Goal: Task Accomplishment & Management: Manage account settings

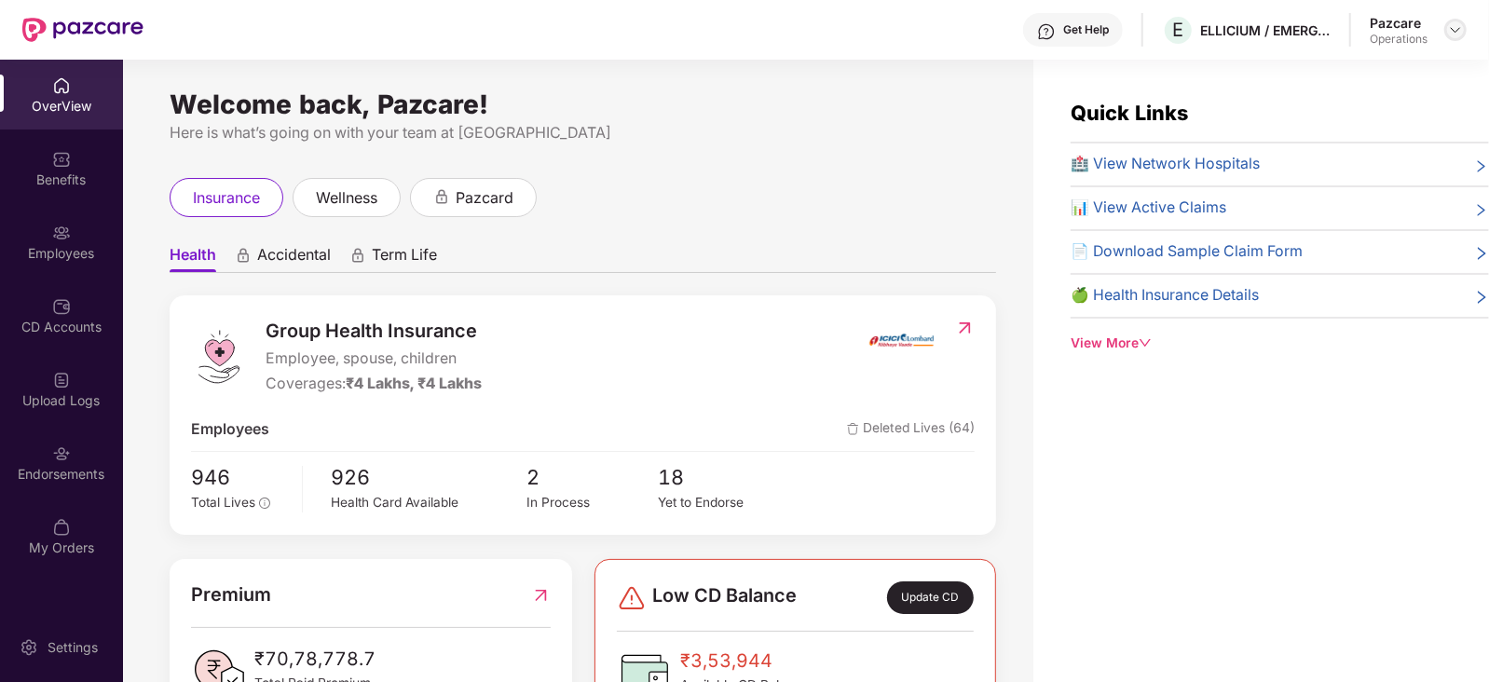
click at [1458, 30] on img at bounding box center [1455, 29] width 15 height 15
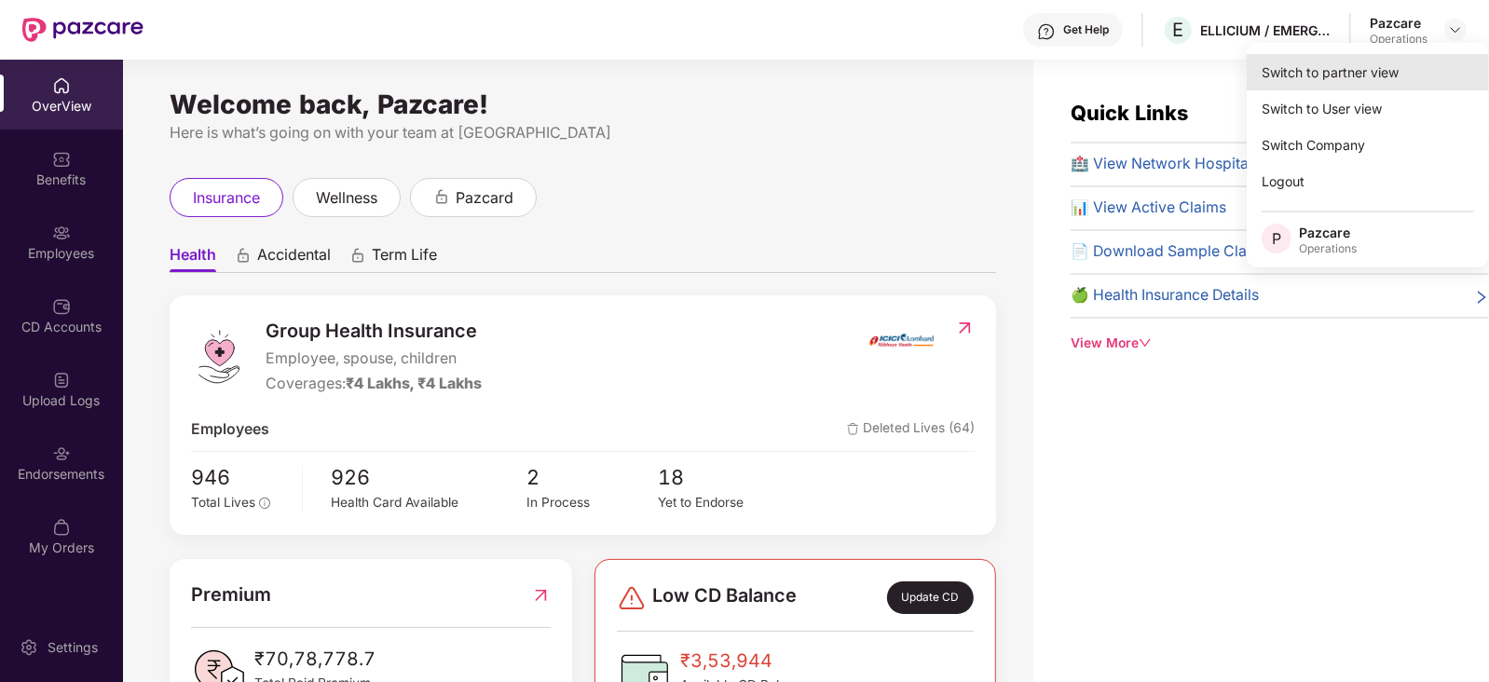
click at [1378, 63] on div "Switch to partner view" at bounding box center [1368, 72] width 242 height 36
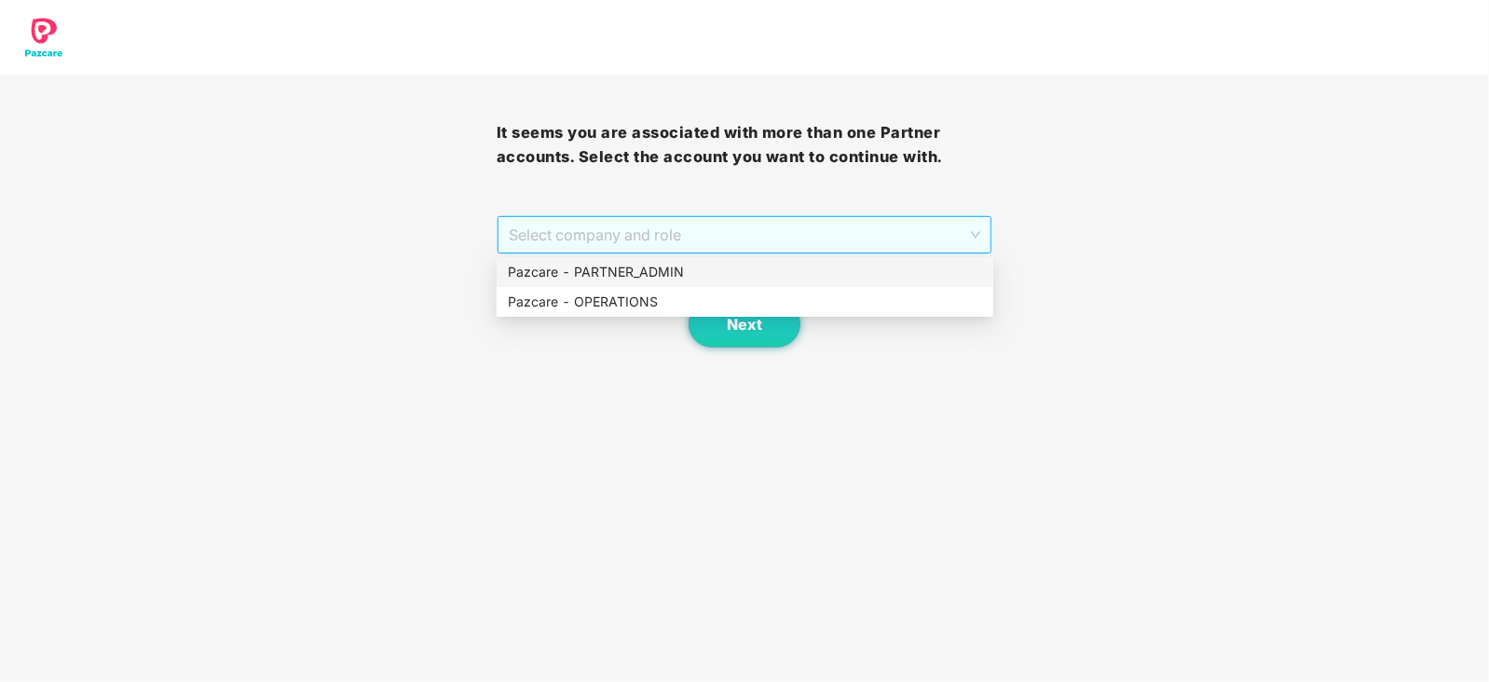
click at [587, 235] on span "Select company and role" at bounding box center [745, 234] width 472 height 35
click at [558, 300] on div "Pazcare - OPERATIONS" at bounding box center [745, 302] width 474 height 20
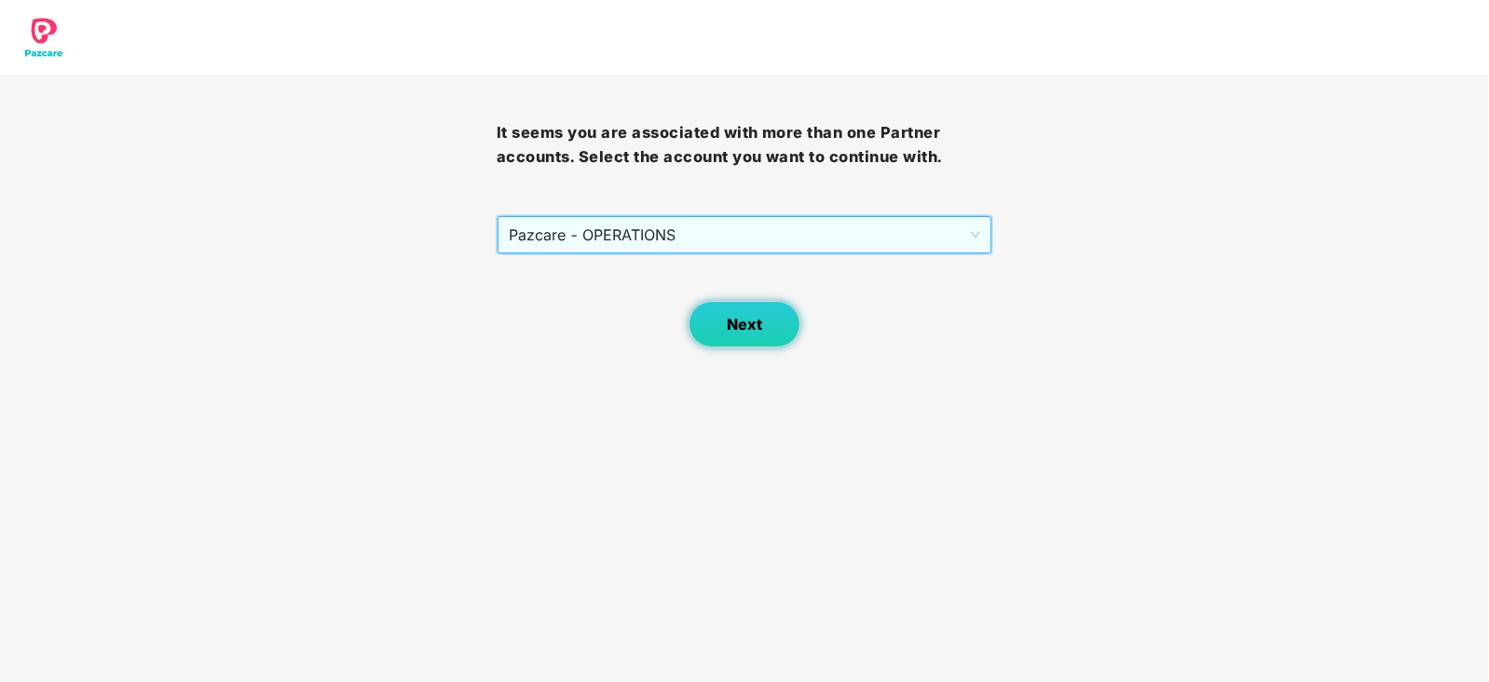
click at [727, 338] on button "Next" at bounding box center [745, 324] width 112 height 47
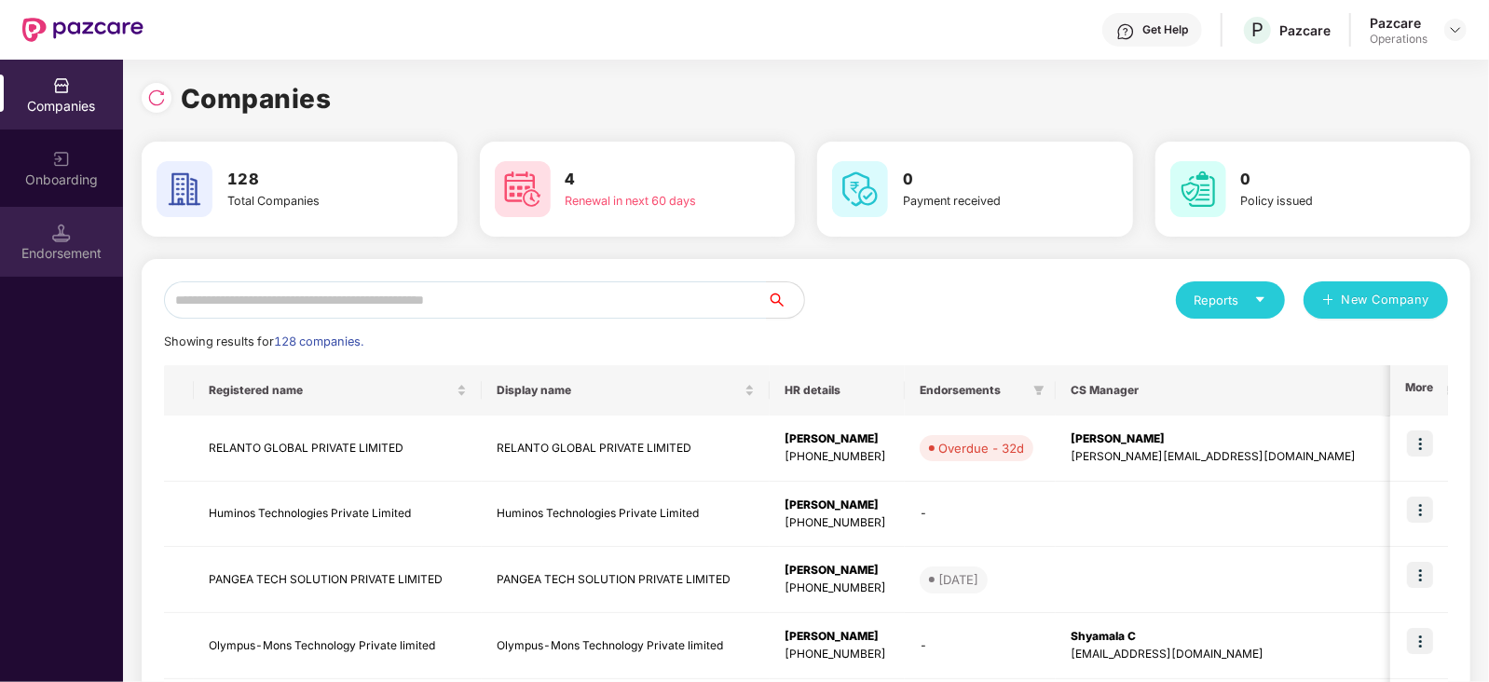
click at [43, 239] on div "Endorsement" at bounding box center [61, 242] width 123 height 70
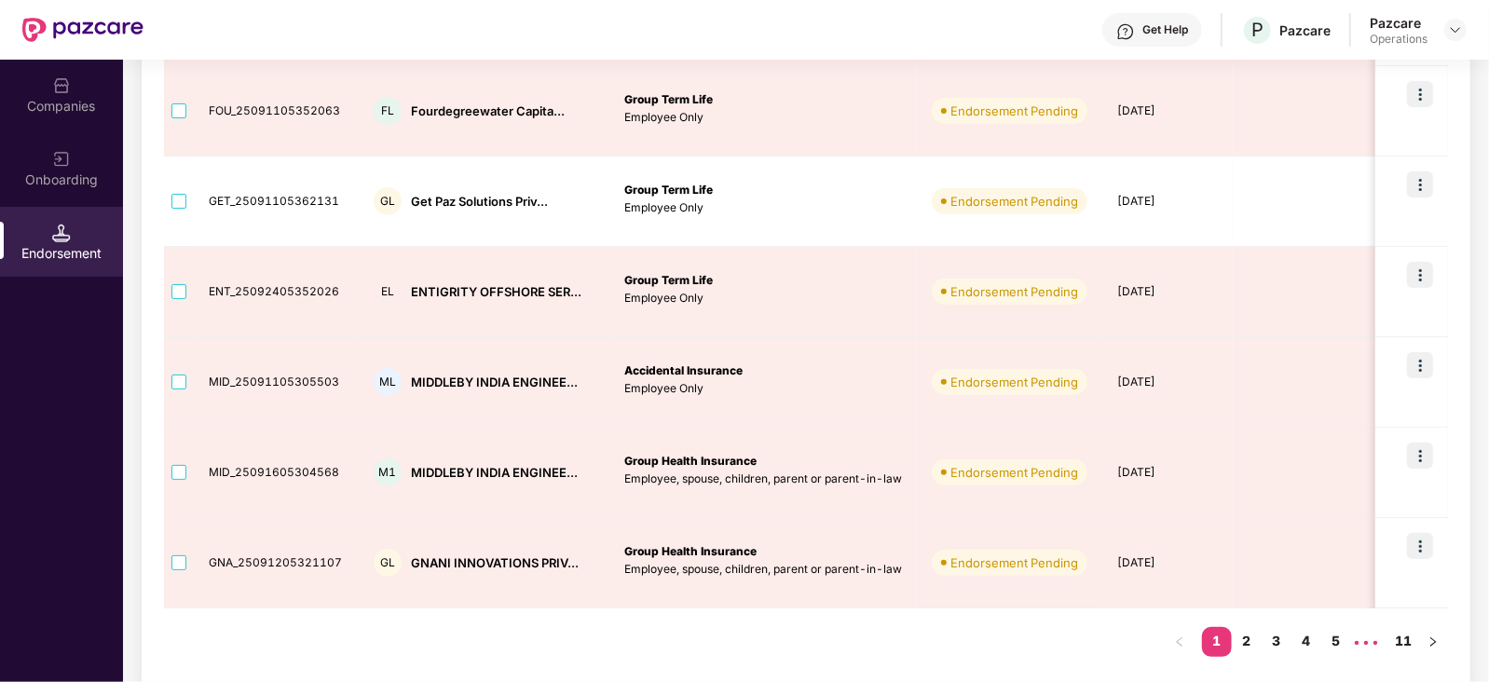
scroll to position [652, 0]
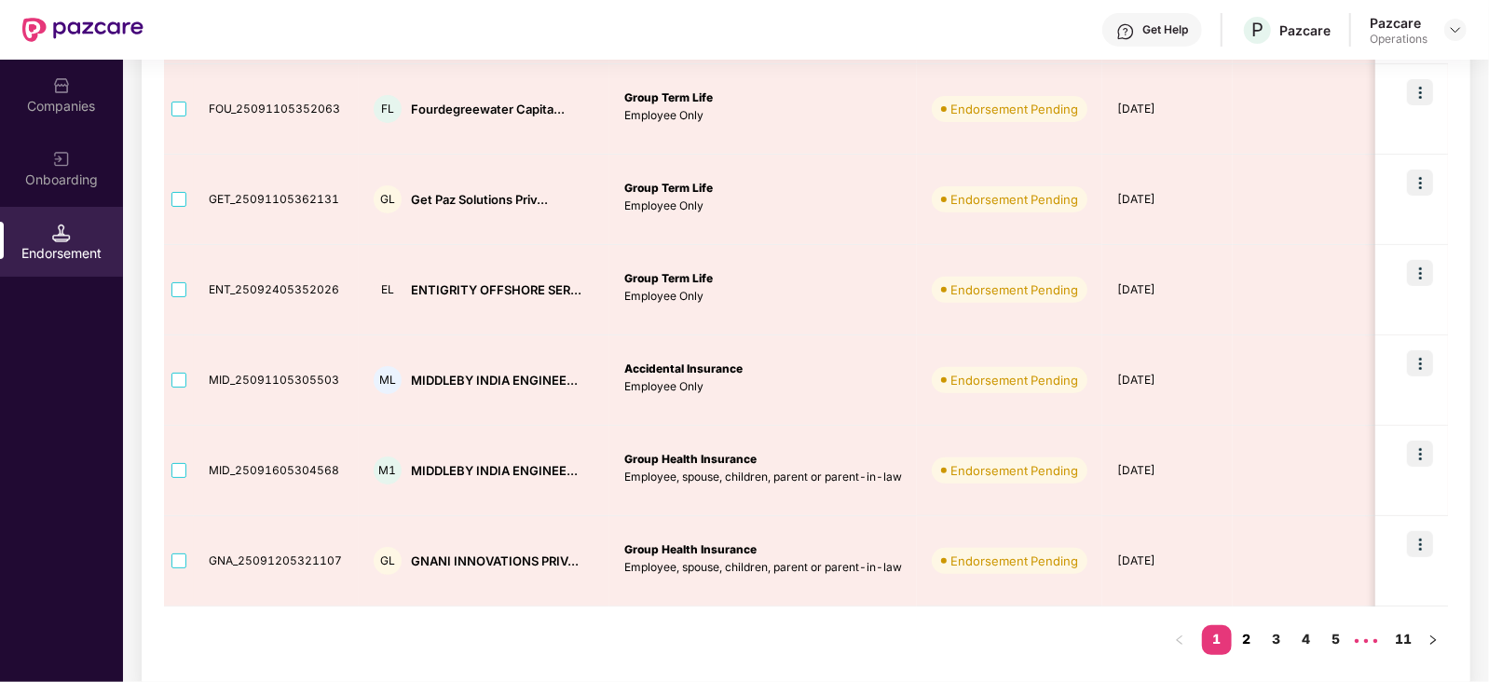
click at [1249, 641] on link "2" at bounding box center [1247, 639] width 30 height 28
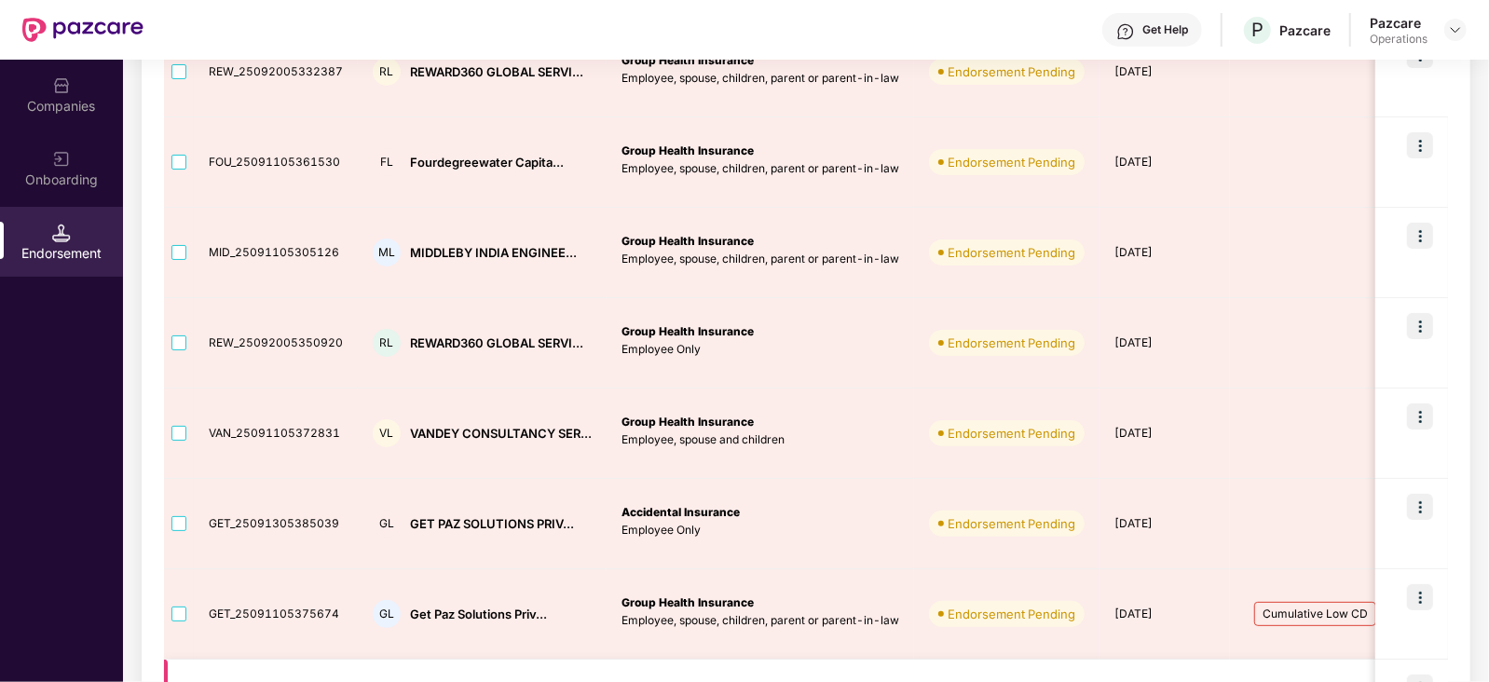
scroll to position [198, 0]
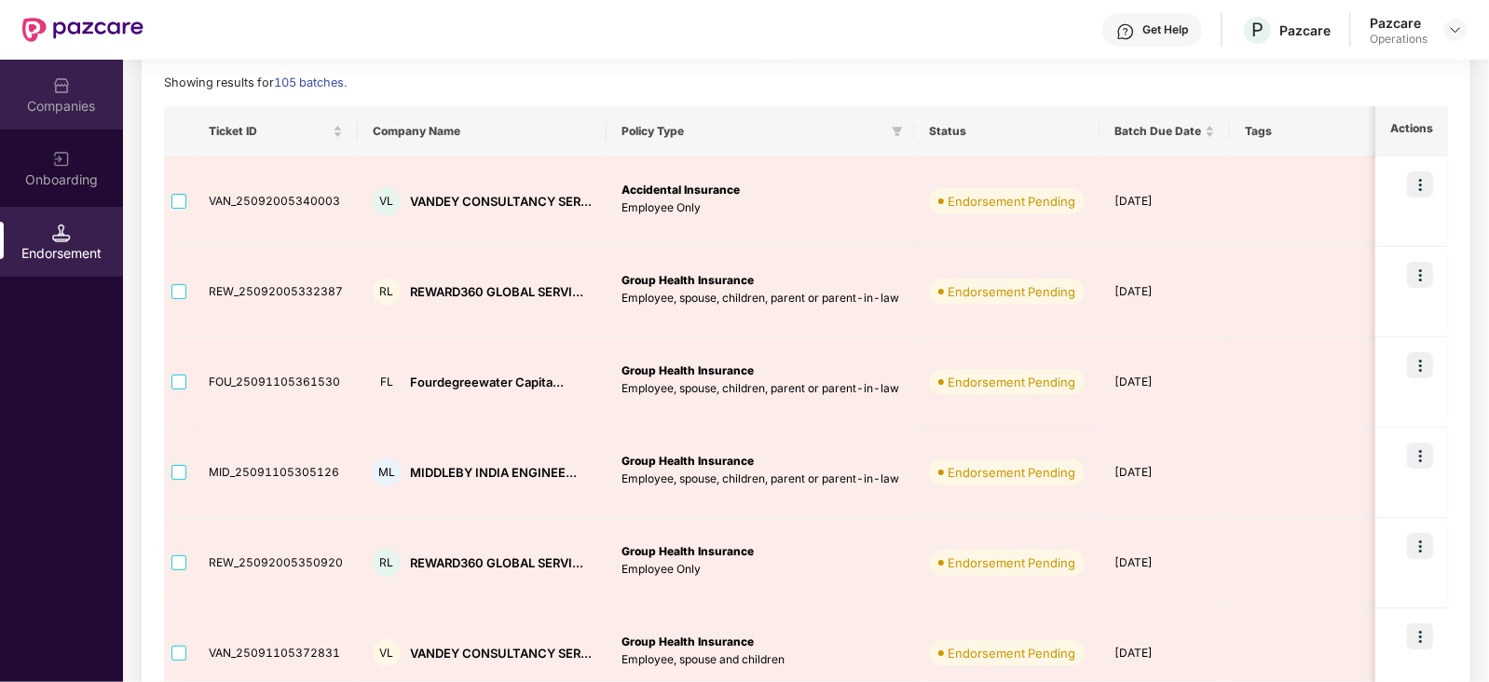
click at [66, 113] on div "Companies" at bounding box center [61, 106] width 123 height 19
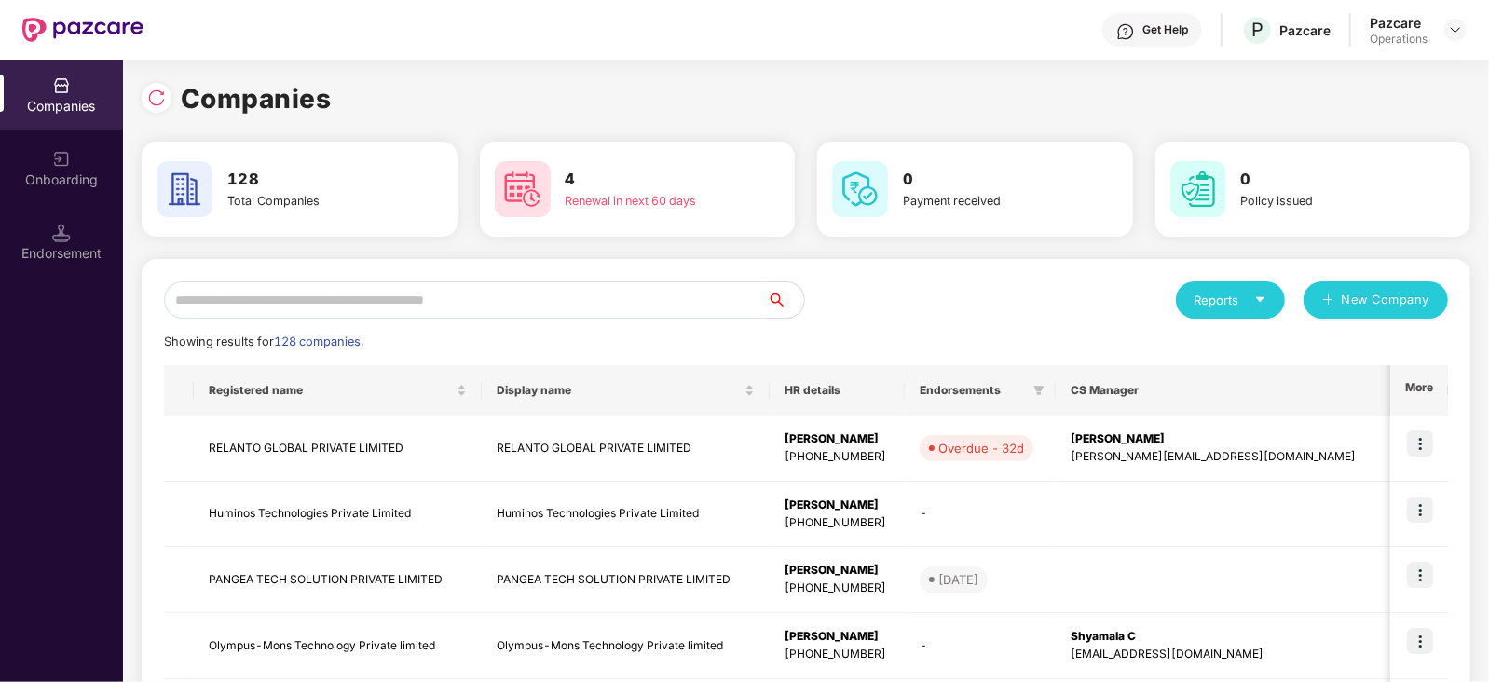
click at [384, 286] on input "text" at bounding box center [465, 299] width 603 height 37
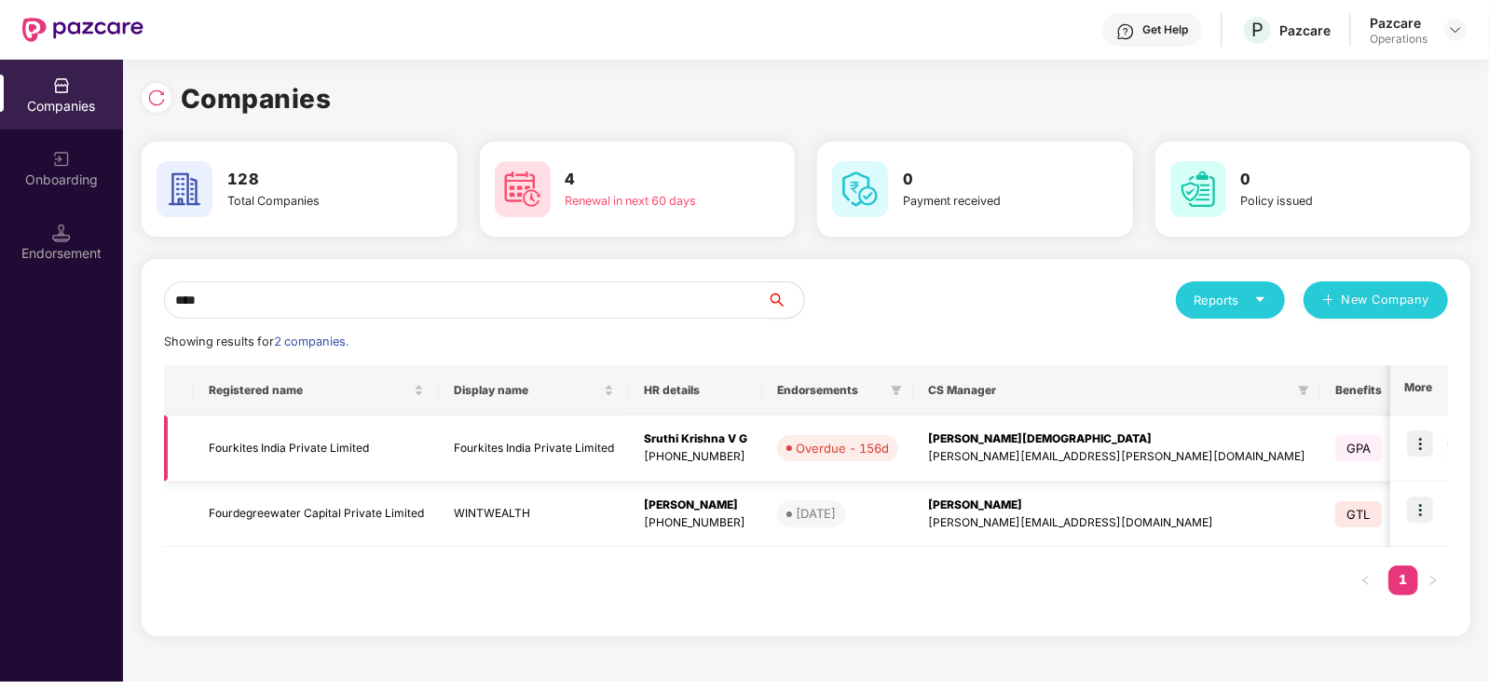
type input "****"
click at [297, 443] on td "Fourkites India Private Limited" at bounding box center [316, 449] width 245 height 66
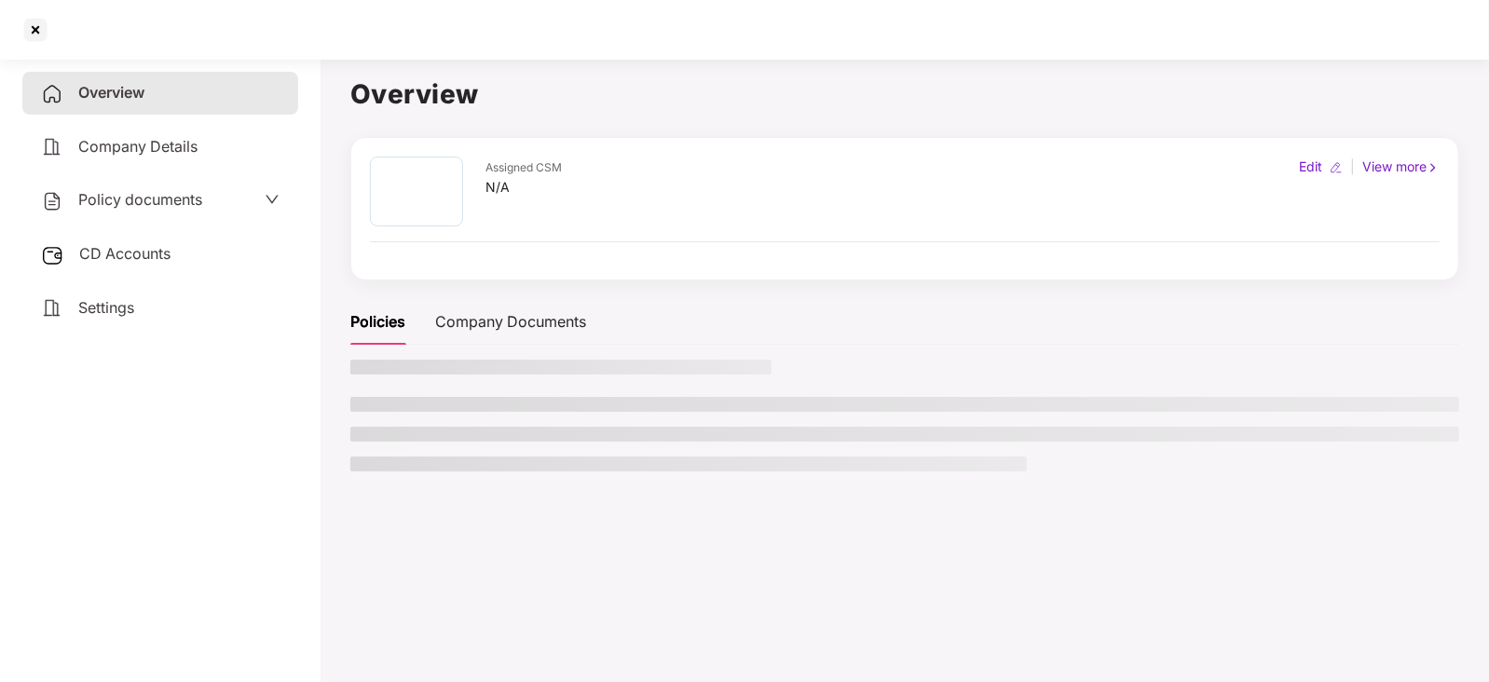
click at [112, 257] on span "CD Accounts" at bounding box center [124, 253] width 91 height 19
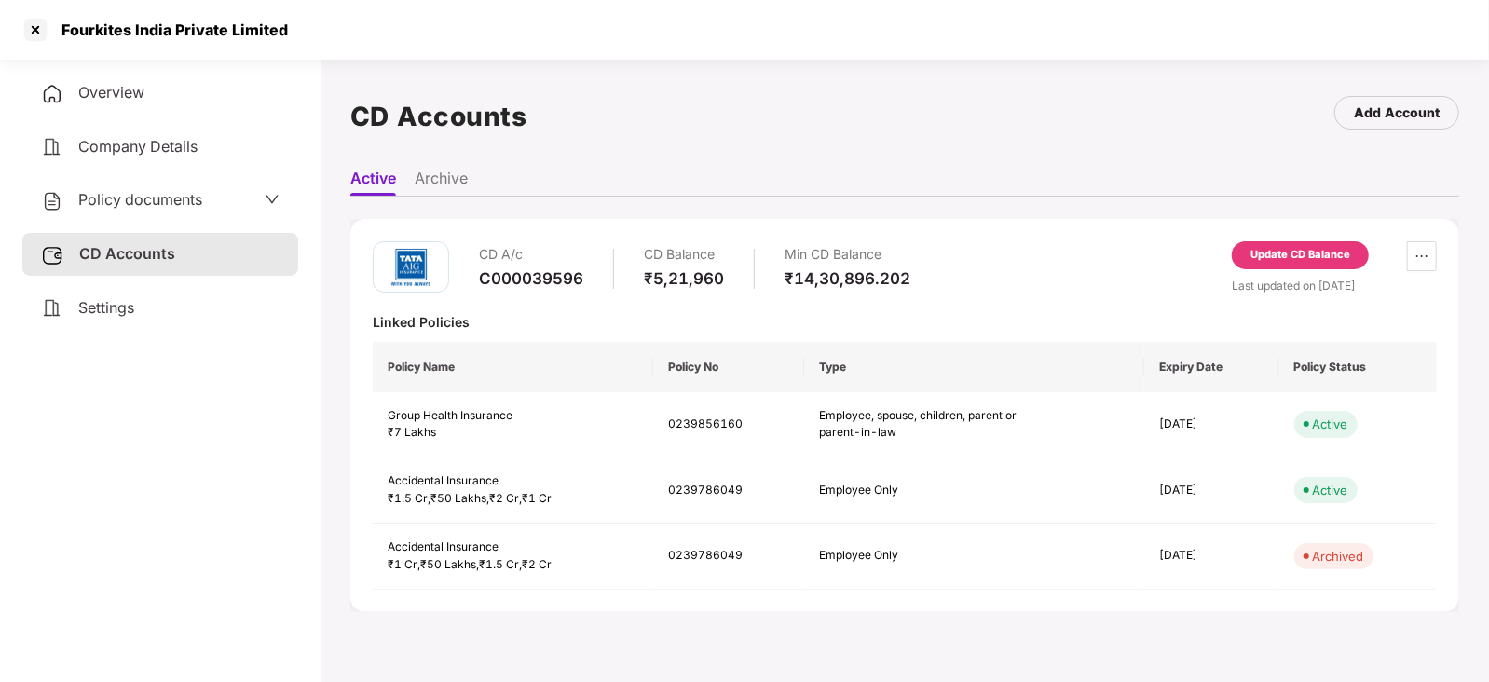
click at [1294, 264] on div "Update CD Balance" at bounding box center [1300, 255] width 137 height 28
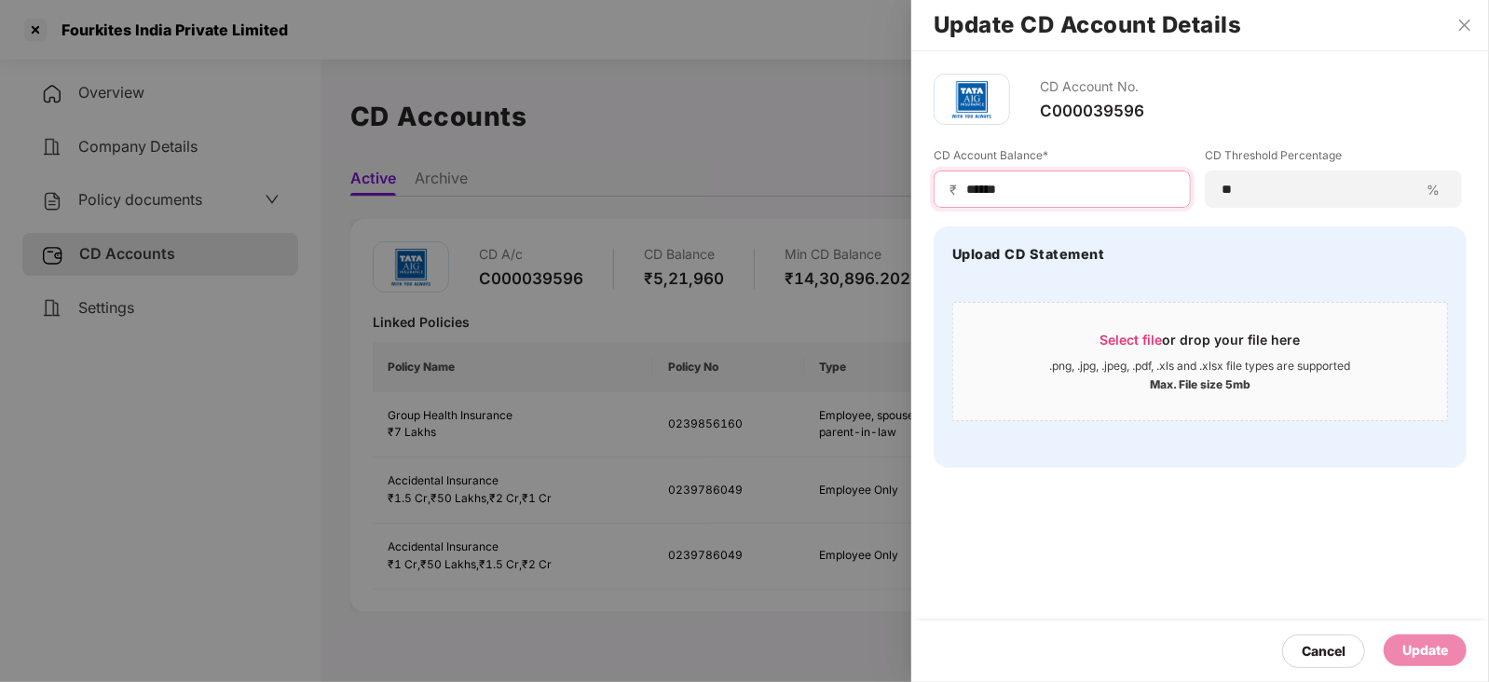
drag, startPoint x: 1012, startPoint y: 182, endPoint x: 950, endPoint y: 180, distance: 61.5
click at [950, 180] on div "₹ ******" at bounding box center [1062, 188] width 257 height 37
paste input
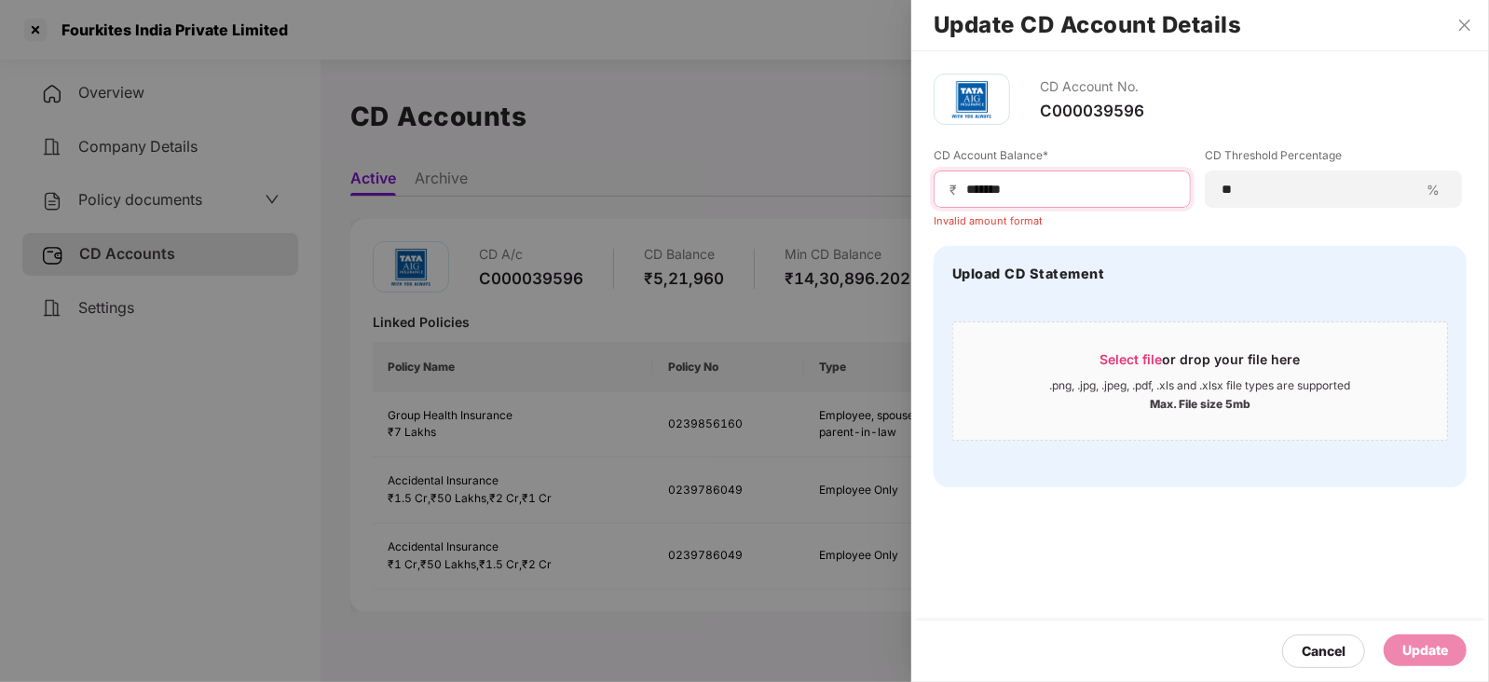
click at [969, 196] on input "******" at bounding box center [1069, 190] width 211 height 20
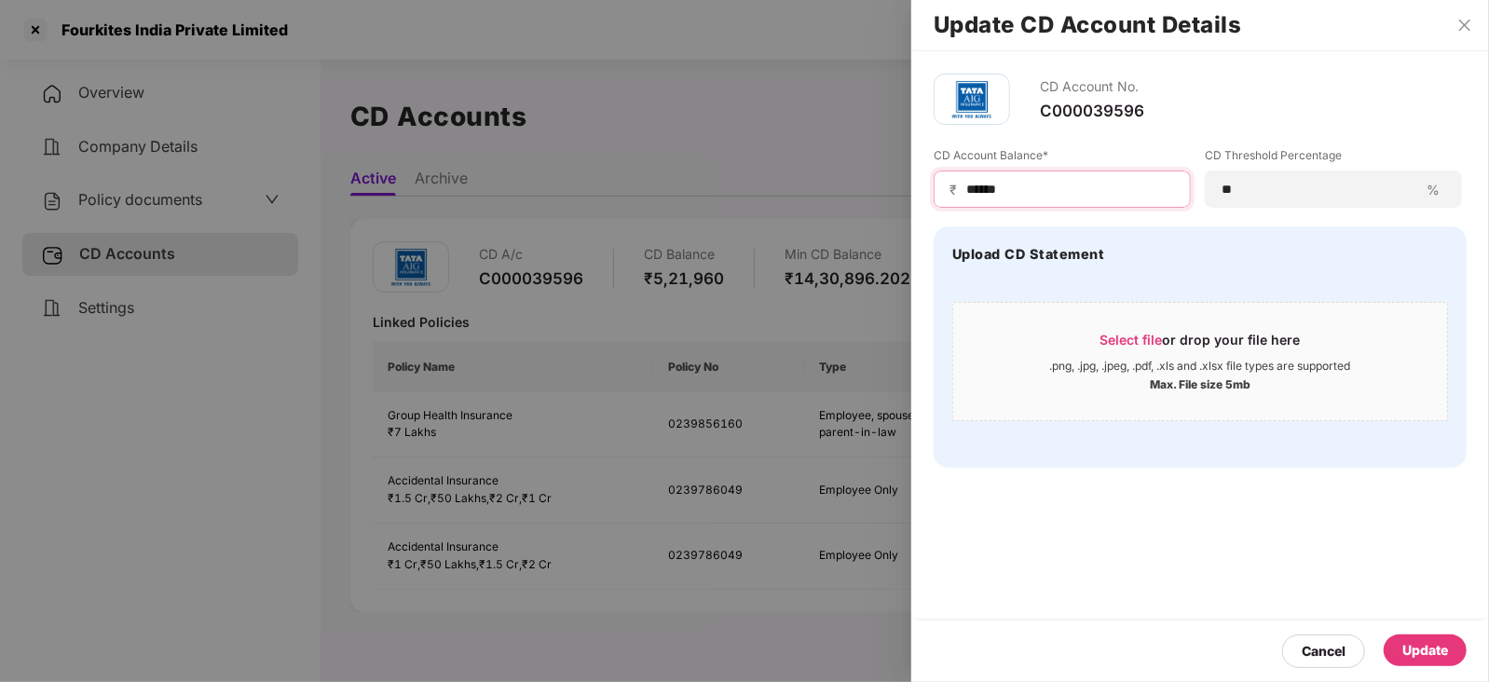
type input "******"
click at [1442, 640] on div "Update" at bounding box center [1425, 650] width 46 height 20
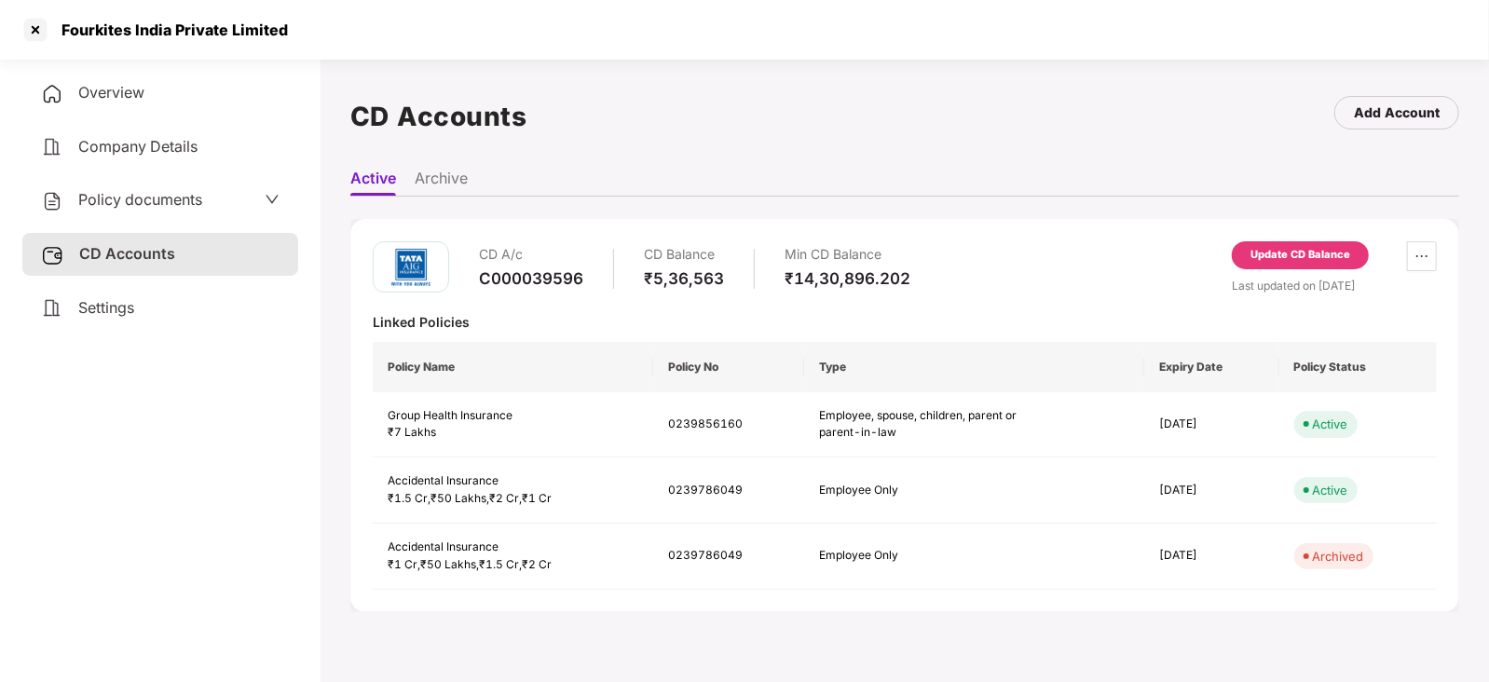
click at [164, 197] on span "Policy documents" at bounding box center [140, 199] width 124 height 19
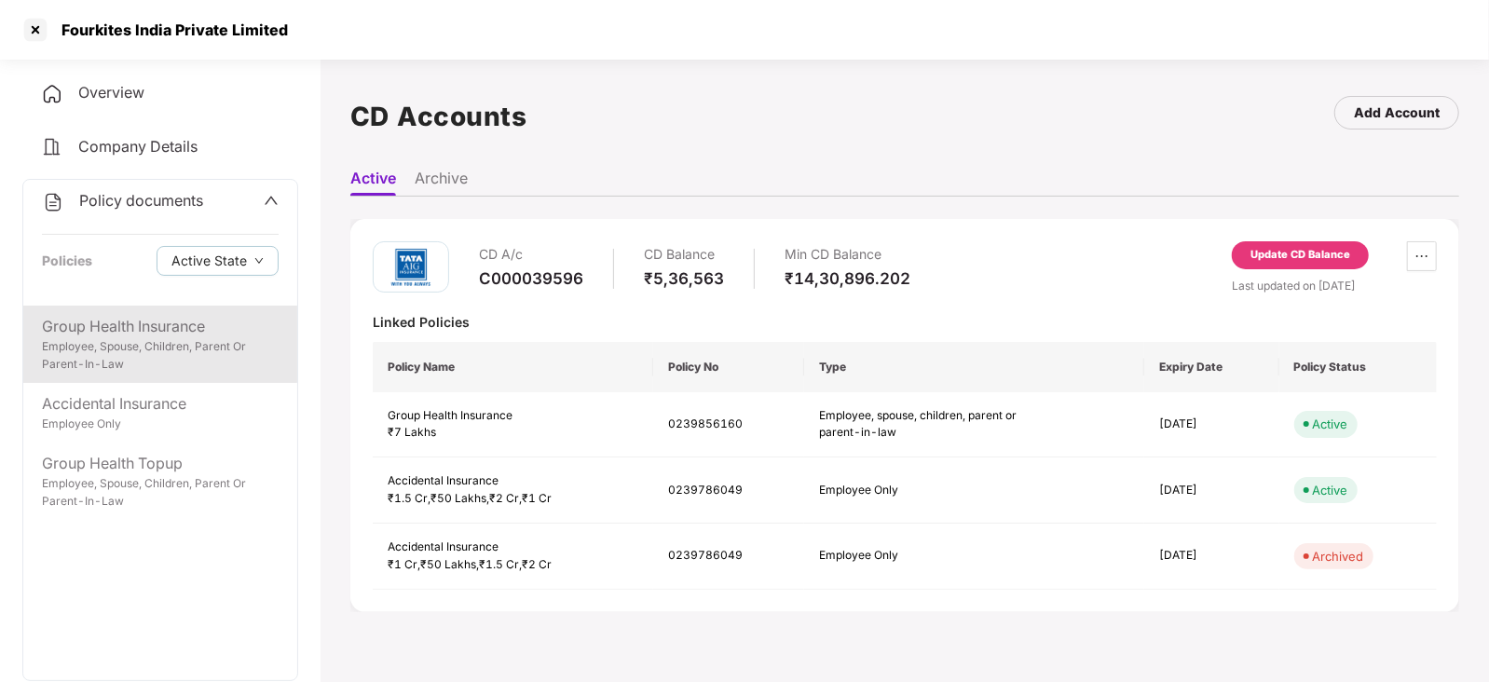
click at [183, 361] on div "Employee, Spouse, Children, Parent Or Parent-In-Law" at bounding box center [160, 355] width 237 height 35
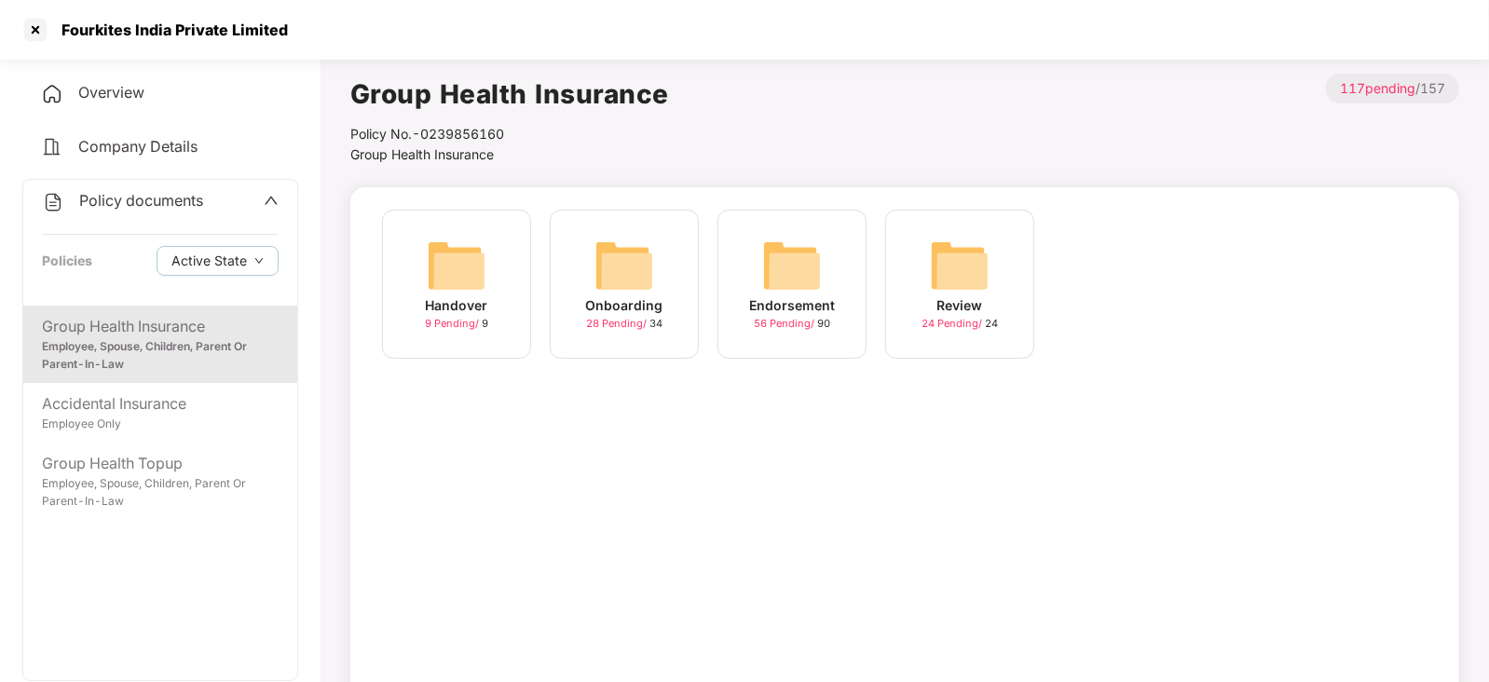
click at [791, 249] on img at bounding box center [792, 266] width 60 height 60
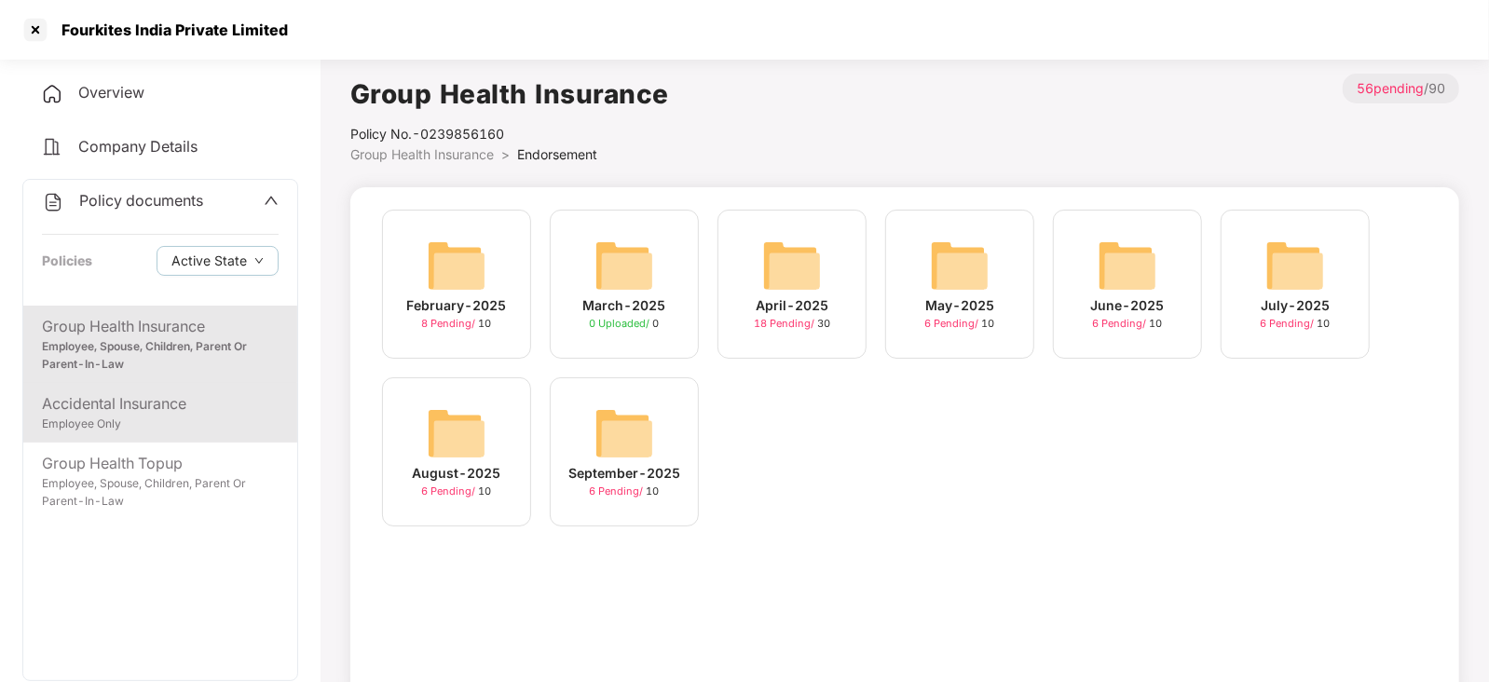
click at [149, 414] on div "Accidental Insurance" at bounding box center [160, 403] width 237 height 23
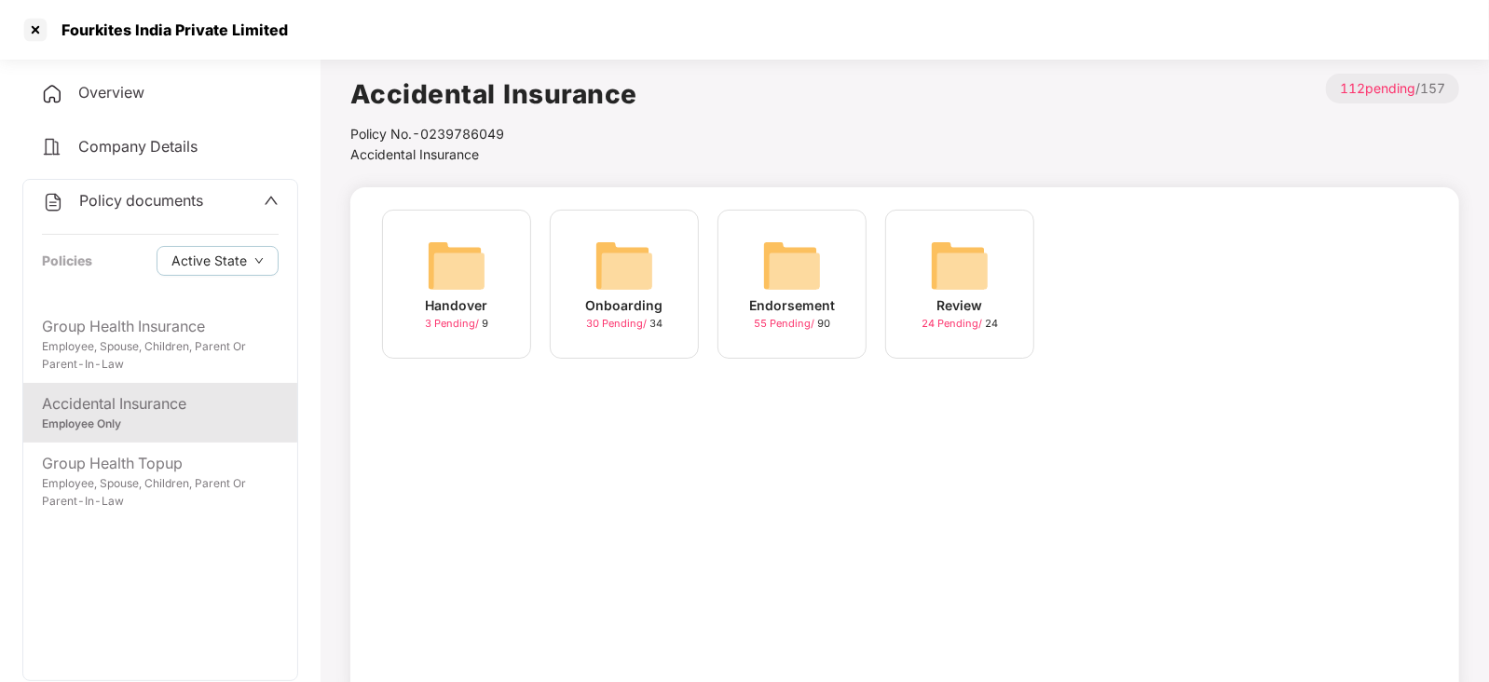
click at [770, 273] on img at bounding box center [792, 266] width 60 height 60
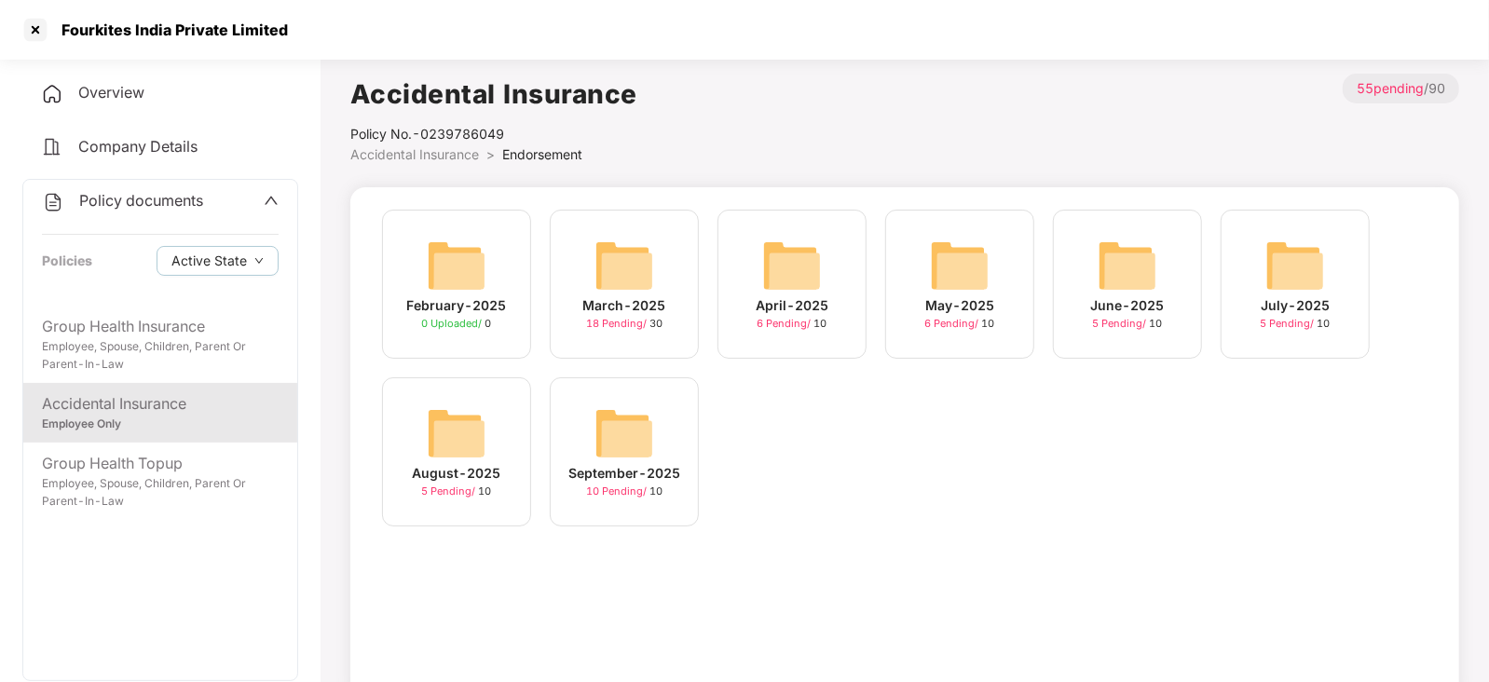
click at [621, 436] on img at bounding box center [624, 433] width 60 height 60
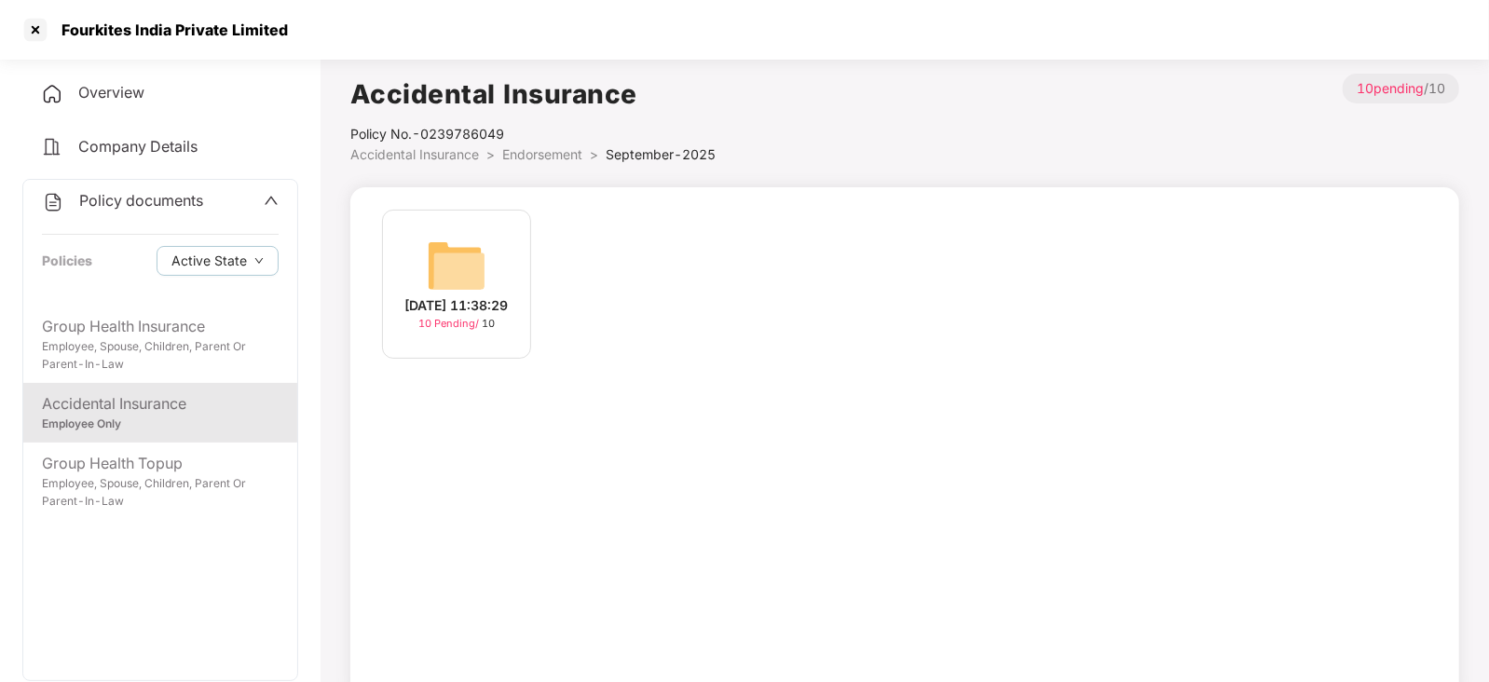
click at [463, 279] on img at bounding box center [457, 266] width 60 height 60
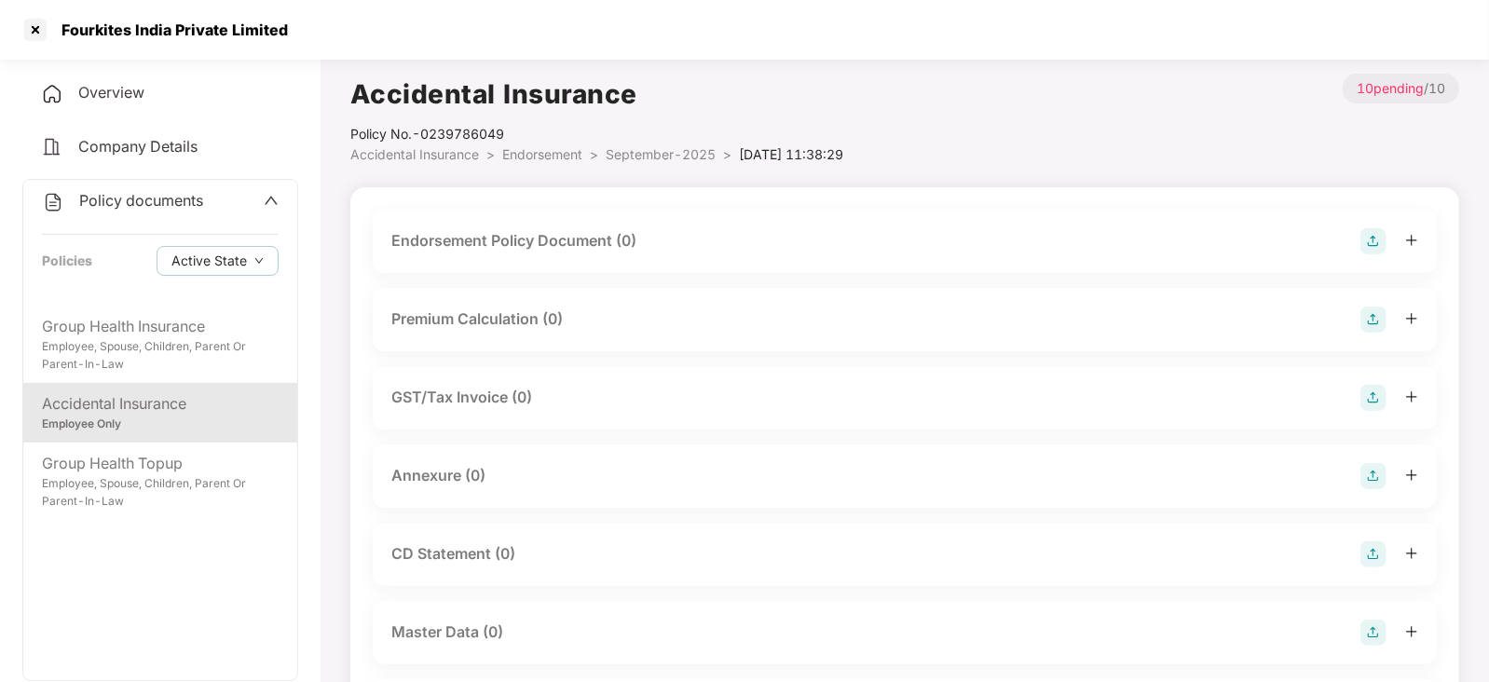
click at [1377, 244] on img at bounding box center [1373, 241] width 26 height 26
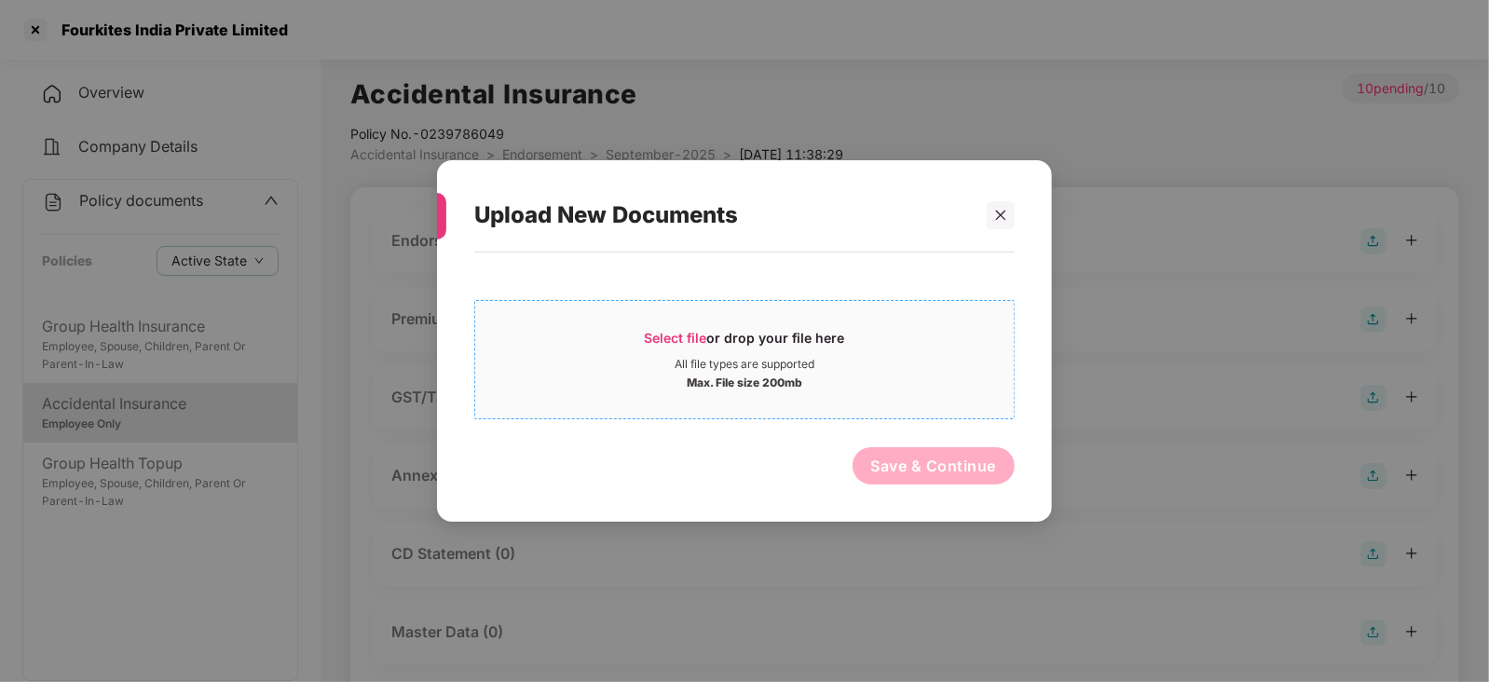
click at [684, 345] on div "Select file or drop your file here" at bounding box center [745, 343] width 200 height 28
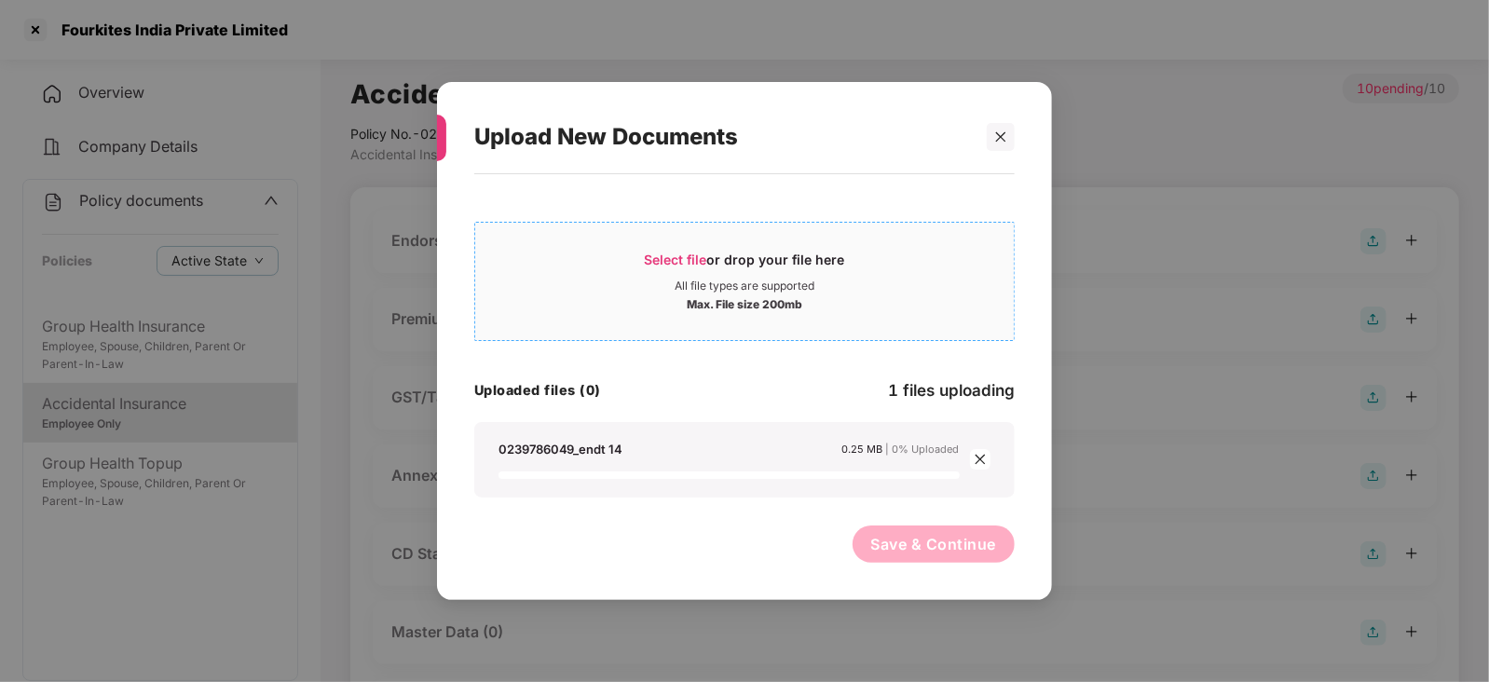
click at [681, 248] on span "Select file or drop your file here All file types are supported Max. File size …" at bounding box center [744, 281] width 539 height 89
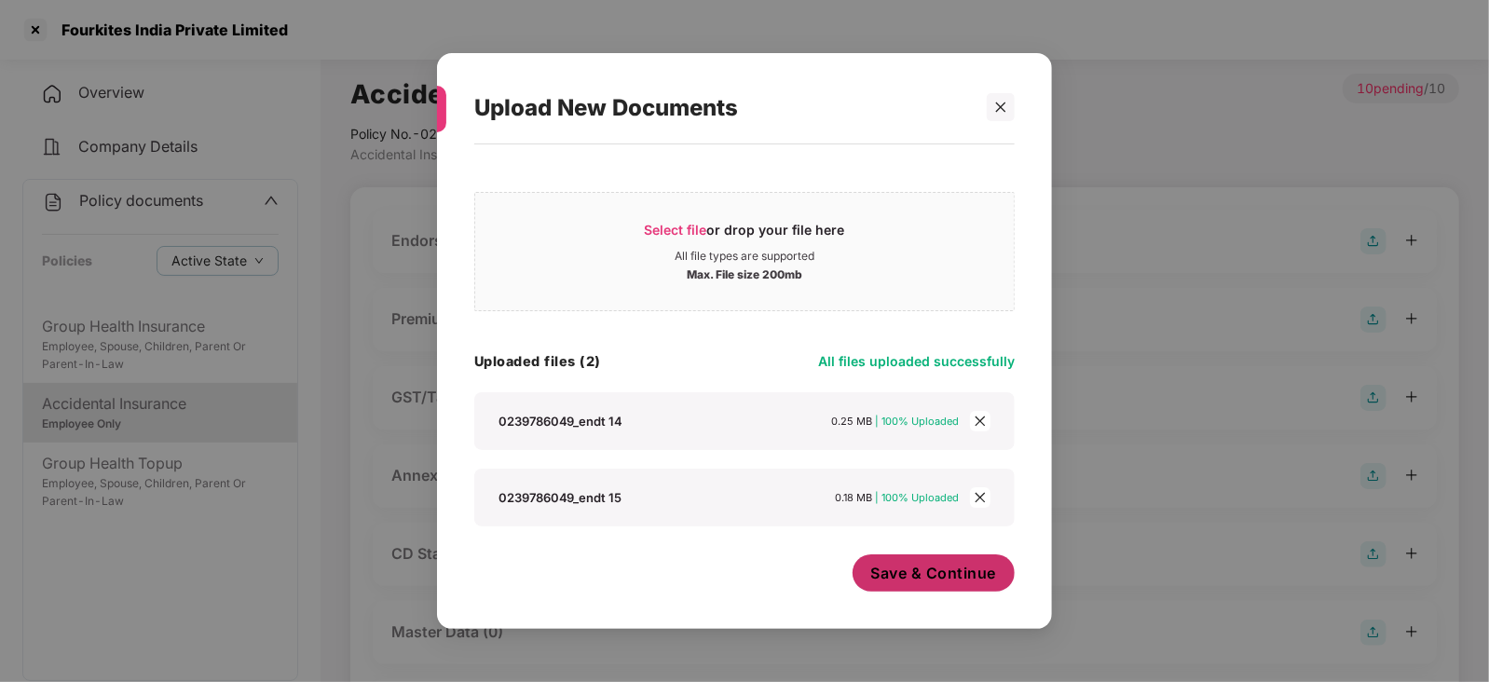
click at [906, 592] on button "Save & Continue" at bounding box center [933, 572] width 163 height 37
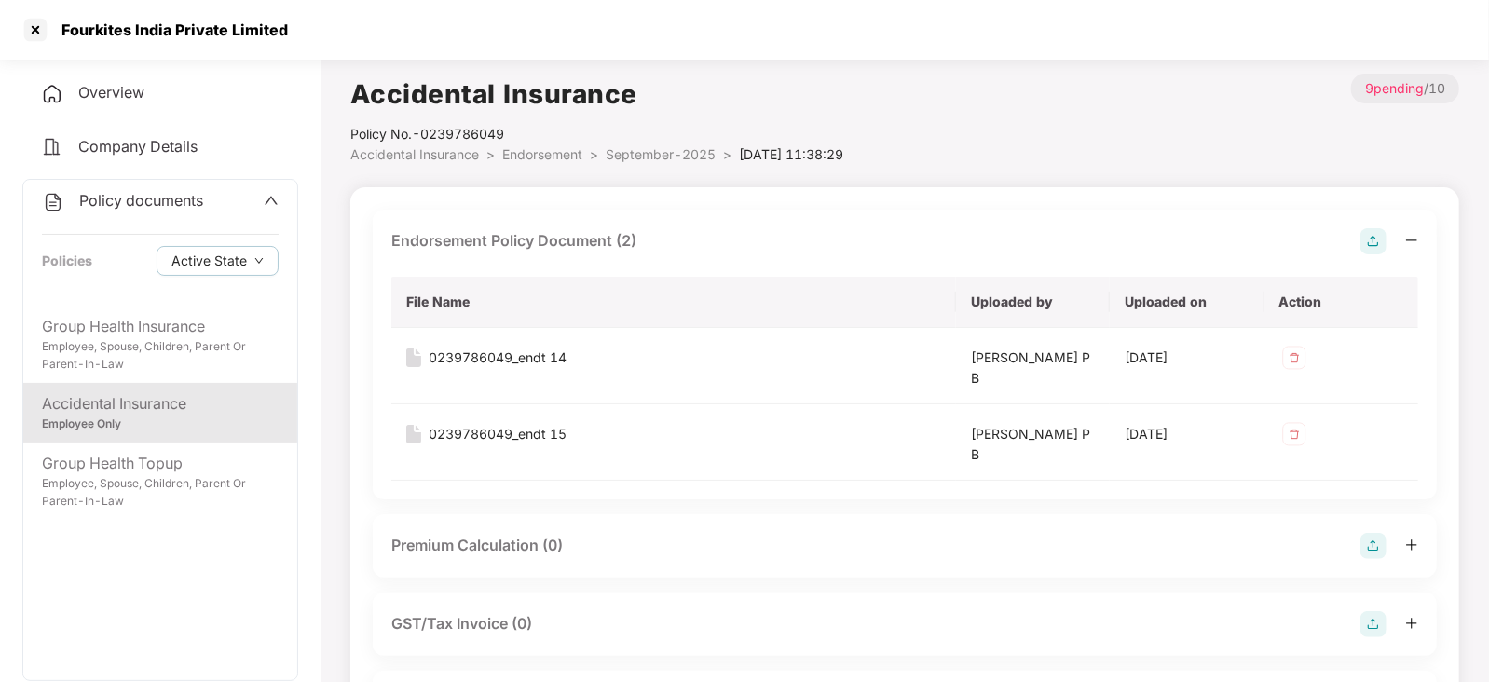
click at [1387, 550] on div at bounding box center [1389, 546] width 58 height 26
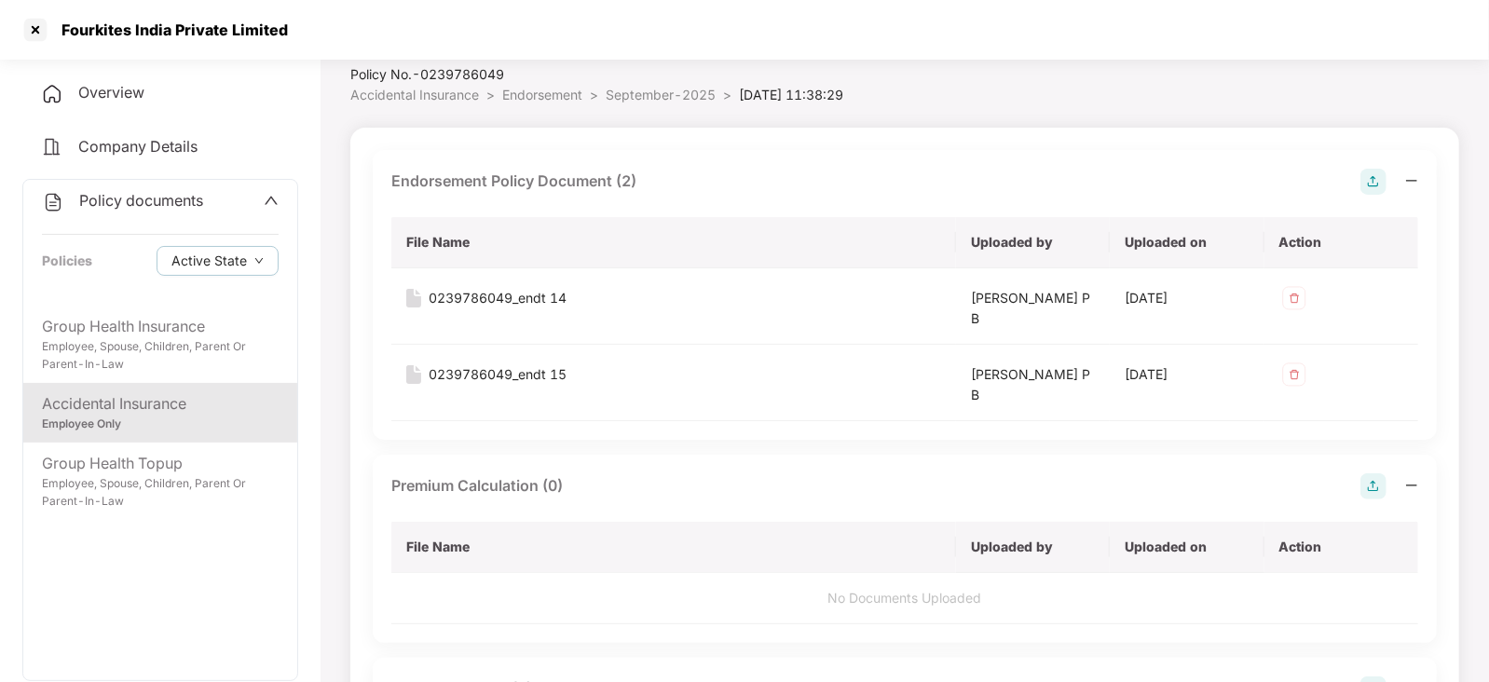
scroll to position [116, 0]
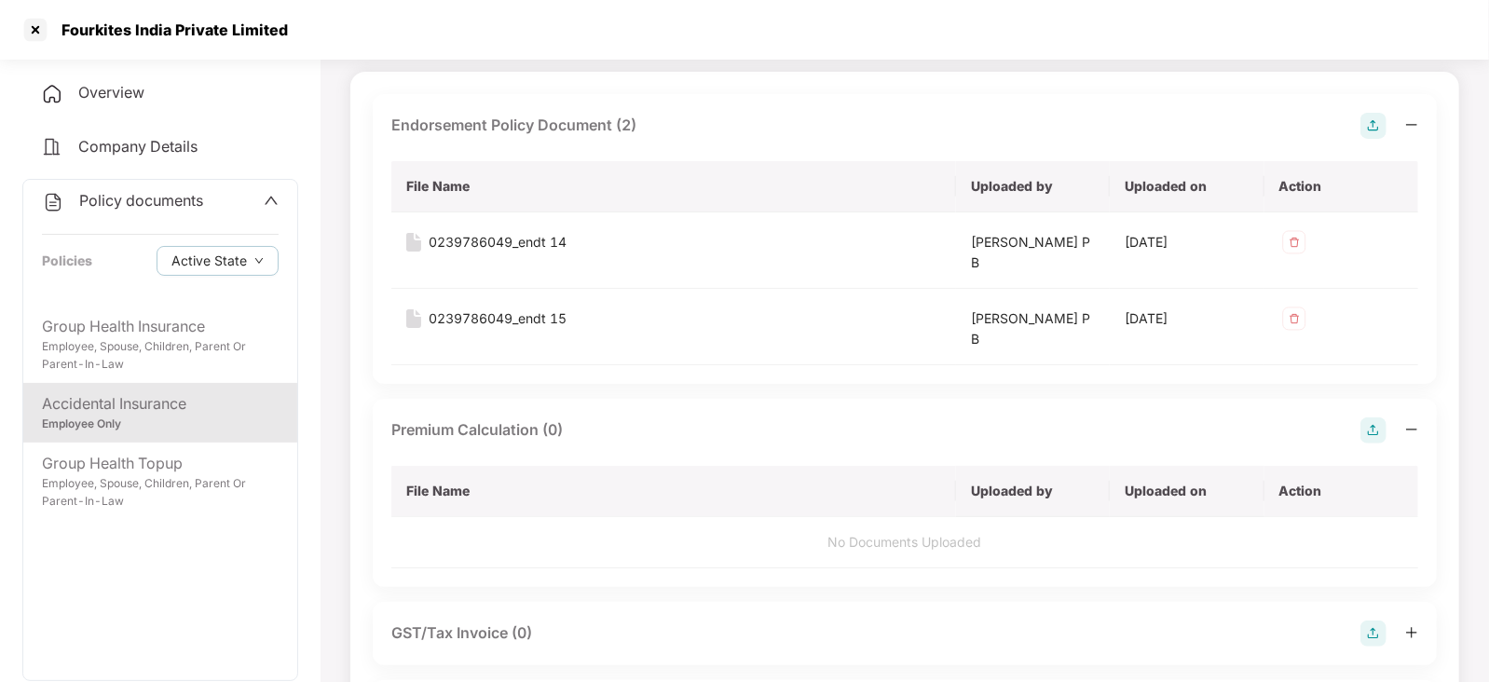
click at [1378, 436] on img at bounding box center [1373, 430] width 26 height 26
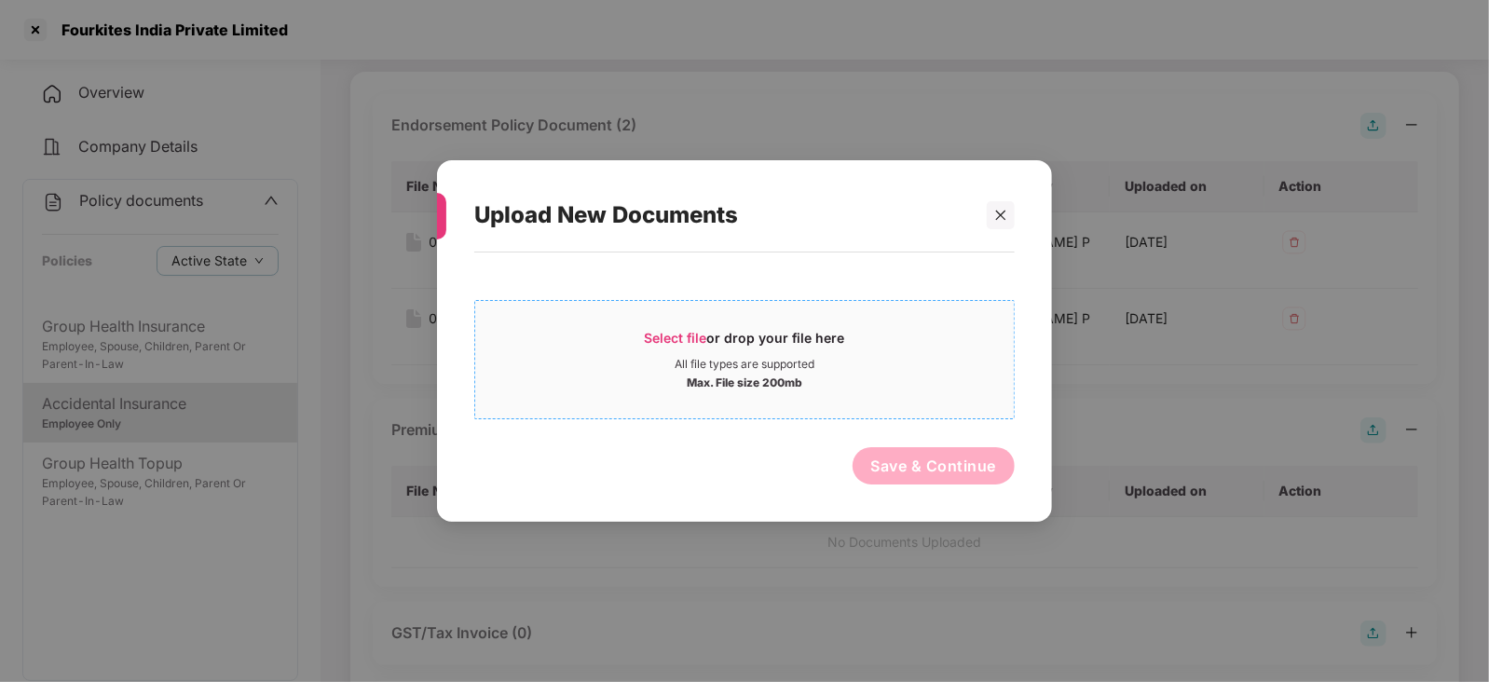
click at [662, 338] on span "Select file" at bounding box center [676, 338] width 62 height 16
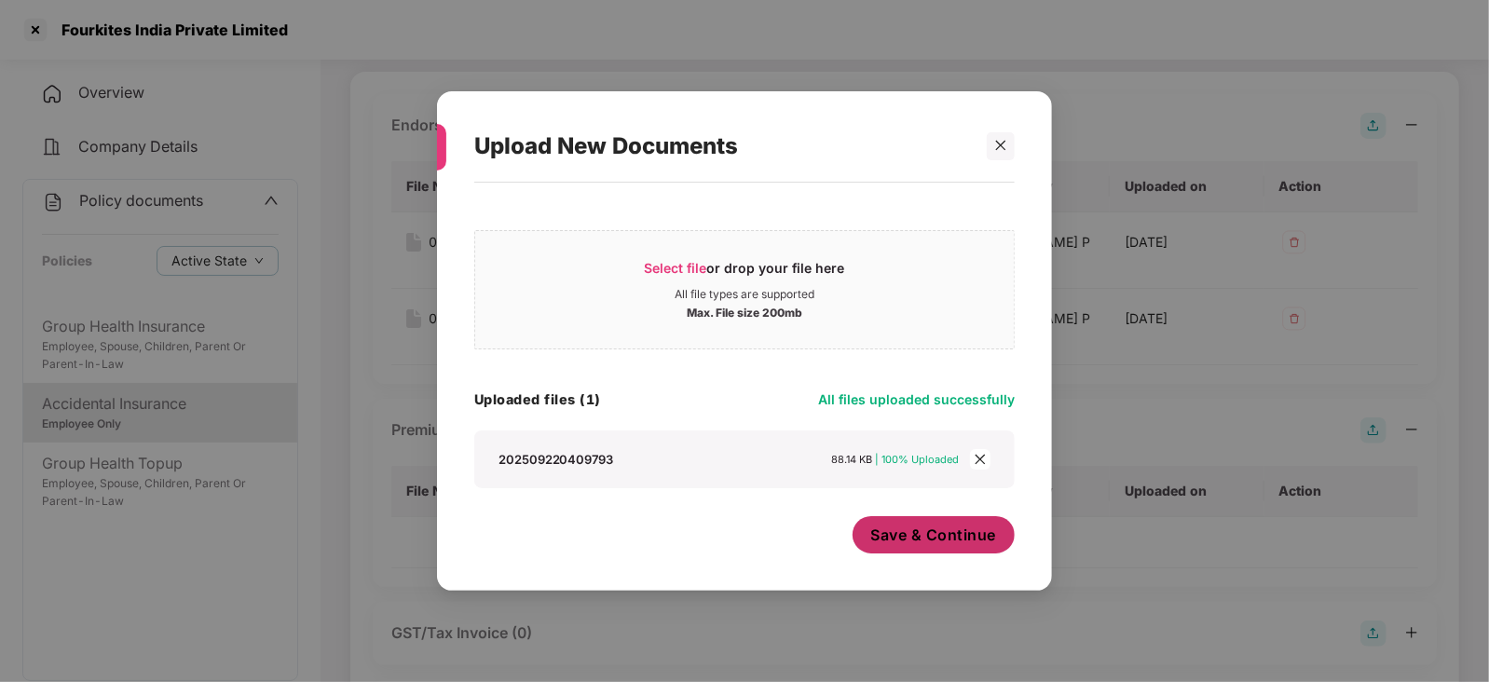
click at [924, 544] on span "Save & Continue" at bounding box center [934, 535] width 126 height 20
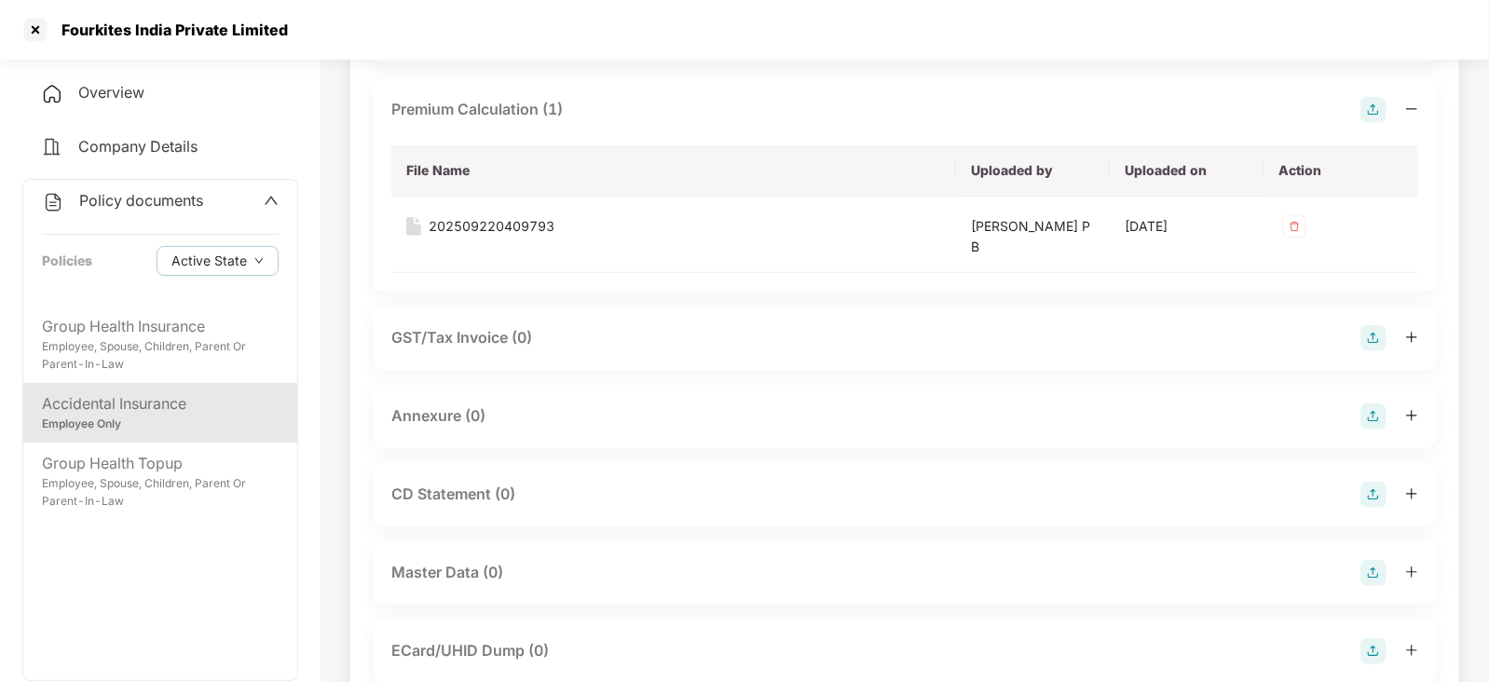
scroll to position [582, 0]
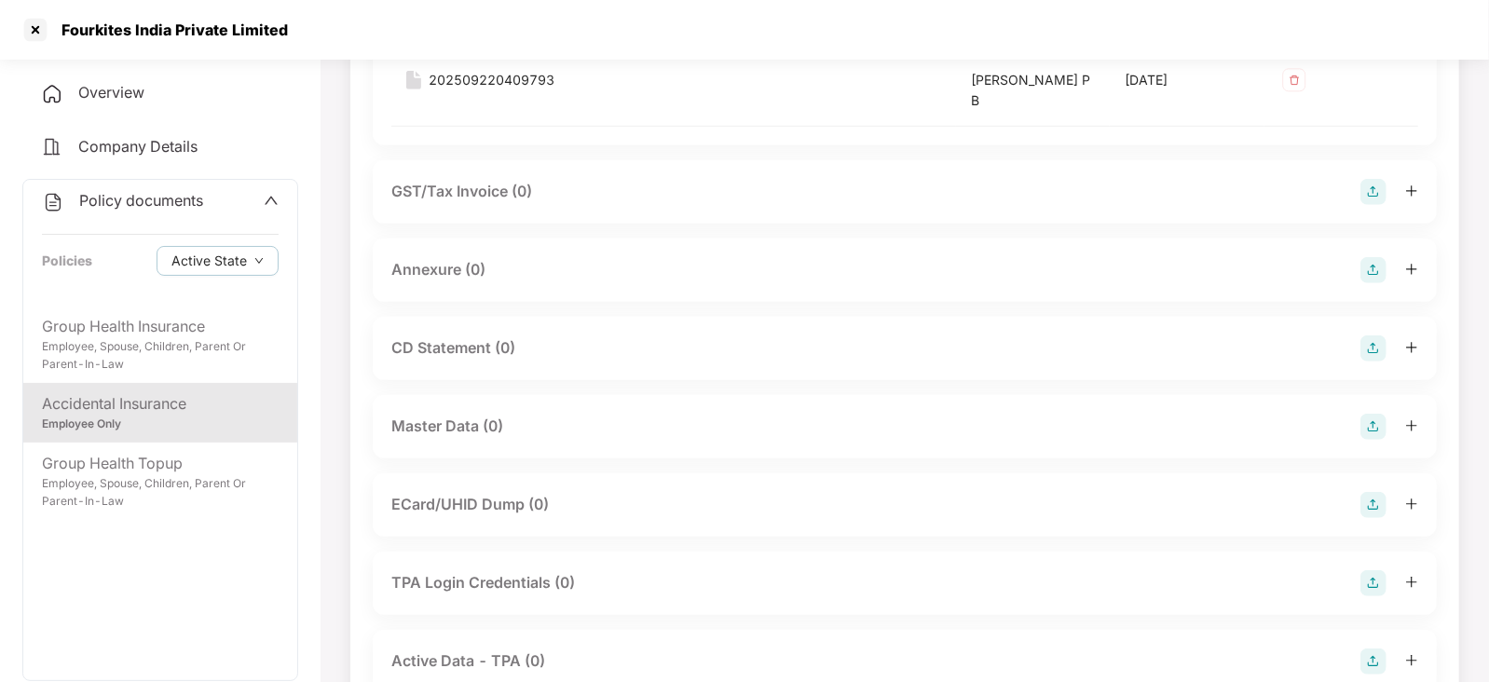
click at [1370, 351] on img at bounding box center [1373, 348] width 26 height 26
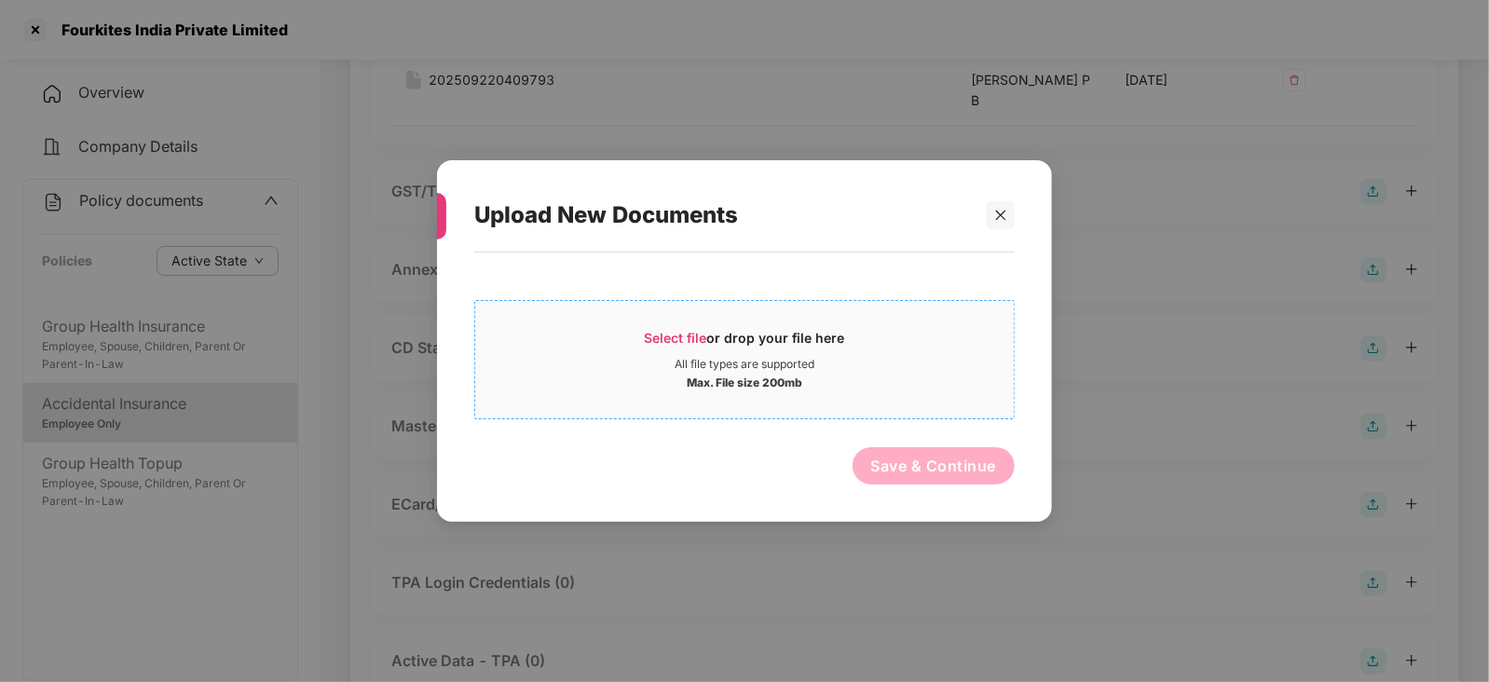
click at [683, 332] on span "Select file" at bounding box center [676, 338] width 62 height 16
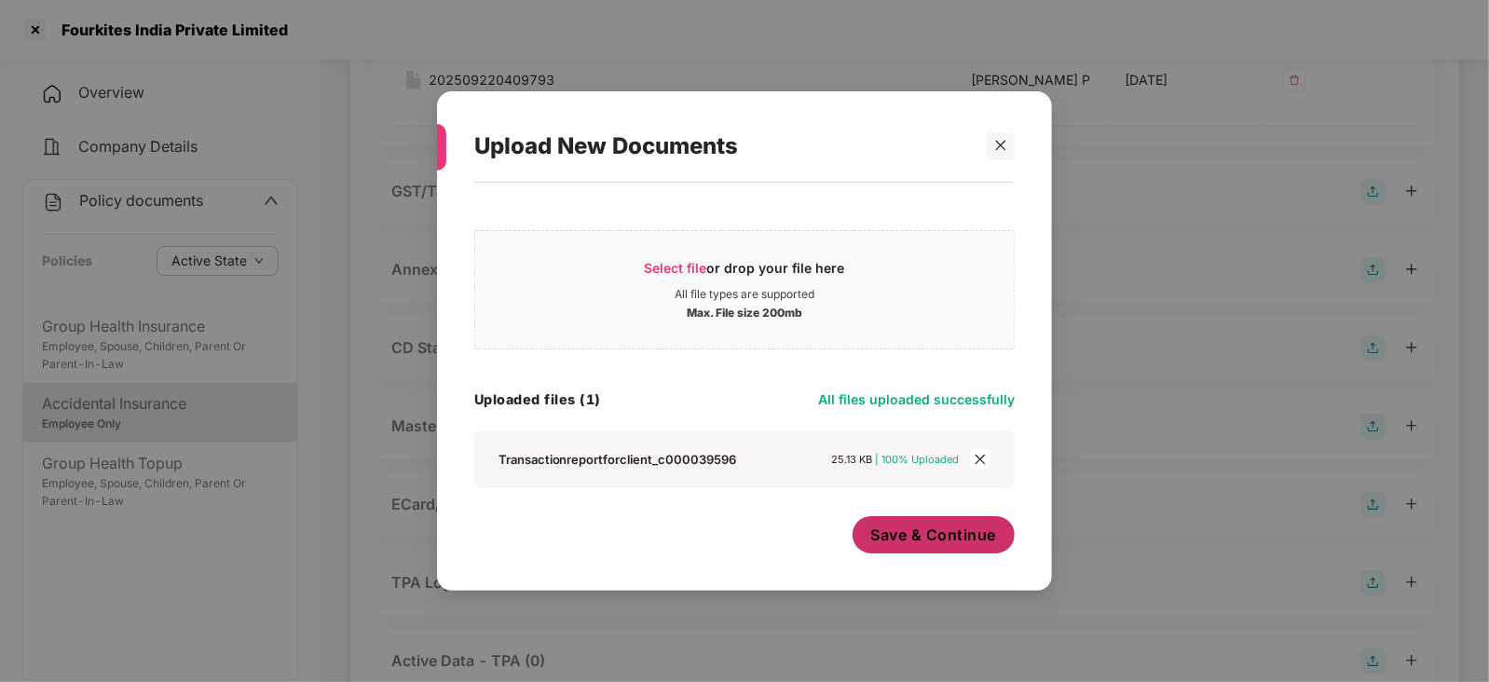
click at [945, 540] on span "Save & Continue" at bounding box center [934, 535] width 126 height 20
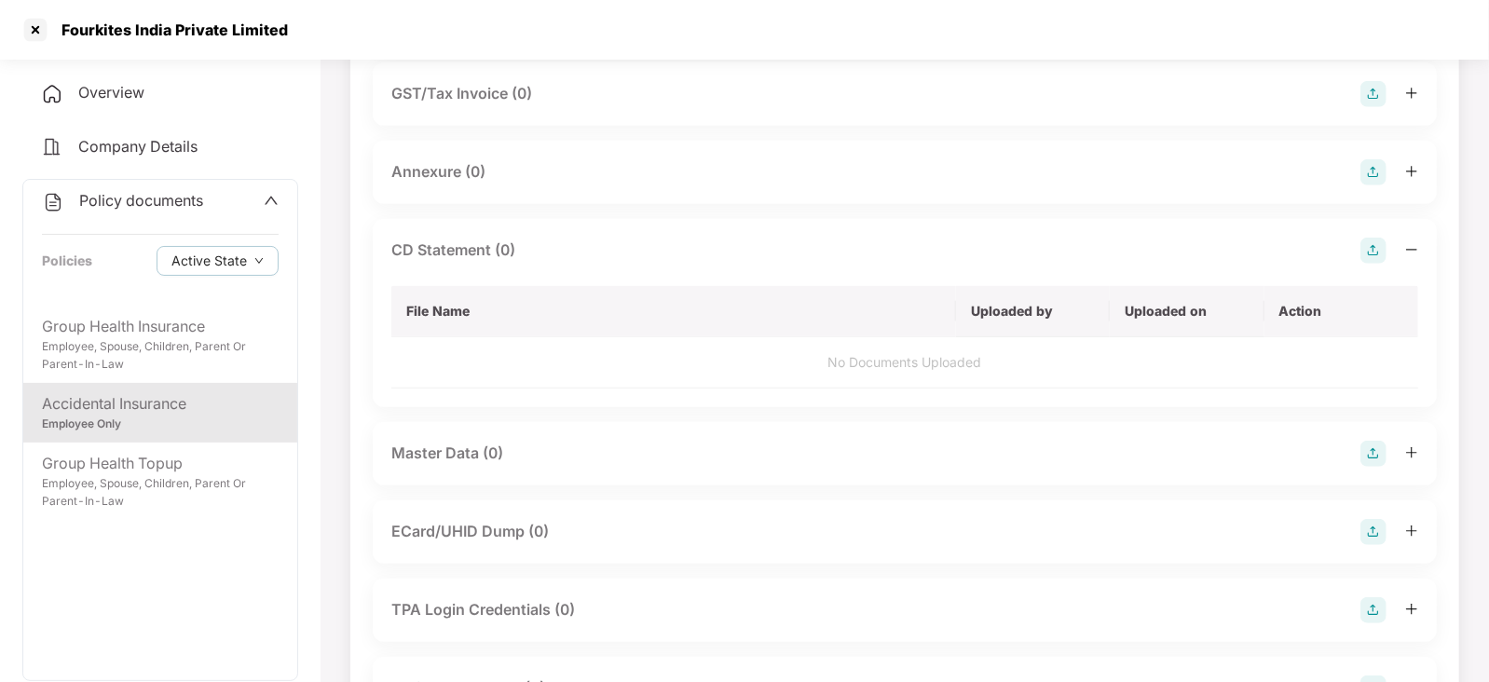
scroll to position [814, 0]
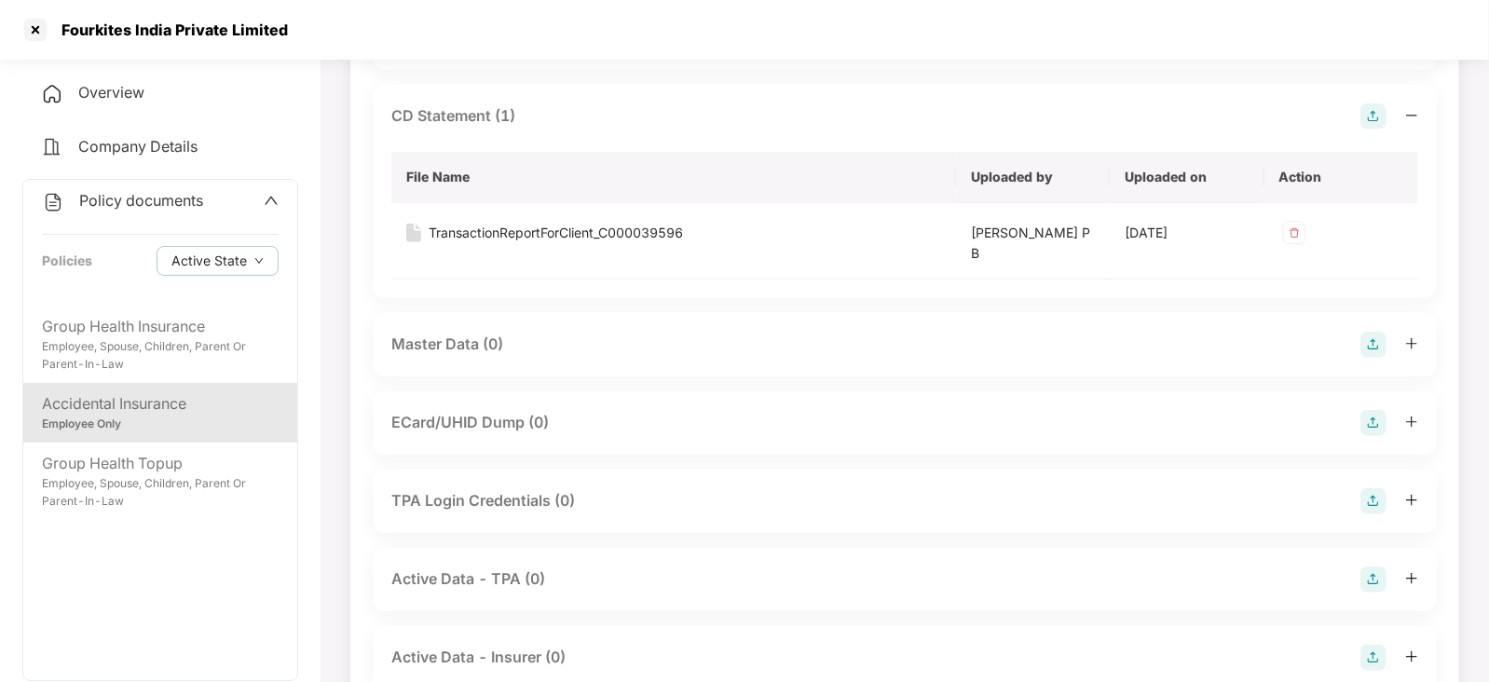
click at [1383, 338] on img at bounding box center [1373, 345] width 26 height 26
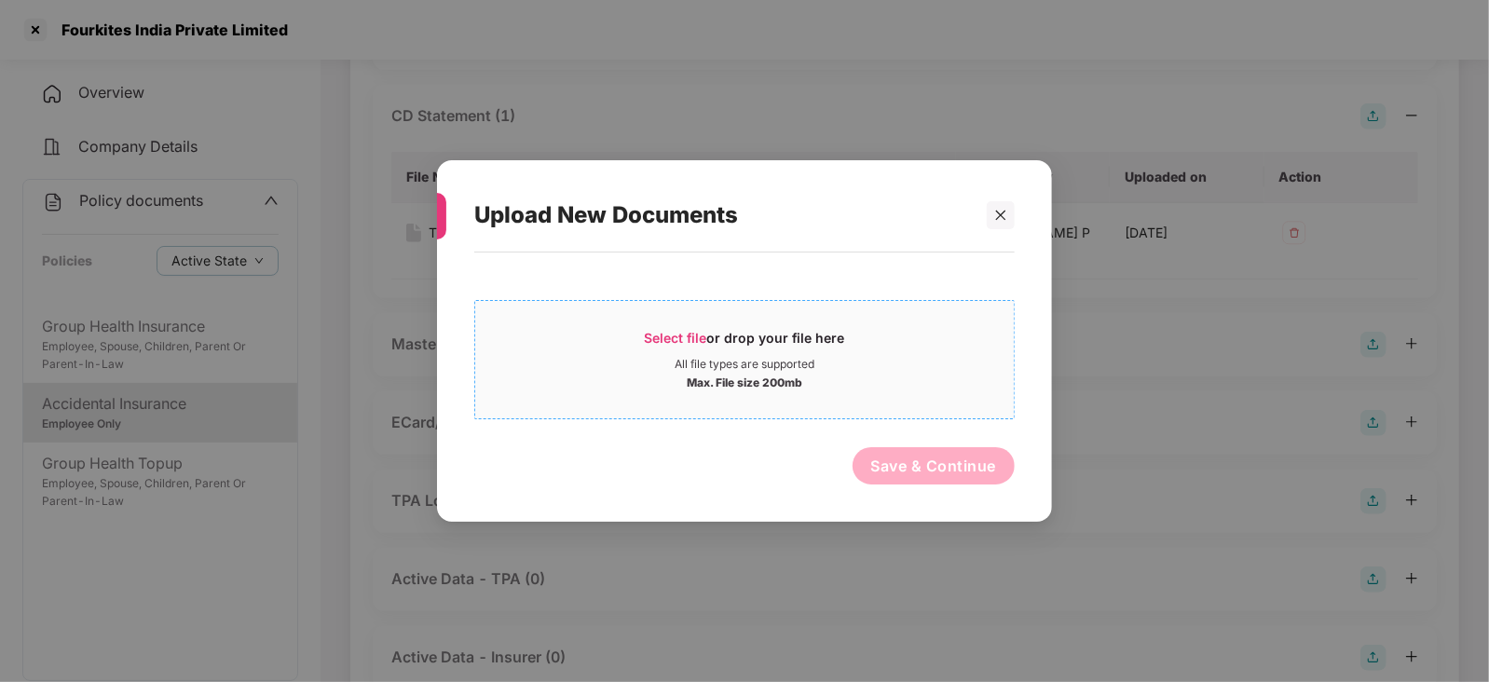
click at [659, 339] on span "Select file" at bounding box center [676, 338] width 62 height 16
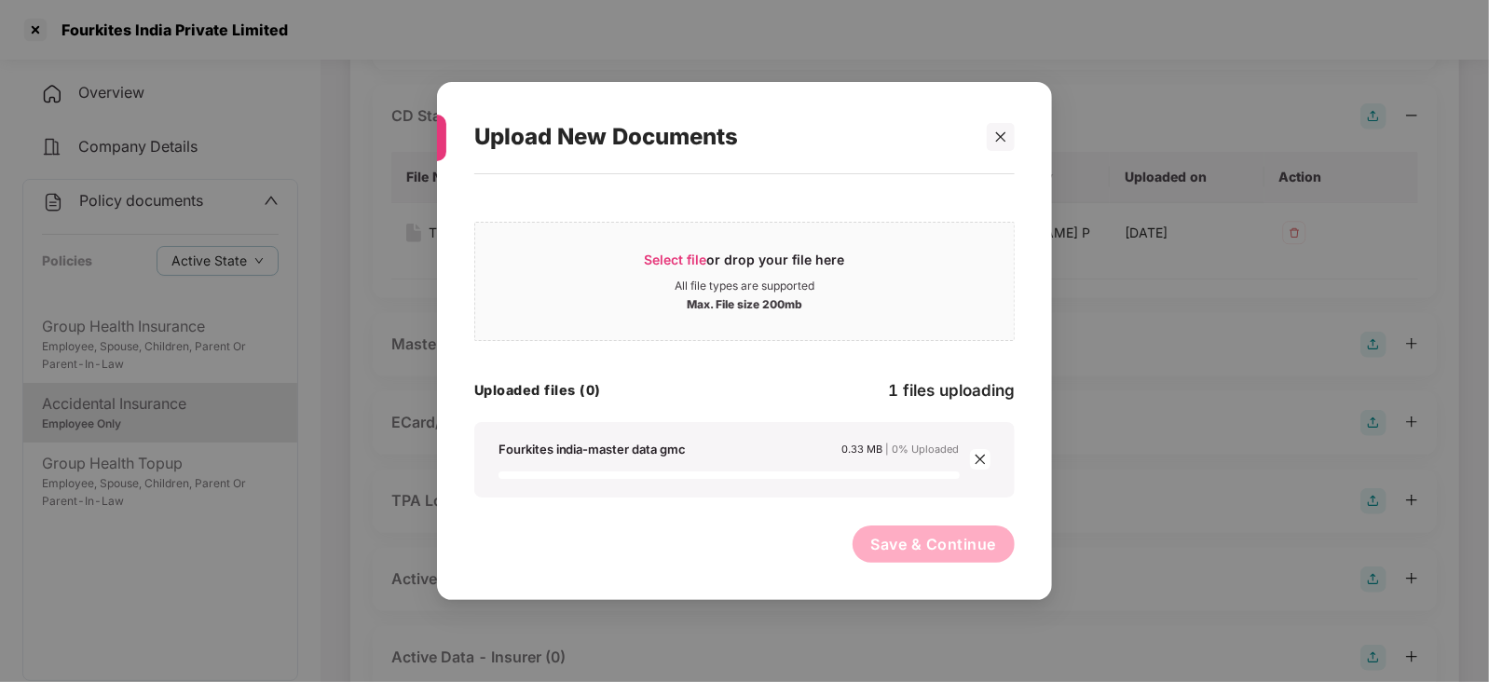
click at [978, 463] on icon "close" at bounding box center [980, 459] width 13 height 13
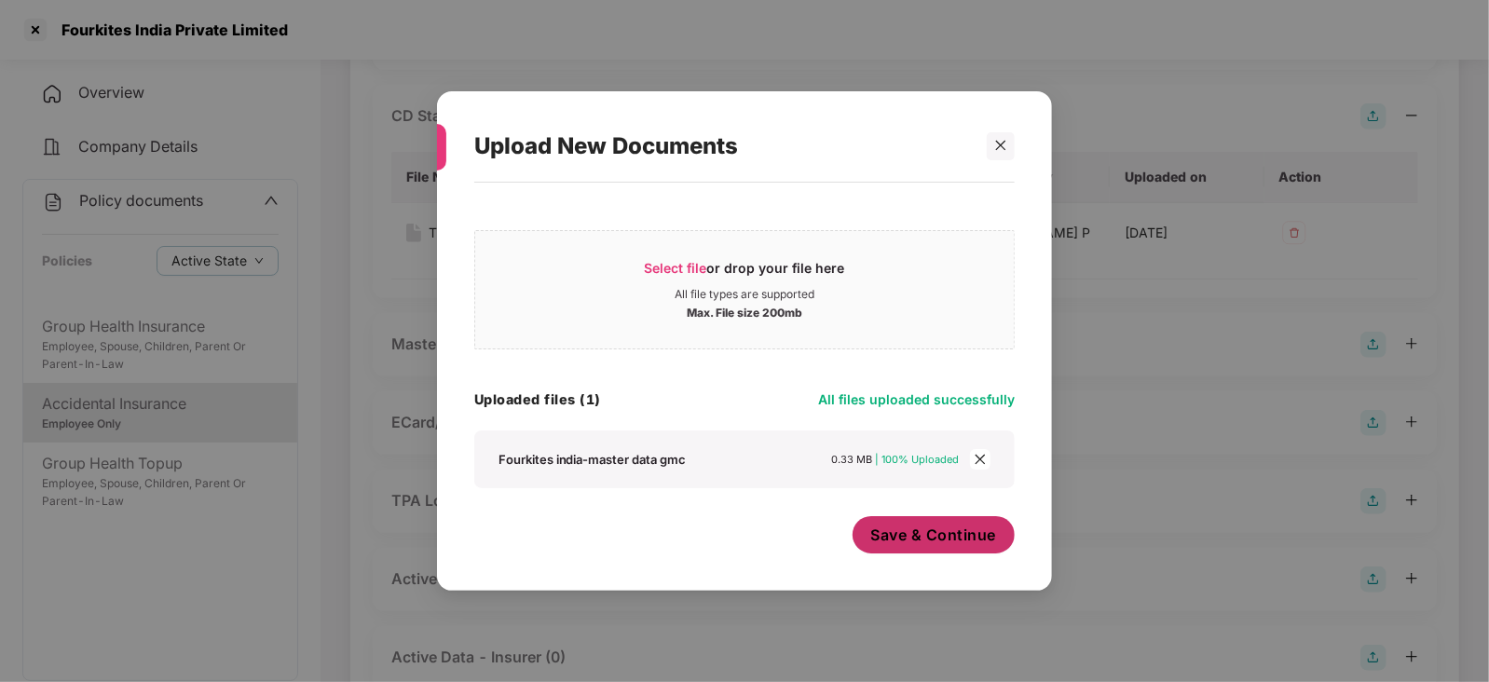
click at [986, 458] on span "close" at bounding box center [980, 459] width 20 height 20
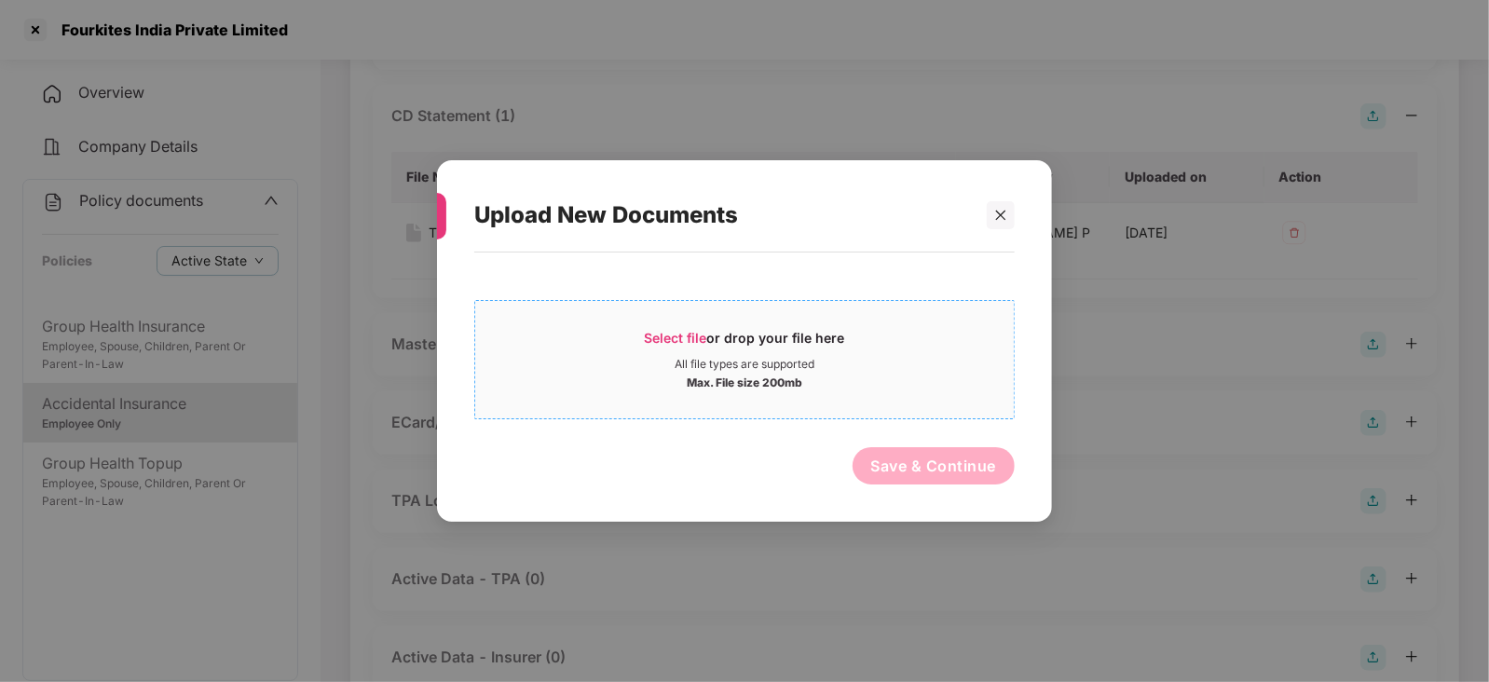
click at [684, 337] on span "Select file" at bounding box center [676, 338] width 62 height 16
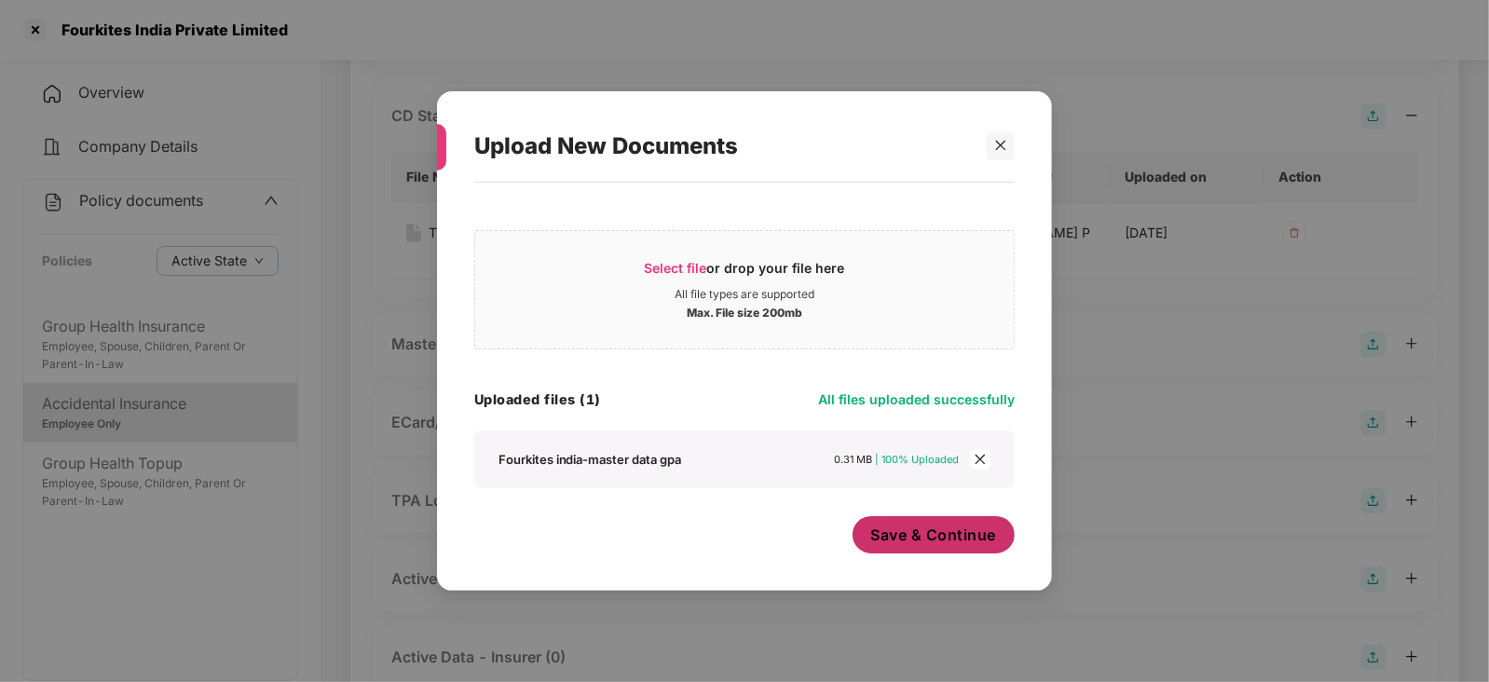
click at [927, 548] on button "Save & Continue" at bounding box center [933, 534] width 163 height 37
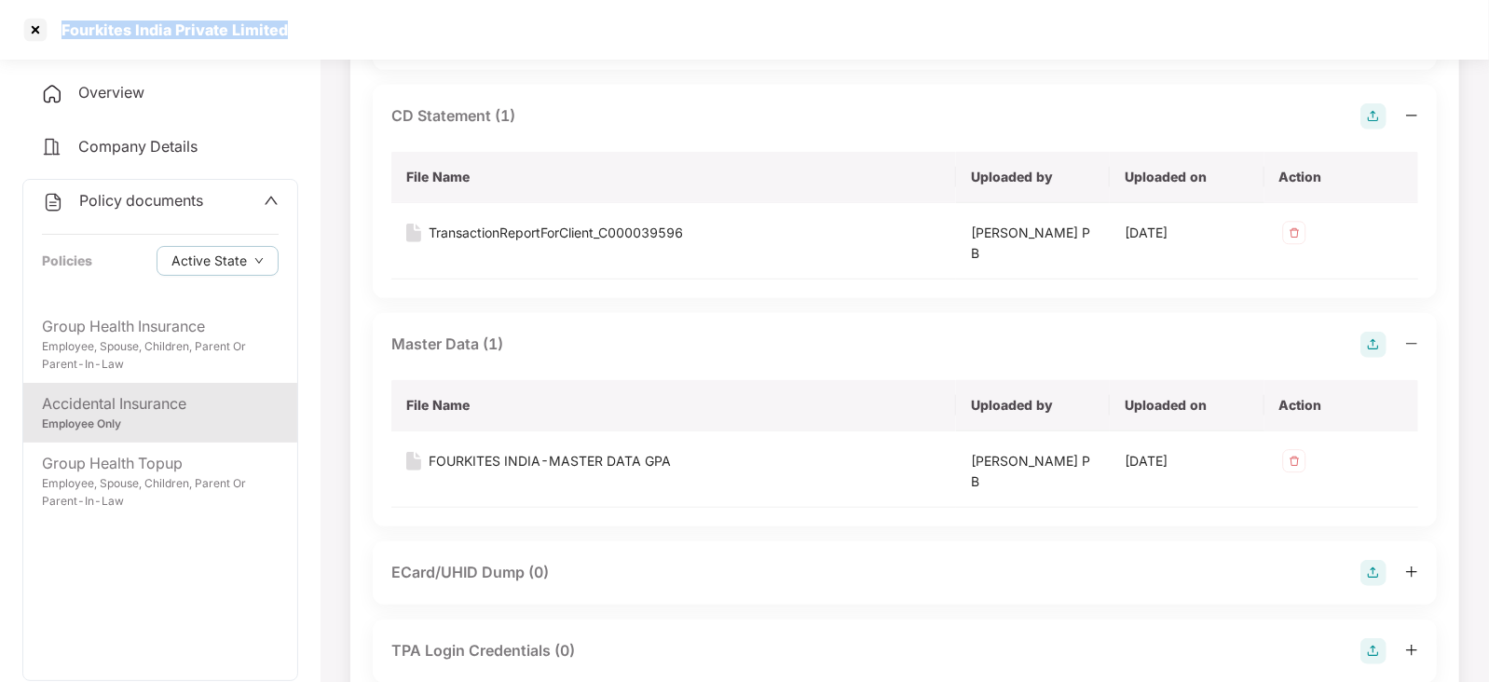
drag, startPoint x: 60, startPoint y: 24, endPoint x: 306, endPoint y: 31, distance: 246.0
click at [306, 31] on div "Fourkites India Private Limited" at bounding box center [744, 30] width 1489 height 60
copy div "Fourkites India Private Limited"
click at [33, 34] on div at bounding box center [35, 30] width 30 height 30
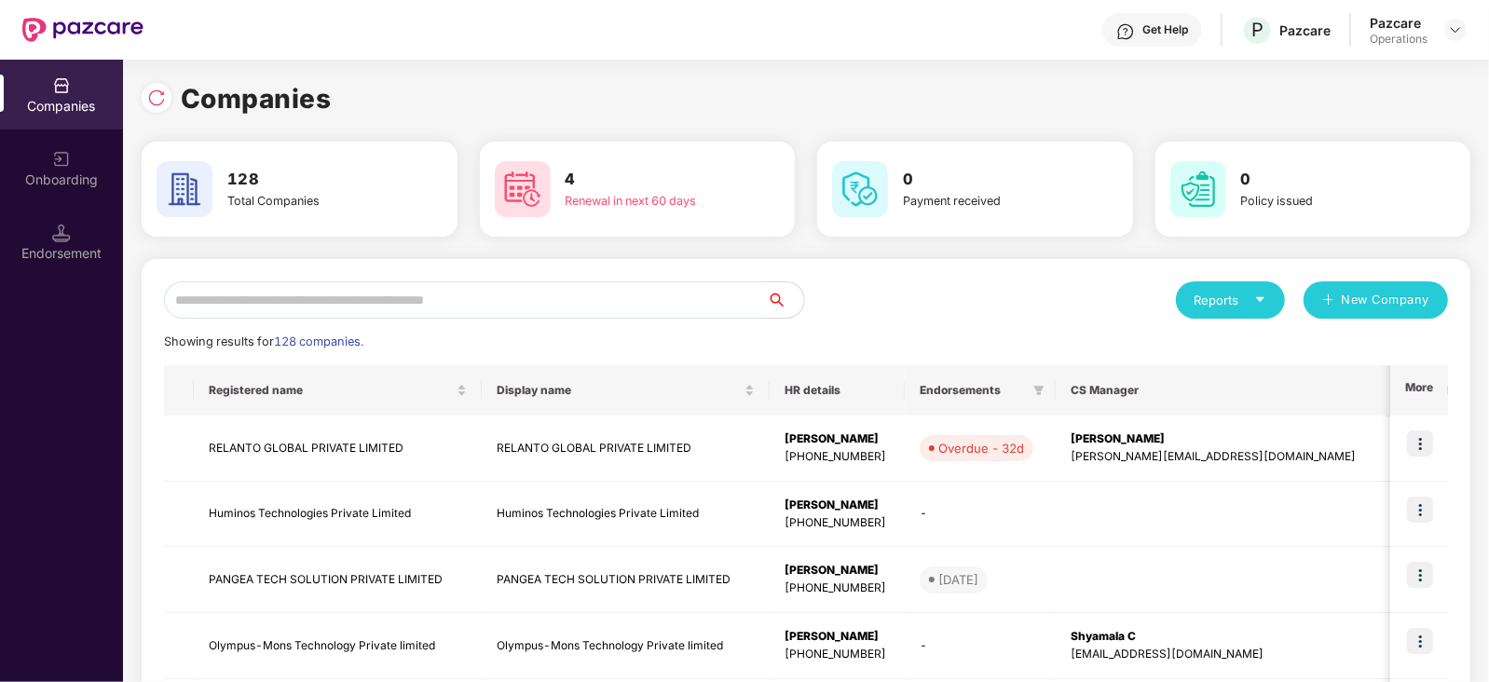
click at [369, 307] on input "text" at bounding box center [465, 299] width 603 height 37
paste input "**********"
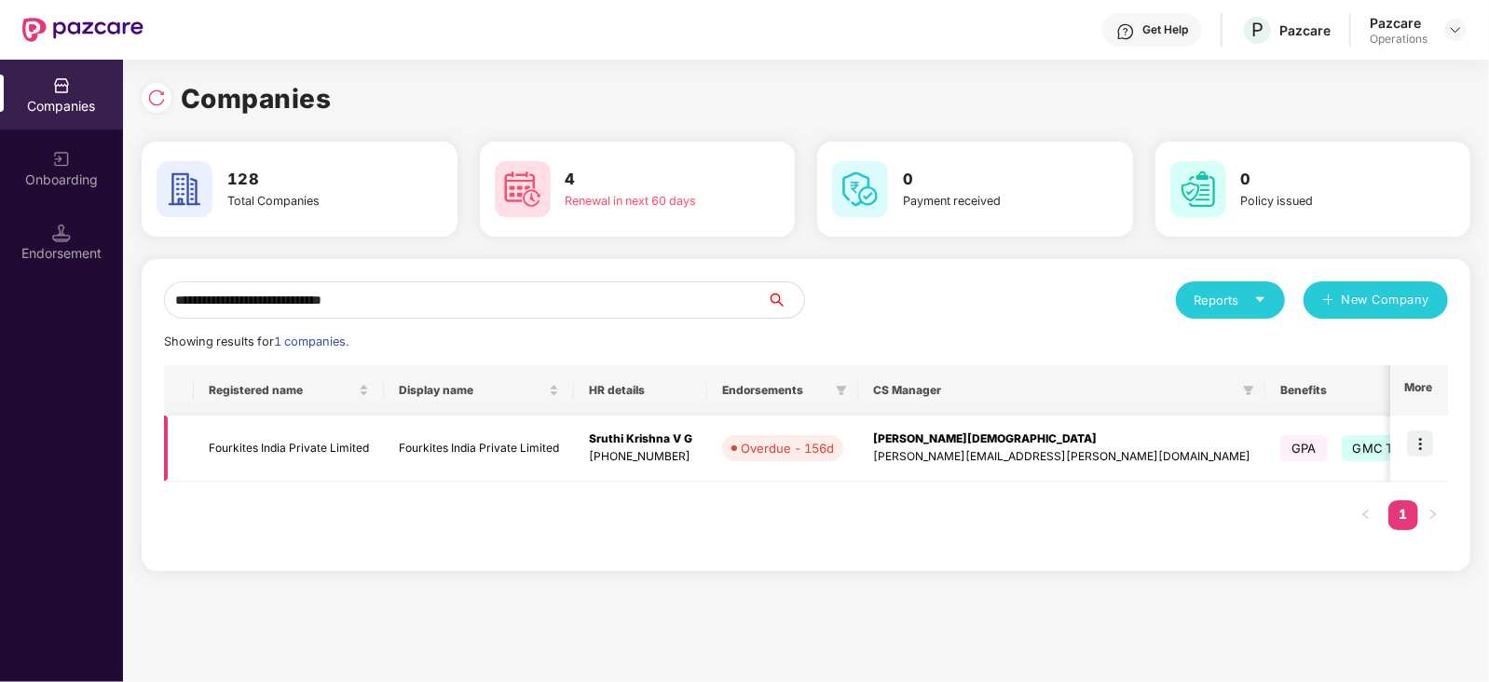
type input "**********"
click at [1423, 443] on img at bounding box center [1420, 443] width 26 height 26
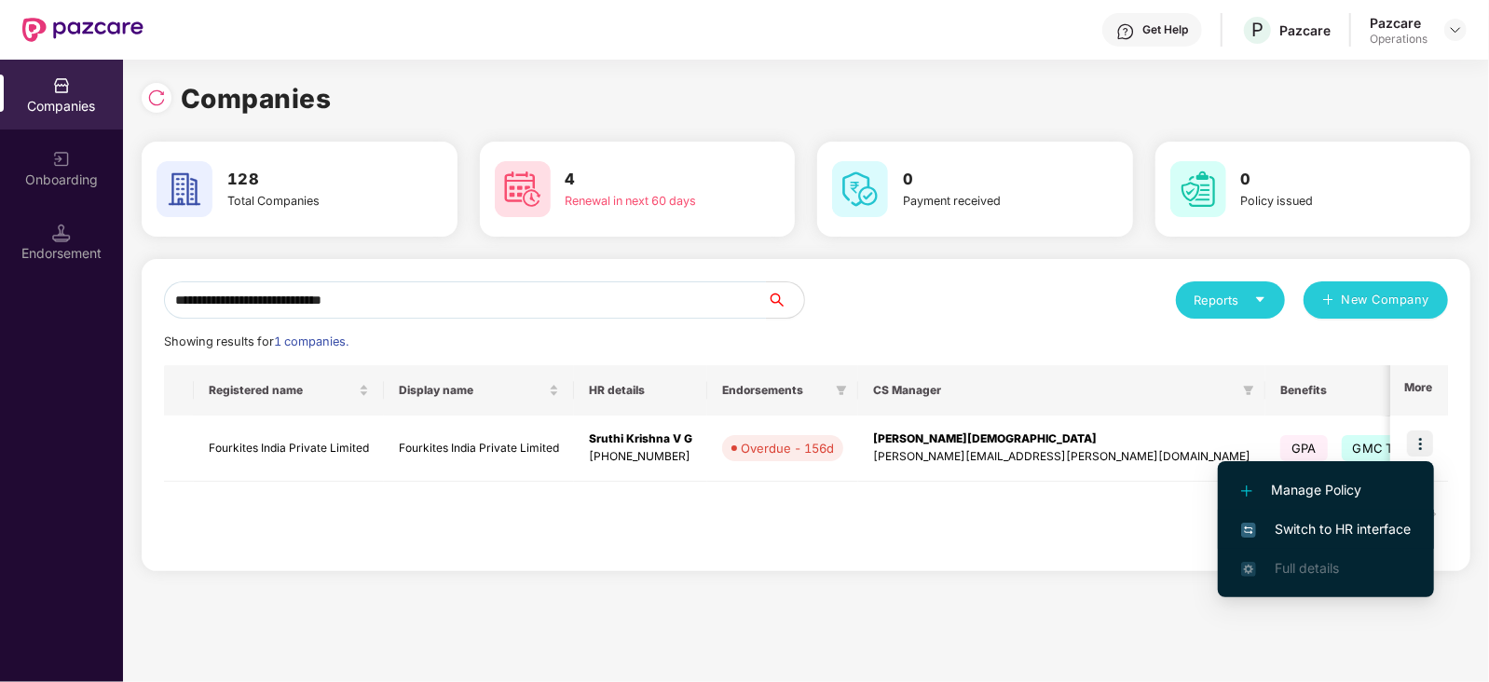
click at [1346, 534] on span "Switch to HR interface" at bounding box center [1326, 529] width 170 height 20
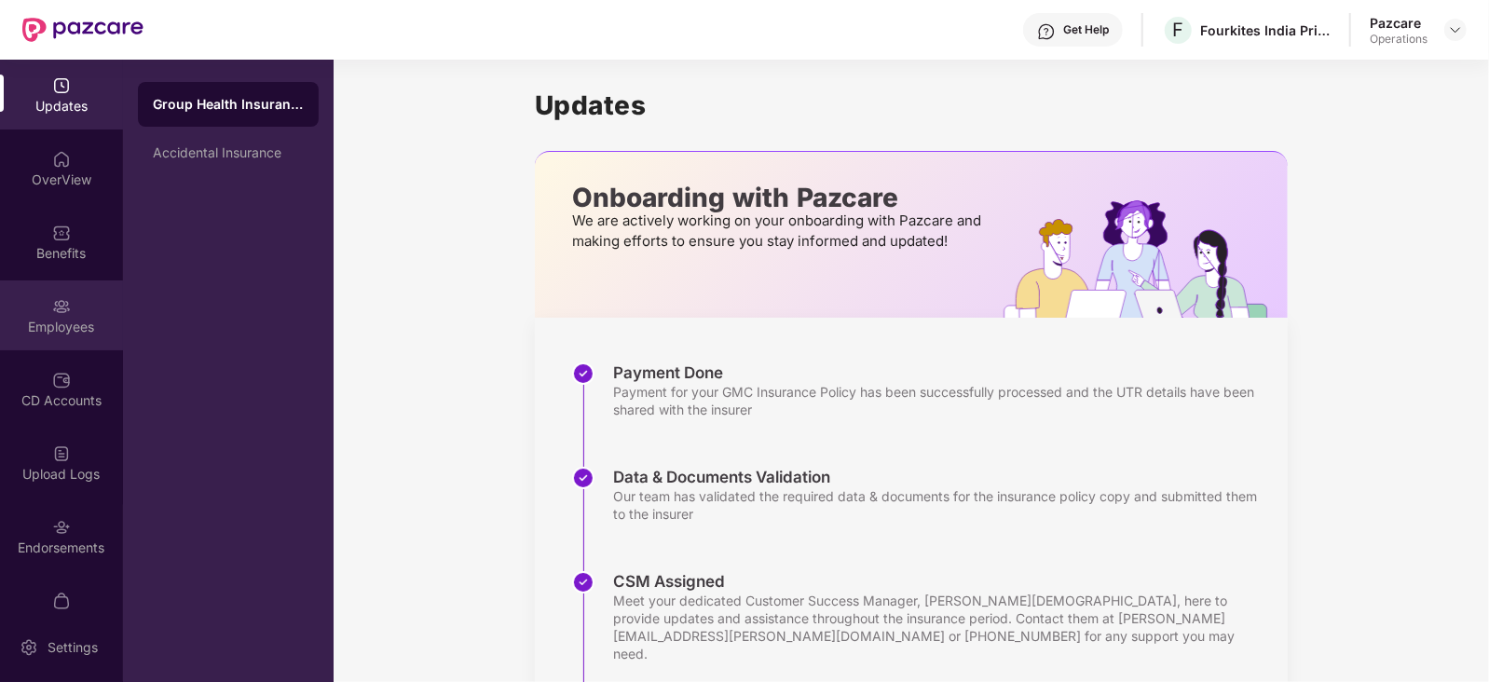
click at [79, 319] on div "Employees" at bounding box center [61, 327] width 123 height 19
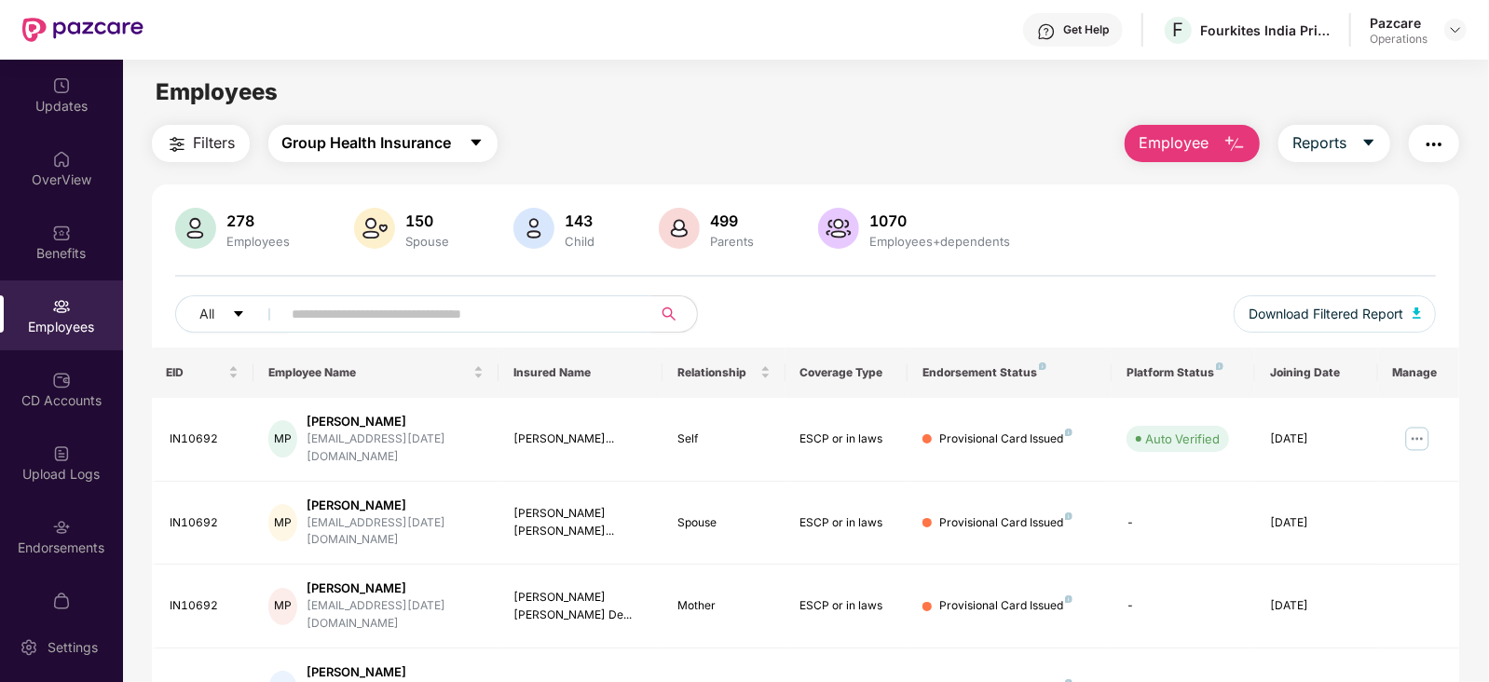
click at [340, 152] on span "Group Health Insurance" at bounding box center [367, 142] width 170 height 23
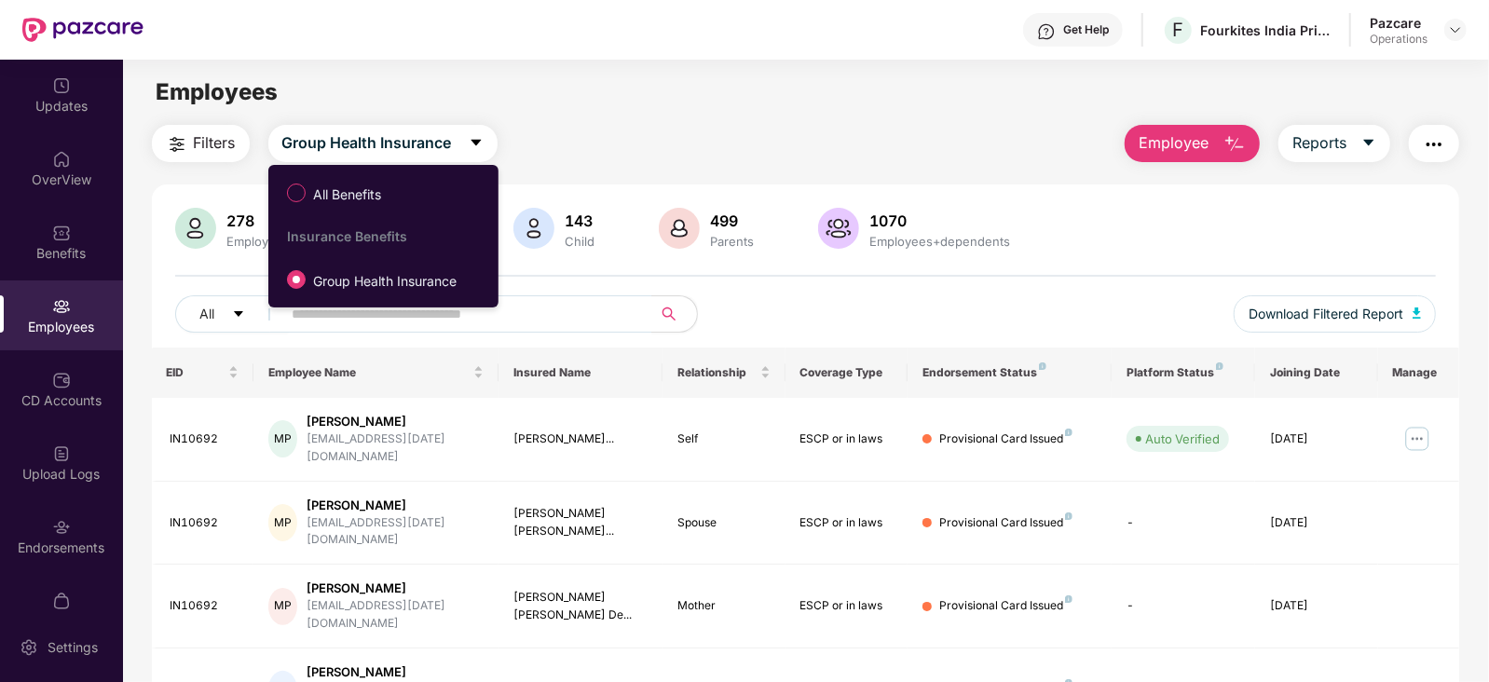
click at [317, 186] on span "All Benefits" at bounding box center [347, 194] width 83 height 20
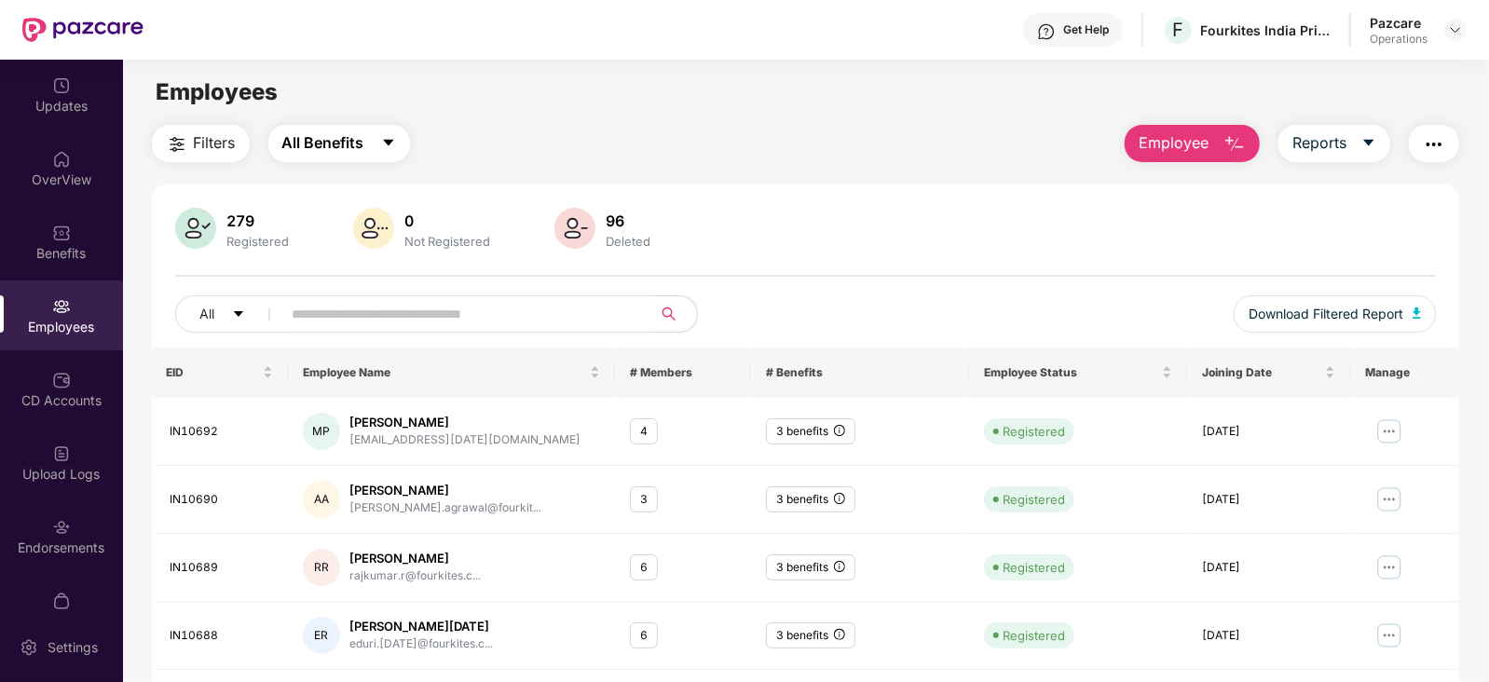
click at [331, 151] on span "All Benefits" at bounding box center [323, 142] width 82 height 23
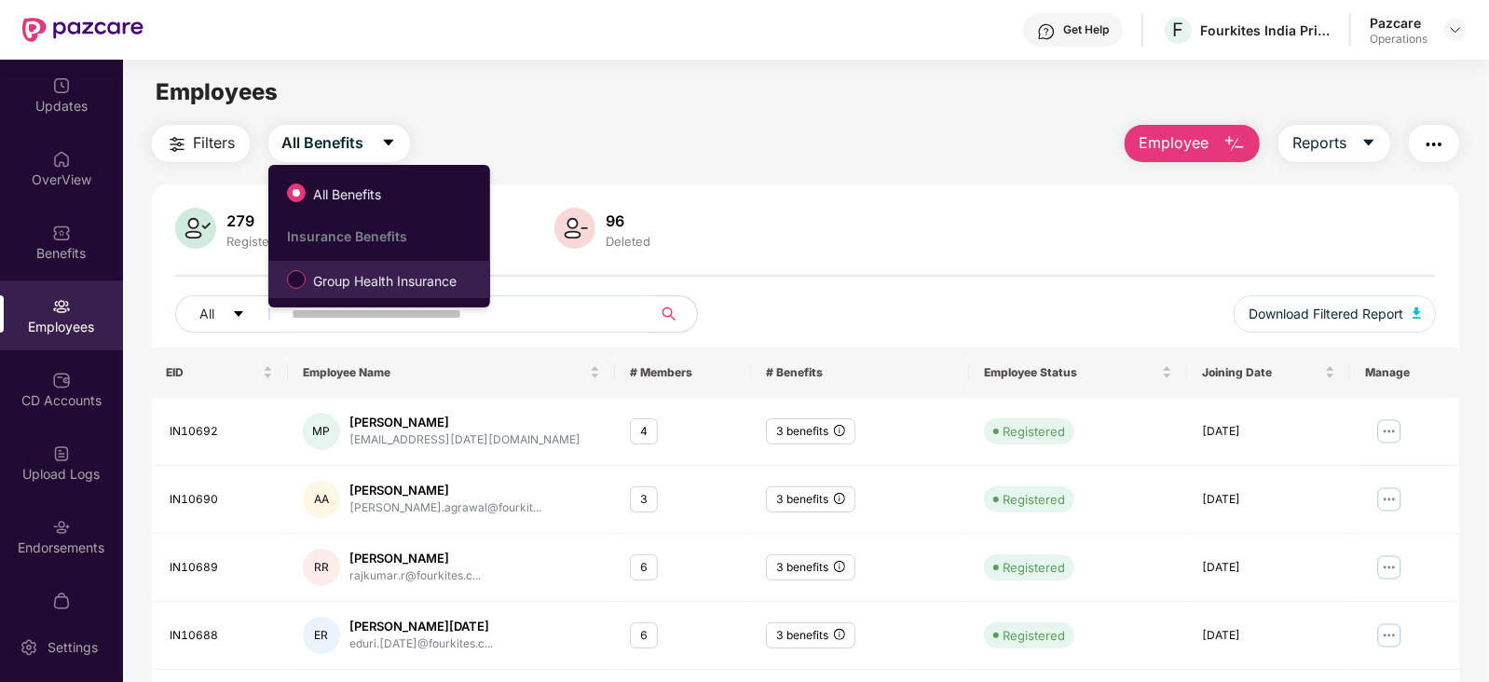
click at [347, 263] on li "Group Health Insurance" at bounding box center [379, 279] width 222 height 37
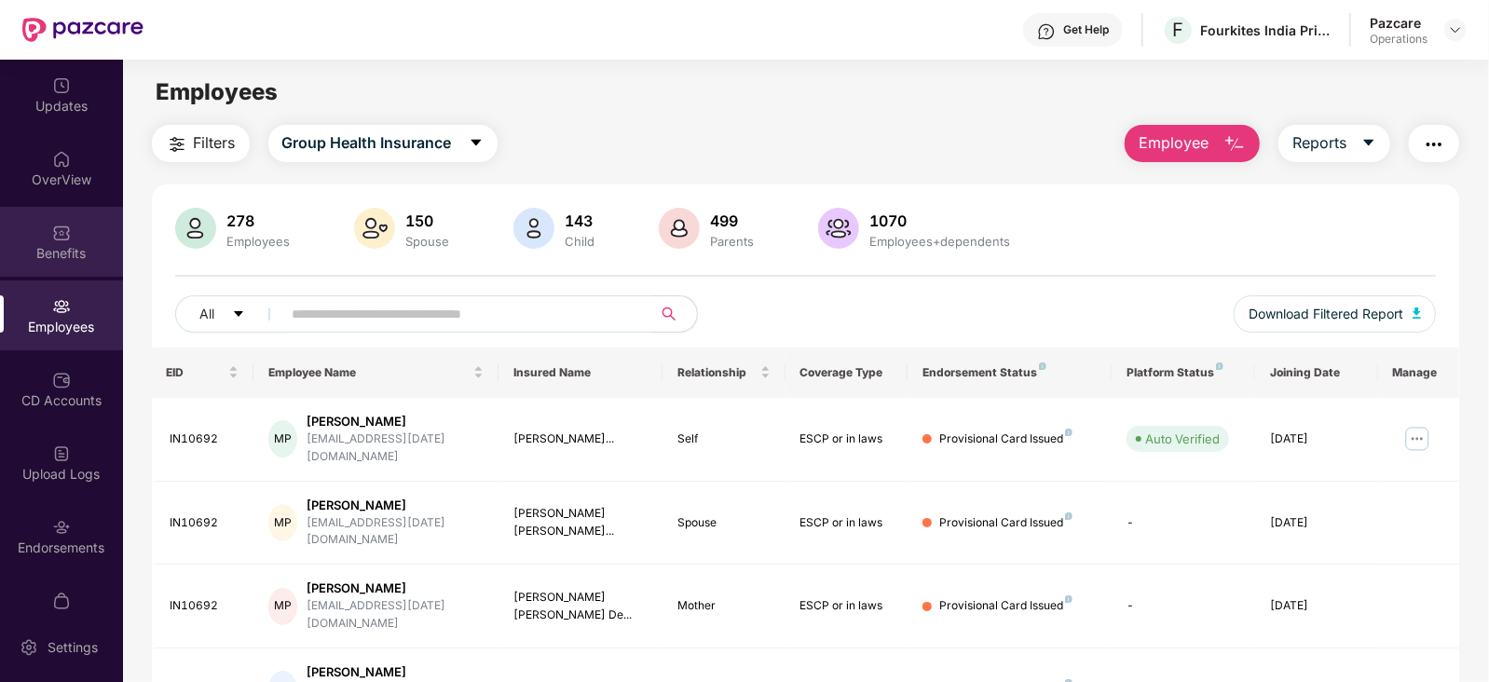
click at [77, 221] on div "Benefits" at bounding box center [61, 242] width 123 height 70
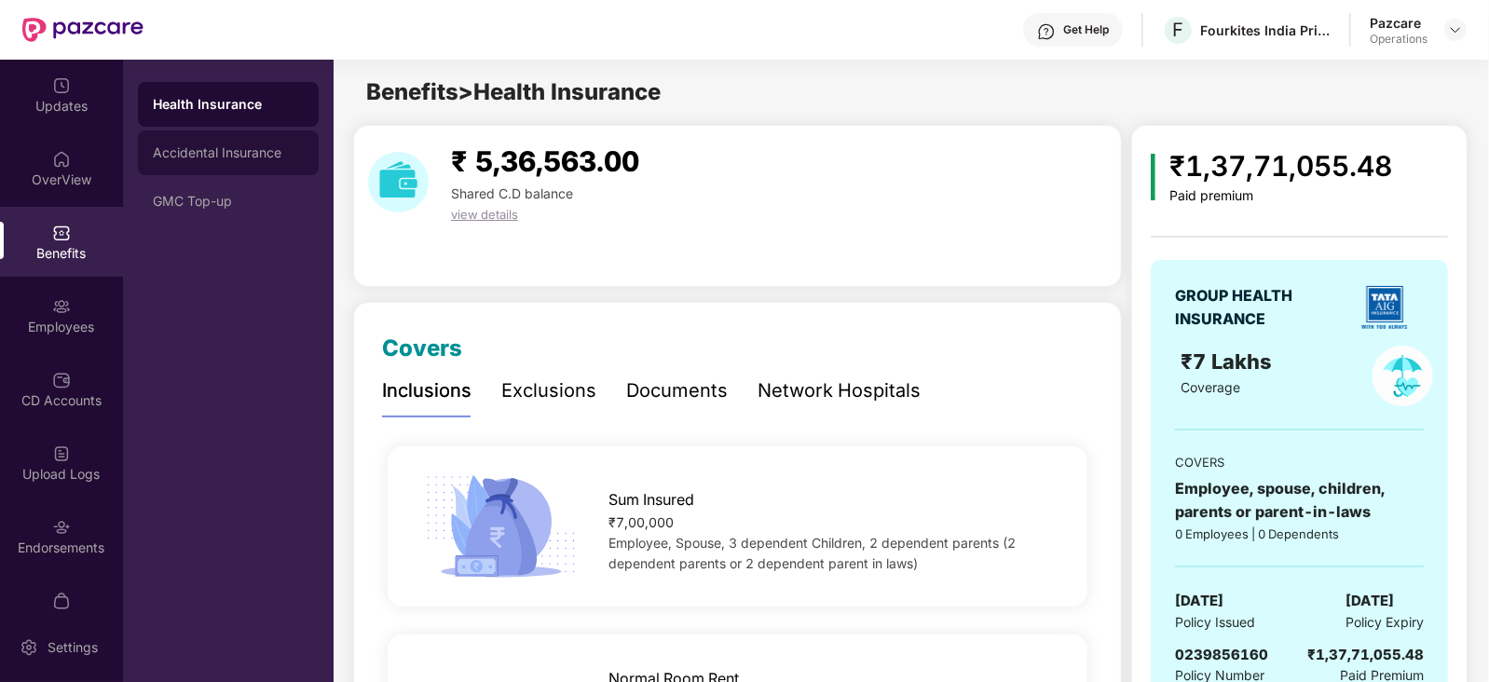
click at [210, 143] on div "Accidental Insurance" at bounding box center [228, 152] width 181 height 45
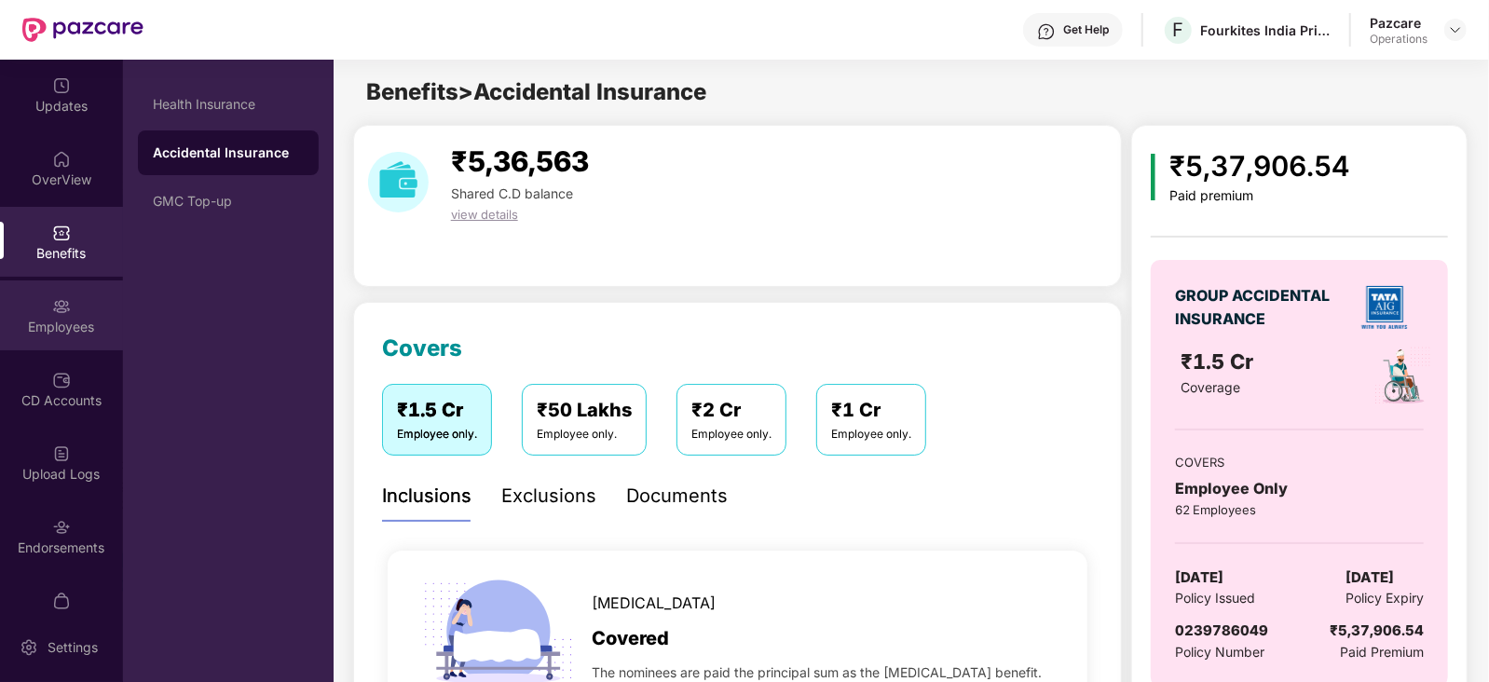
click at [46, 339] on div "Employees" at bounding box center [61, 315] width 123 height 70
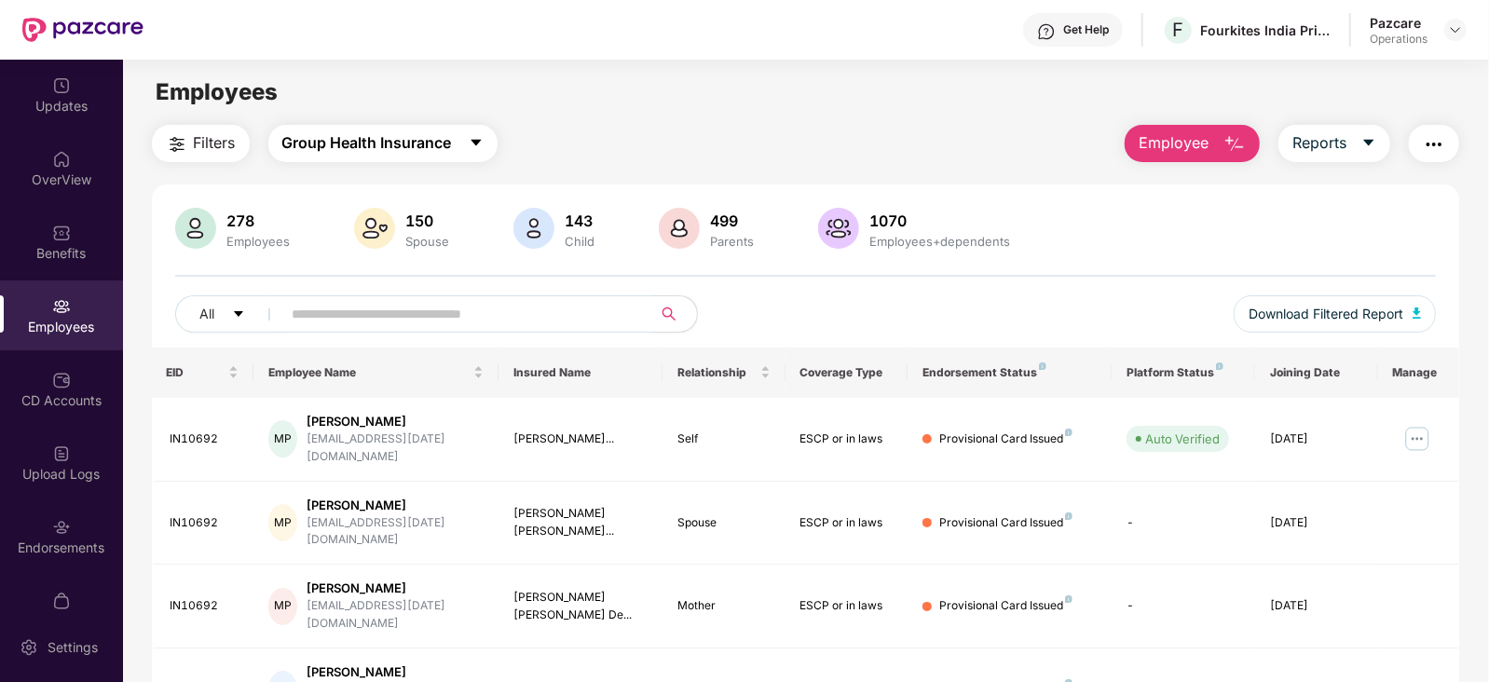
click at [288, 157] on button "Group Health Insurance" at bounding box center [382, 143] width 229 height 37
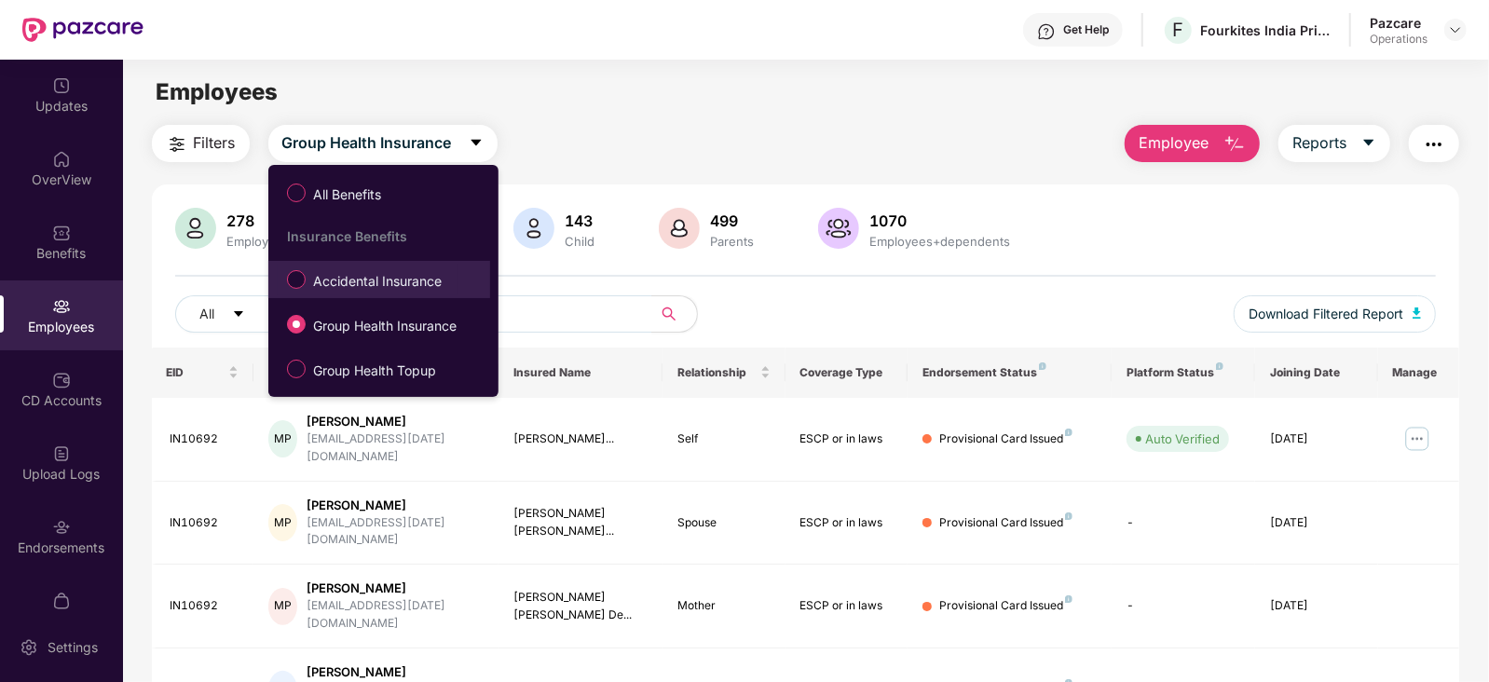
click at [358, 277] on span "Accidental Insurance" at bounding box center [377, 281] width 143 height 20
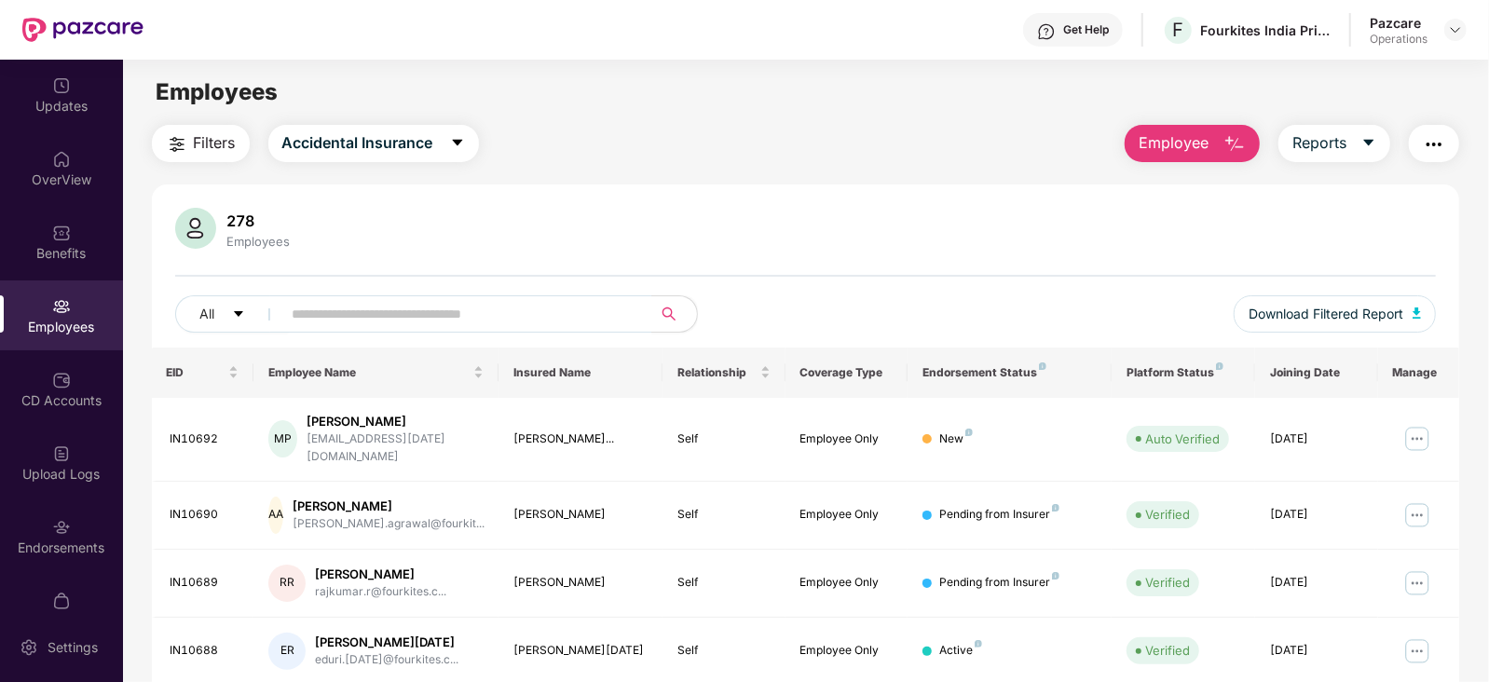
click at [221, 135] on span "Filters" at bounding box center [215, 142] width 42 height 23
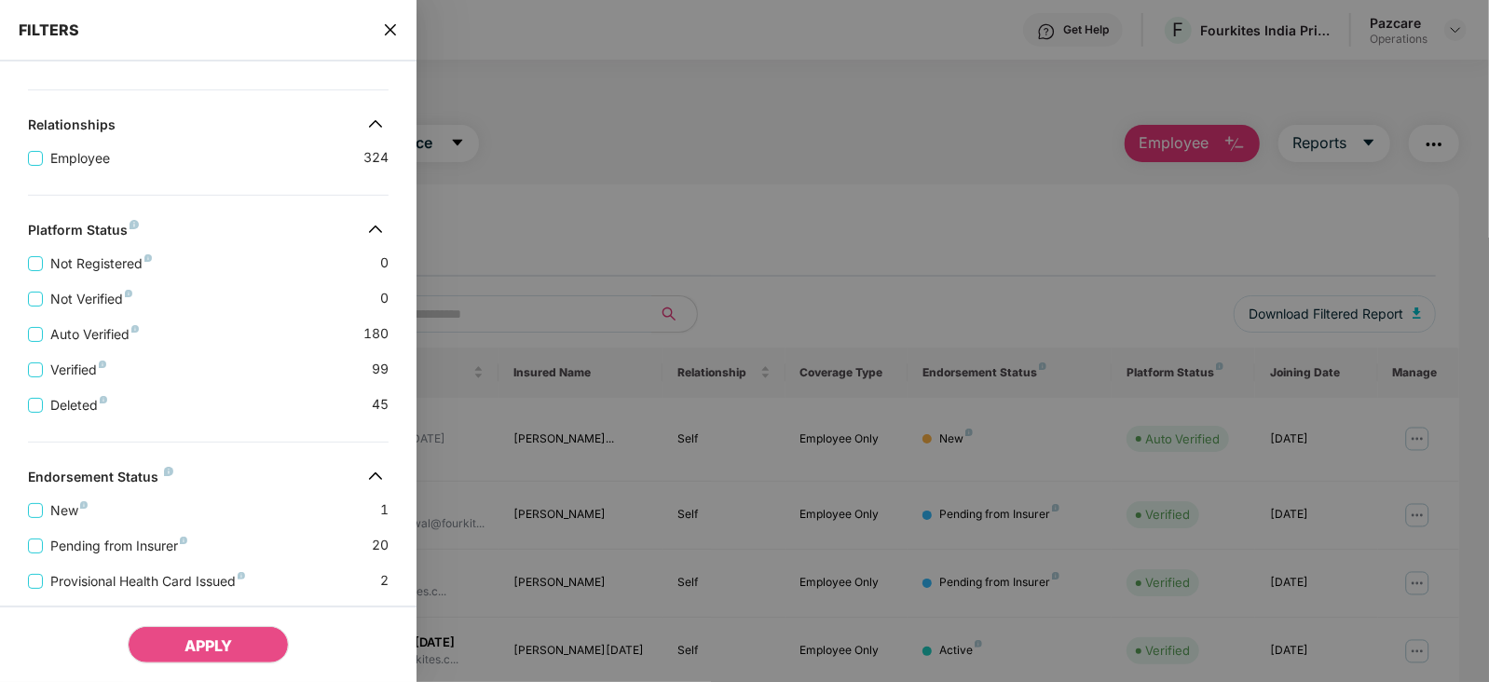
scroll to position [484, 0]
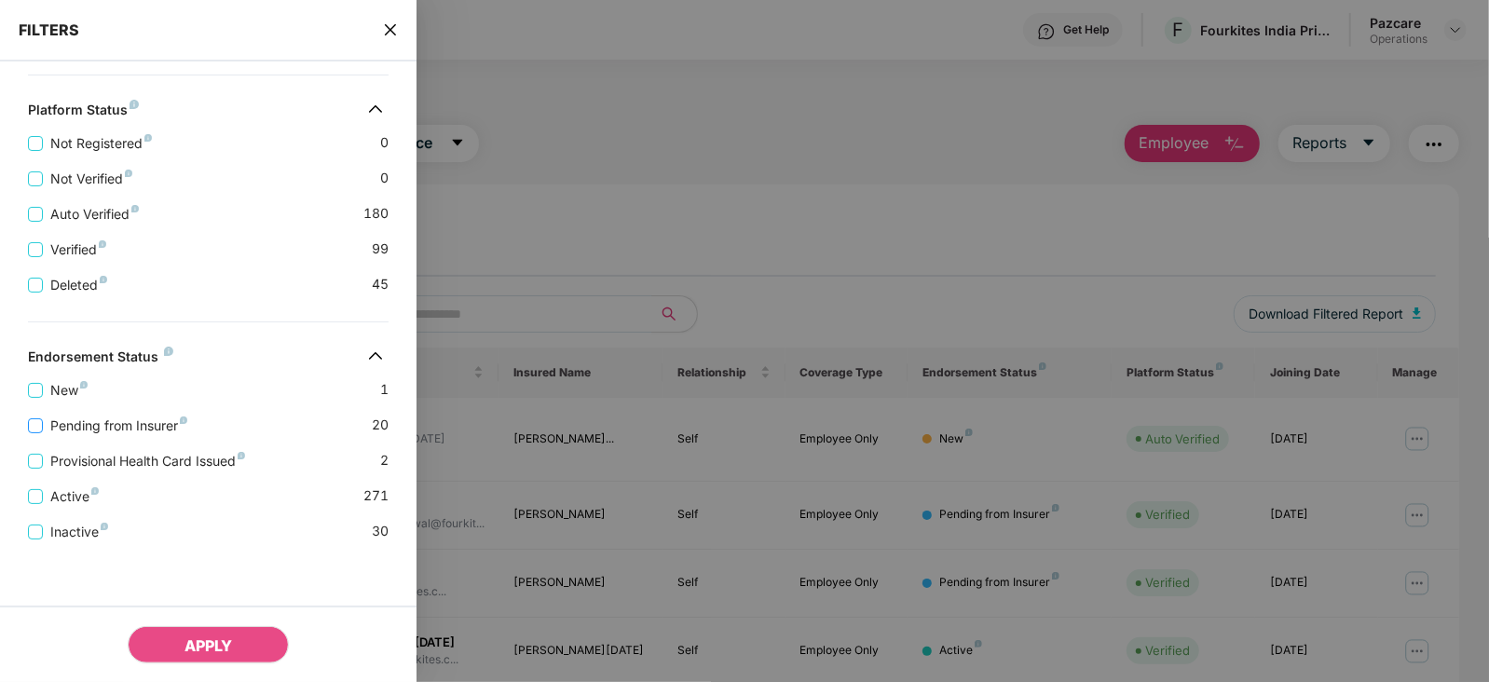
click at [142, 428] on span "Pending from Insurer" at bounding box center [119, 426] width 152 height 20
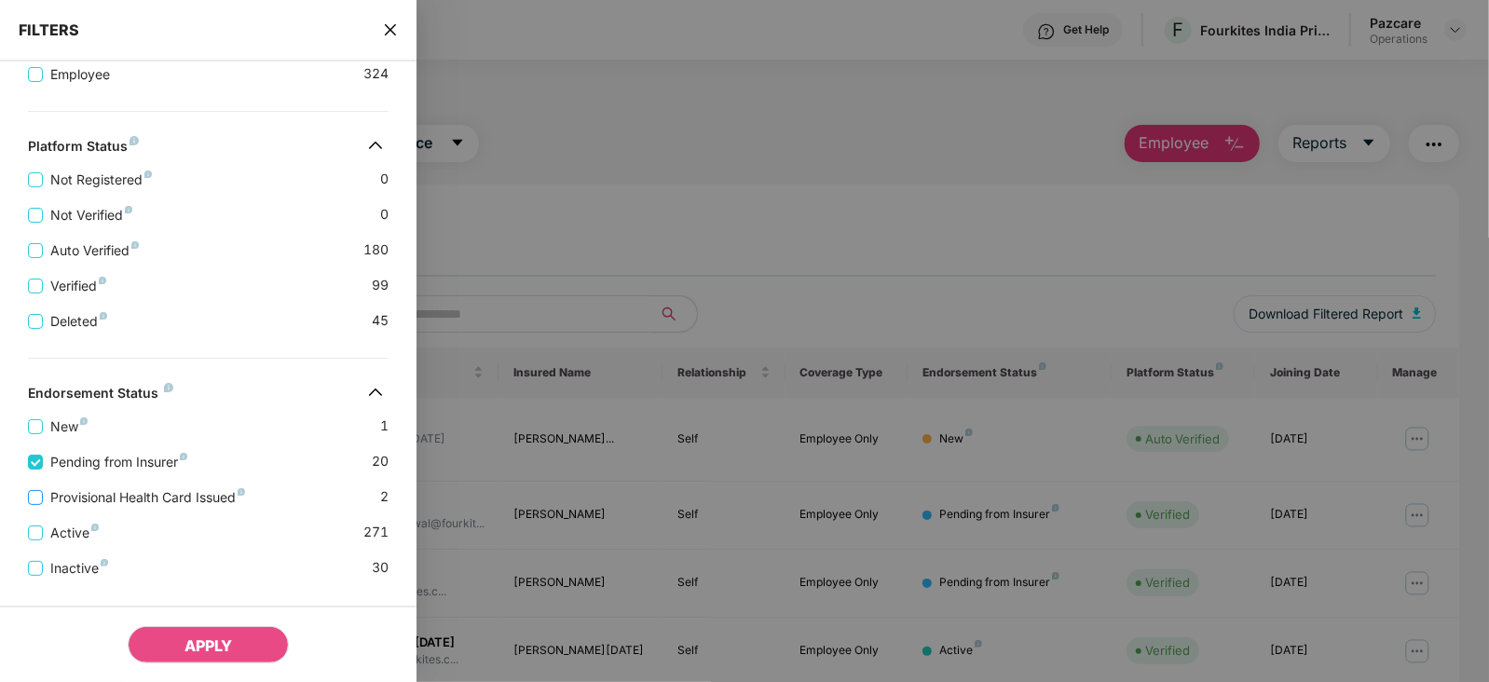
click at [154, 502] on span "Provisional Health Card Issued" at bounding box center [148, 497] width 210 height 20
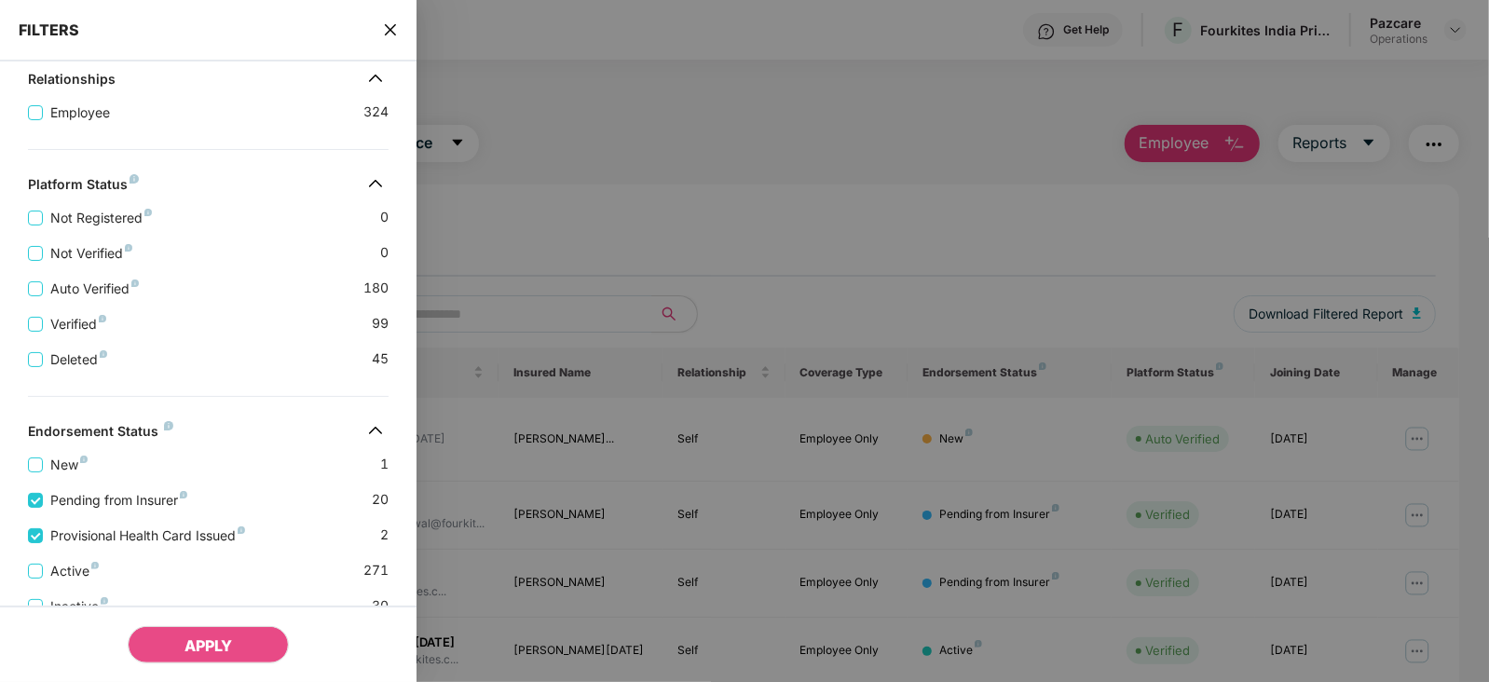
click at [196, 623] on div "APPLY" at bounding box center [208, 644] width 416 height 76
click at [208, 648] on span "APPLY" at bounding box center [208, 645] width 48 height 19
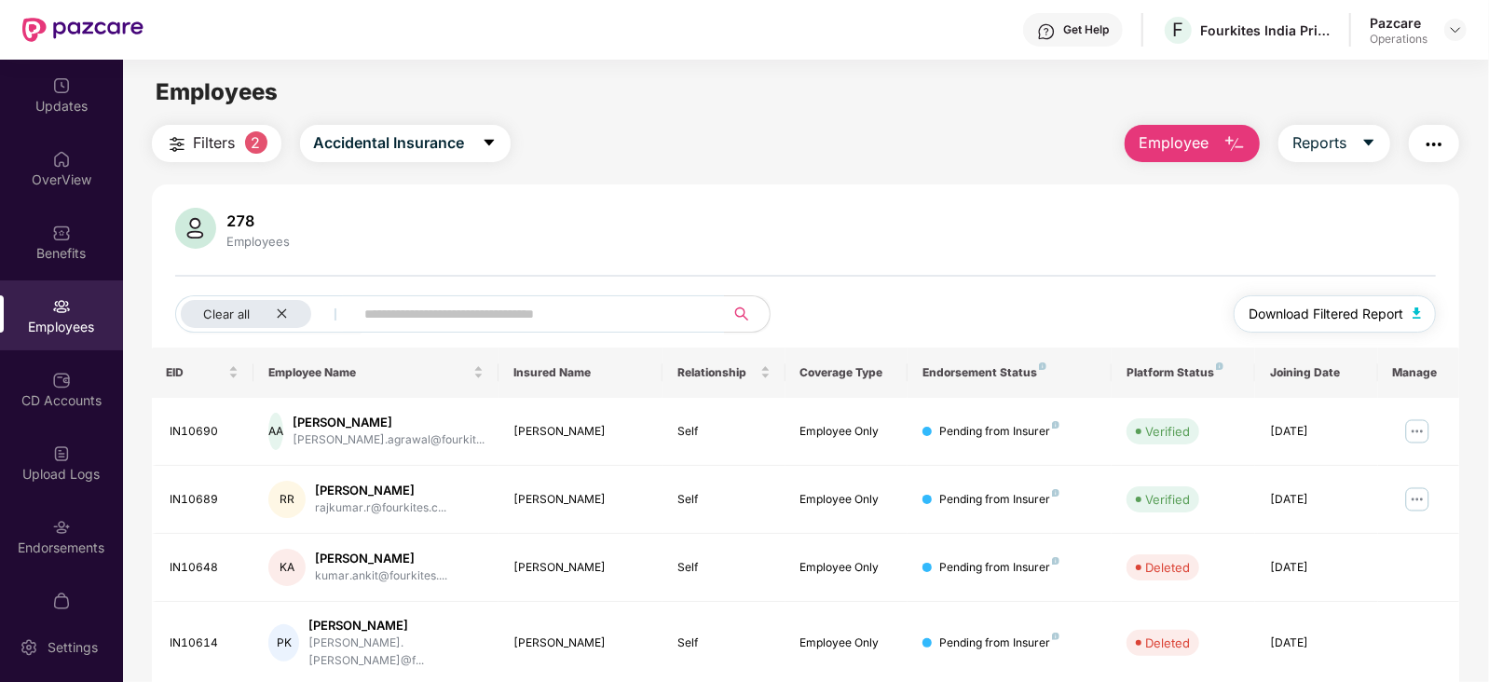
click at [1416, 313] on img "button" at bounding box center [1416, 312] width 9 height 11
click at [1439, 133] on img "button" at bounding box center [1434, 144] width 22 height 22
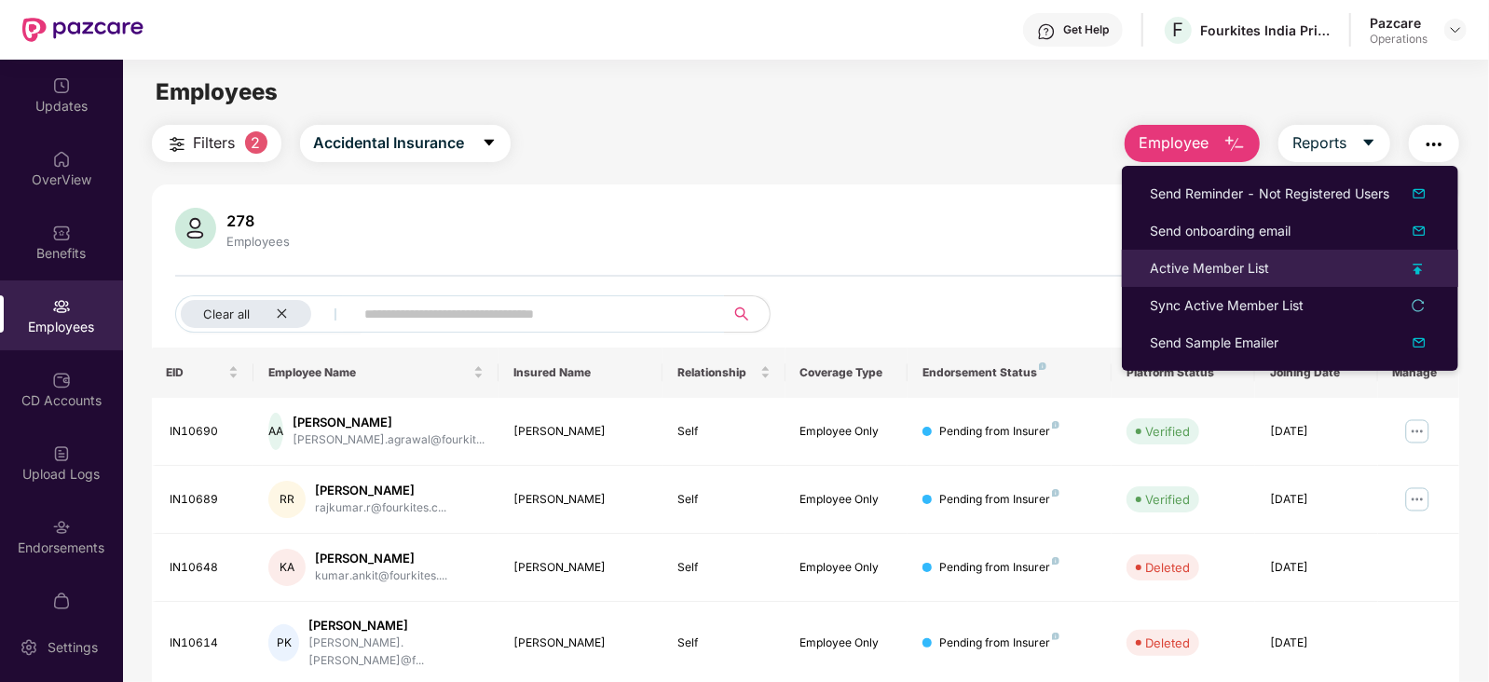
click at [1194, 260] on div "Active Member List" at bounding box center [1209, 268] width 119 height 20
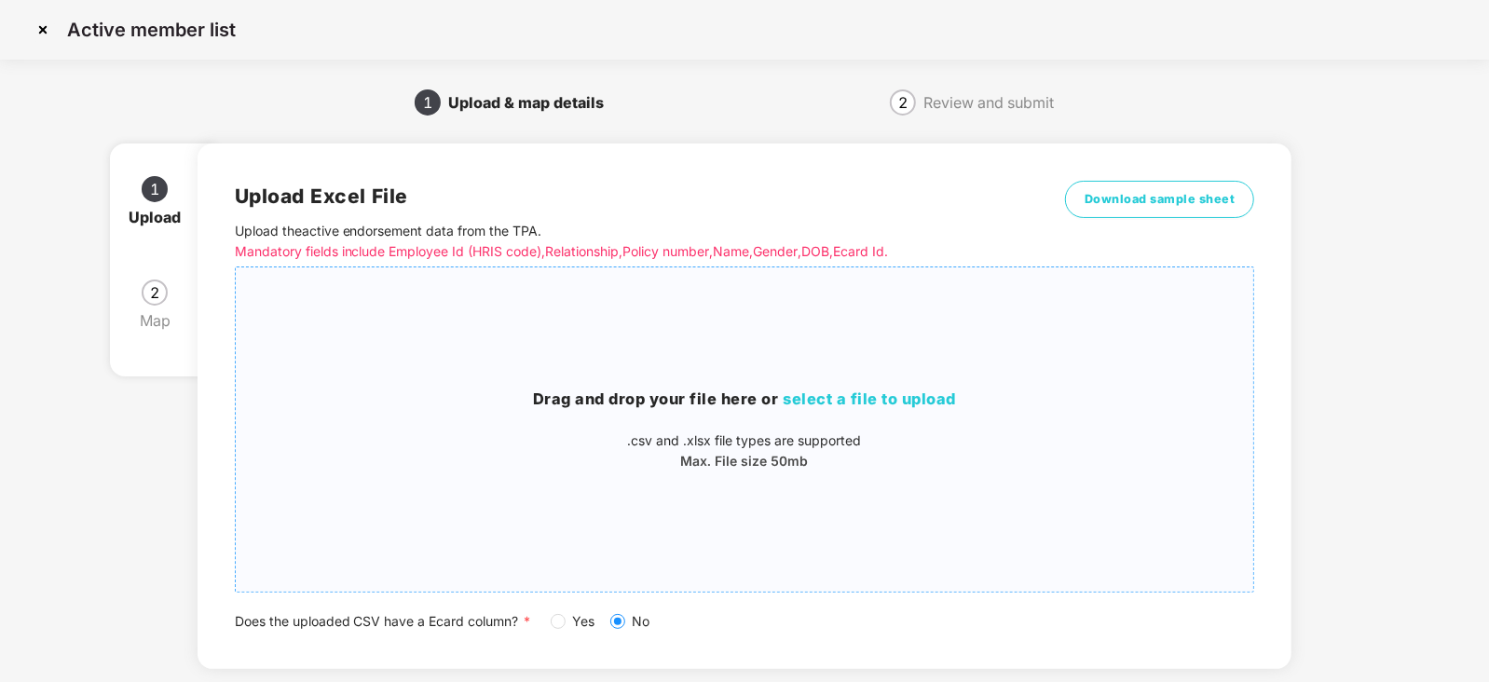
click at [807, 408] on h3 "Drag and drop your file here or select a file to upload" at bounding box center [745, 400] width 1018 height 24
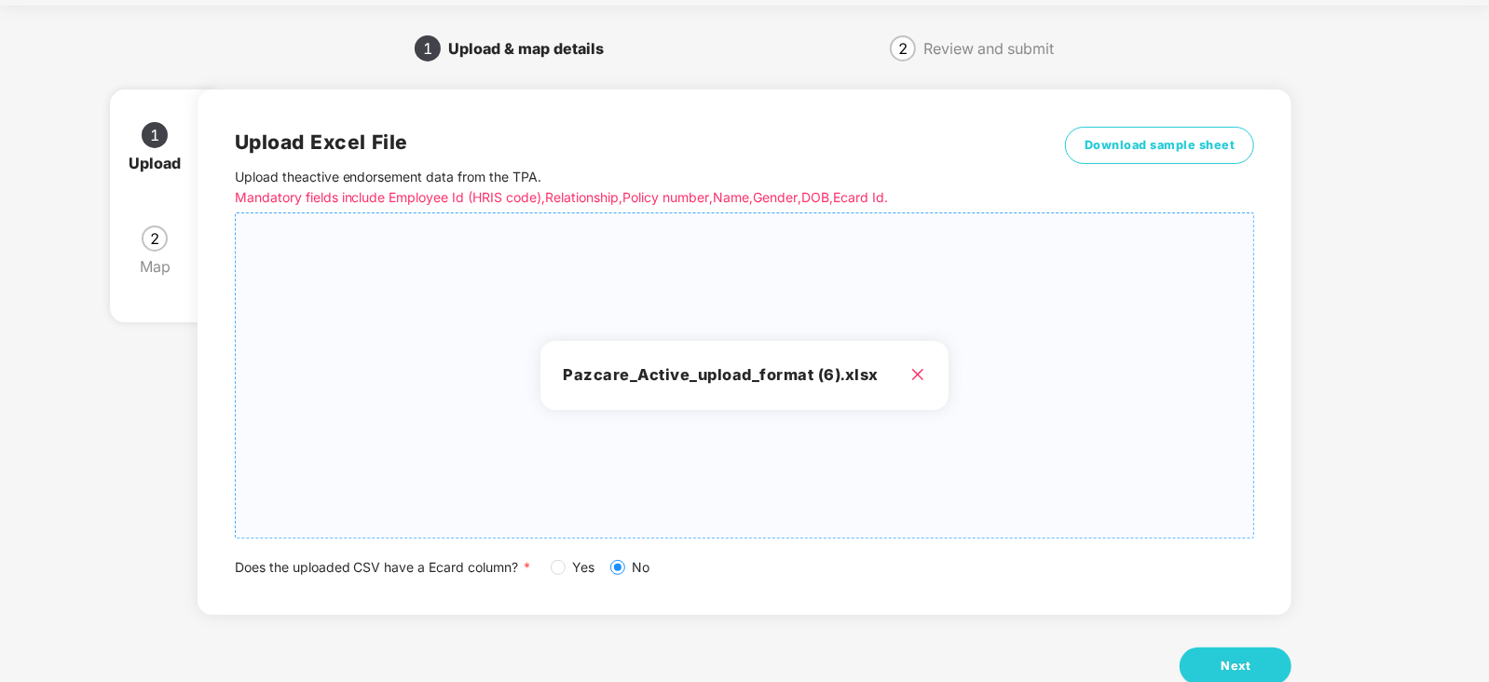
scroll to position [103, 0]
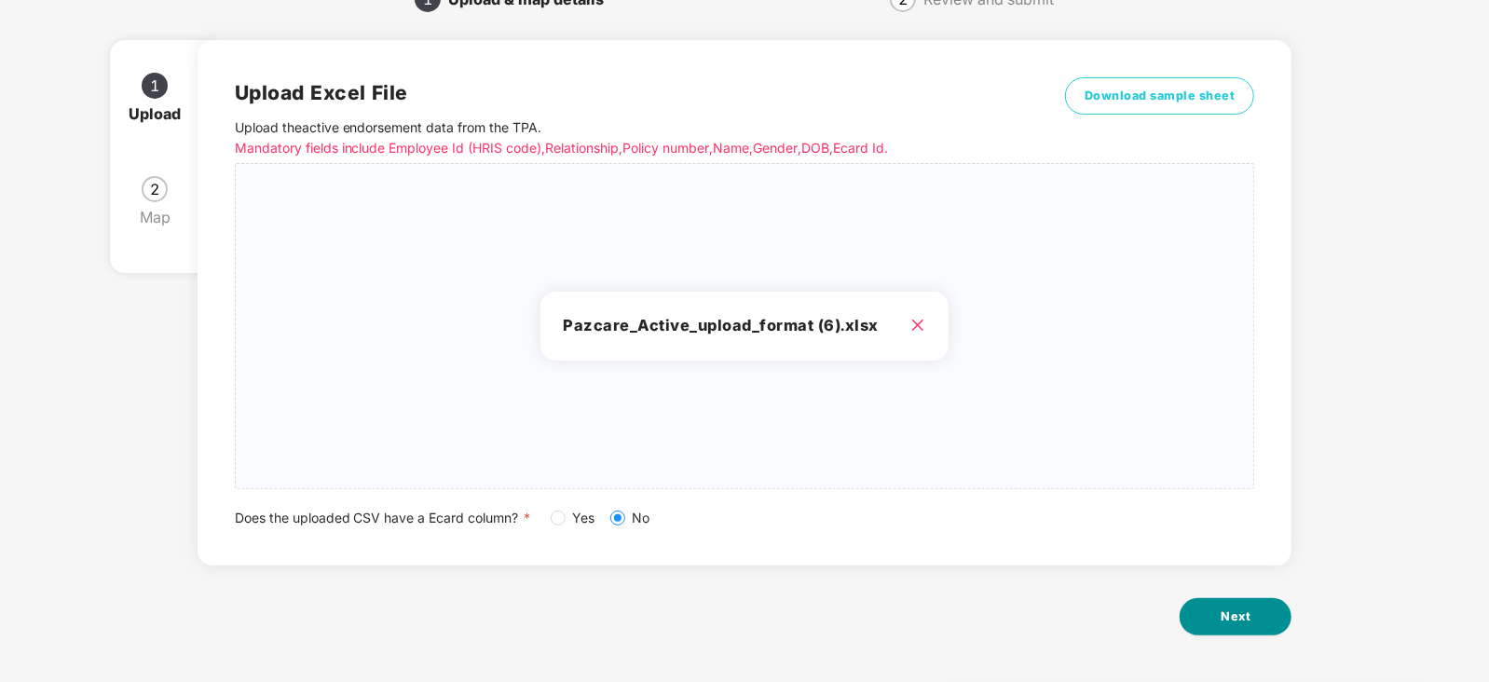
click at [1254, 624] on button "Next" at bounding box center [1236, 616] width 112 height 37
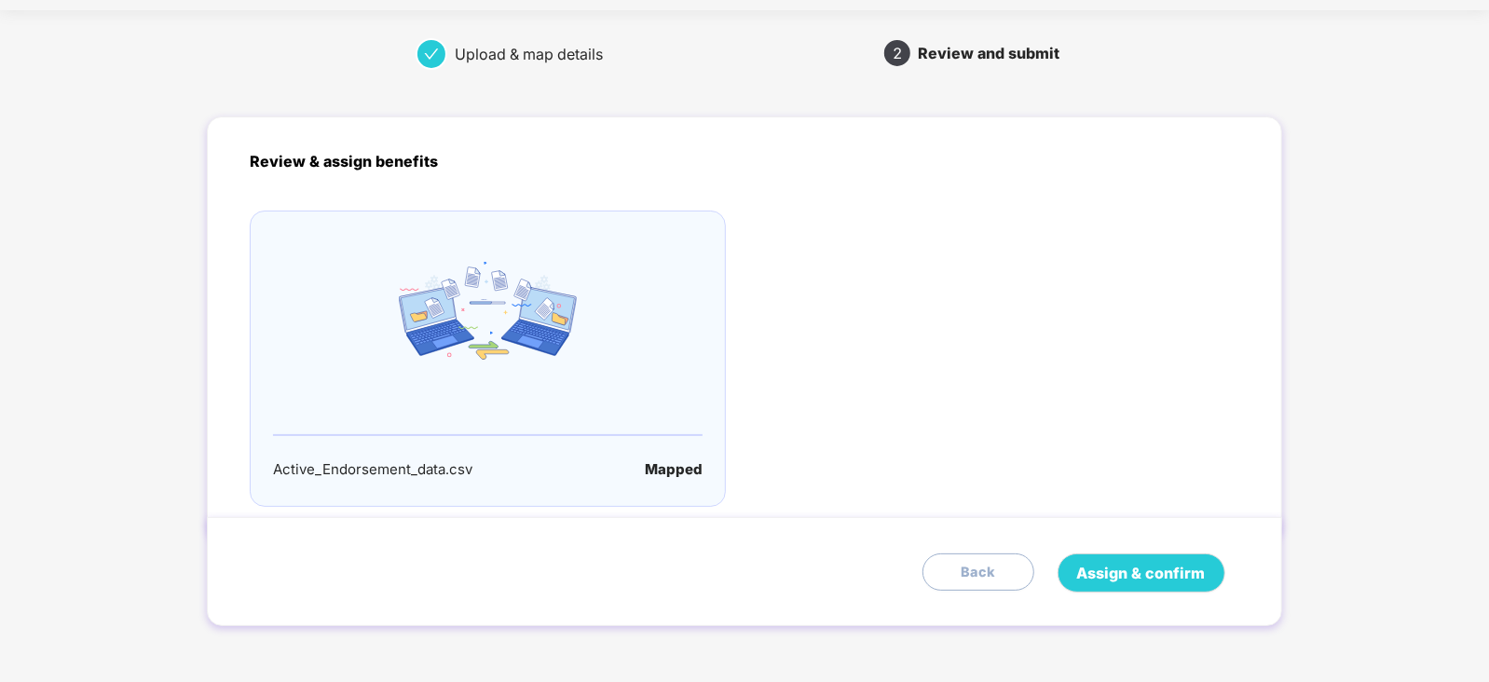
scroll to position [0, 0]
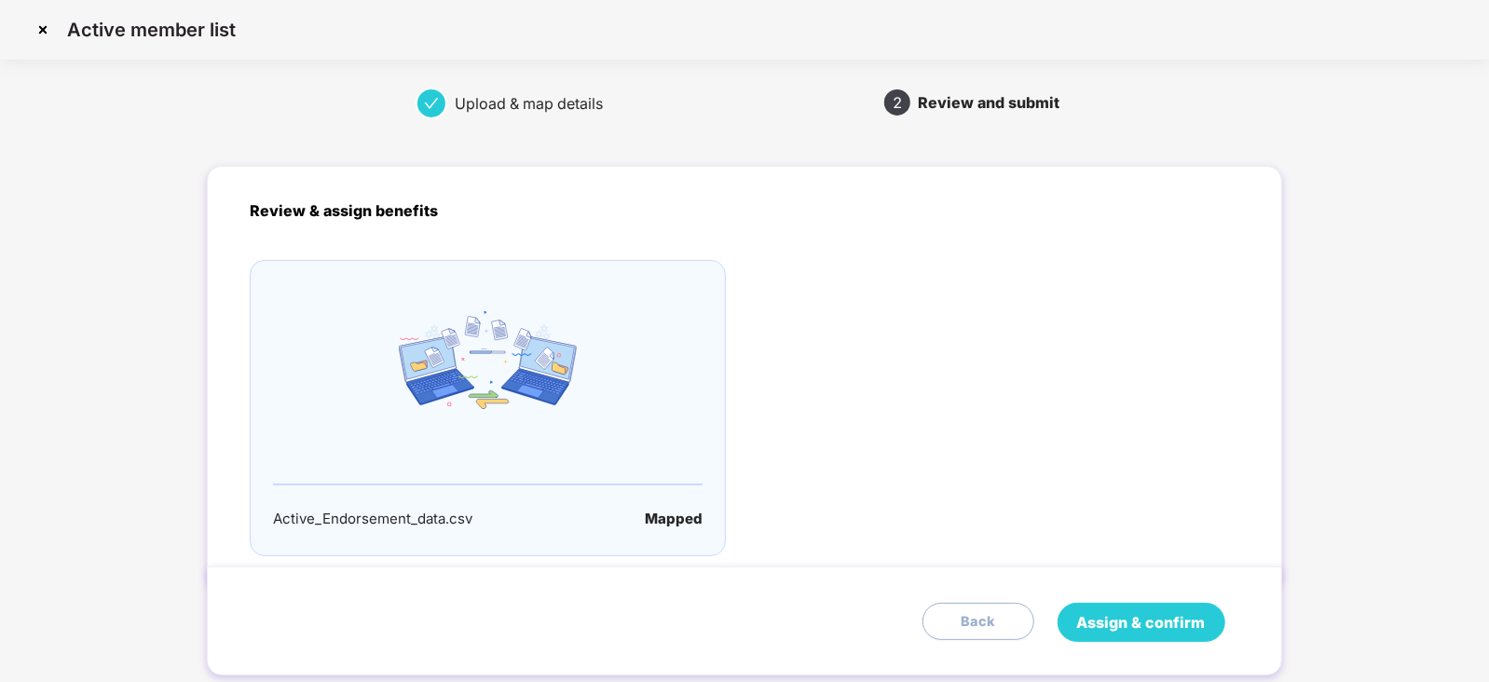
click at [1139, 628] on span "Assign & confirm" at bounding box center [1141, 622] width 129 height 23
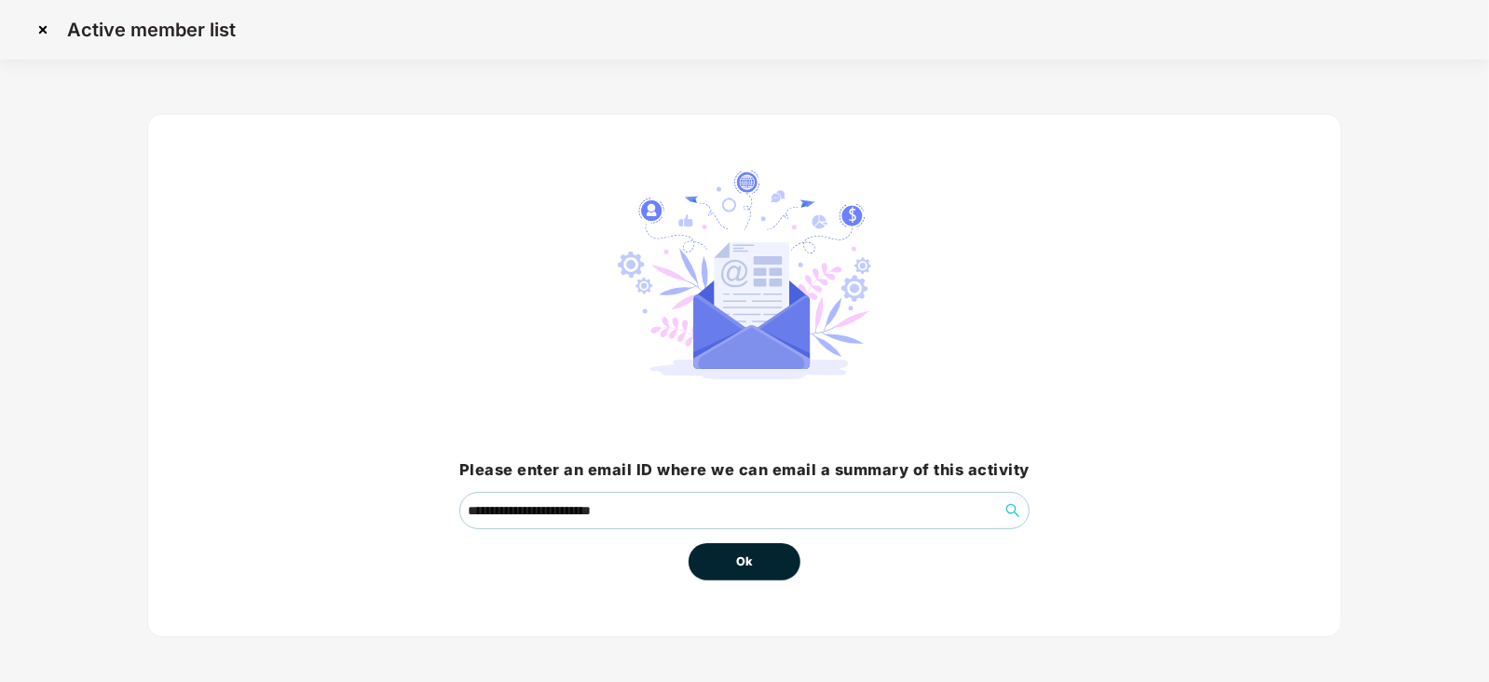
click at [722, 556] on button "Ok" at bounding box center [745, 561] width 112 height 37
click at [747, 567] on span "Ok" at bounding box center [744, 561] width 17 height 19
click at [748, 560] on span "Ok" at bounding box center [744, 561] width 17 height 19
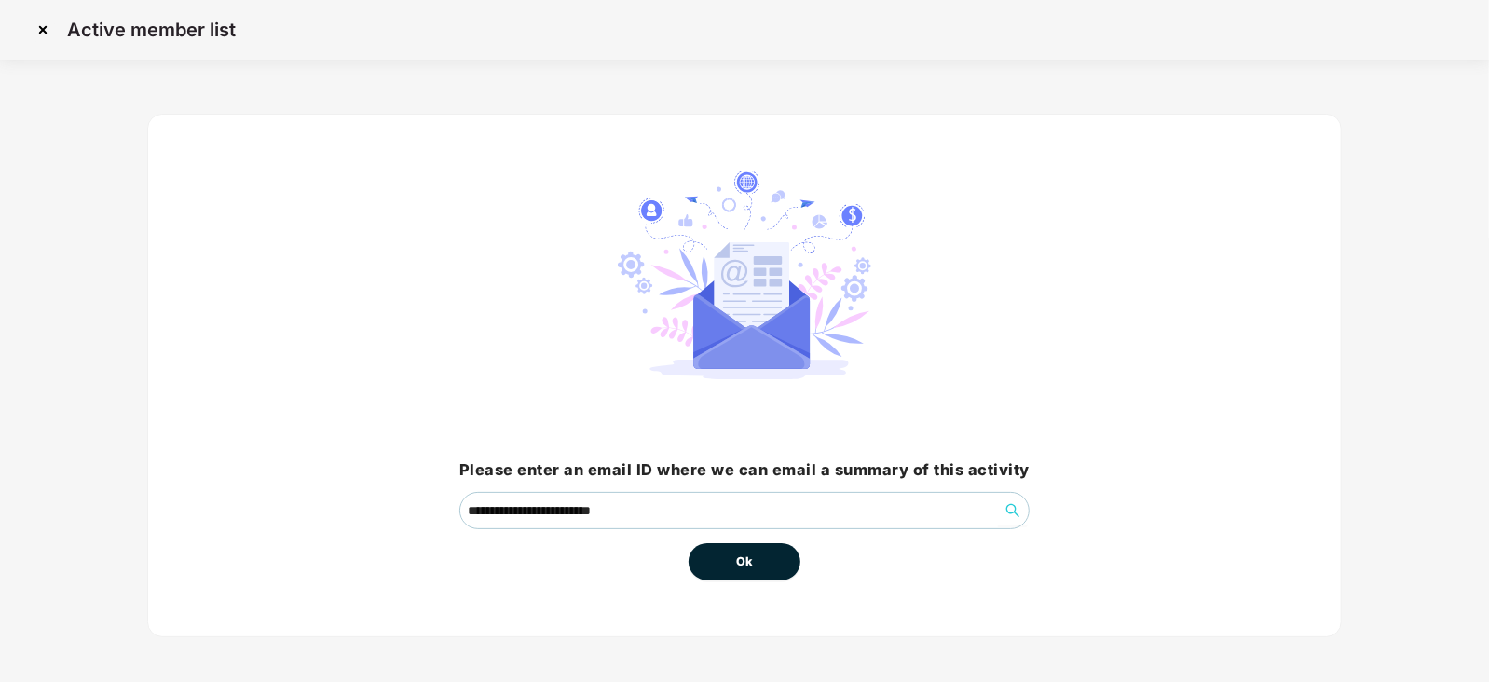
click at [748, 560] on span "Ok" at bounding box center [744, 561] width 17 height 19
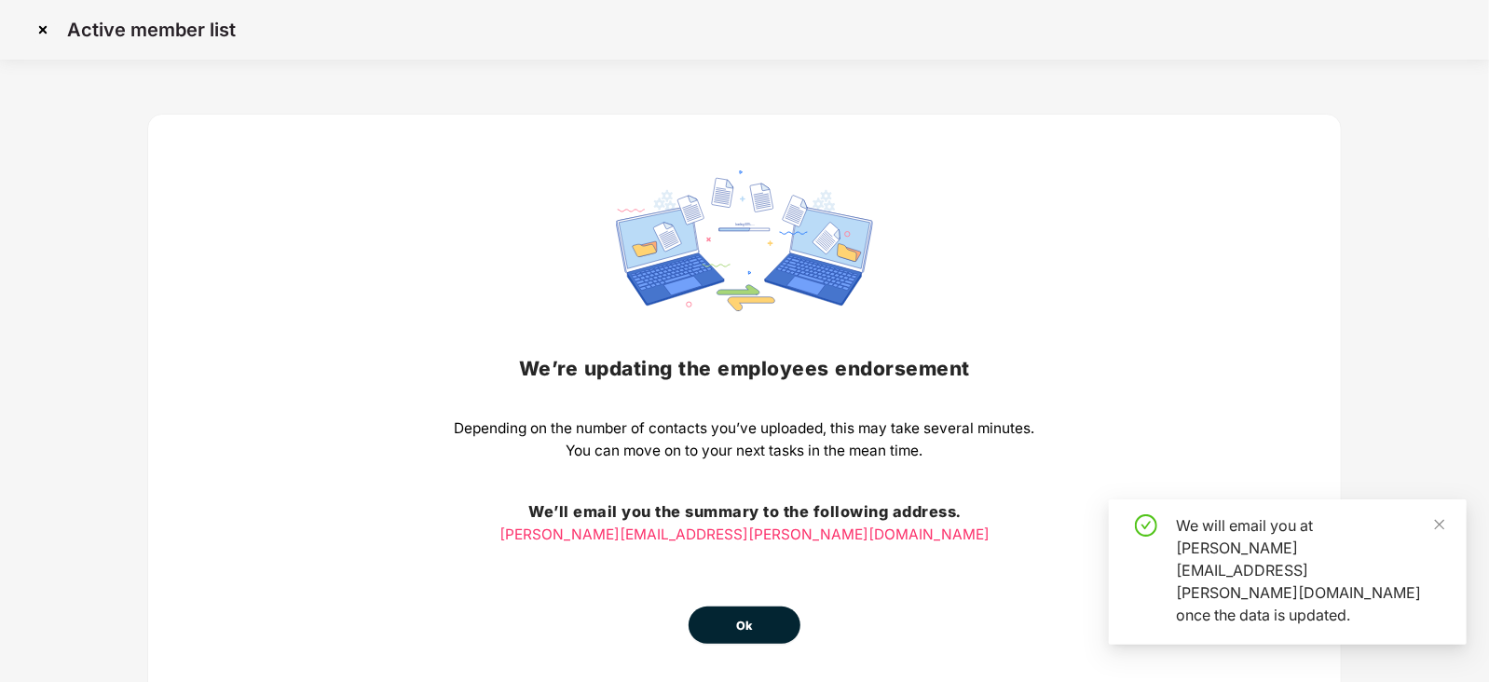
click at [745, 624] on span "Ok" at bounding box center [744, 626] width 17 height 19
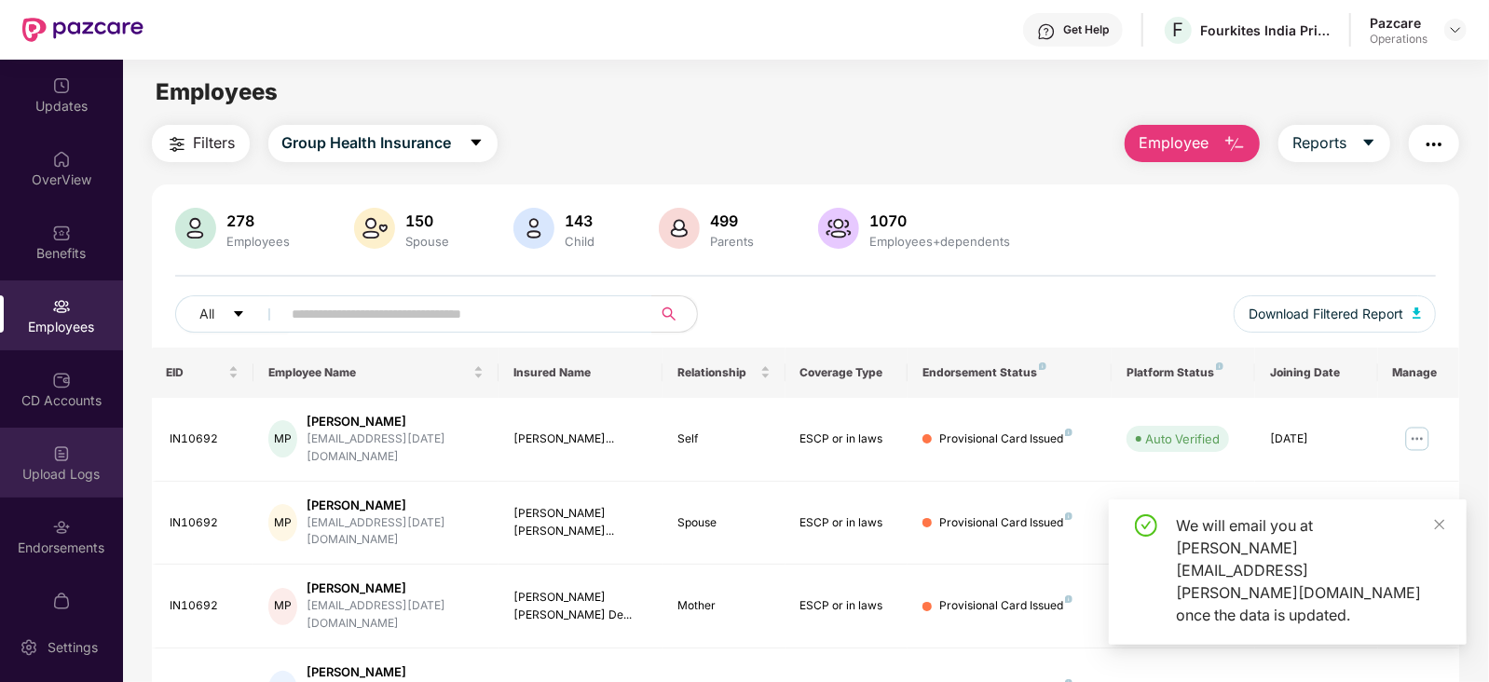
click at [84, 465] on div "Upload Logs" at bounding box center [61, 474] width 123 height 19
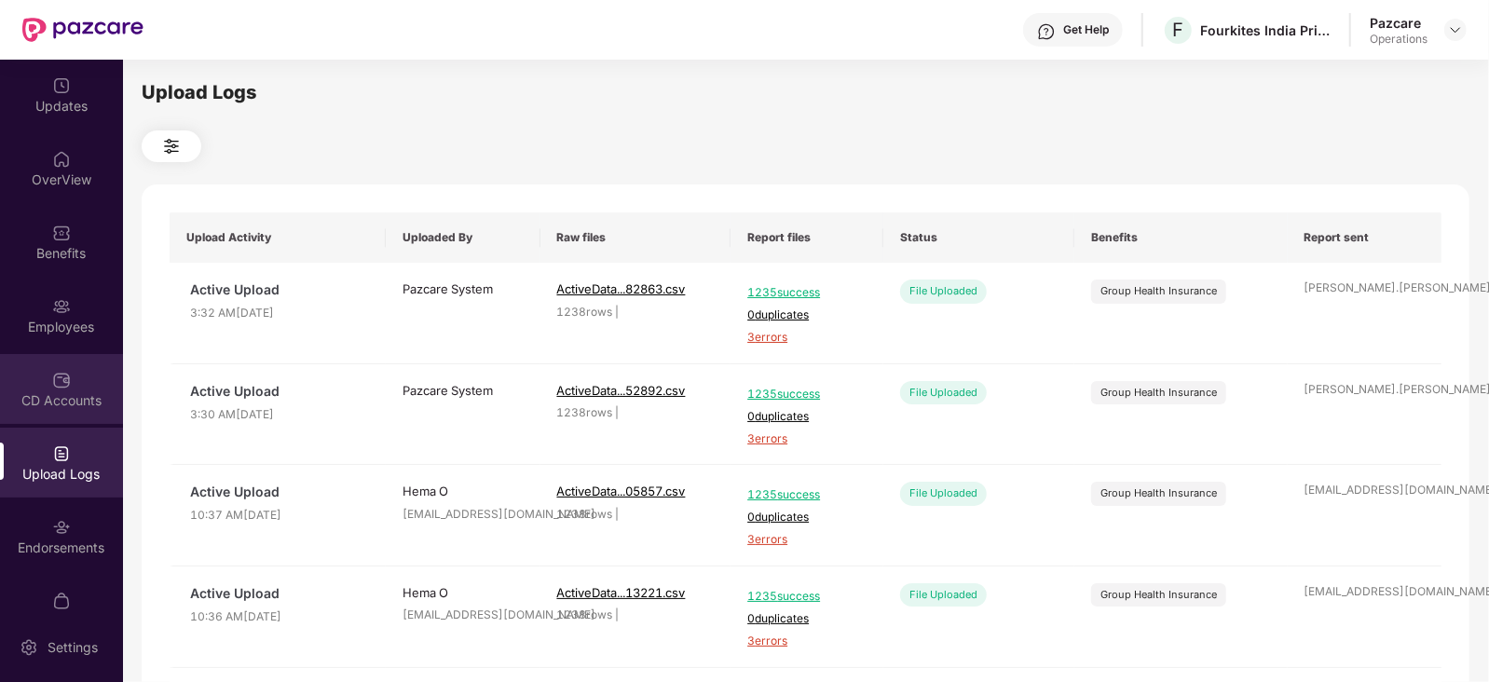
click at [79, 361] on div "CD Accounts" at bounding box center [61, 389] width 123 height 70
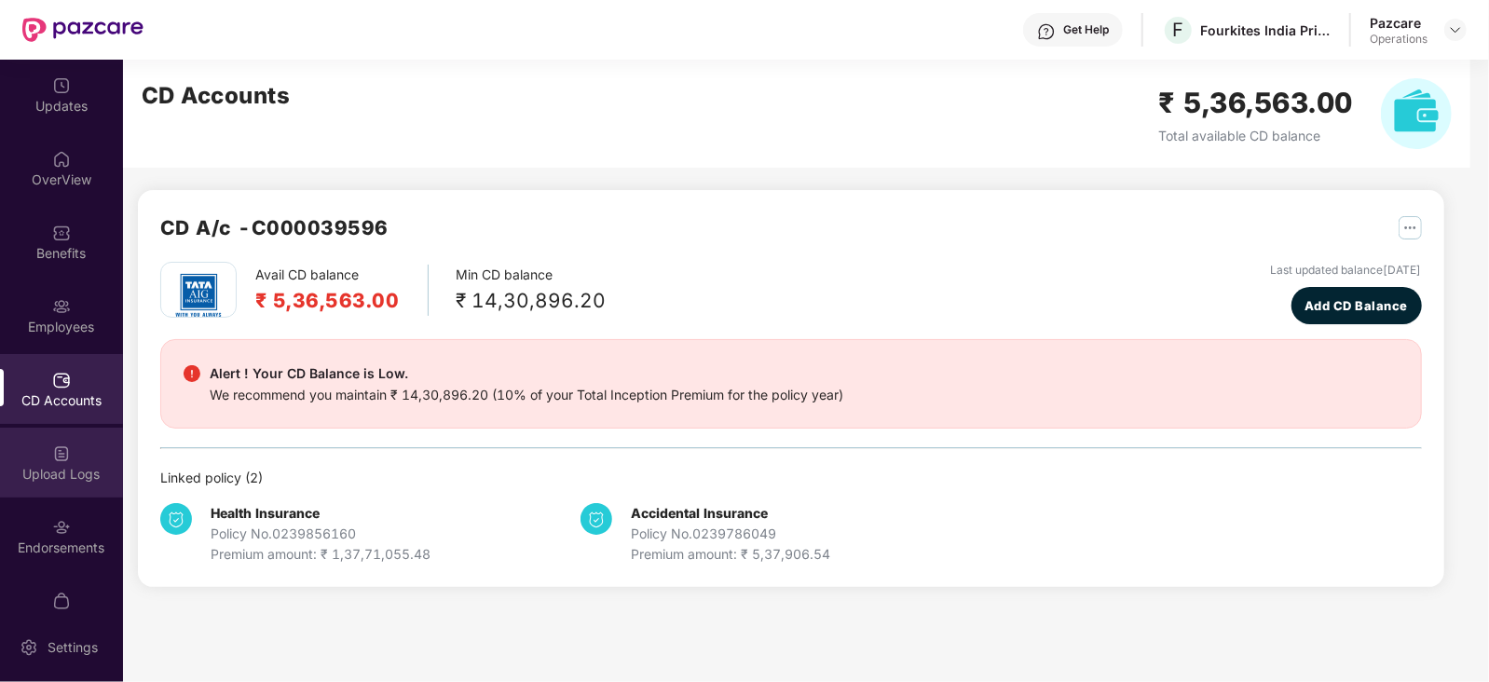
click at [73, 465] on div "Upload Logs" at bounding box center [61, 474] width 123 height 19
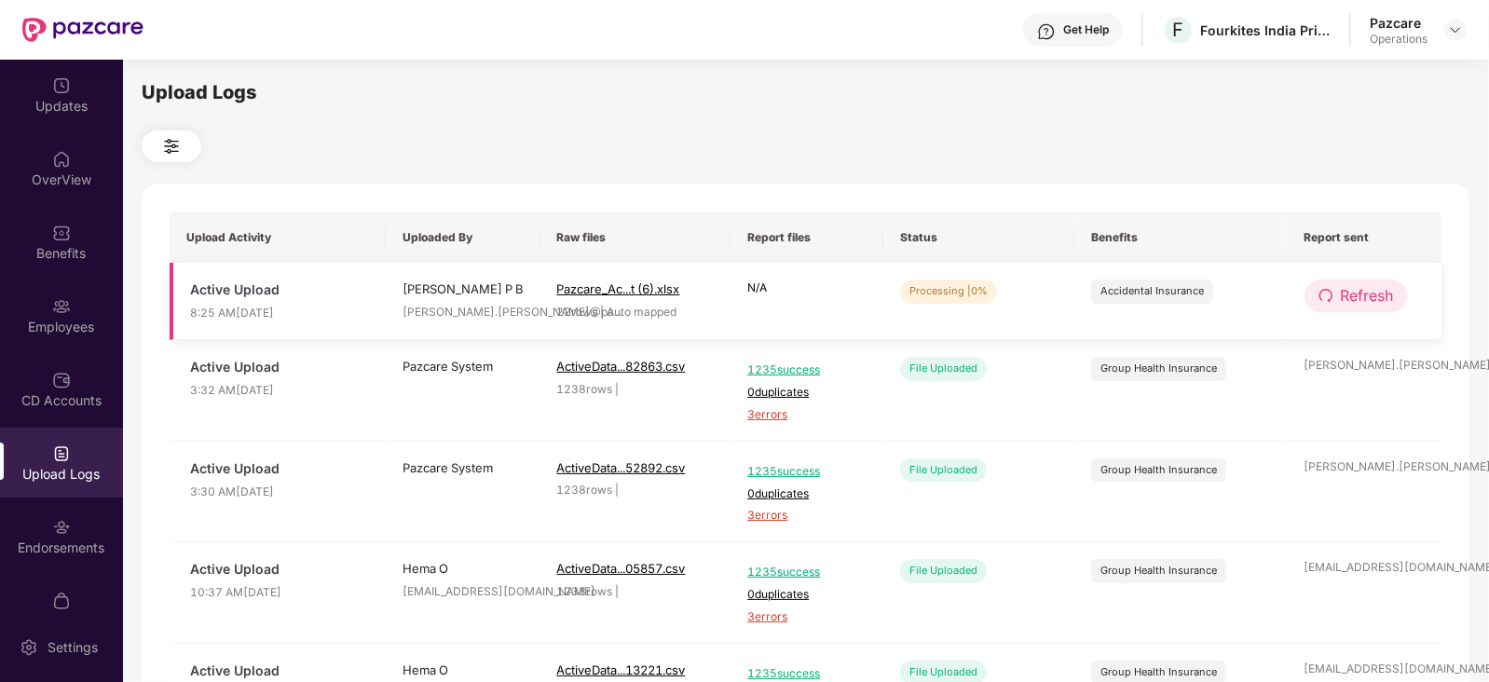
click at [1357, 309] on button "Refresh" at bounding box center [1355, 296] width 103 height 33
click at [1357, 309] on button "Refresh" at bounding box center [1356, 296] width 105 height 33
click at [1330, 303] on icon "redo" at bounding box center [1325, 295] width 15 height 15
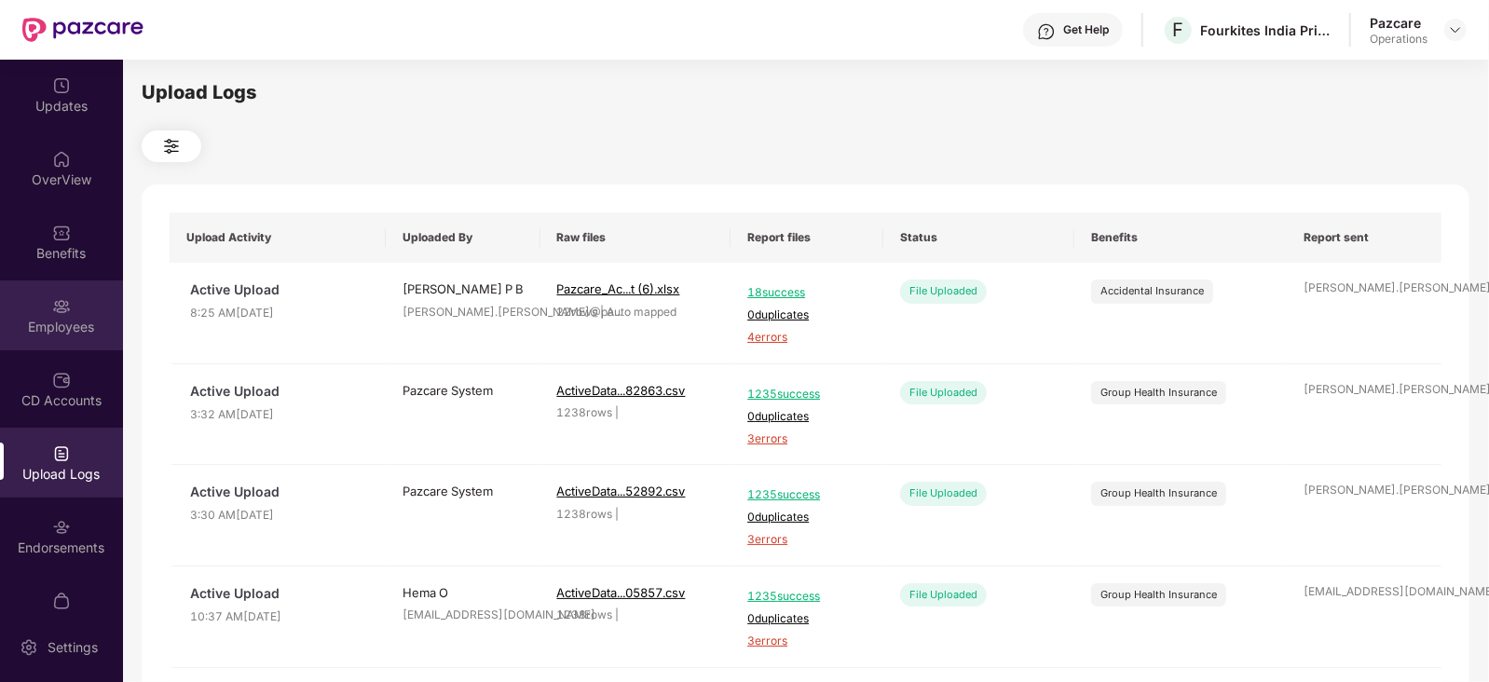
click at [85, 319] on div "Employees" at bounding box center [61, 327] width 123 height 19
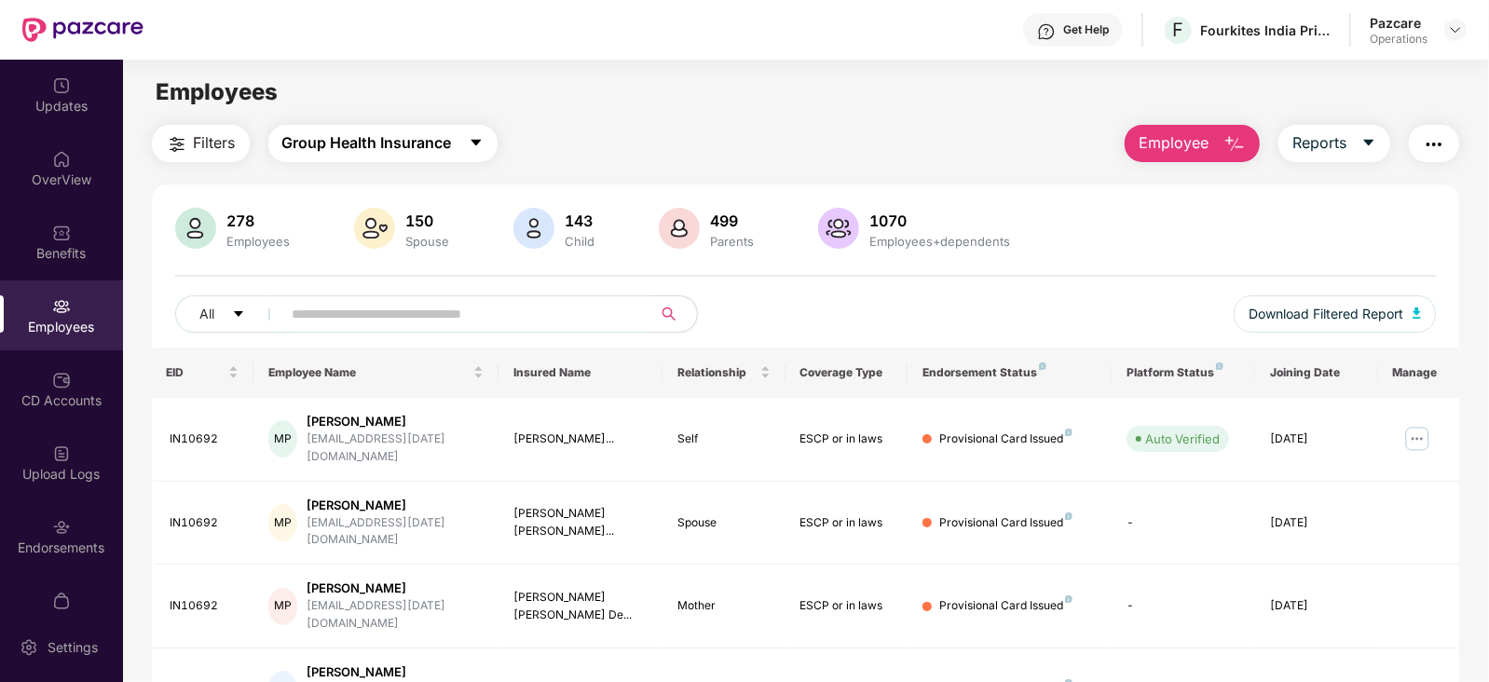
click at [409, 144] on span "Group Health Insurance" at bounding box center [367, 142] width 170 height 23
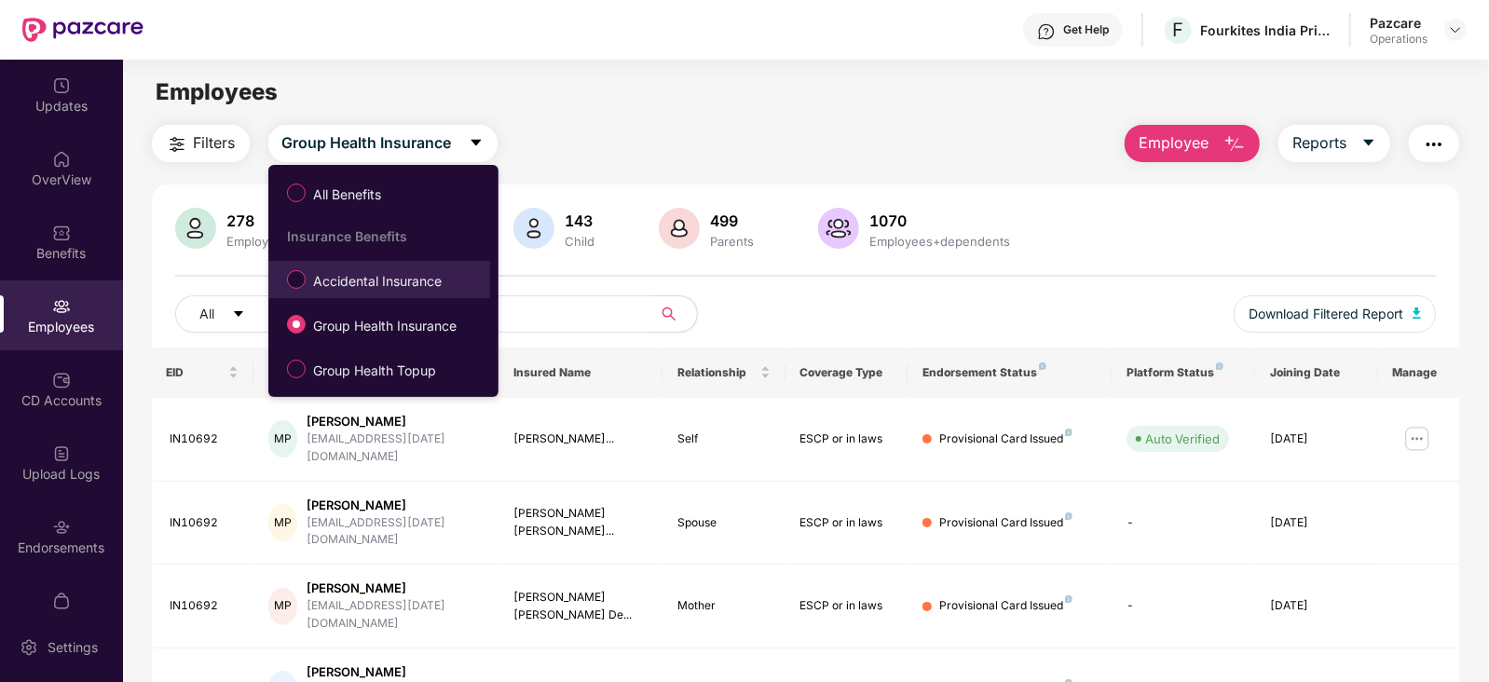
click at [373, 280] on span "Accidental Insurance" at bounding box center [377, 281] width 143 height 20
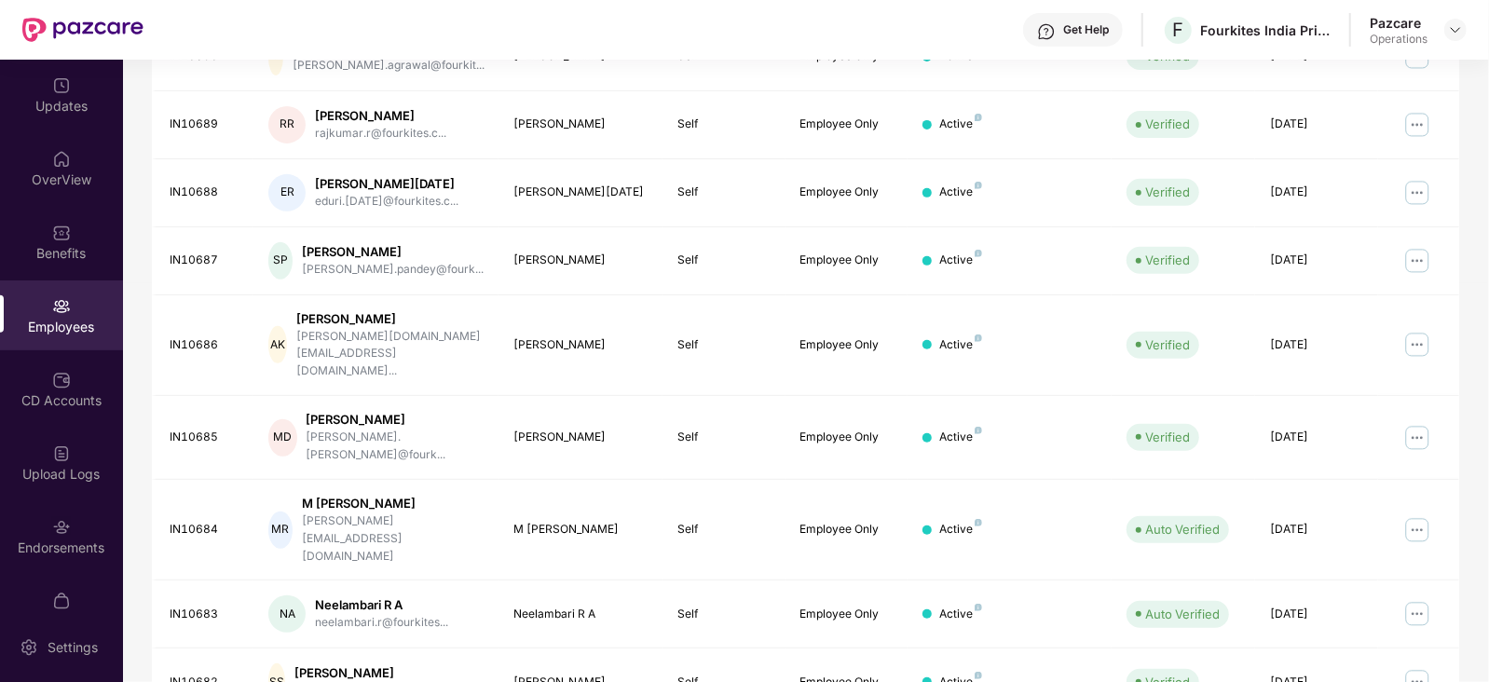
scroll to position [460, 0]
click at [77, 530] on div "Endorsements" at bounding box center [61, 536] width 123 height 70
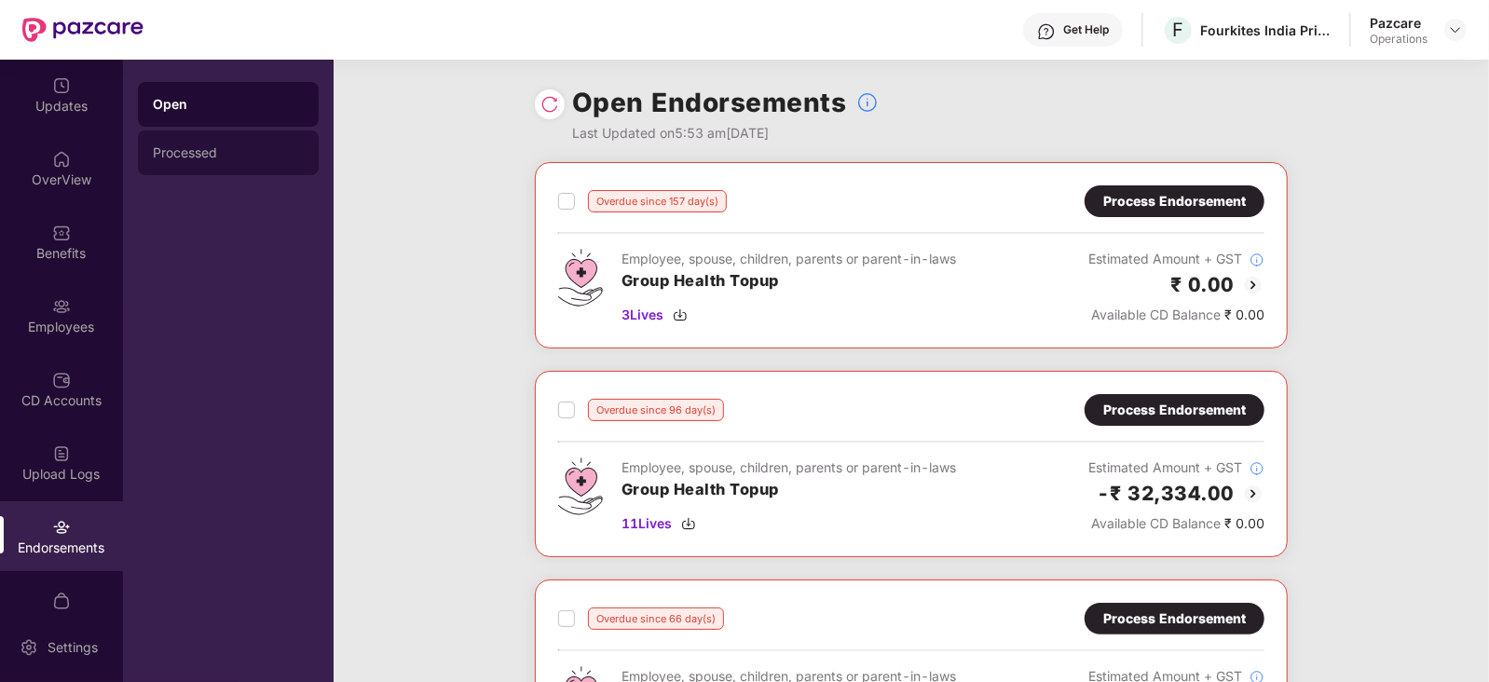
click at [169, 155] on div "Processed" at bounding box center [228, 152] width 151 height 15
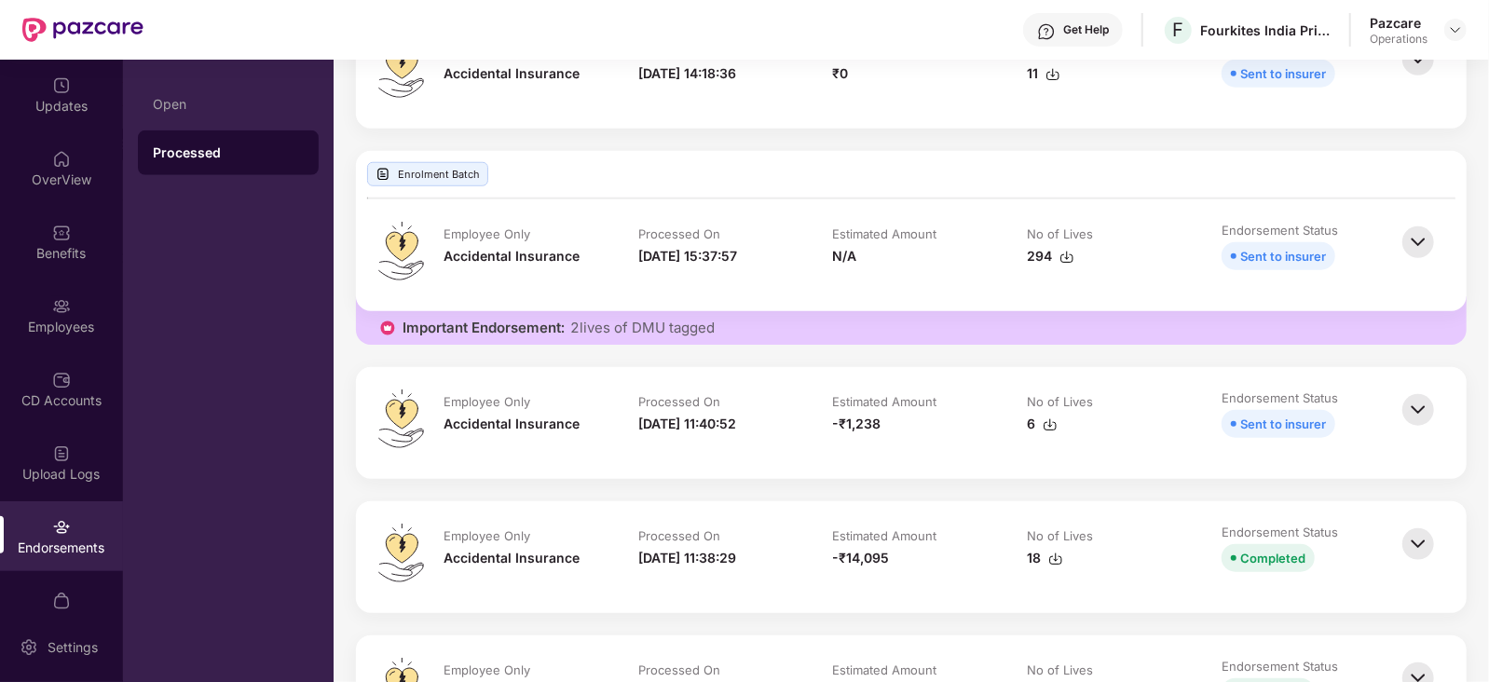
scroll to position [1165, 0]
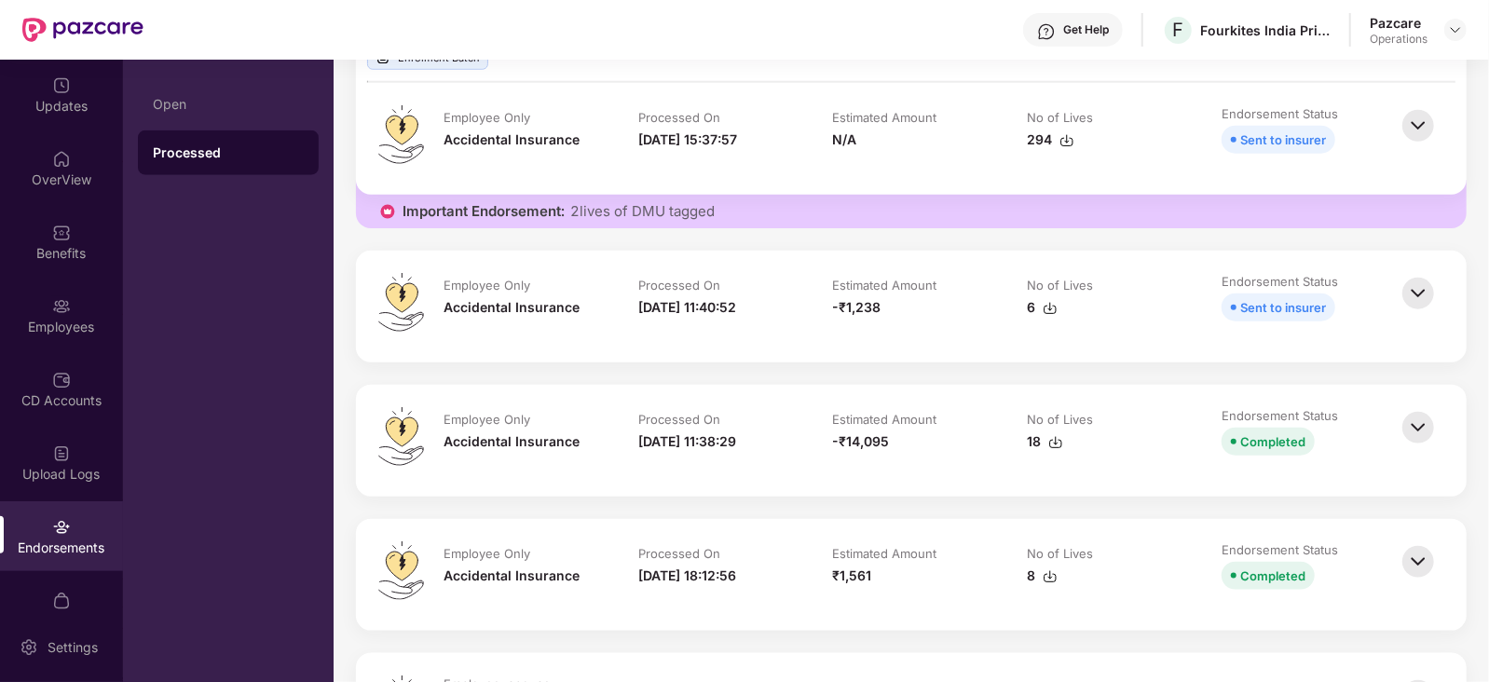
click at [1421, 427] on img at bounding box center [1418, 427] width 41 height 41
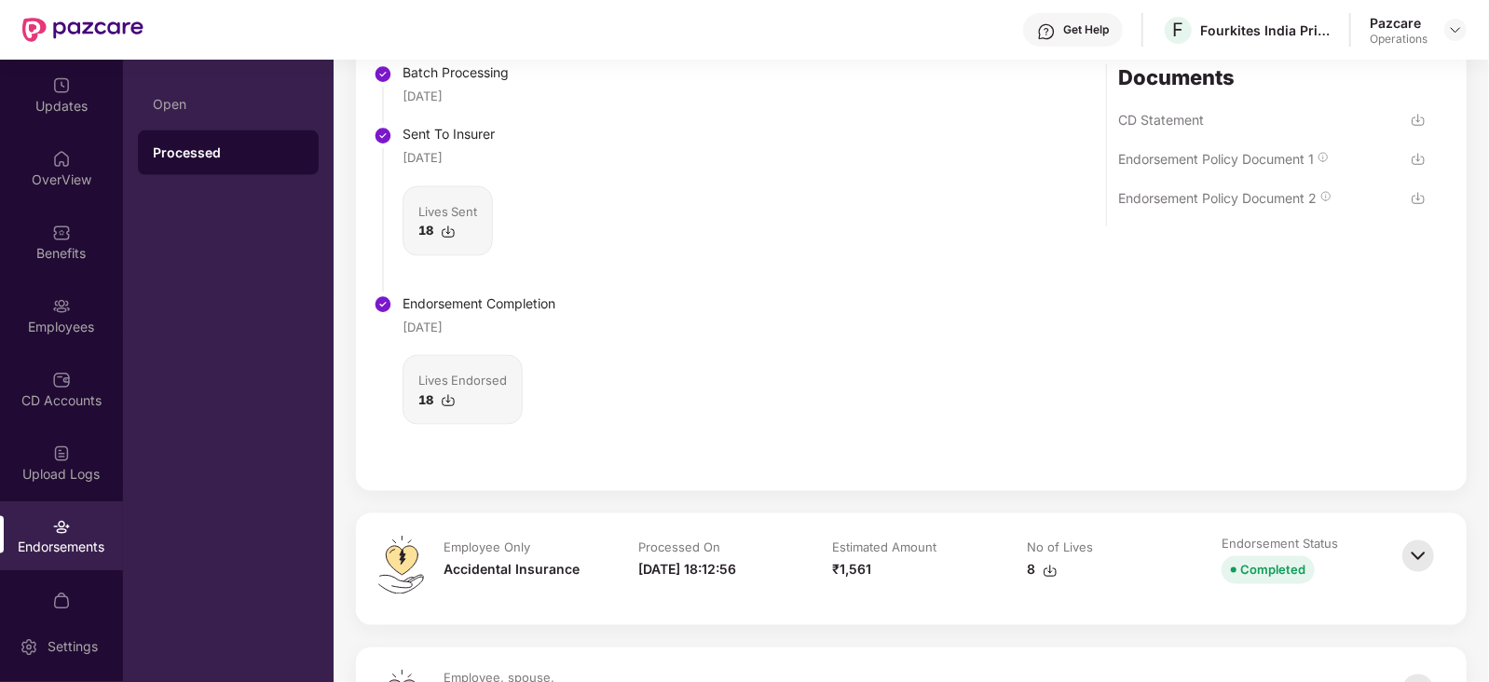
scroll to position [1980, 0]
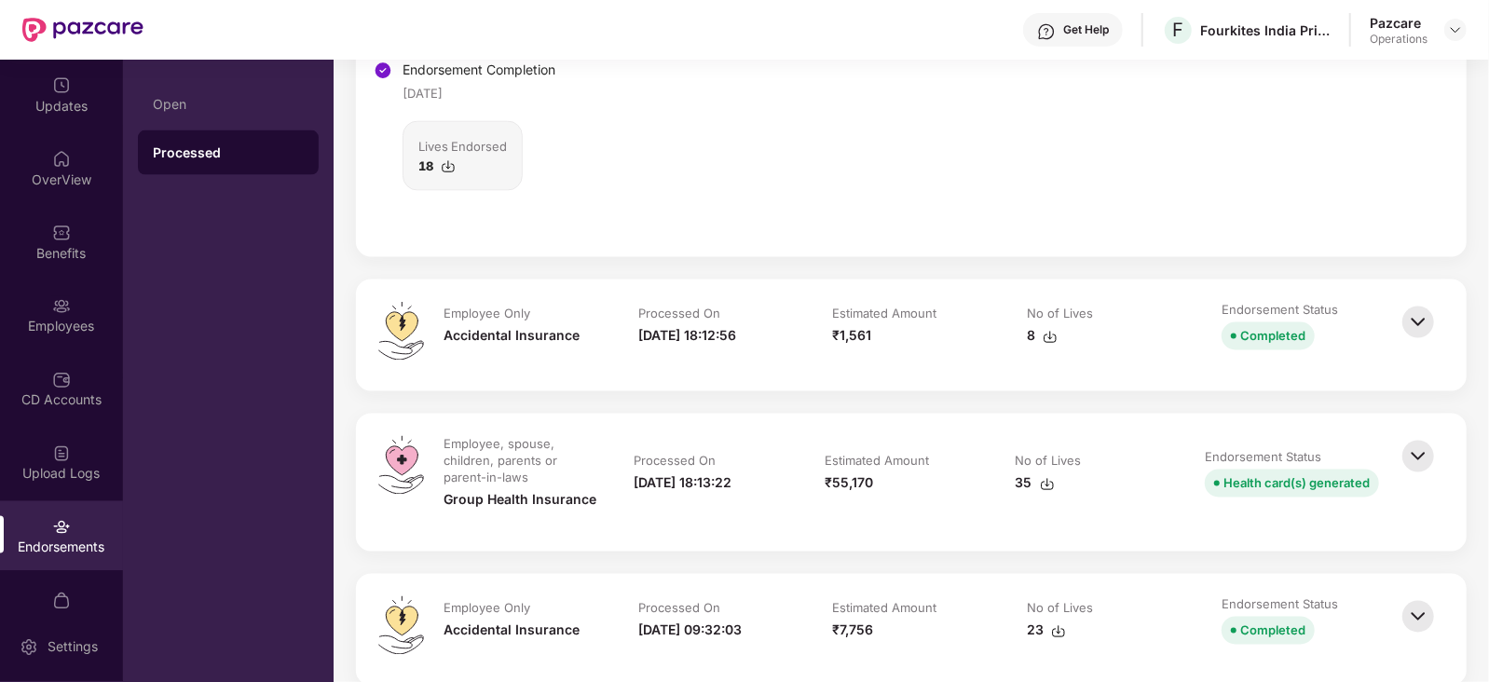
click at [1411, 320] on img at bounding box center [1418, 322] width 41 height 41
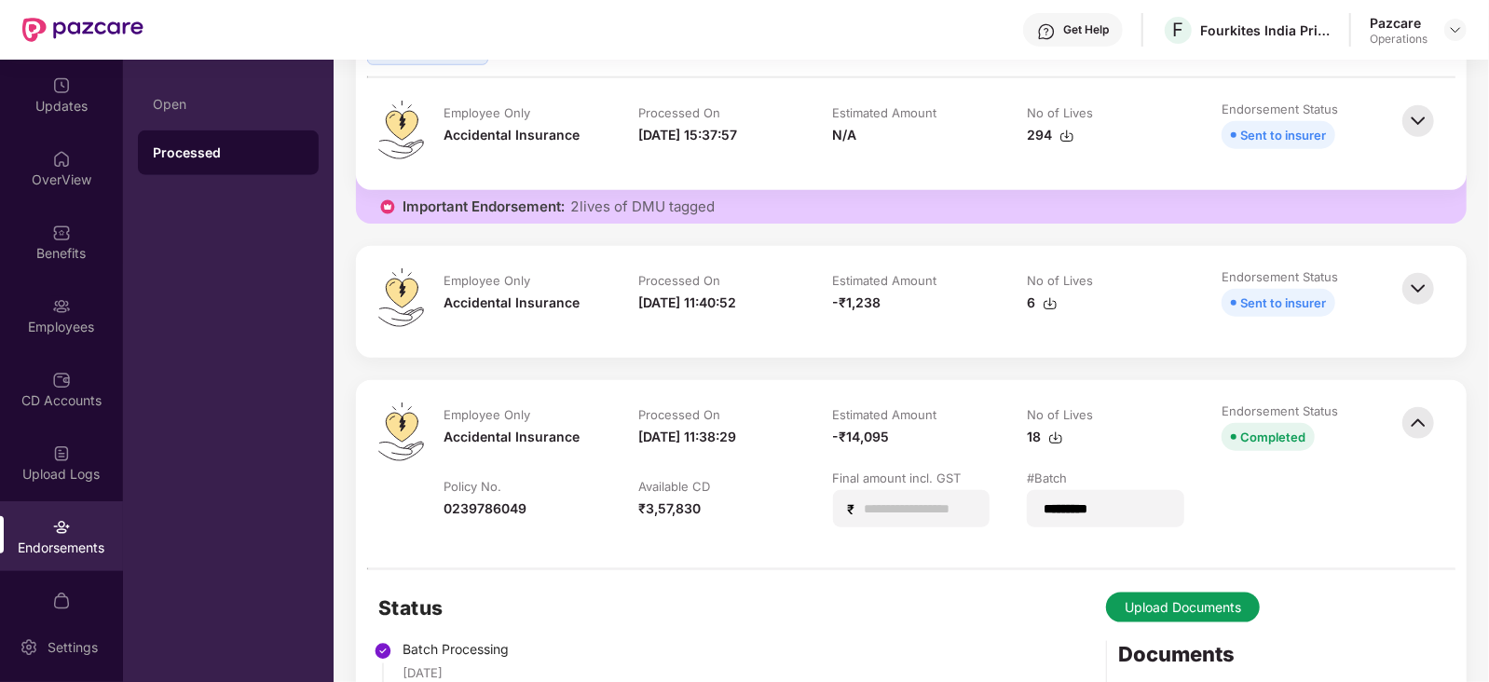
scroll to position [1048, 0]
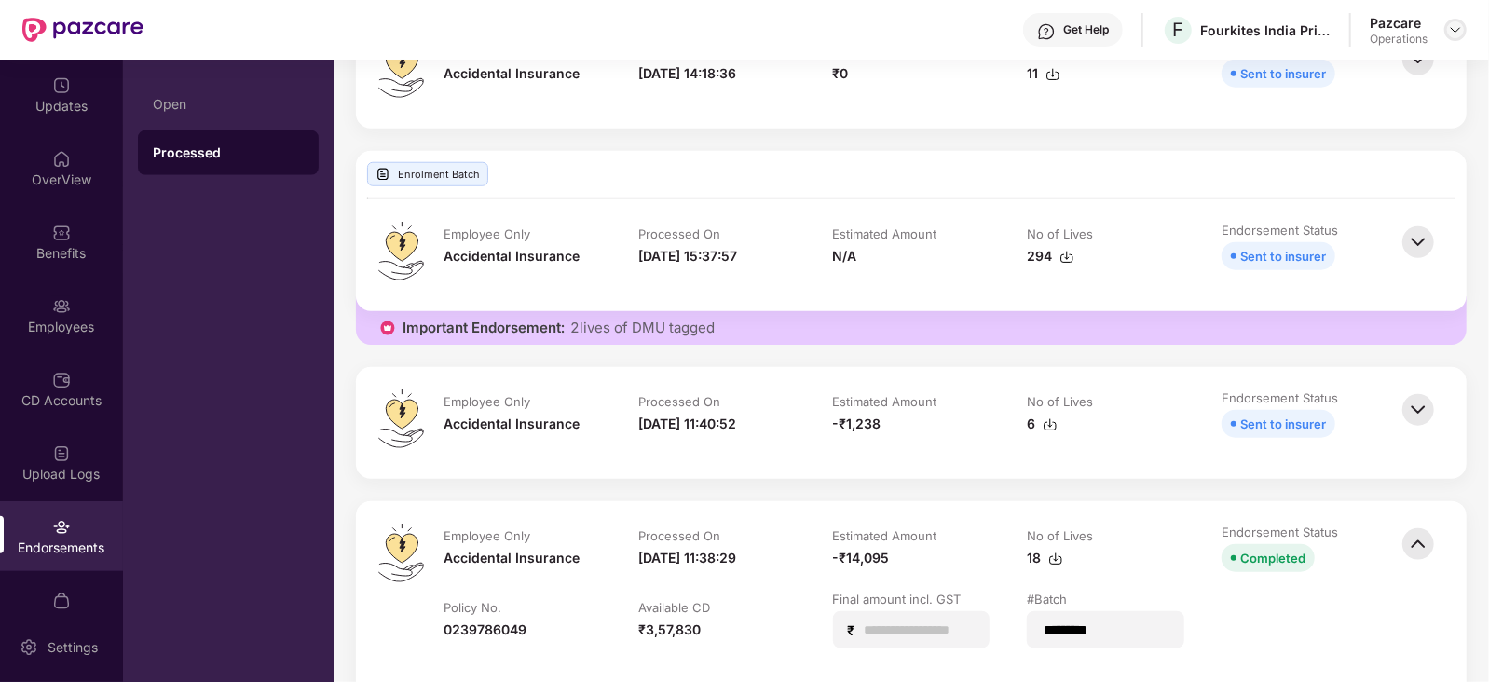
click at [1457, 29] on img at bounding box center [1455, 29] width 15 height 15
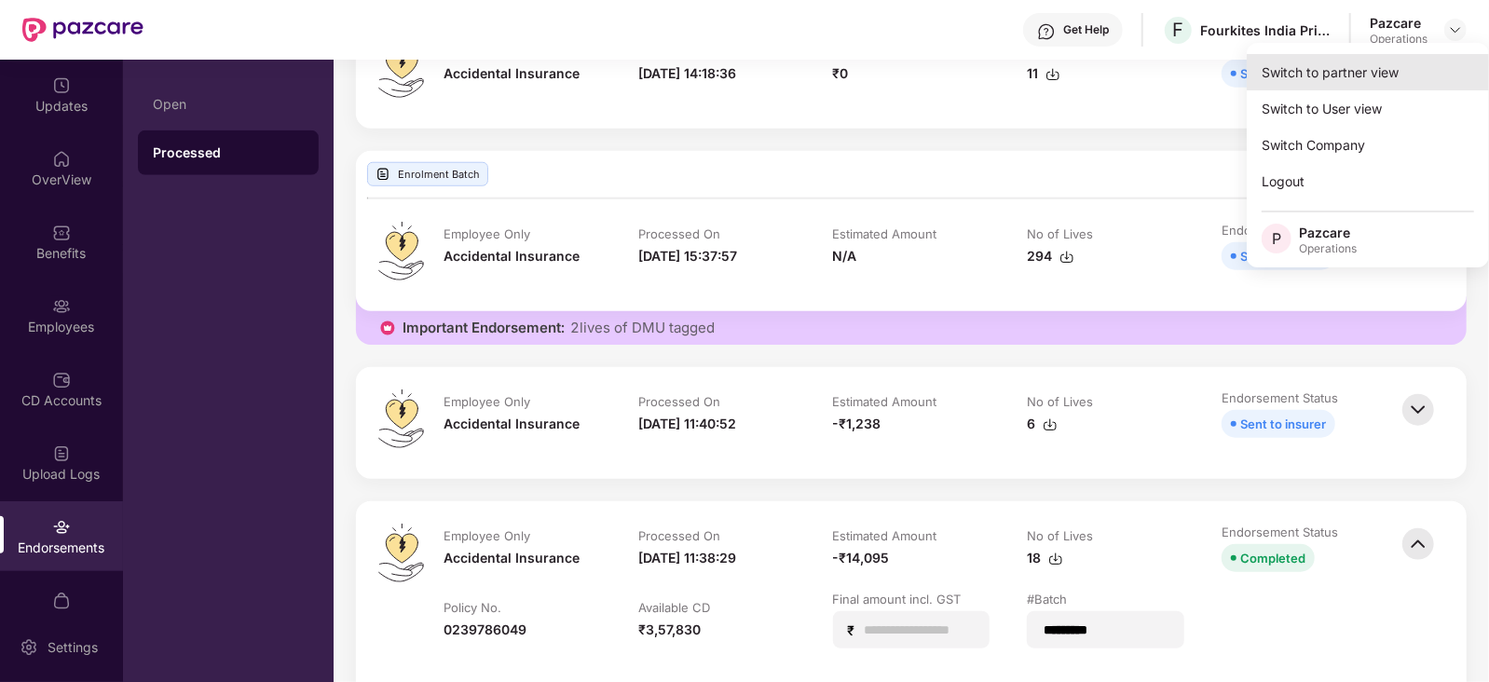
click at [1375, 58] on div "Switch to partner view" at bounding box center [1368, 72] width 242 height 36
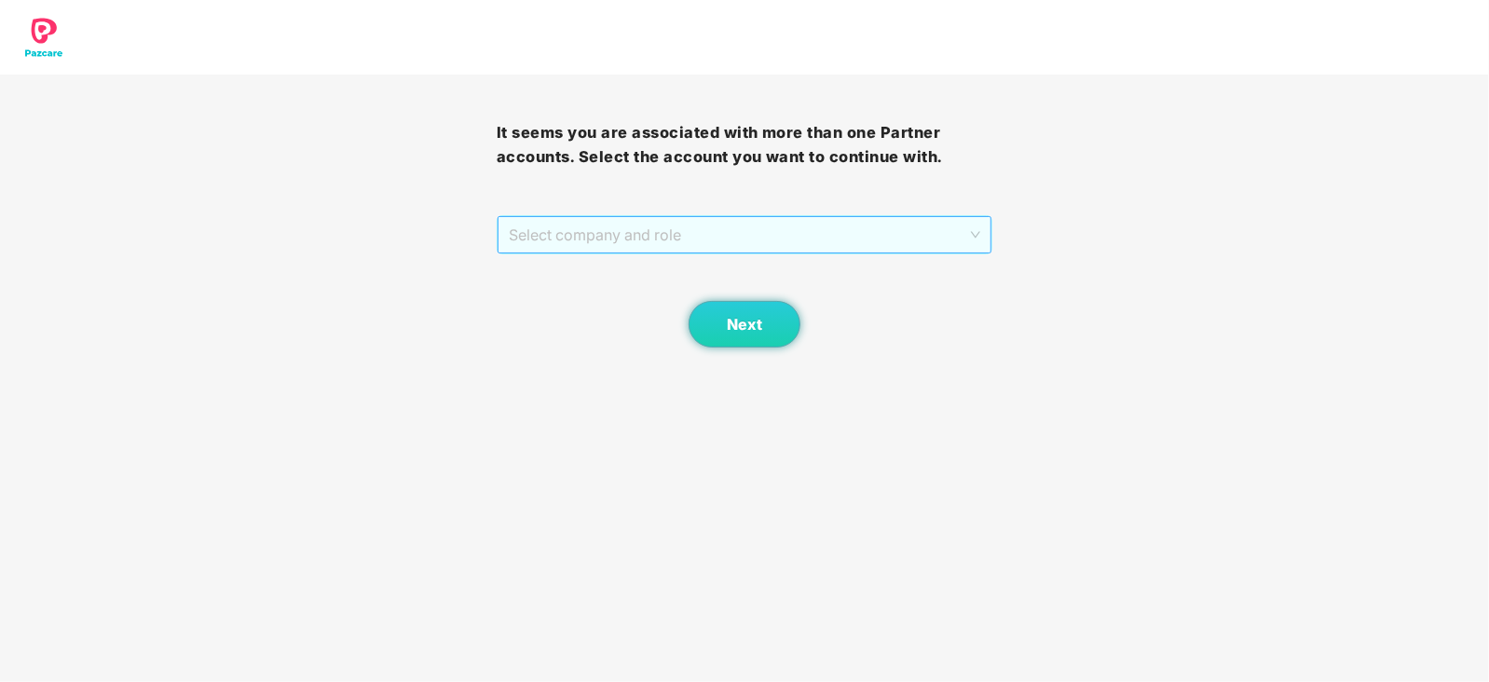
click at [723, 251] on span "Select company and role" at bounding box center [745, 234] width 472 height 35
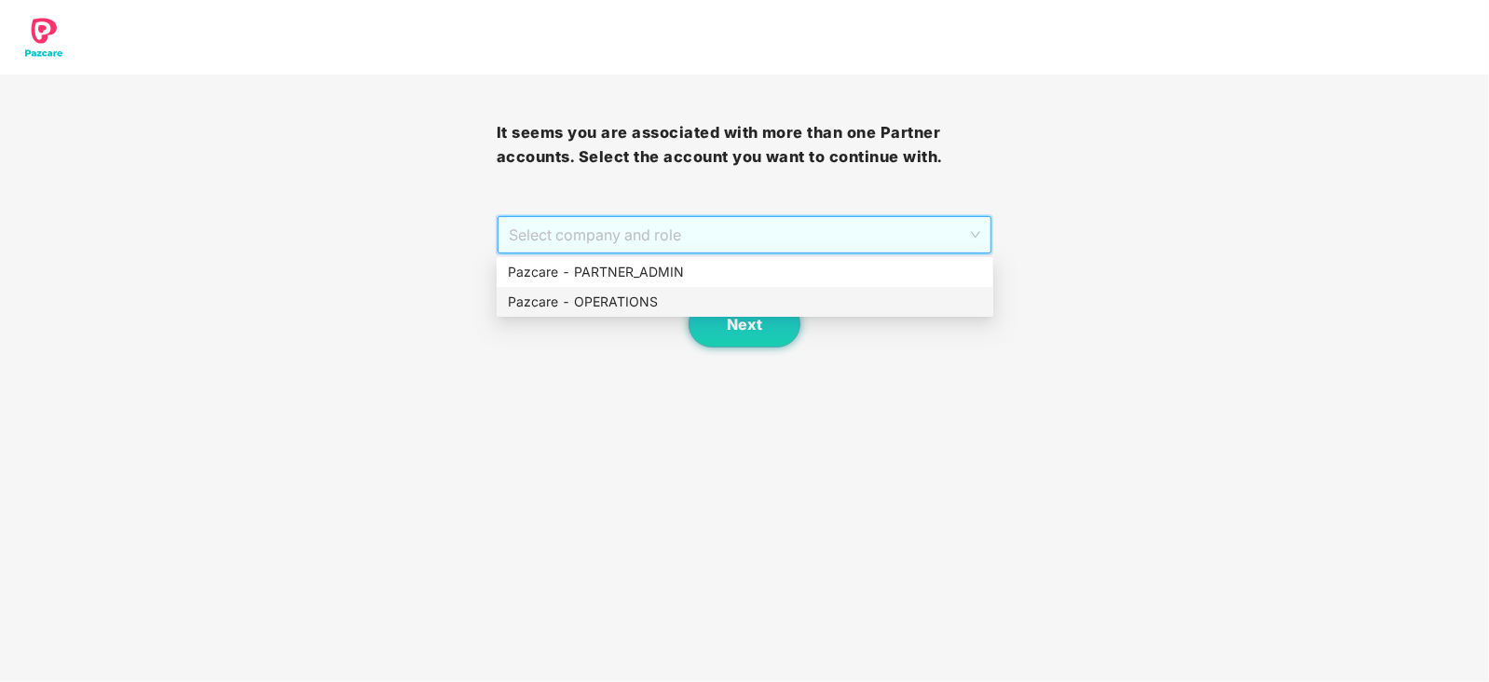
click at [638, 293] on div "Pazcare - OPERATIONS" at bounding box center [745, 302] width 474 height 20
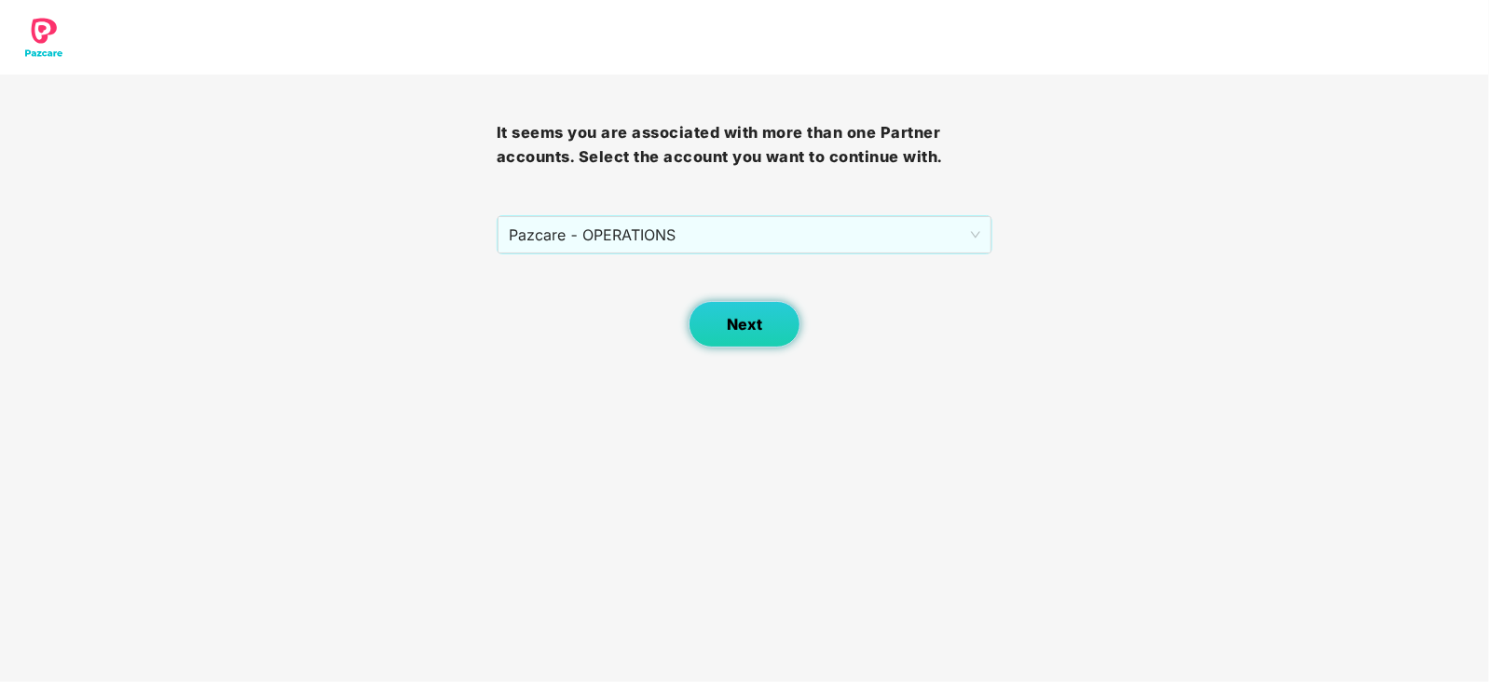
click at [727, 320] on span "Next" at bounding box center [744, 325] width 35 height 18
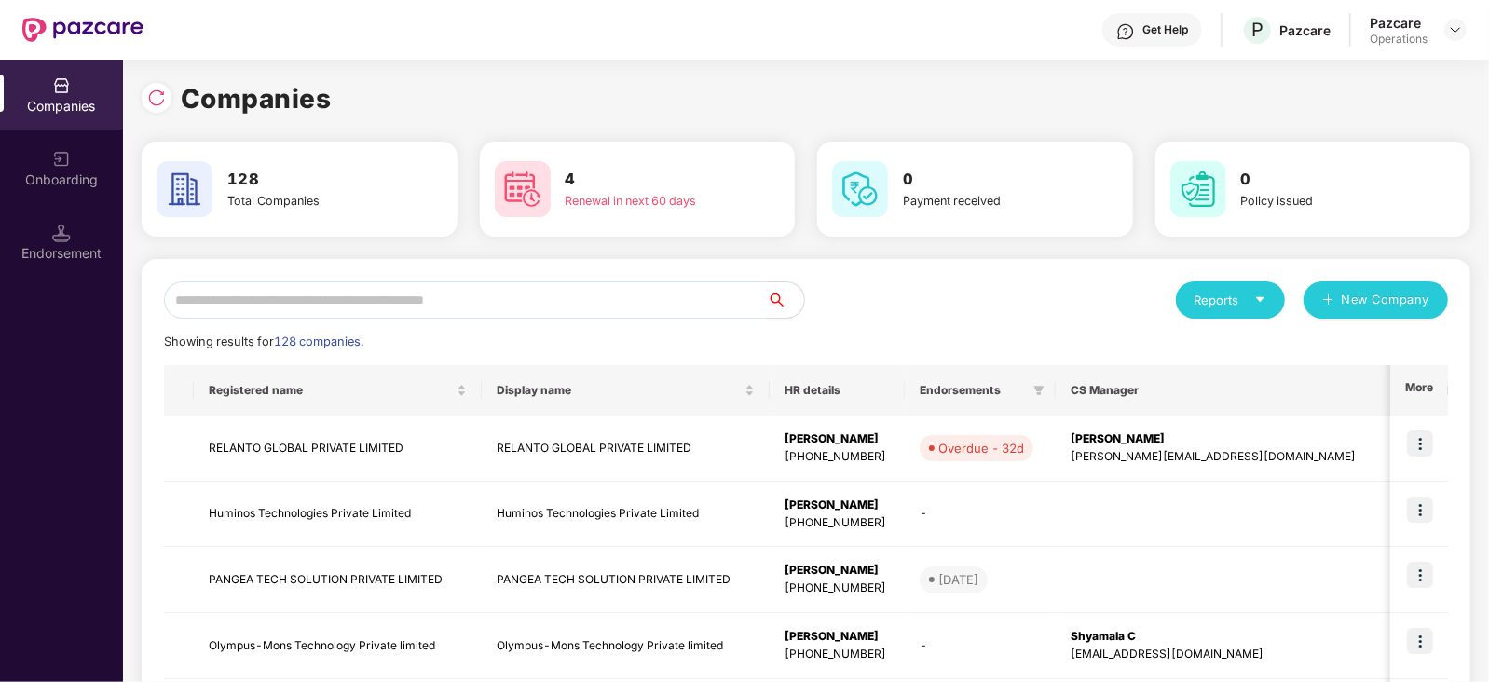
click at [559, 297] on input "text" at bounding box center [465, 299] width 603 height 37
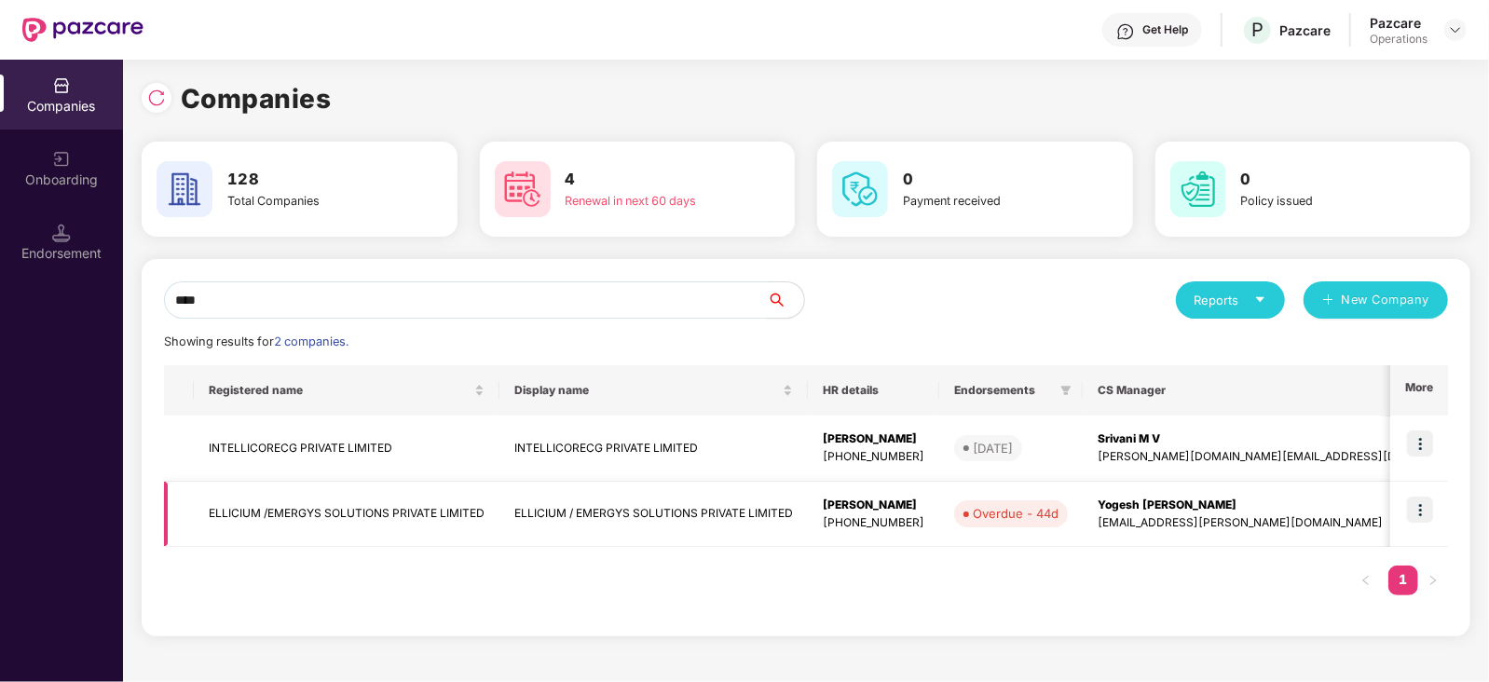
type input "****"
click at [1421, 524] on td at bounding box center [1419, 515] width 58 height 66
click at [1421, 521] on img at bounding box center [1420, 510] width 26 height 26
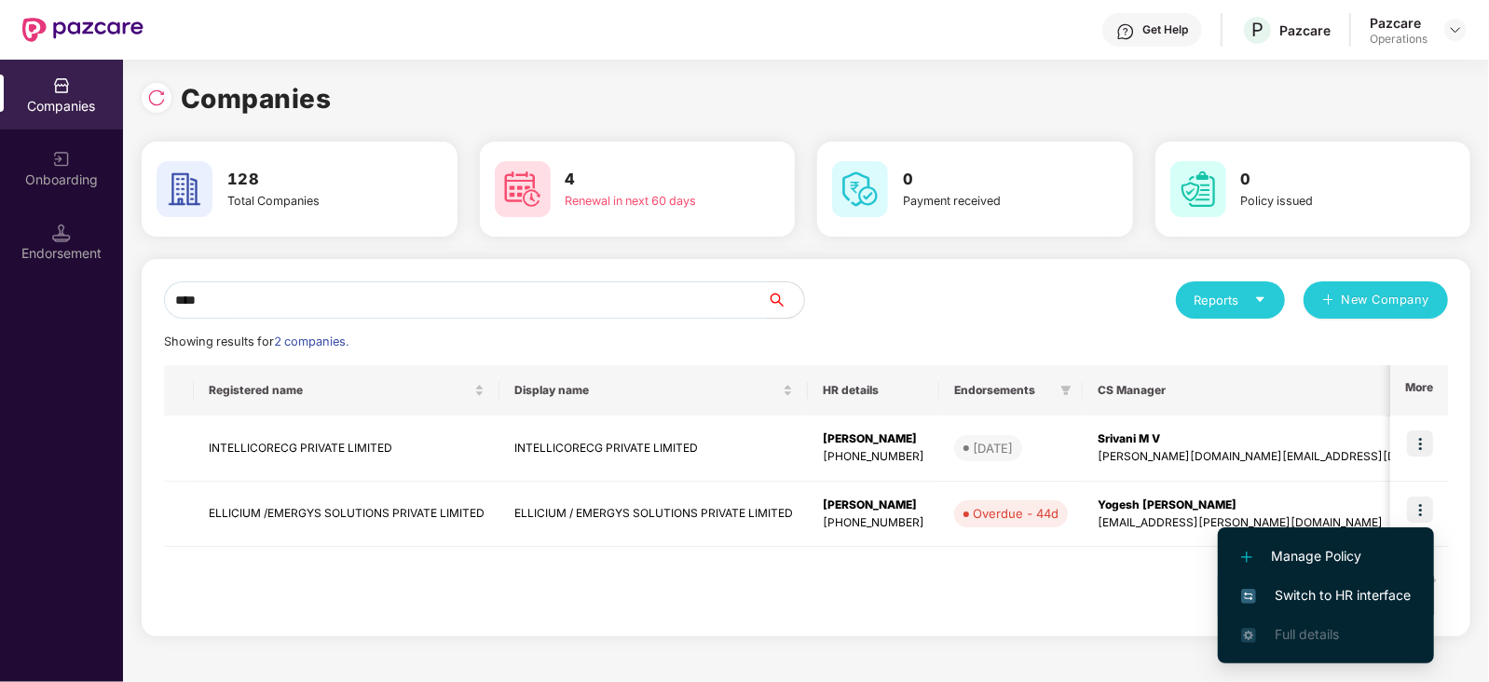
click at [1366, 598] on span "Switch to HR interface" at bounding box center [1326, 595] width 170 height 20
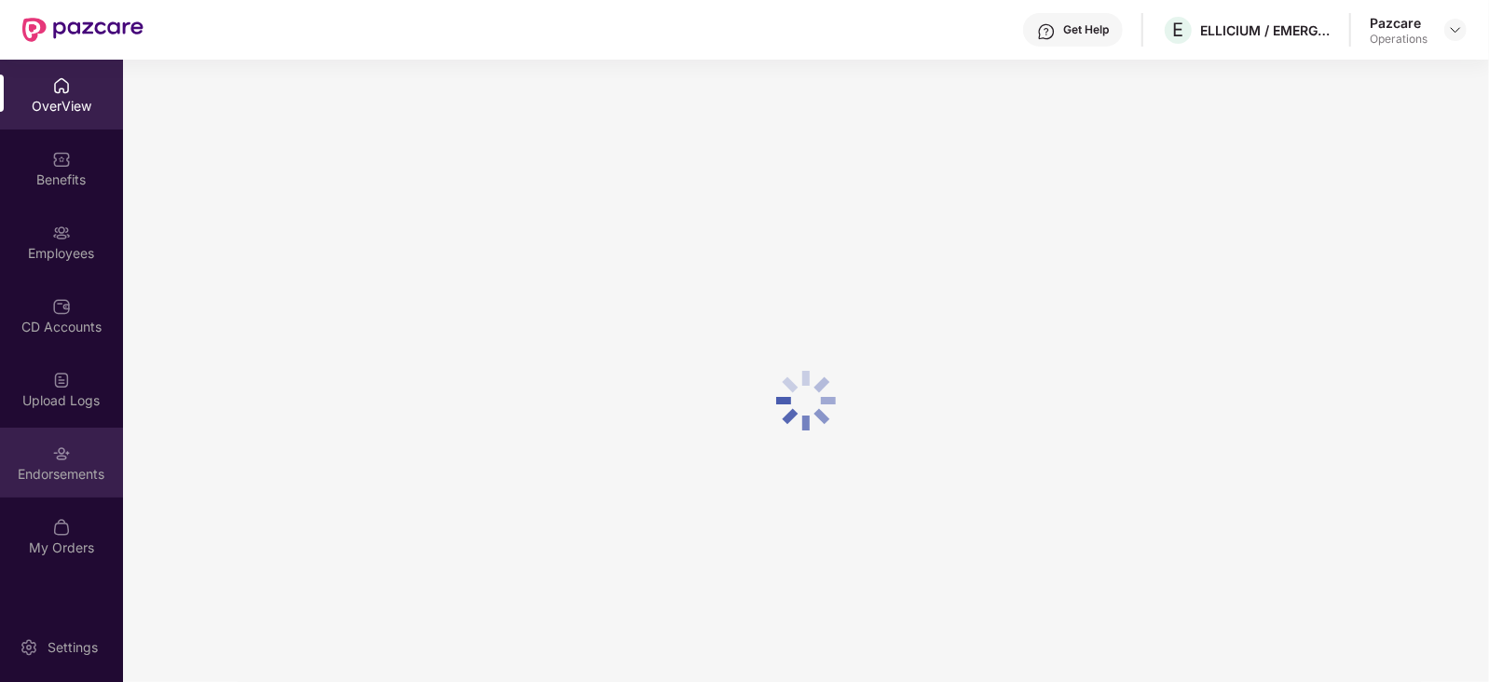
click at [85, 465] on div "Endorsements" at bounding box center [61, 474] width 123 height 19
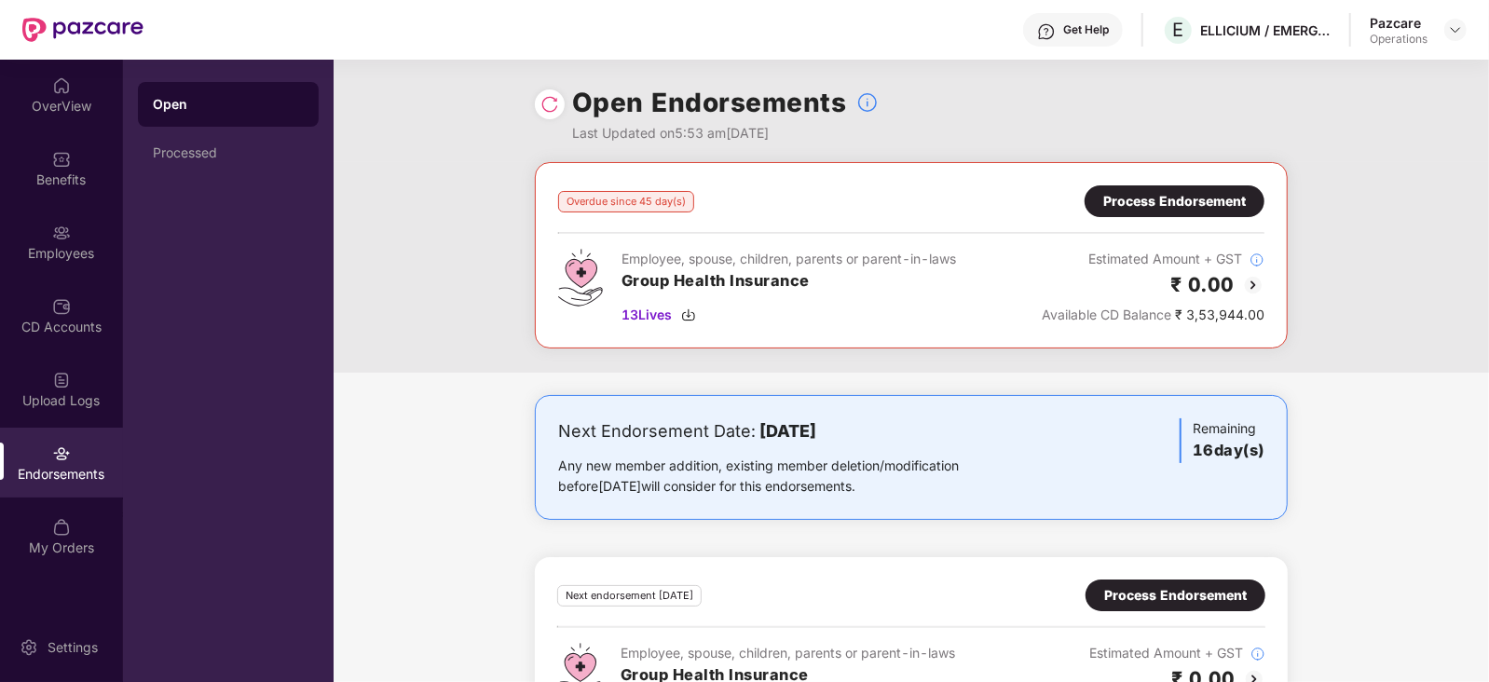
click at [1162, 211] on div "Process Endorsement" at bounding box center [1174, 201] width 143 height 20
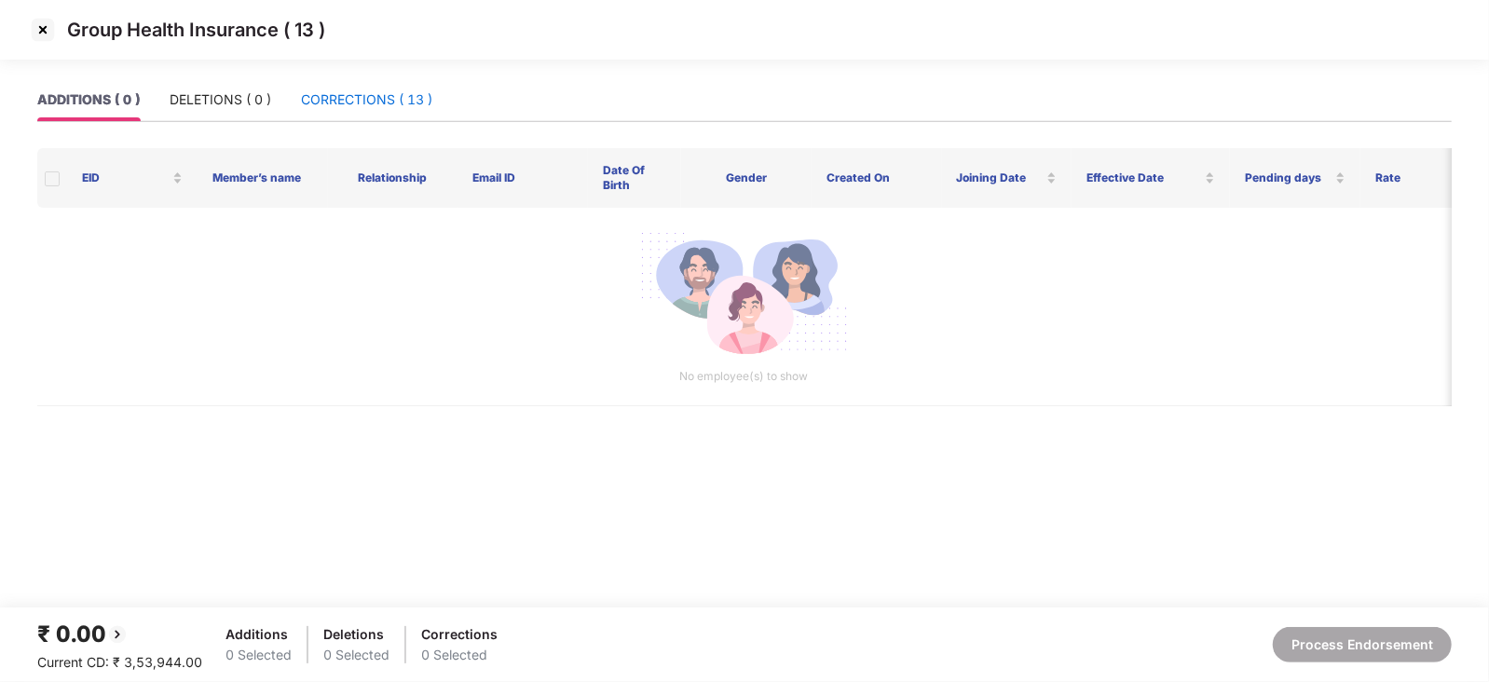
click at [396, 108] on div "CORRECTIONS ( 13 )" at bounding box center [366, 99] width 131 height 20
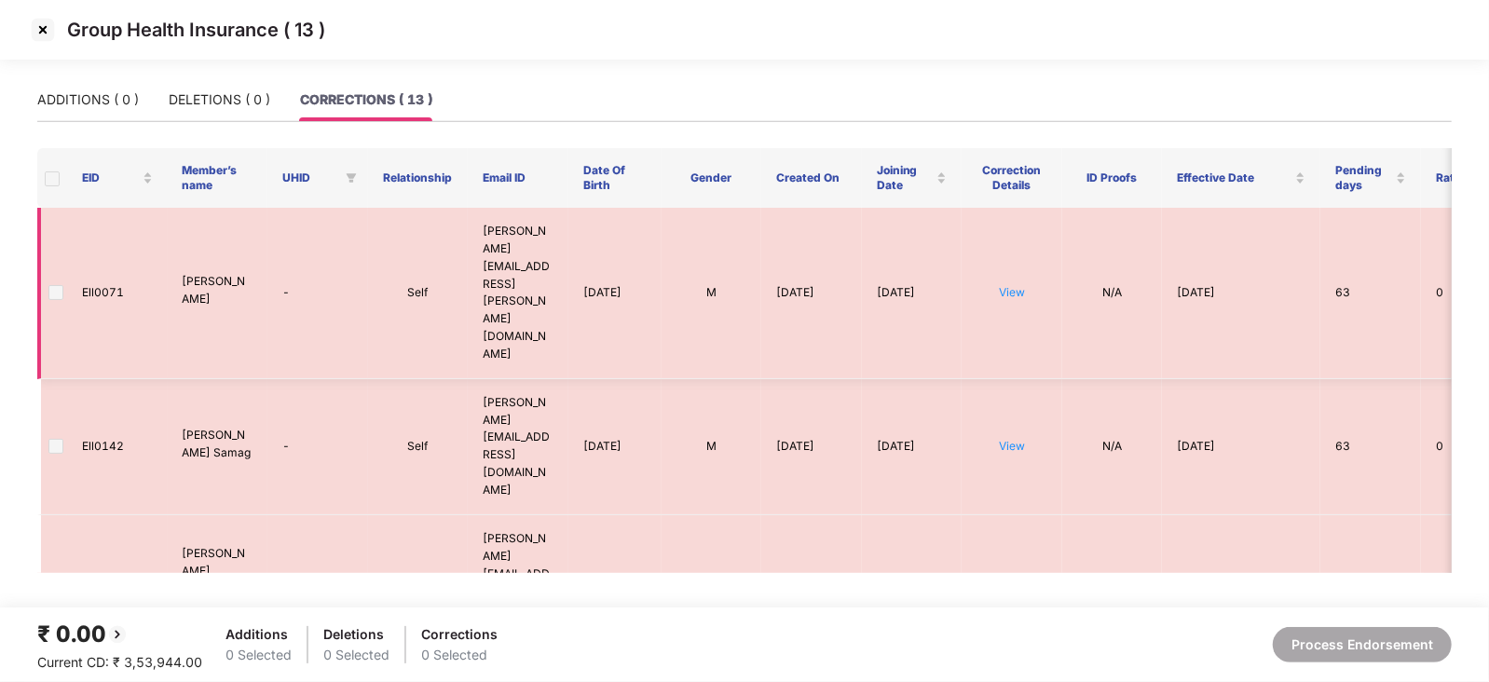
click at [52, 285] on span at bounding box center [55, 292] width 15 height 15
click at [61, 282] on label at bounding box center [55, 292] width 15 height 20
click at [62, 278] on td at bounding box center [52, 293] width 30 height 171
click at [49, 34] on img at bounding box center [43, 30] width 30 height 30
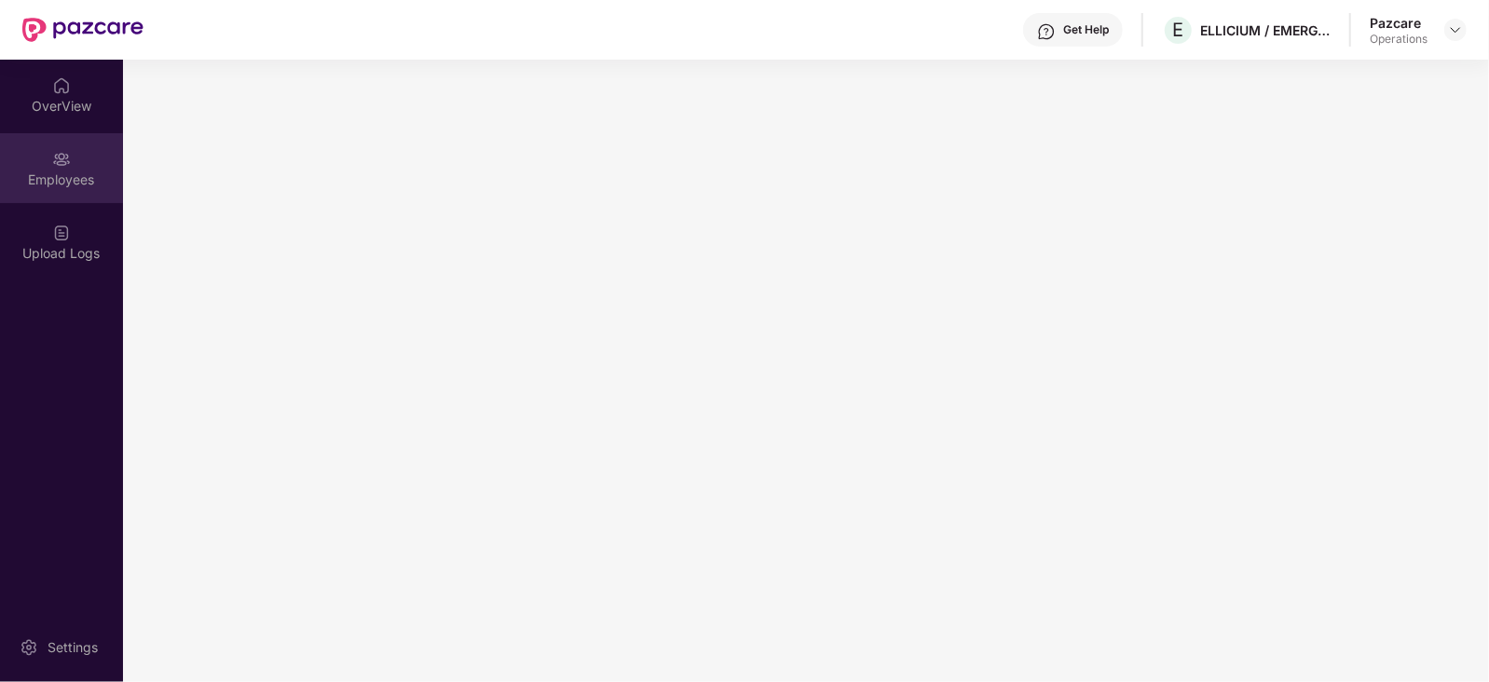
click at [59, 170] on div "Employees" at bounding box center [61, 179] width 123 height 19
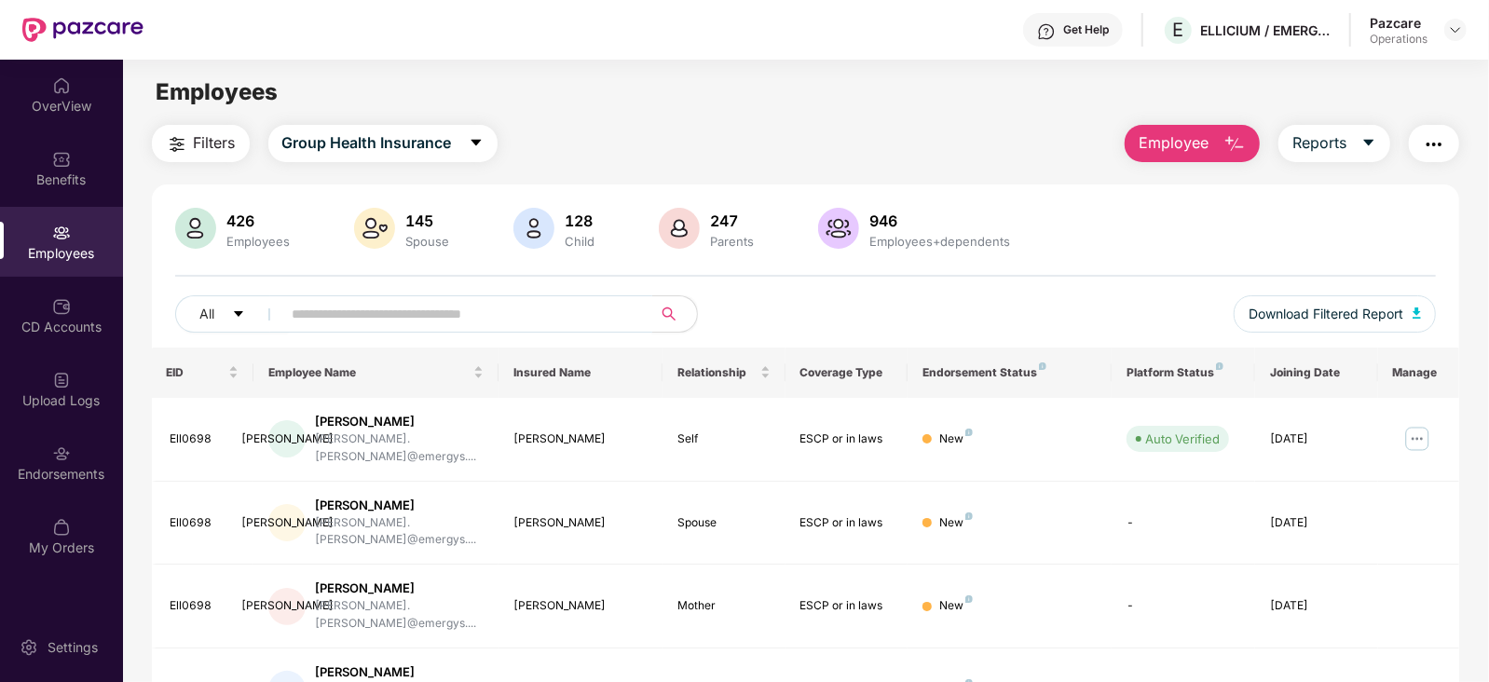
click at [405, 295] on div "426 Employees 145 Spouse 128 Child 247 Parents 946 Employees+dependents All Dow…" at bounding box center [806, 278] width 1308 height 140
click at [405, 306] on input "text" at bounding box center [460, 314] width 334 height 28
paste input "*******"
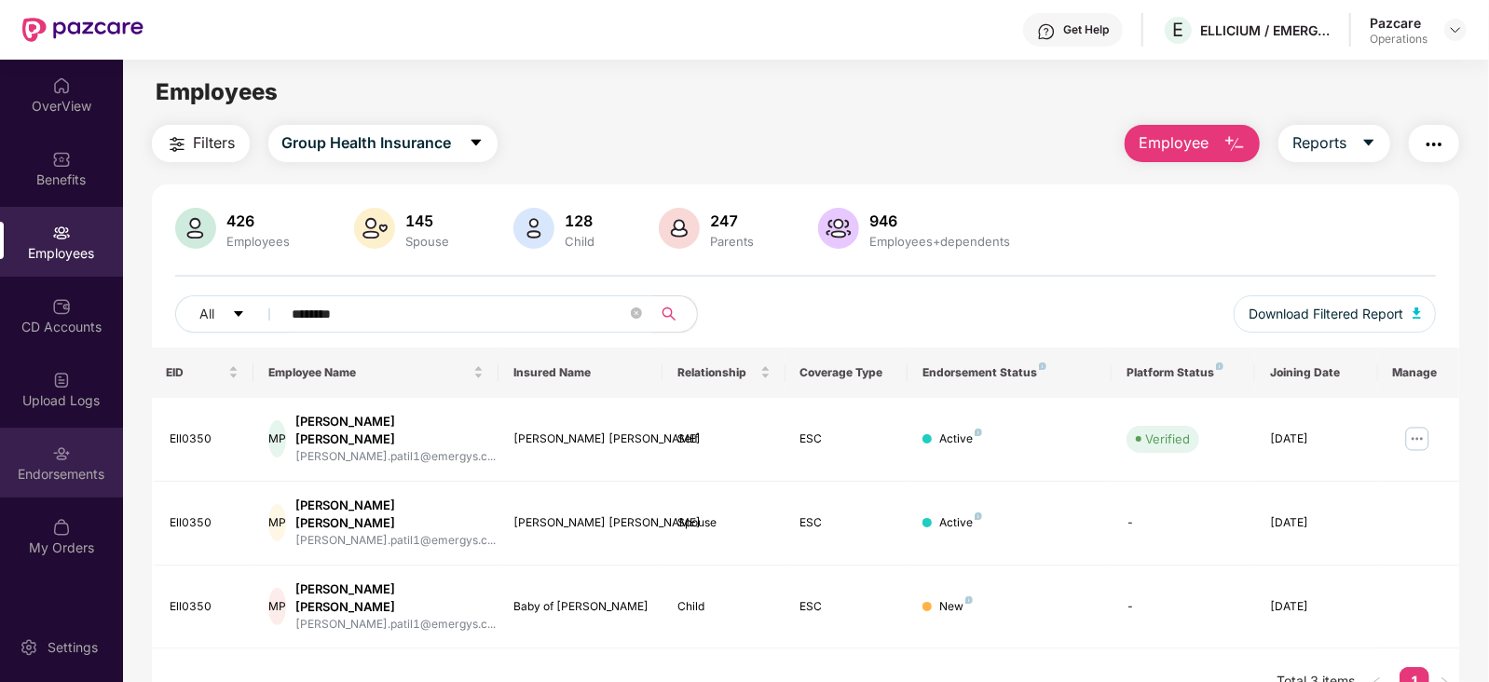
type input "*******"
click at [103, 463] on div "Endorsements" at bounding box center [61, 463] width 123 height 70
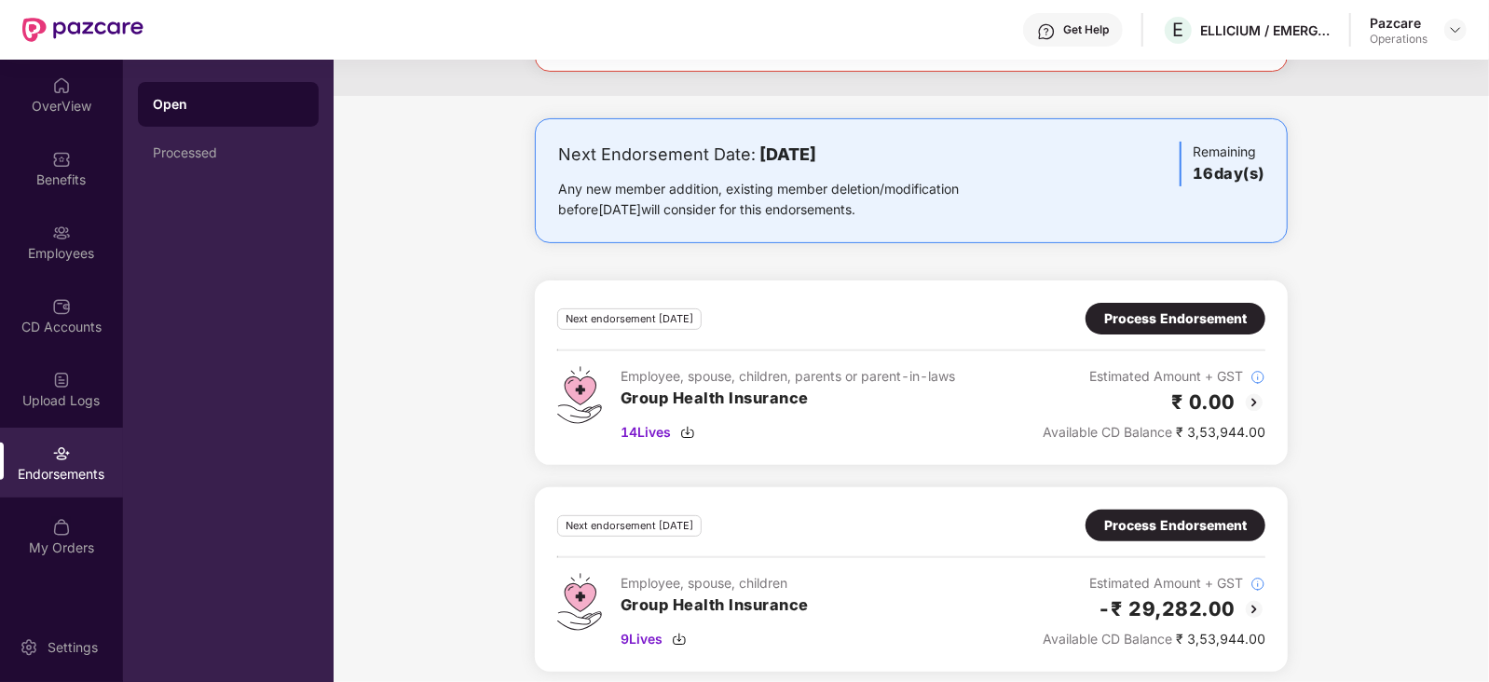
scroll to position [287, 0]
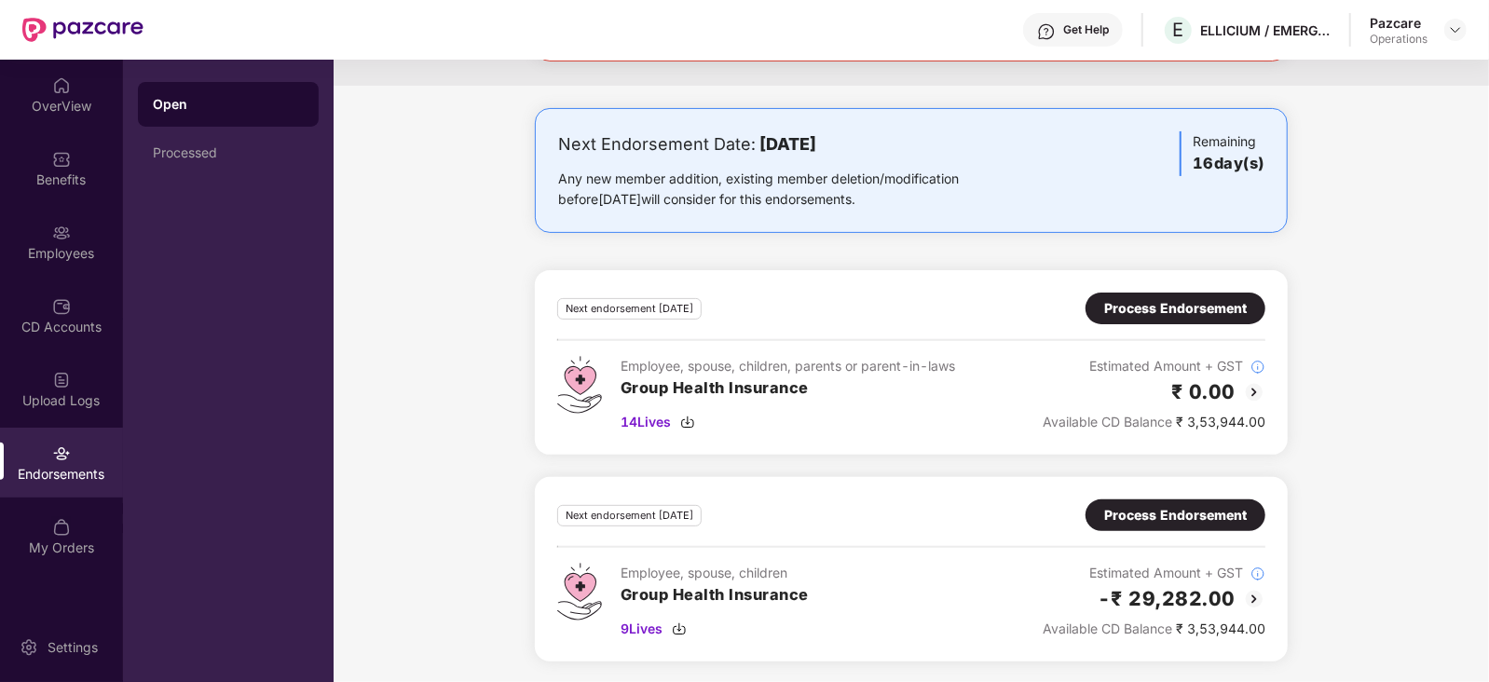
click at [1166, 294] on div "Process Endorsement" at bounding box center [1175, 309] width 180 height 32
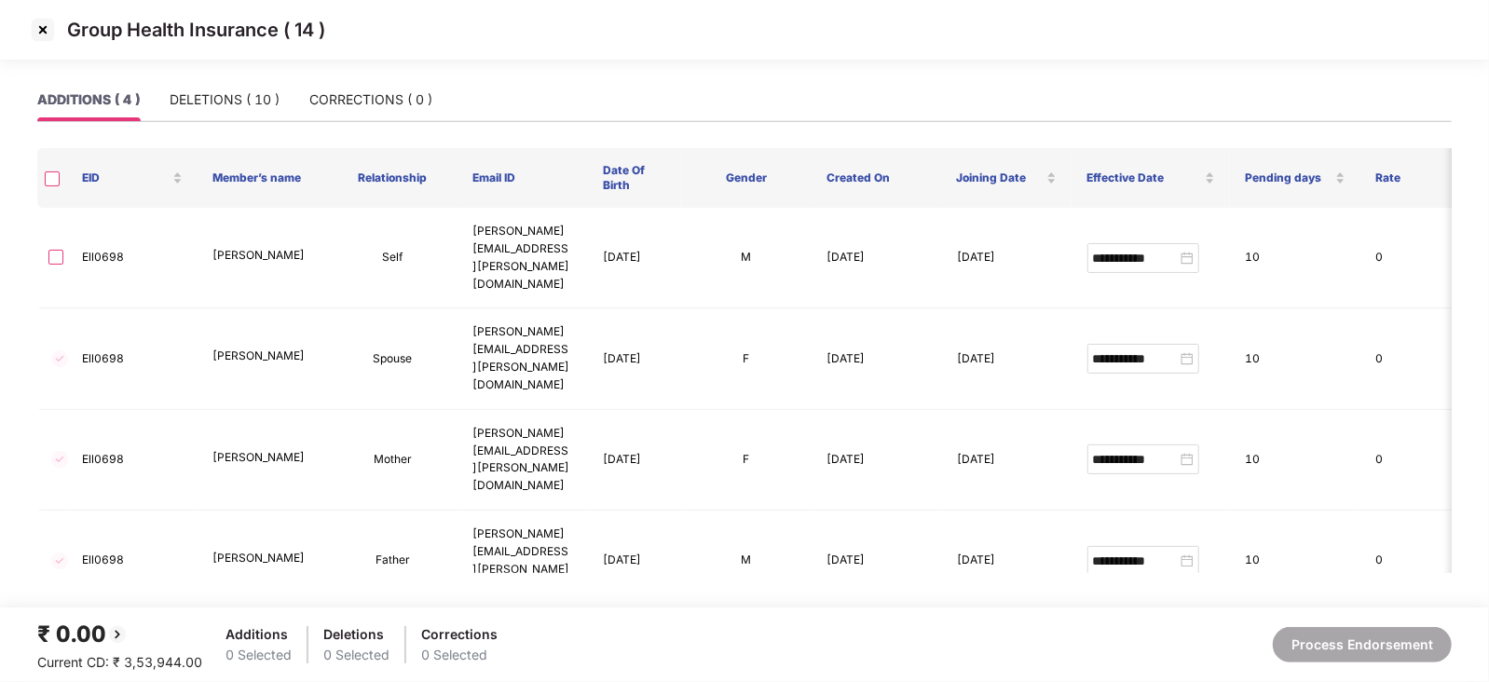
click at [42, 21] on img at bounding box center [43, 30] width 30 height 30
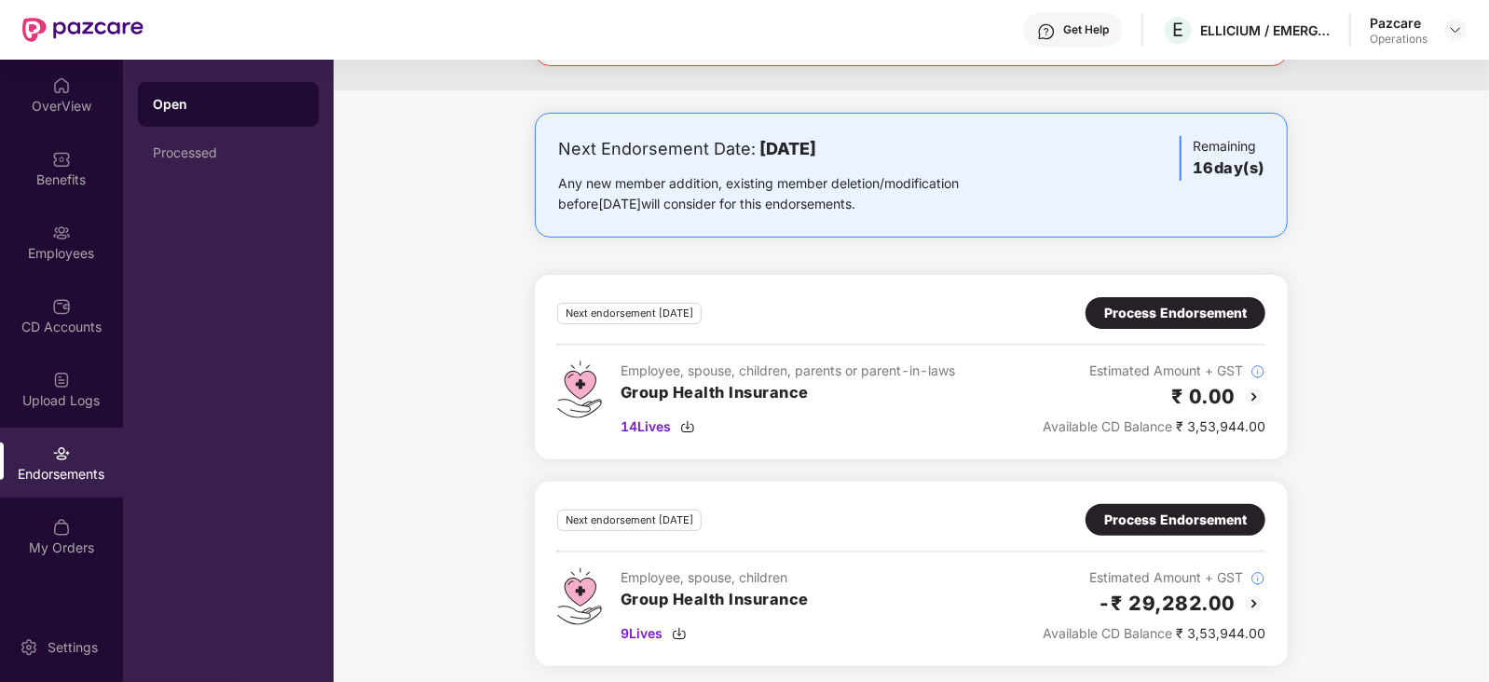
scroll to position [287, 0]
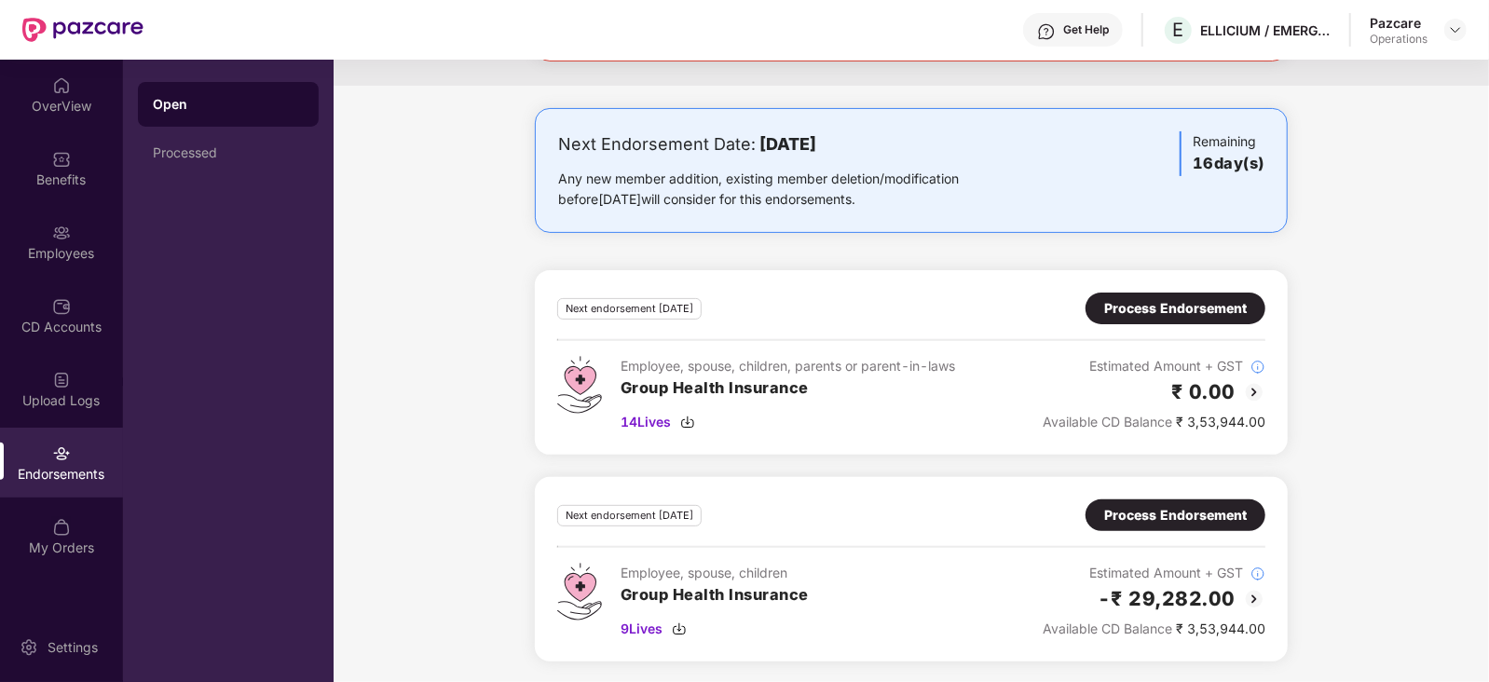
click at [1138, 510] on div "Process Endorsement" at bounding box center [1175, 515] width 143 height 20
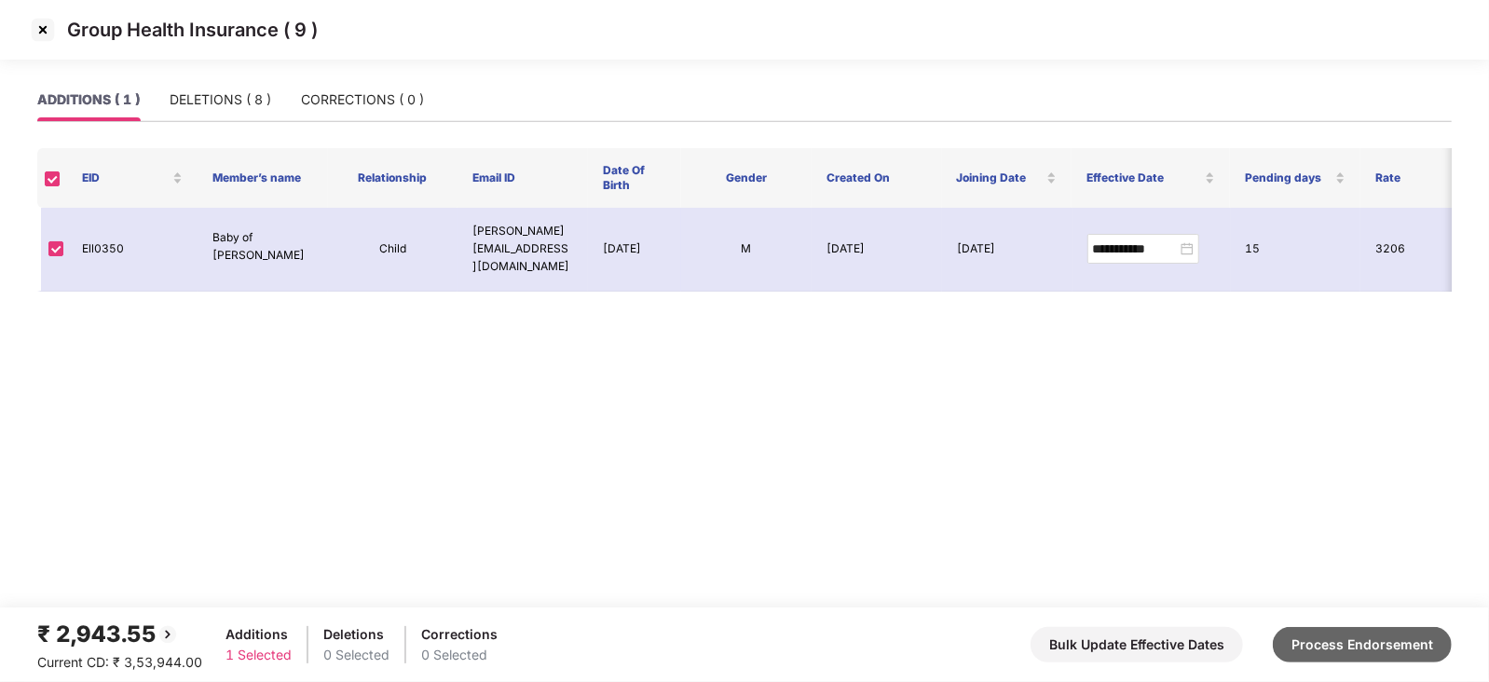
click at [1344, 639] on button "Process Endorsement" at bounding box center [1362, 644] width 179 height 35
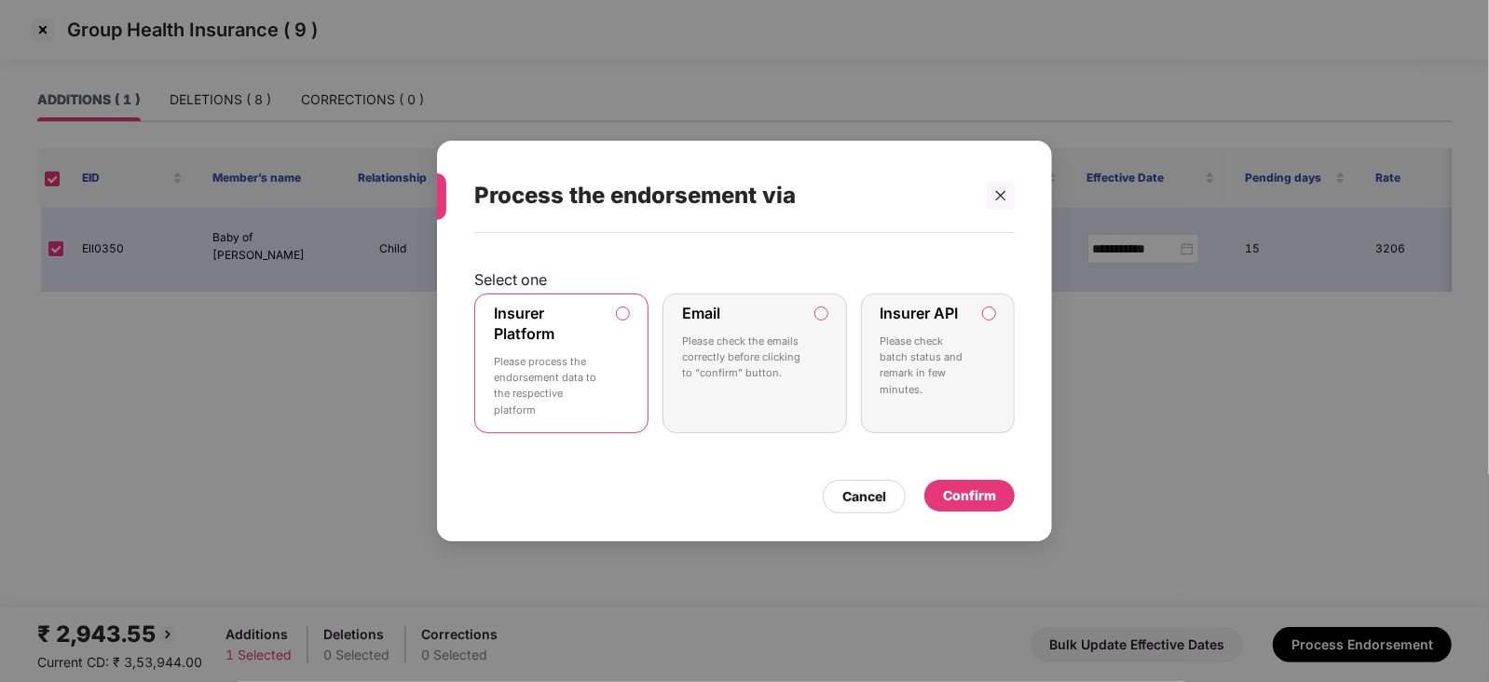
click at [984, 496] on div "Confirm" at bounding box center [969, 495] width 53 height 20
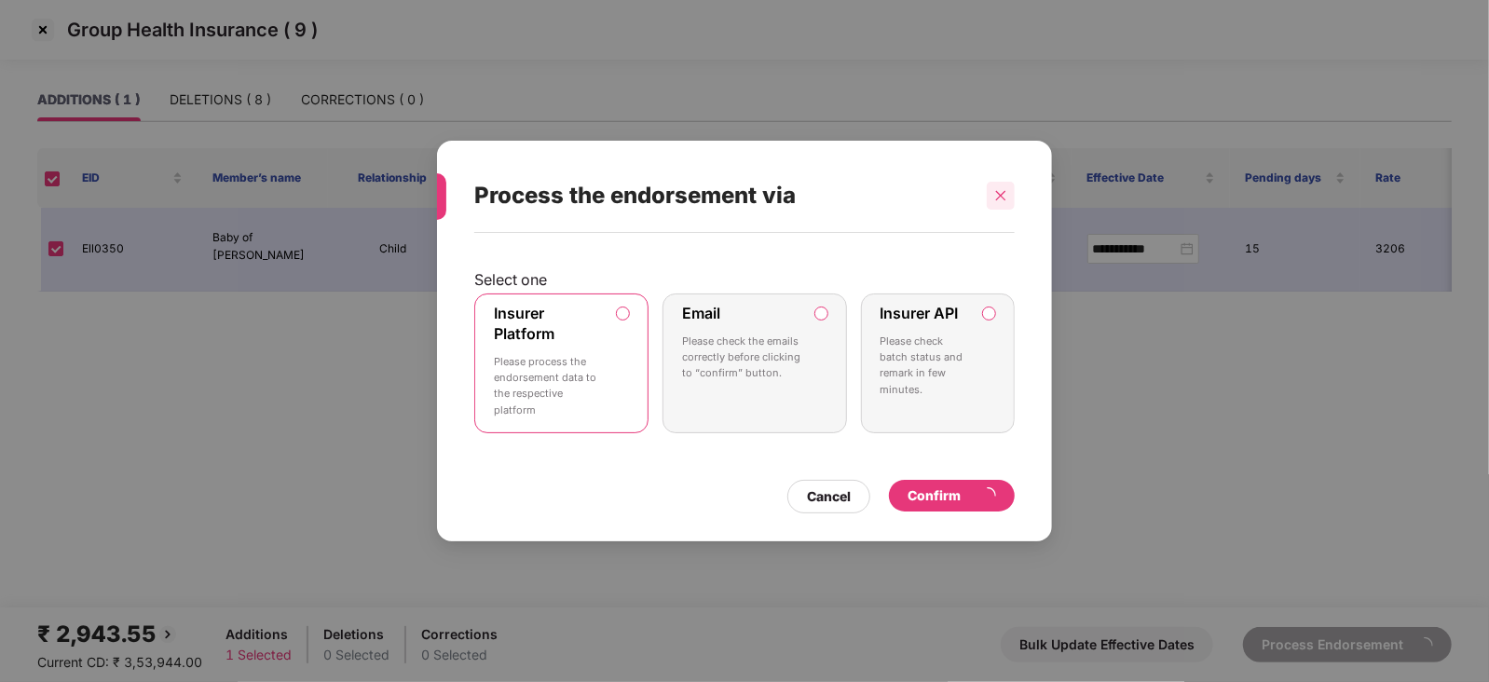
click at [1010, 187] on div at bounding box center [1001, 196] width 28 height 28
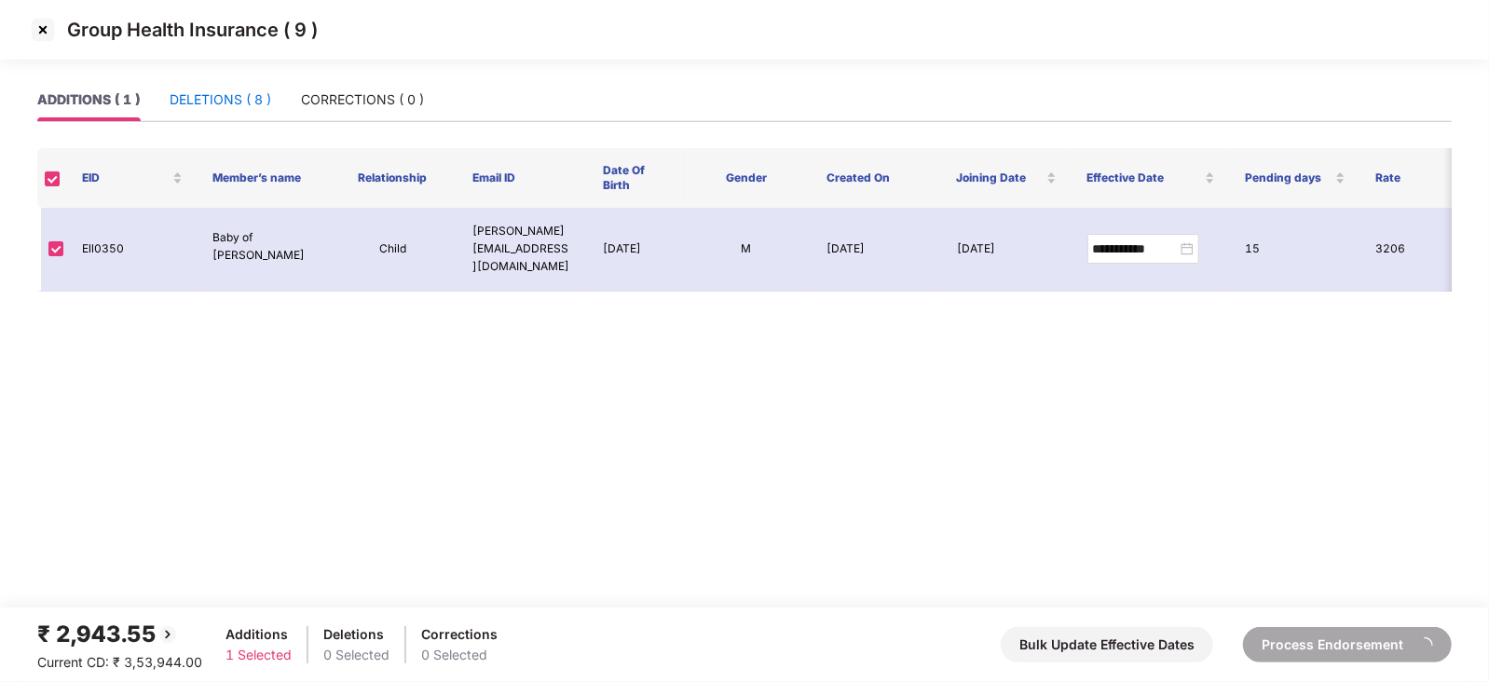
click at [235, 90] on div "DELETIONS ( 8 )" at bounding box center [221, 99] width 102 height 20
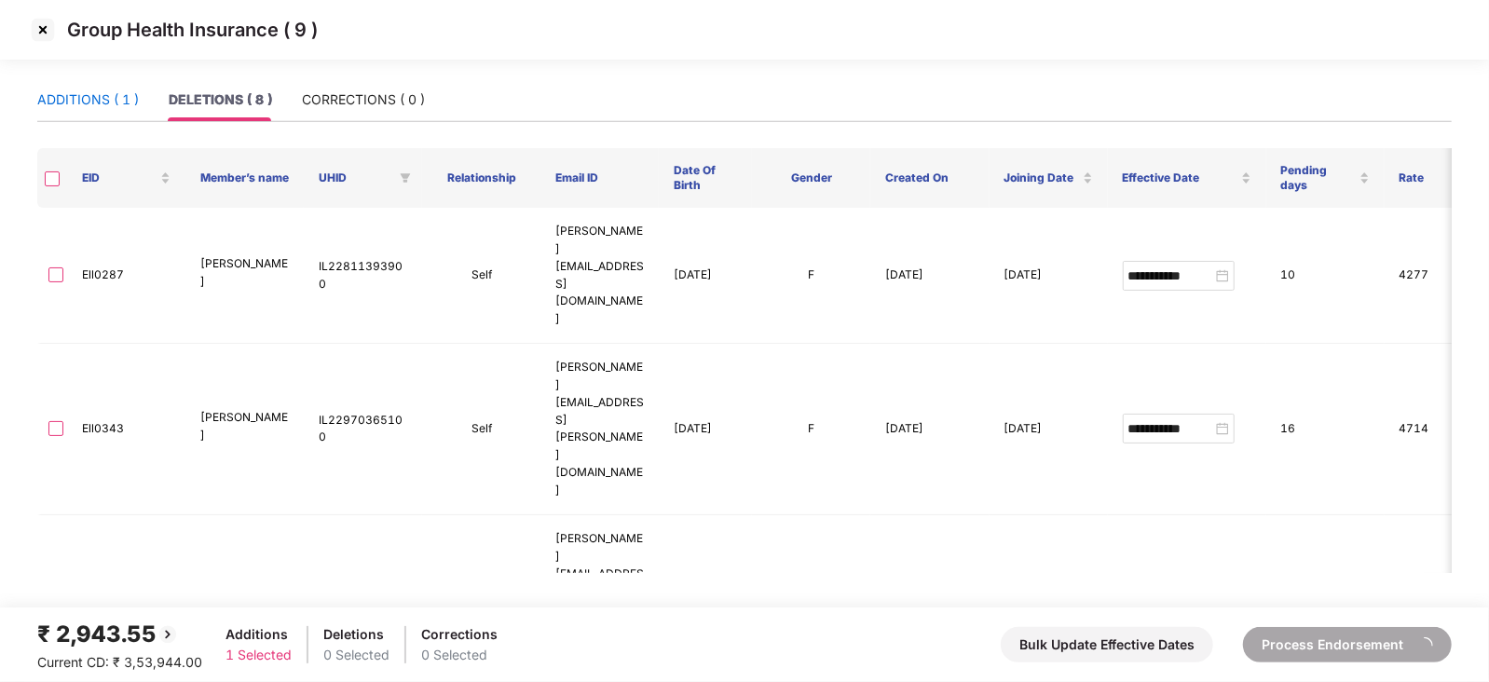
click at [118, 98] on div "ADDITIONS ( 1 )" at bounding box center [88, 99] width 102 height 20
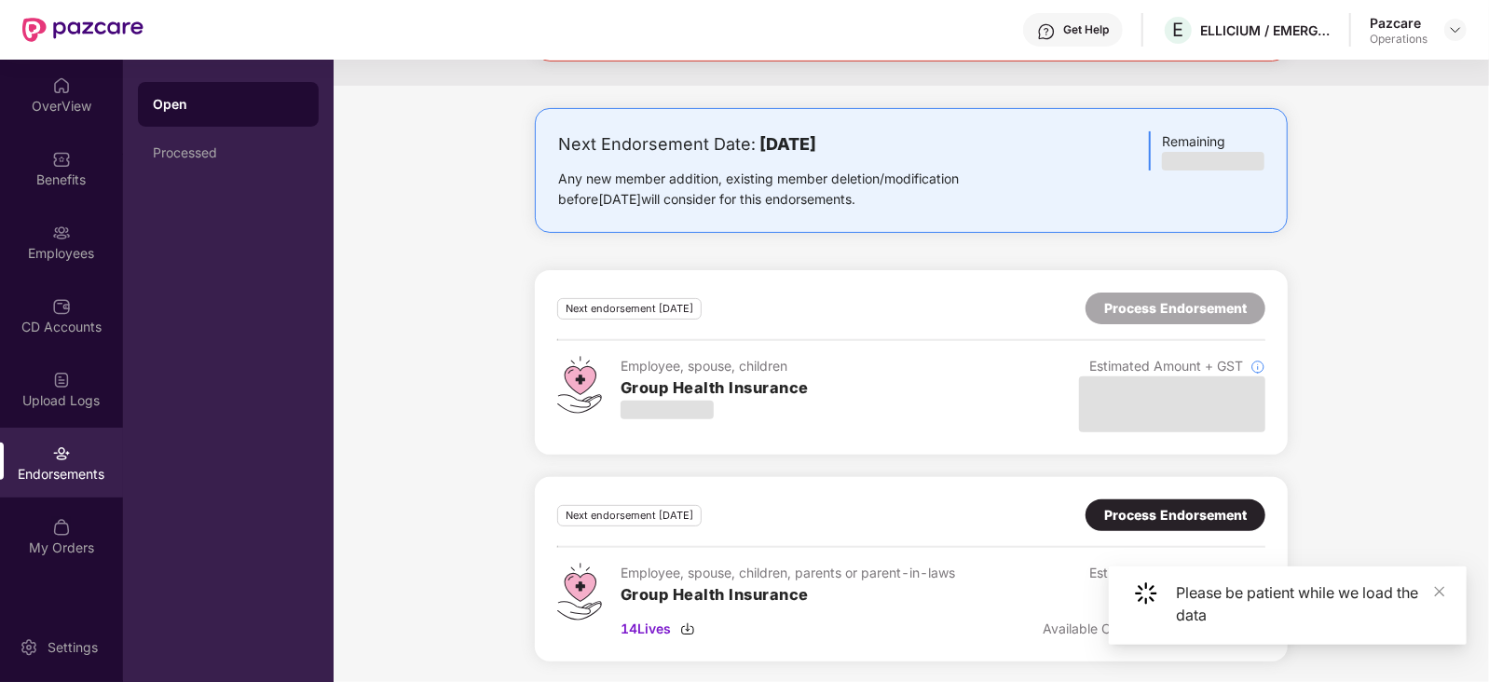
scroll to position [170, 0]
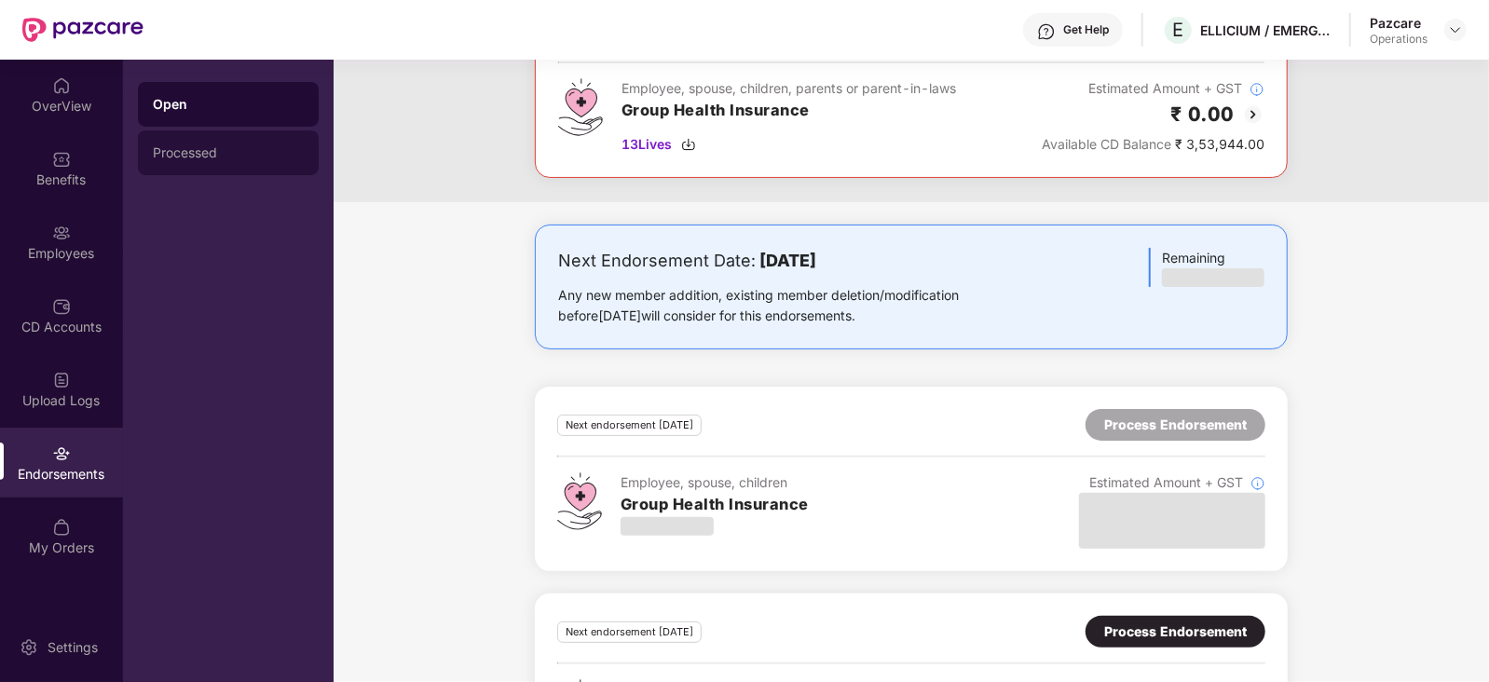
click at [158, 174] on div "Processed" at bounding box center [228, 152] width 181 height 45
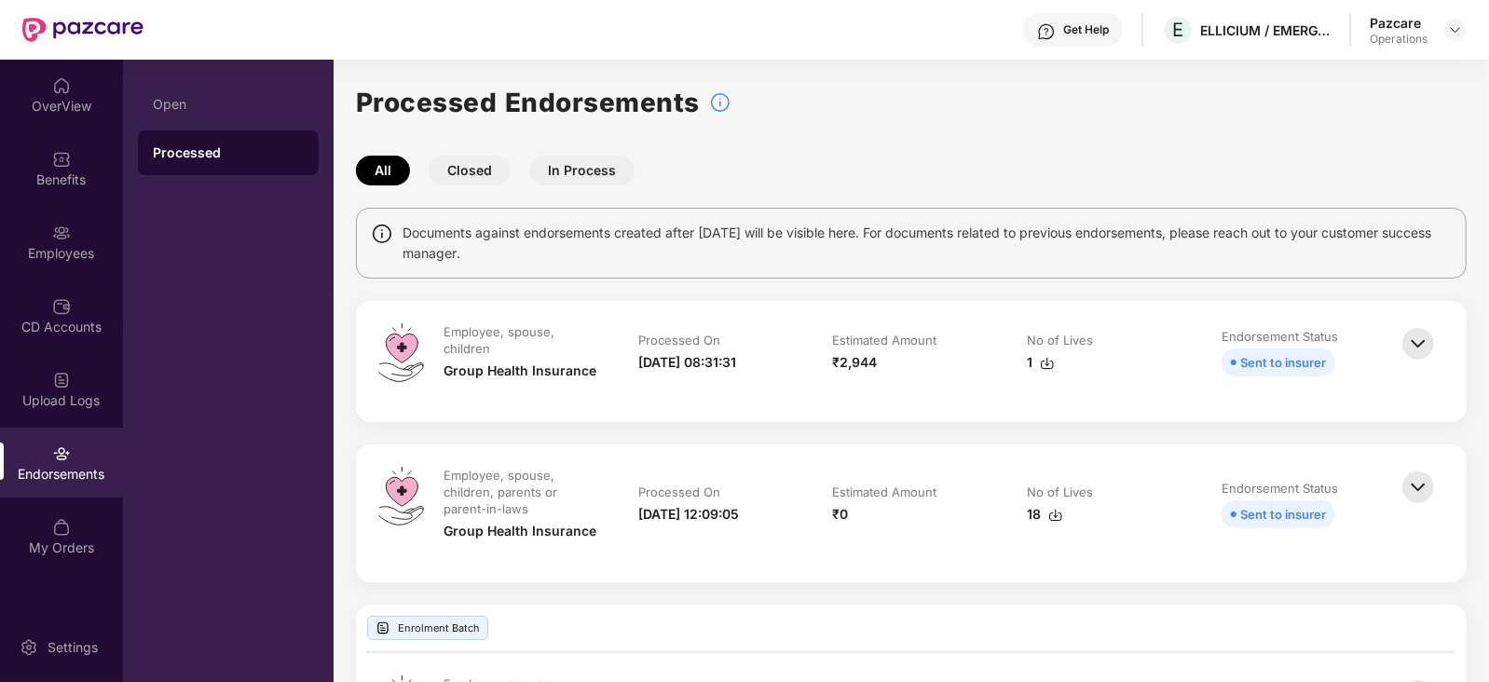
click at [1048, 361] on img at bounding box center [1047, 363] width 15 height 15
click at [988, 173] on div "All Closed In Process" at bounding box center [911, 171] width 1111 height 30
click at [1452, 37] on div at bounding box center [1455, 30] width 22 height 22
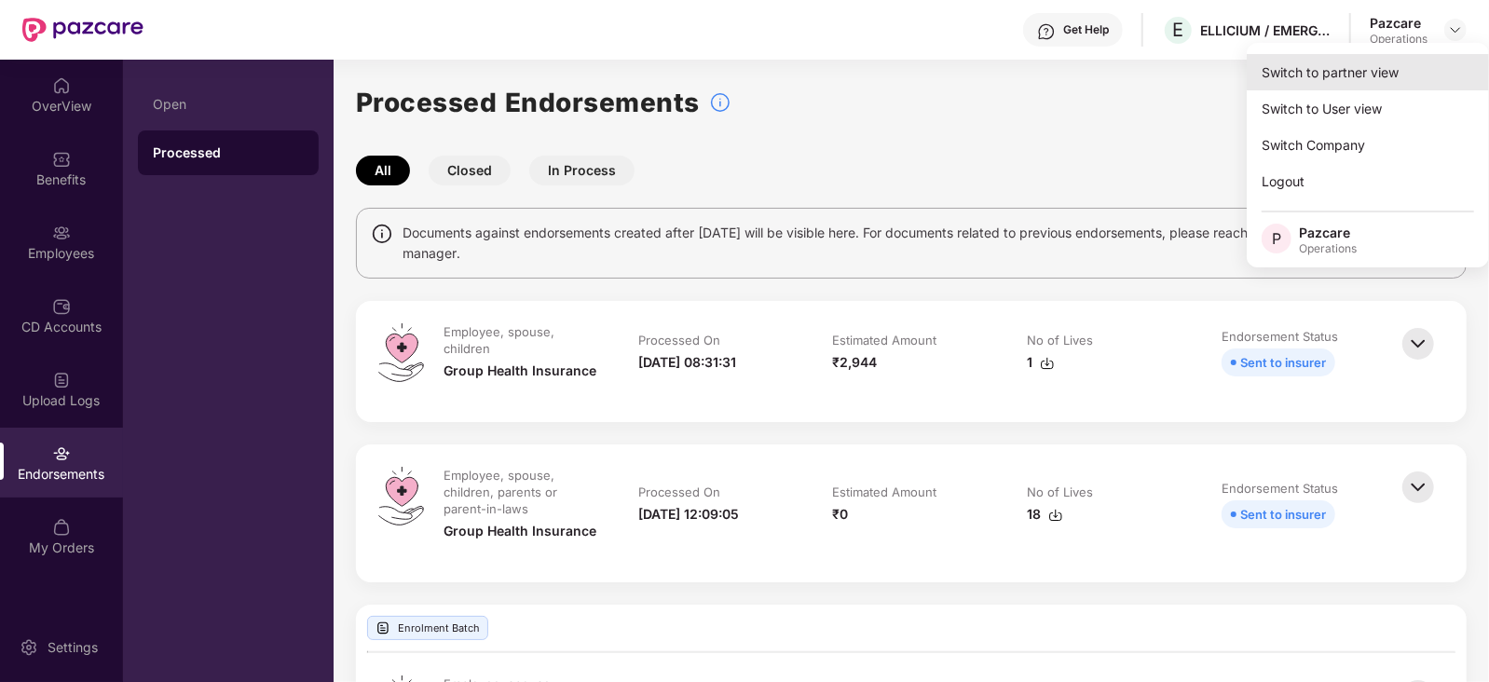
click at [1318, 71] on div "Switch to partner view" at bounding box center [1368, 72] width 242 height 36
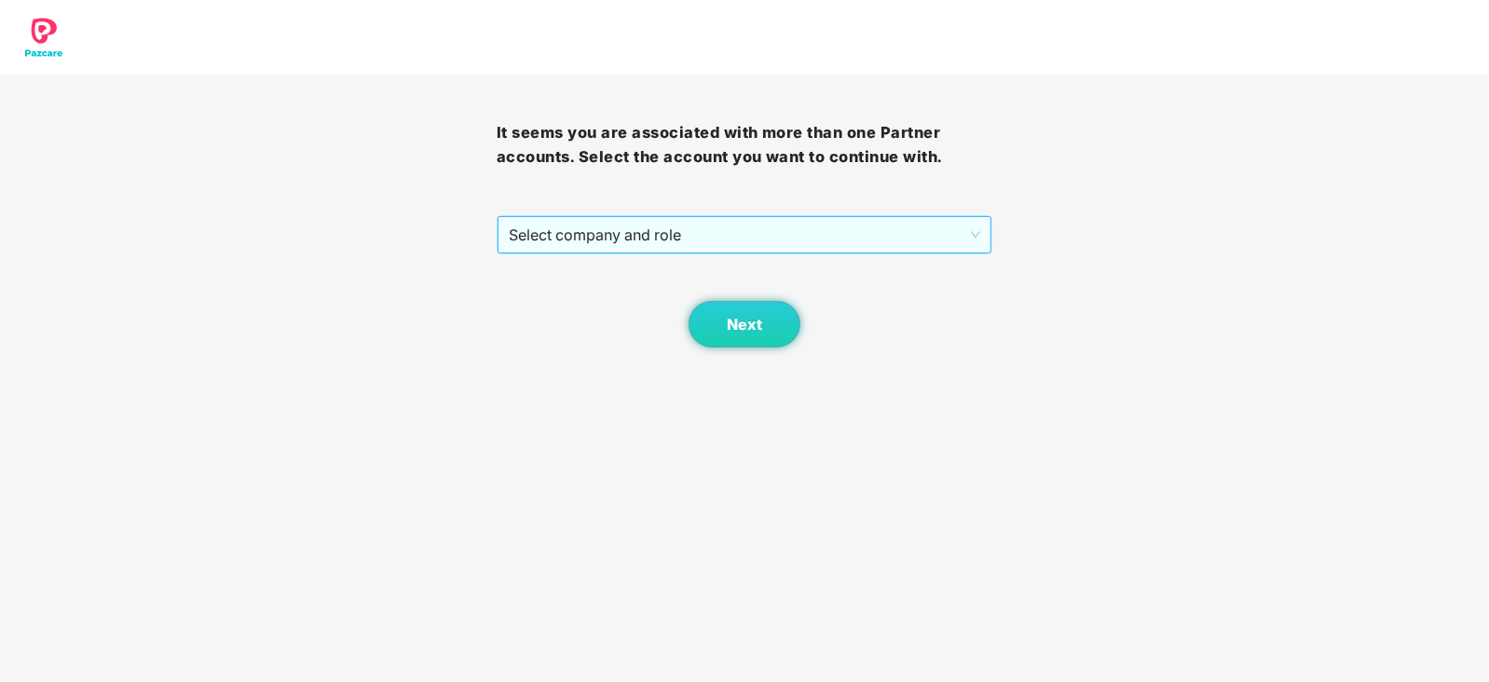
click at [719, 239] on span "Select company and role" at bounding box center [745, 234] width 472 height 35
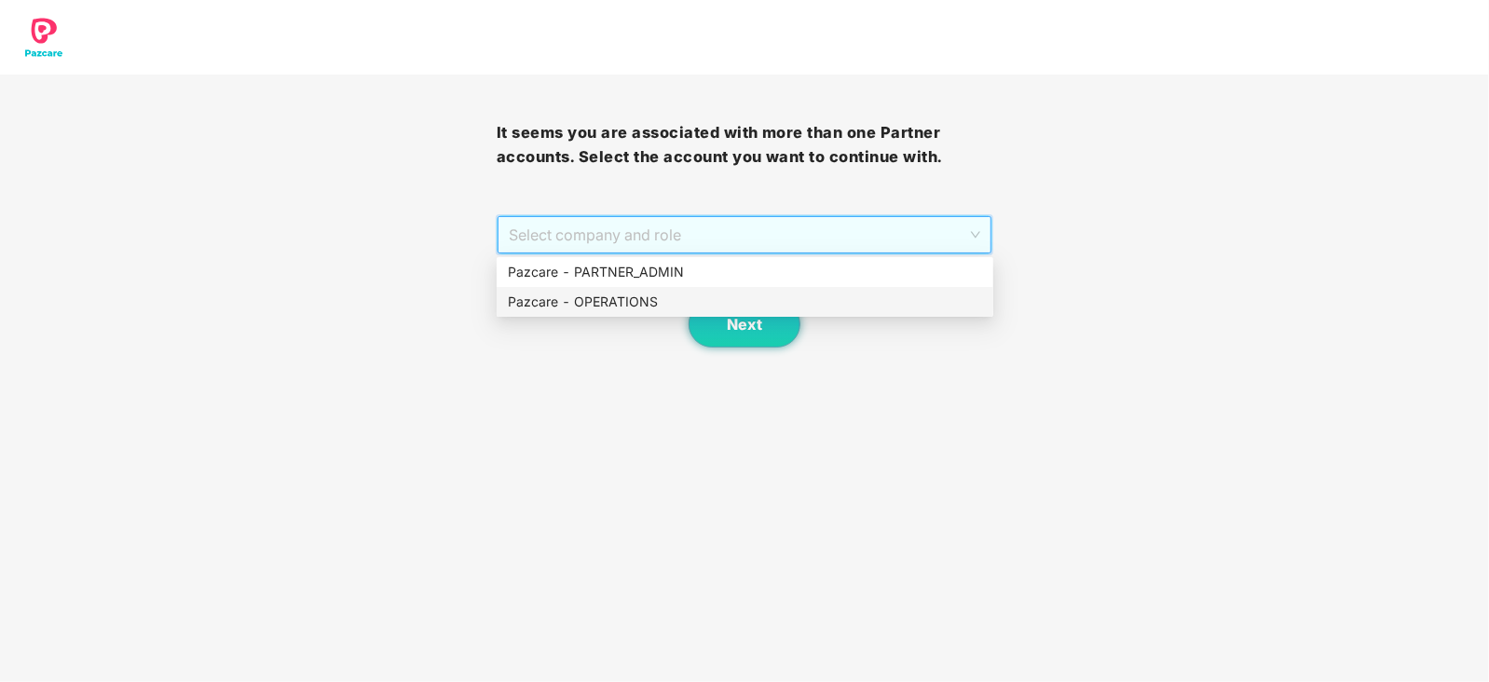
click at [622, 290] on div "Pazcare - OPERATIONS" at bounding box center [745, 302] width 497 height 30
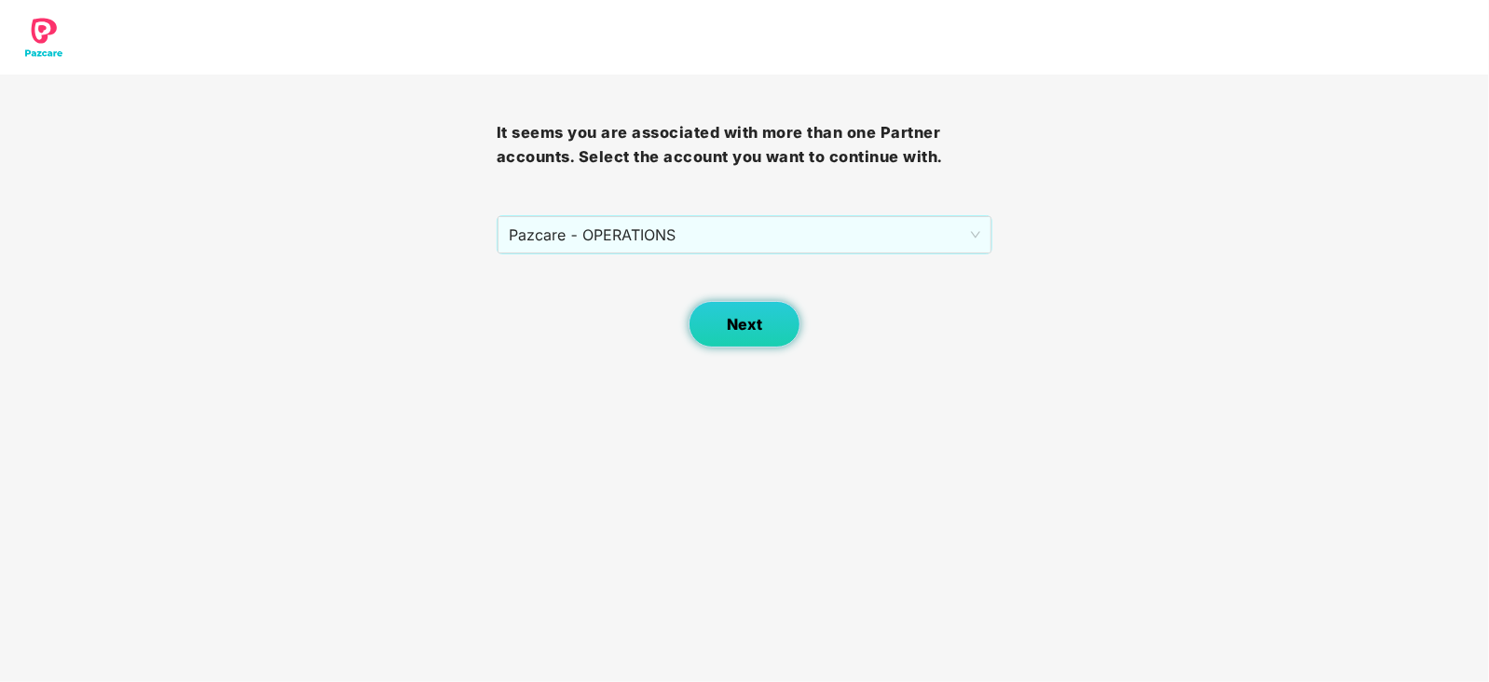
click at [761, 308] on button "Next" at bounding box center [745, 324] width 112 height 47
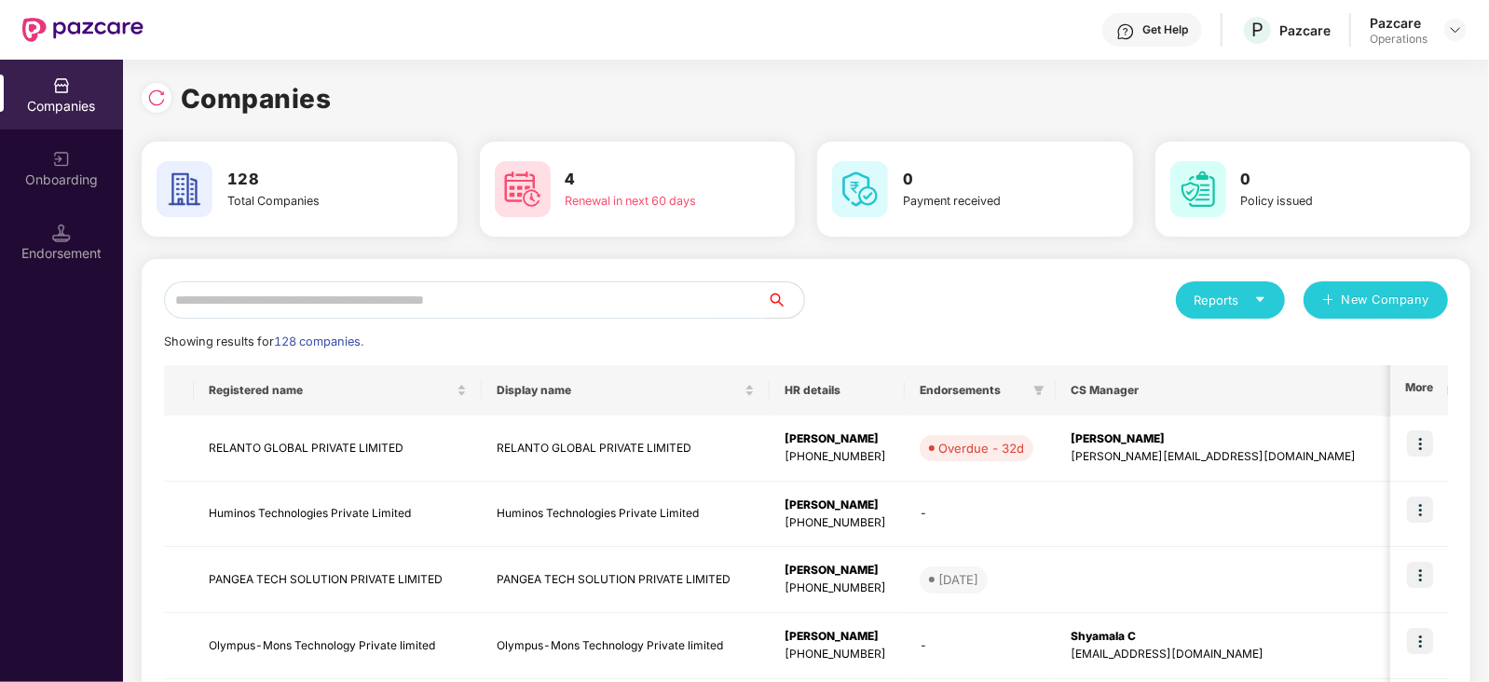
click at [74, 266] on div "Endorsement" at bounding box center [61, 242] width 123 height 70
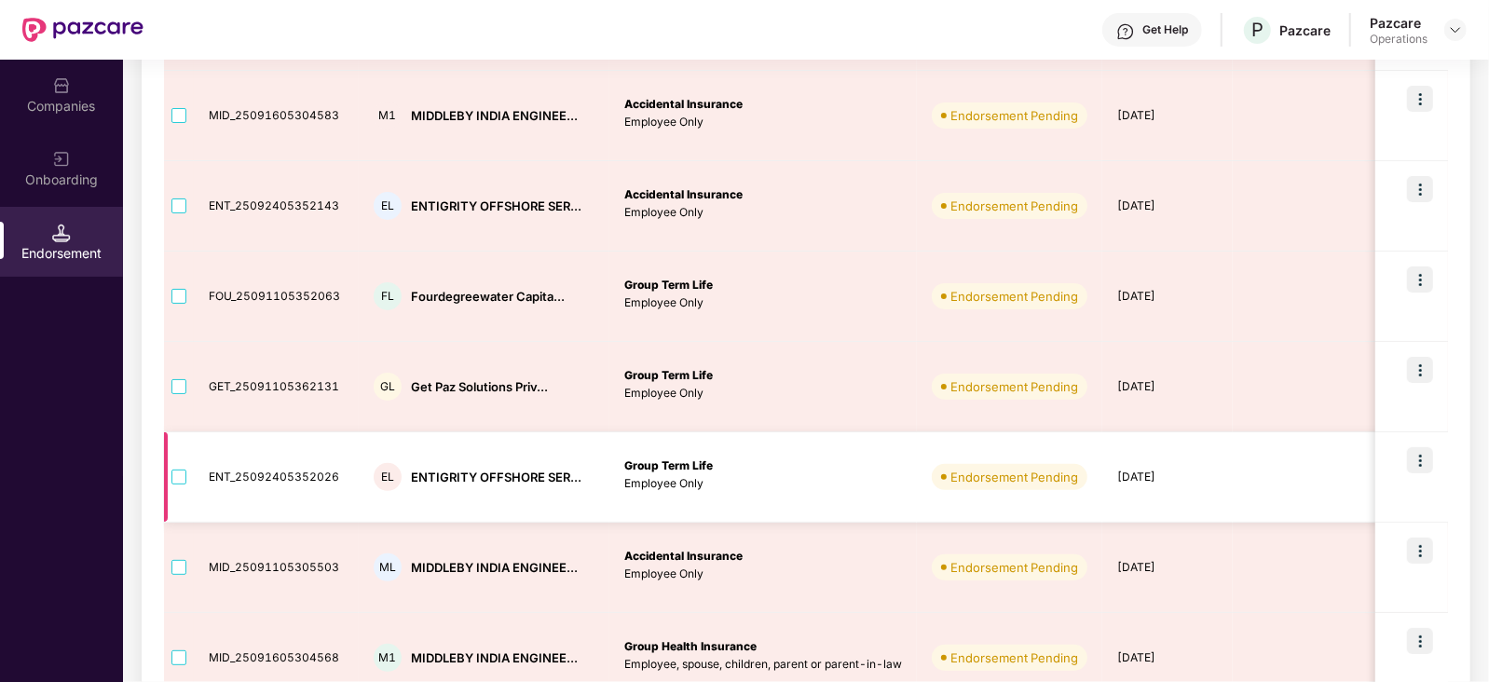
scroll to position [664, 0]
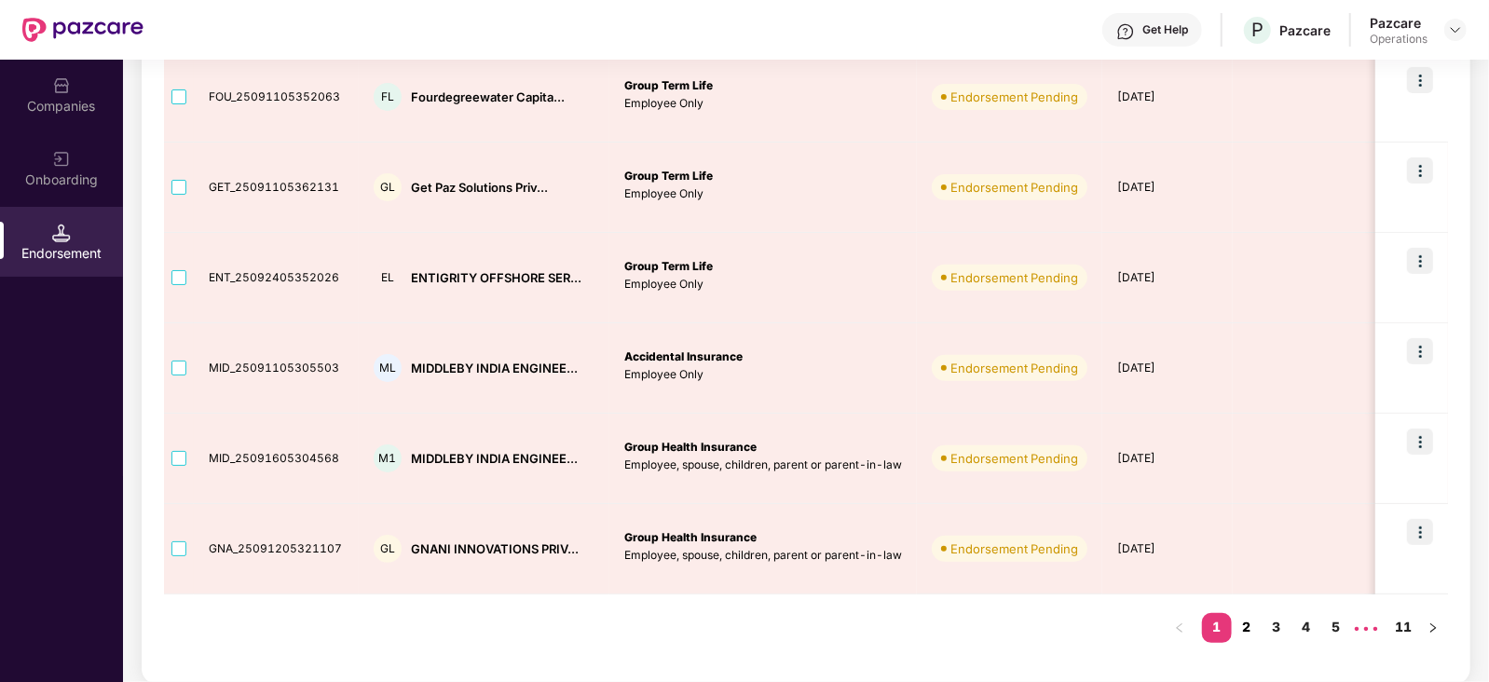
click at [1255, 627] on link "2" at bounding box center [1247, 627] width 30 height 28
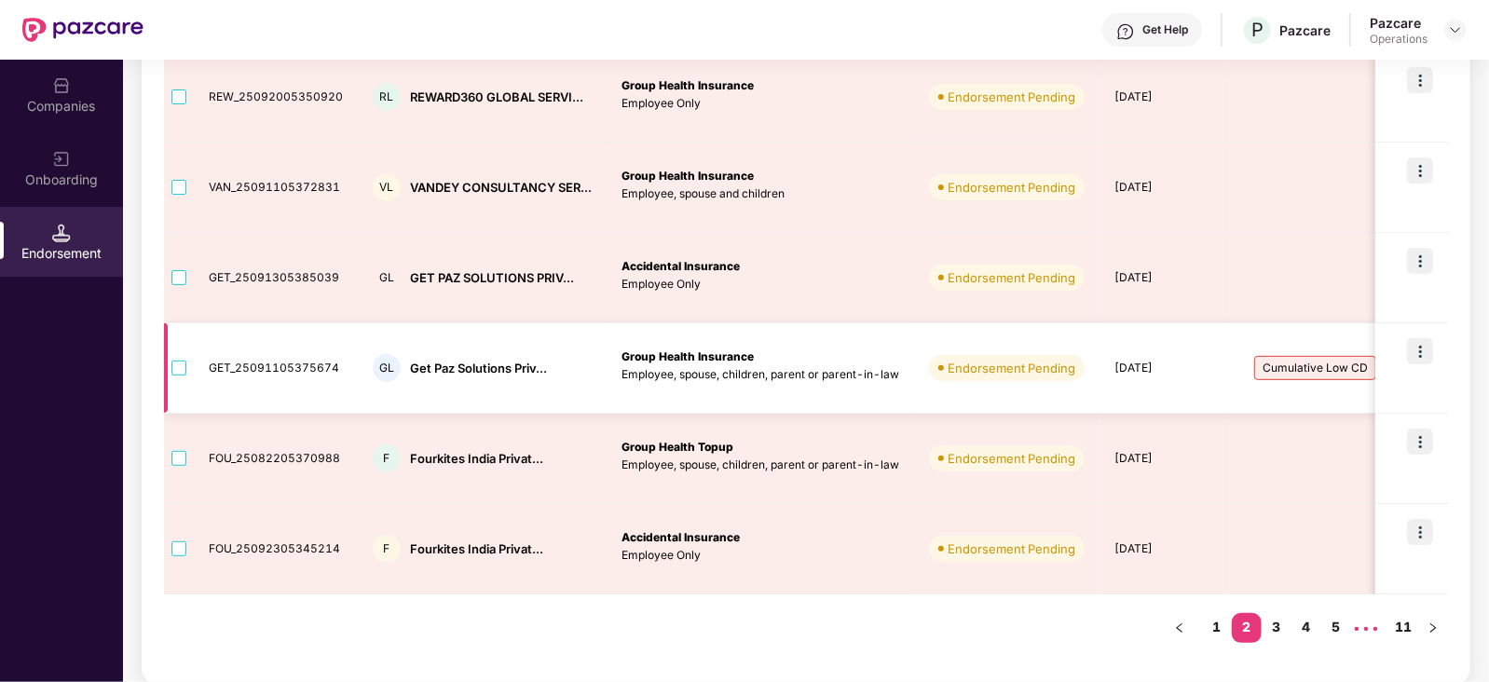
click at [1425, 354] on img at bounding box center [1420, 351] width 26 height 26
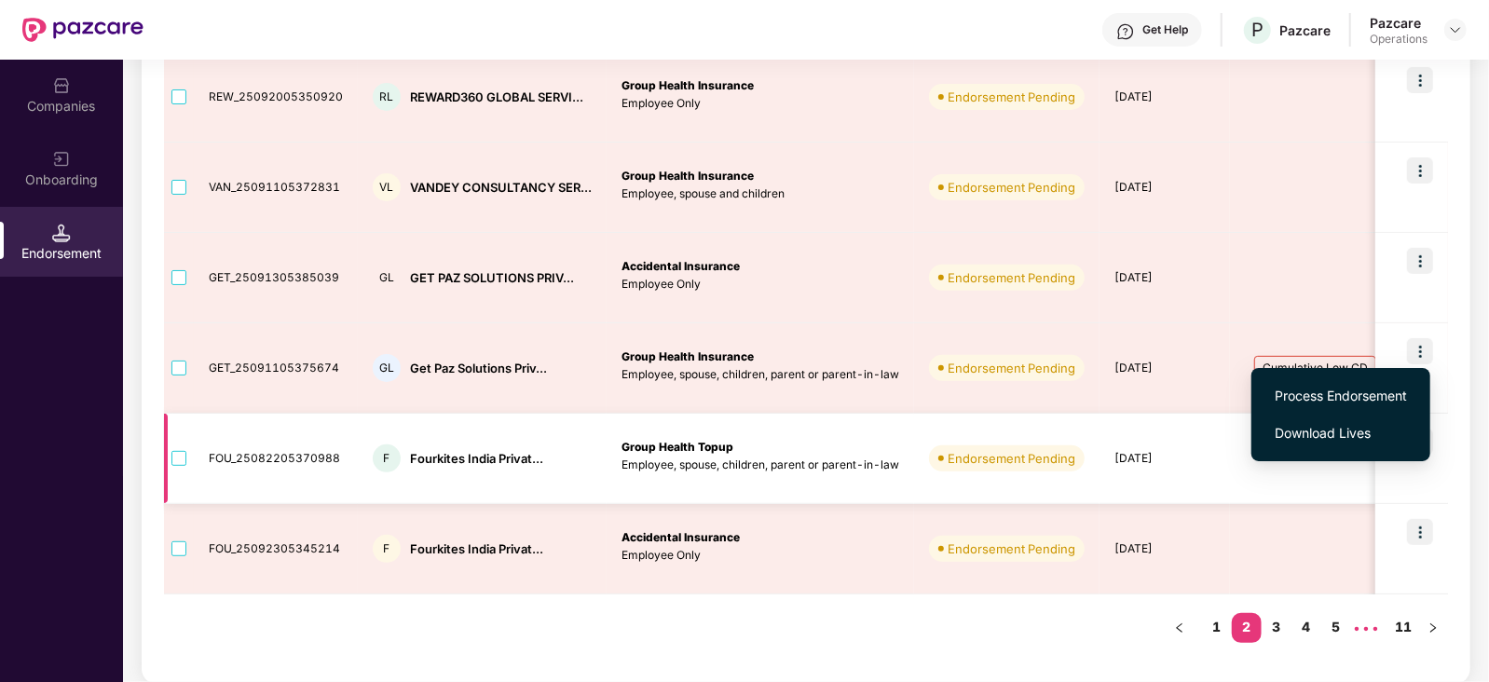
click at [1160, 421] on td "[DATE]" at bounding box center [1164, 459] width 130 height 90
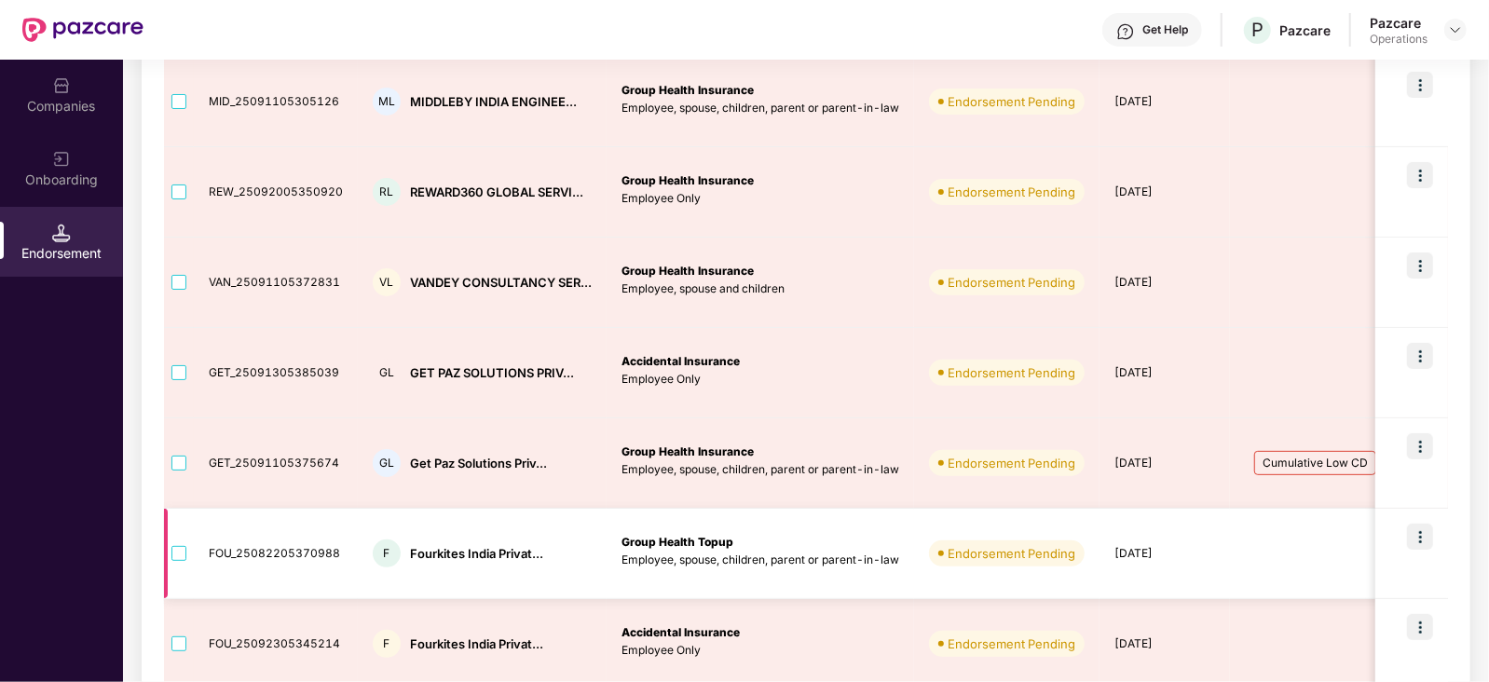
scroll to position [548, 0]
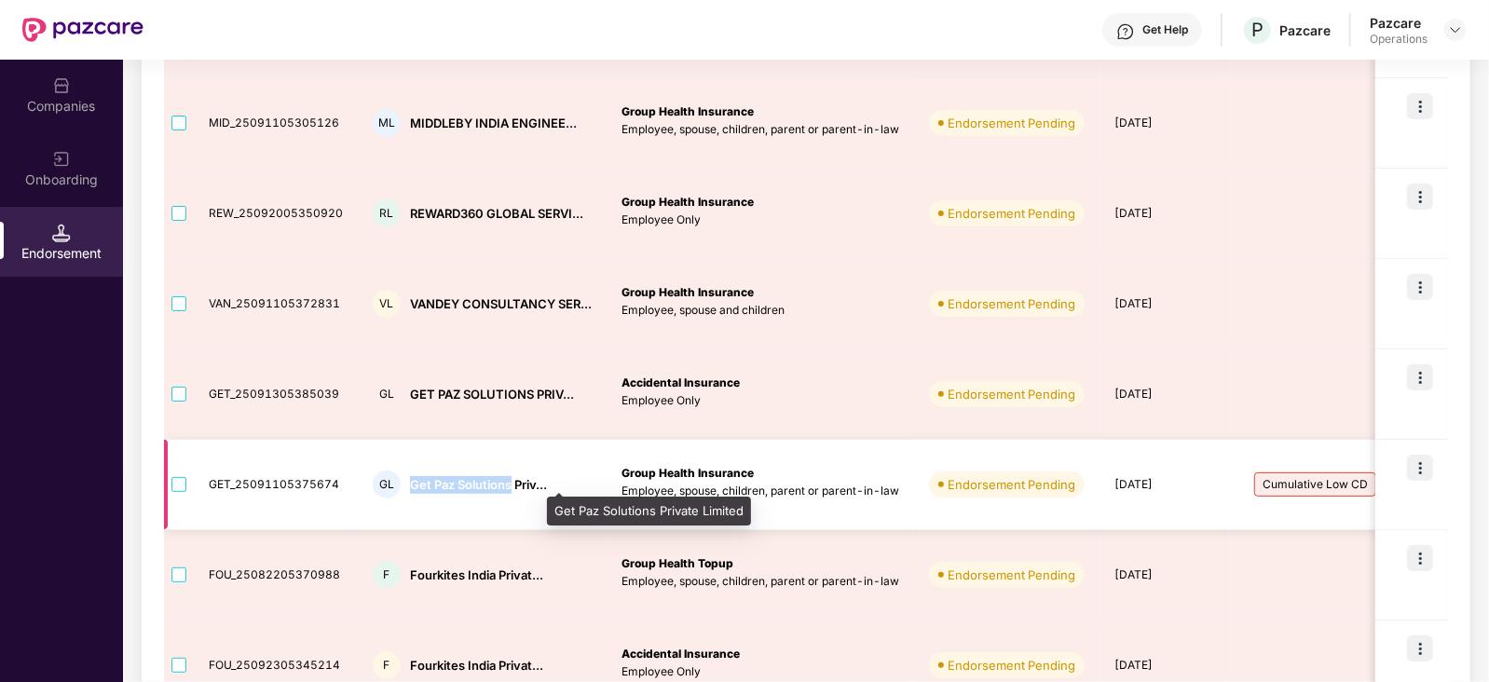
drag, startPoint x: 408, startPoint y: 475, endPoint x: 510, endPoint y: 477, distance: 101.6
click at [510, 477] on div "Get Paz Solutions Priv..." at bounding box center [478, 485] width 137 height 18
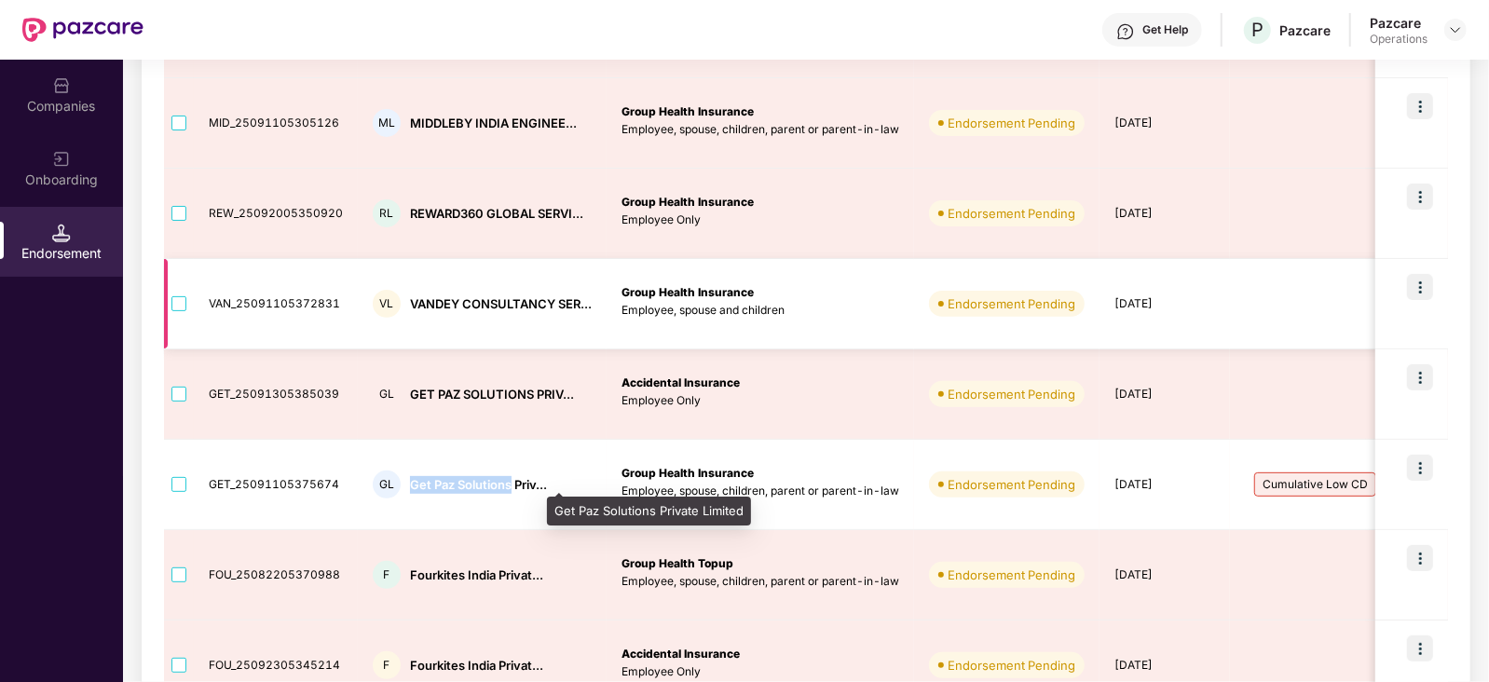
copy div "Get Paz Solutions"
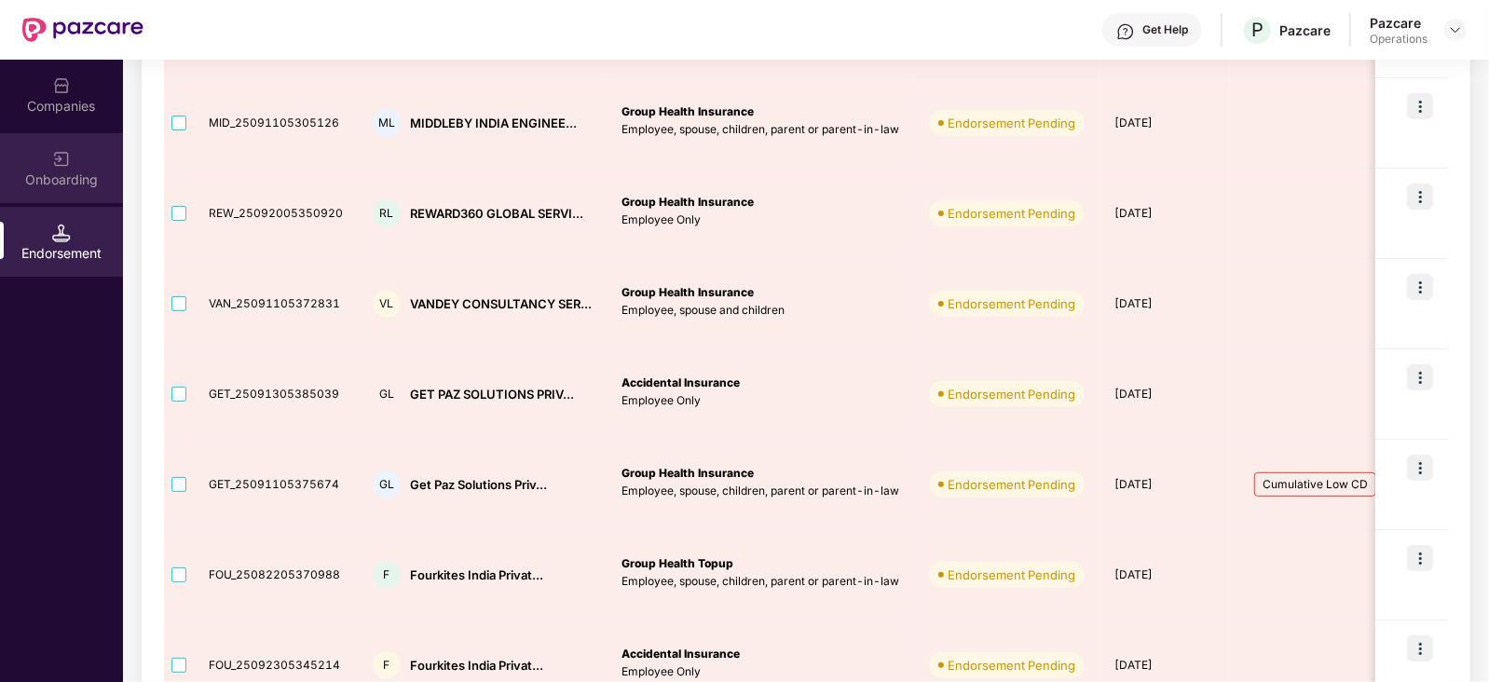
click at [86, 135] on div "Onboarding" at bounding box center [61, 168] width 123 height 70
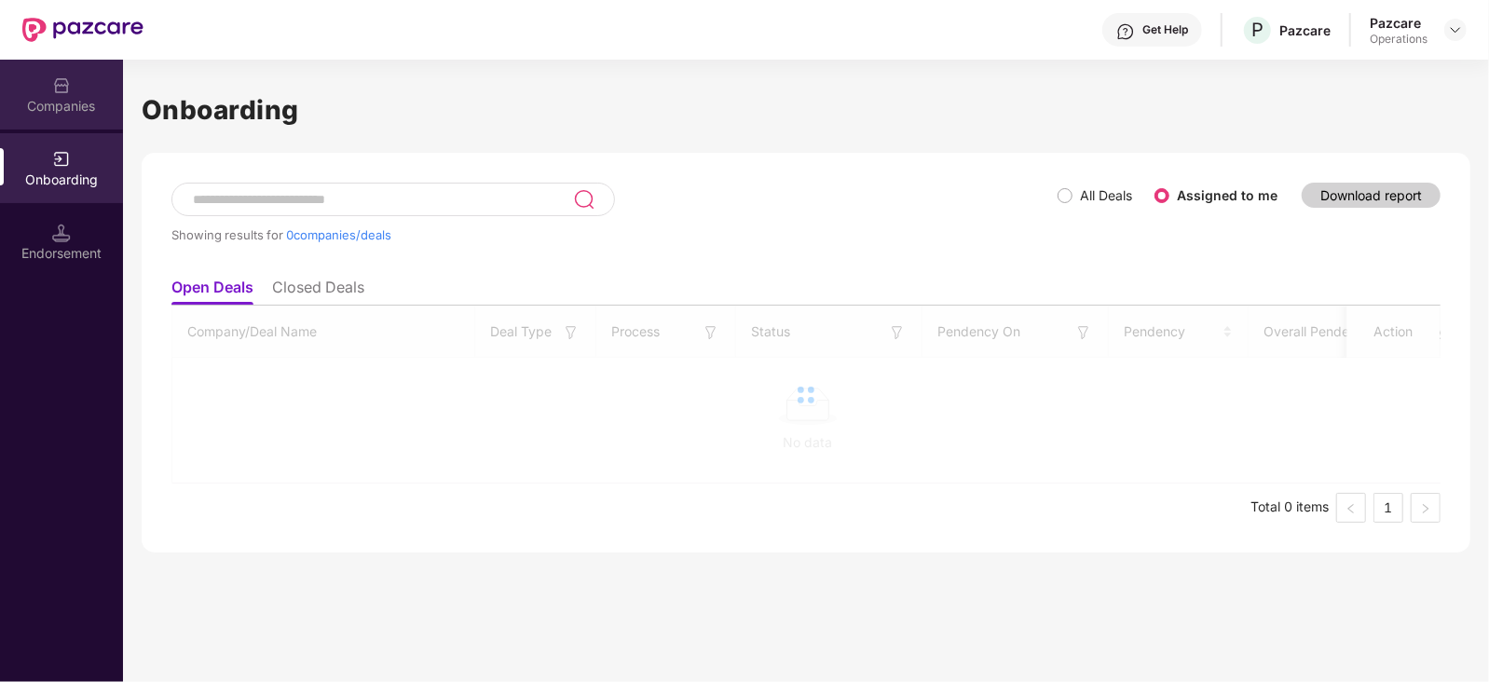
click at [79, 119] on div "Companies" at bounding box center [61, 95] width 123 height 70
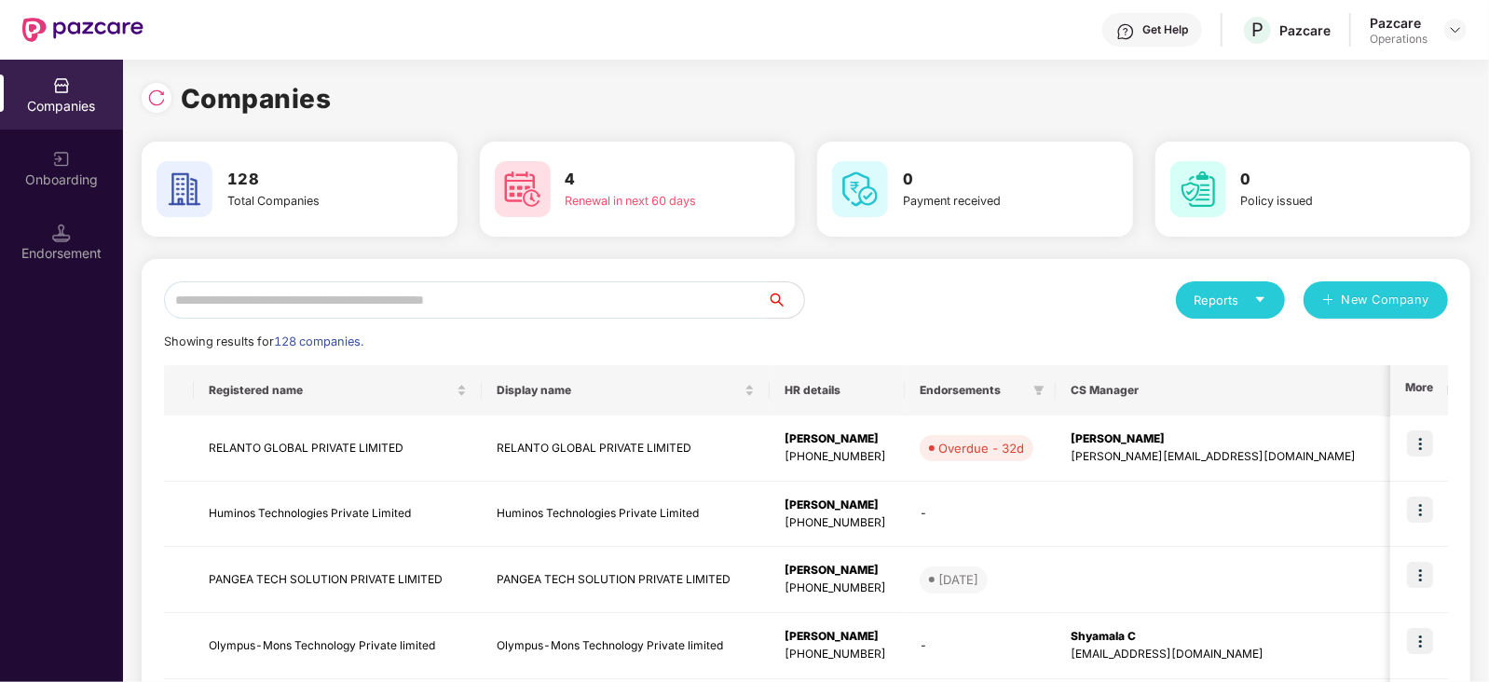
click at [263, 300] on input "text" at bounding box center [465, 299] width 603 height 37
paste input "**********"
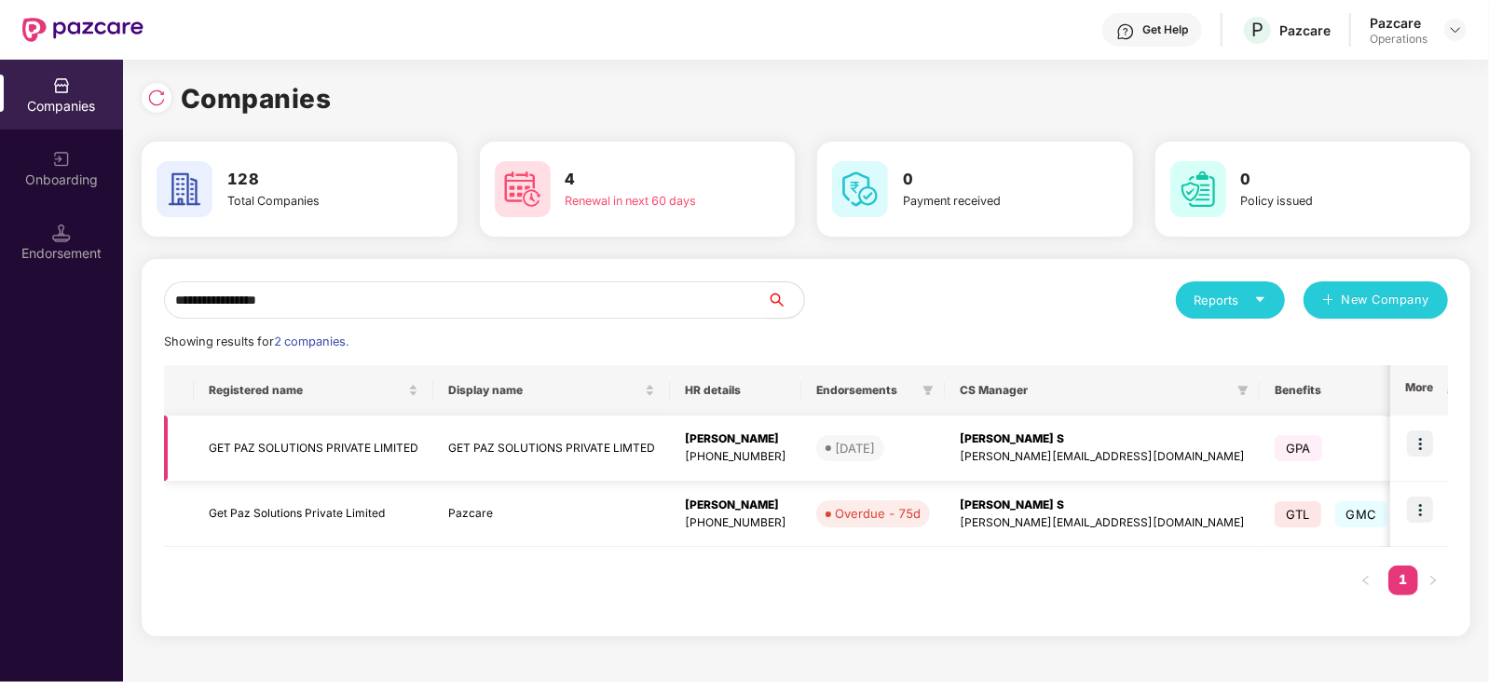
type input "**********"
click at [1410, 434] on img at bounding box center [1420, 443] width 26 height 26
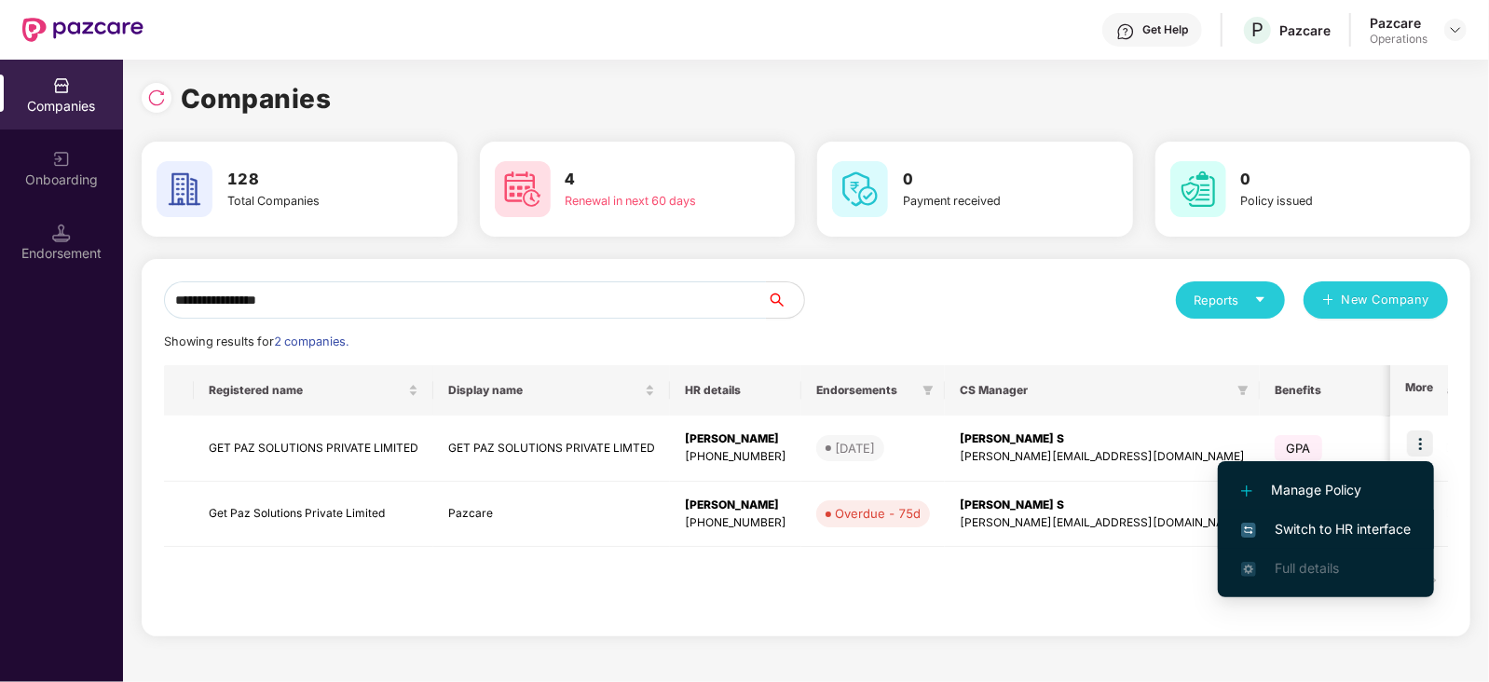
click at [1342, 521] on span "Switch to HR interface" at bounding box center [1326, 529] width 170 height 20
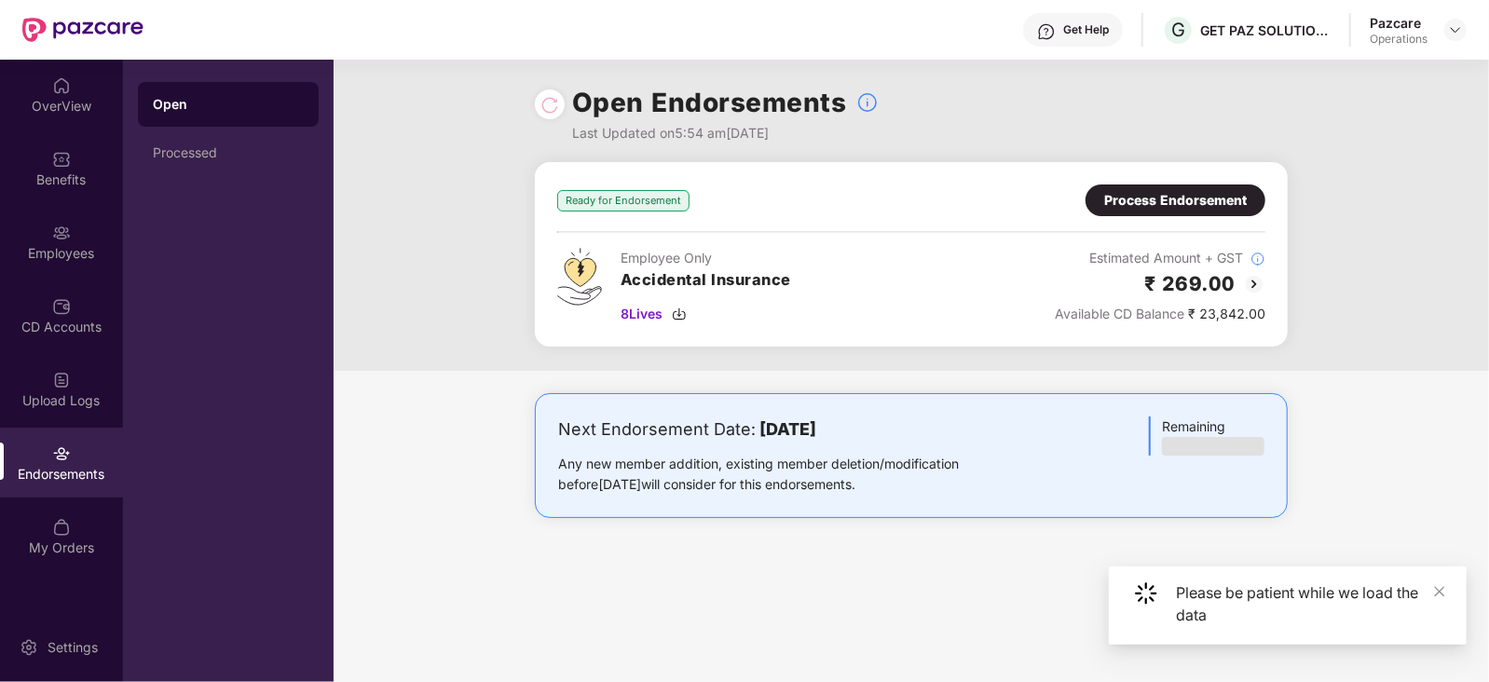
click at [1127, 202] on div "Process Endorsement" at bounding box center [1175, 200] width 143 height 20
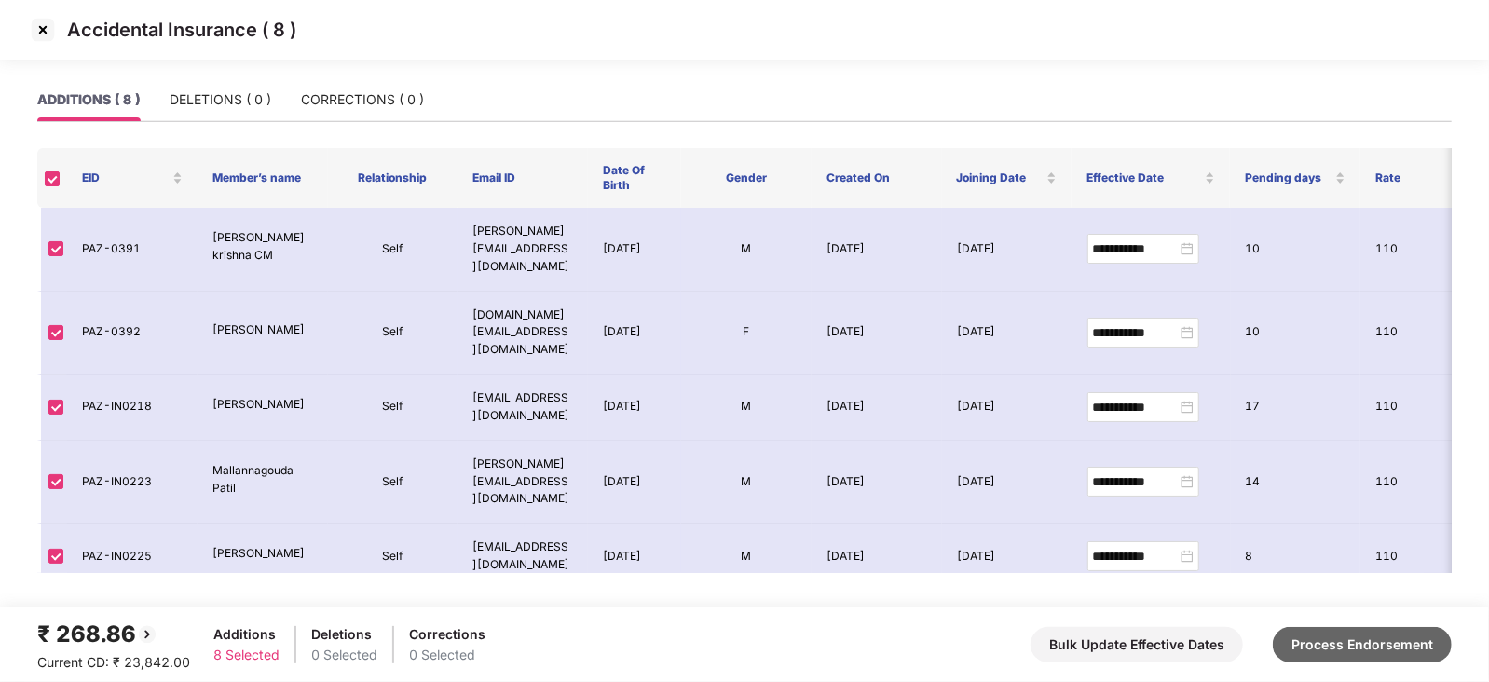
click at [1317, 634] on button "Process Endorsement" at bounding box center [1362, 644] width 179 height 35
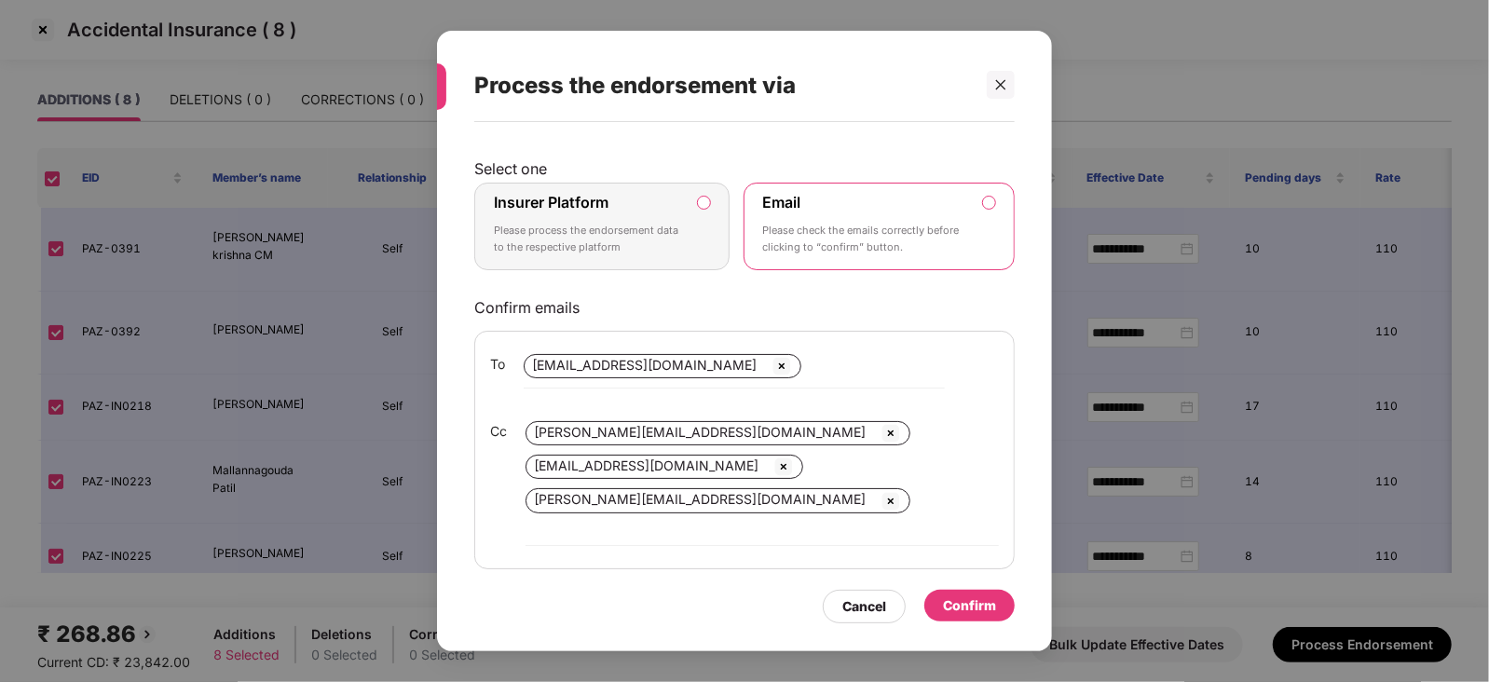
click at [711, 210] on label "Insurer Platform Please process the endorsement data to the respective platform" at bounding box center [601, 227] width 255 height 88
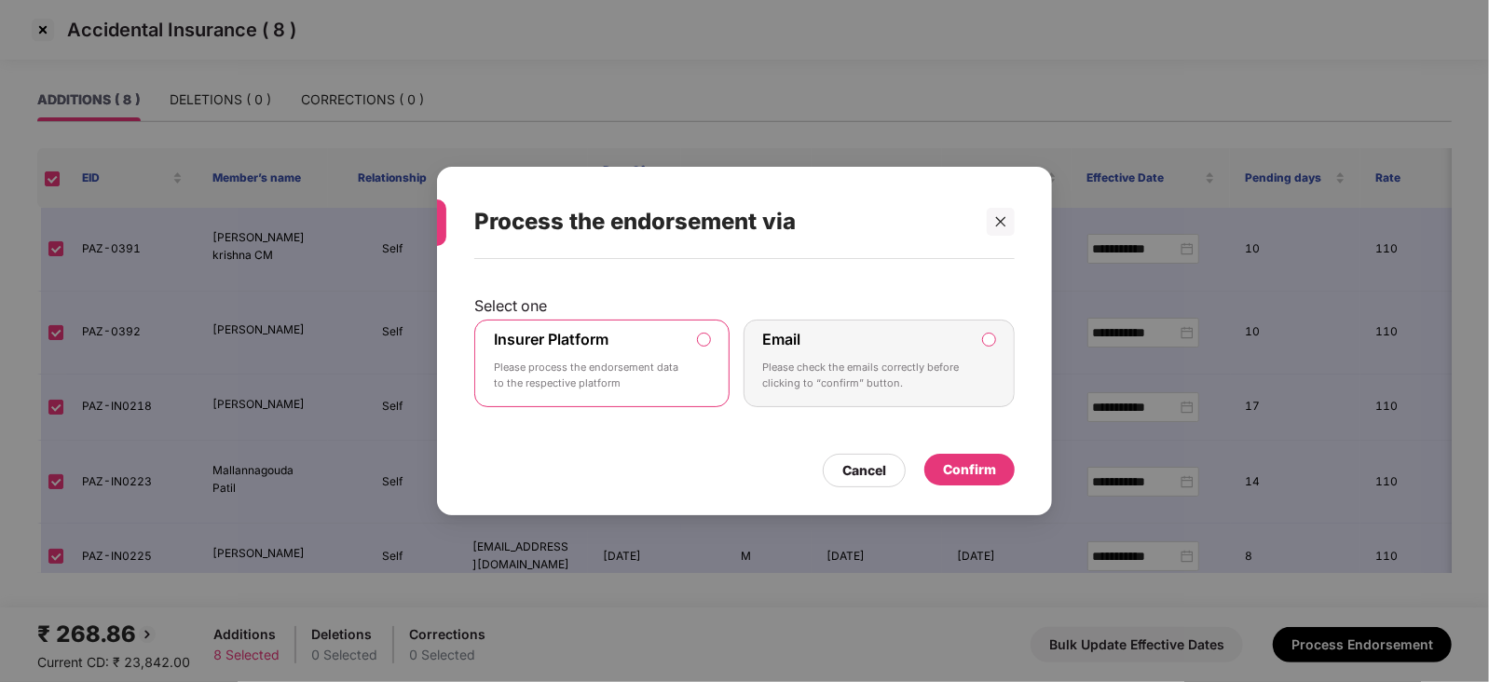
click at [955, 471] on div "Confirm" at bounding box center [969, 469] width 53 height 20
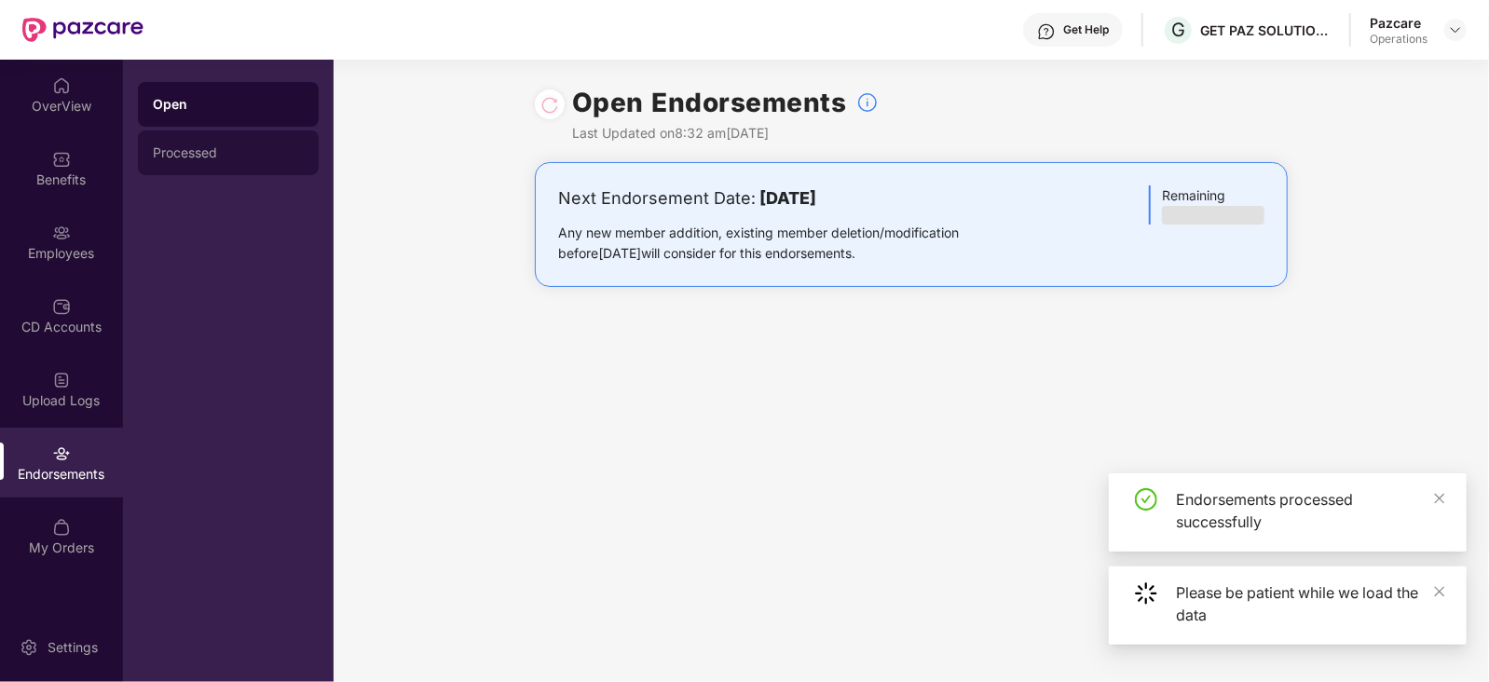
click at [189, 162] on div "Processed" at bounding box center [228, 152] width 181 height 45
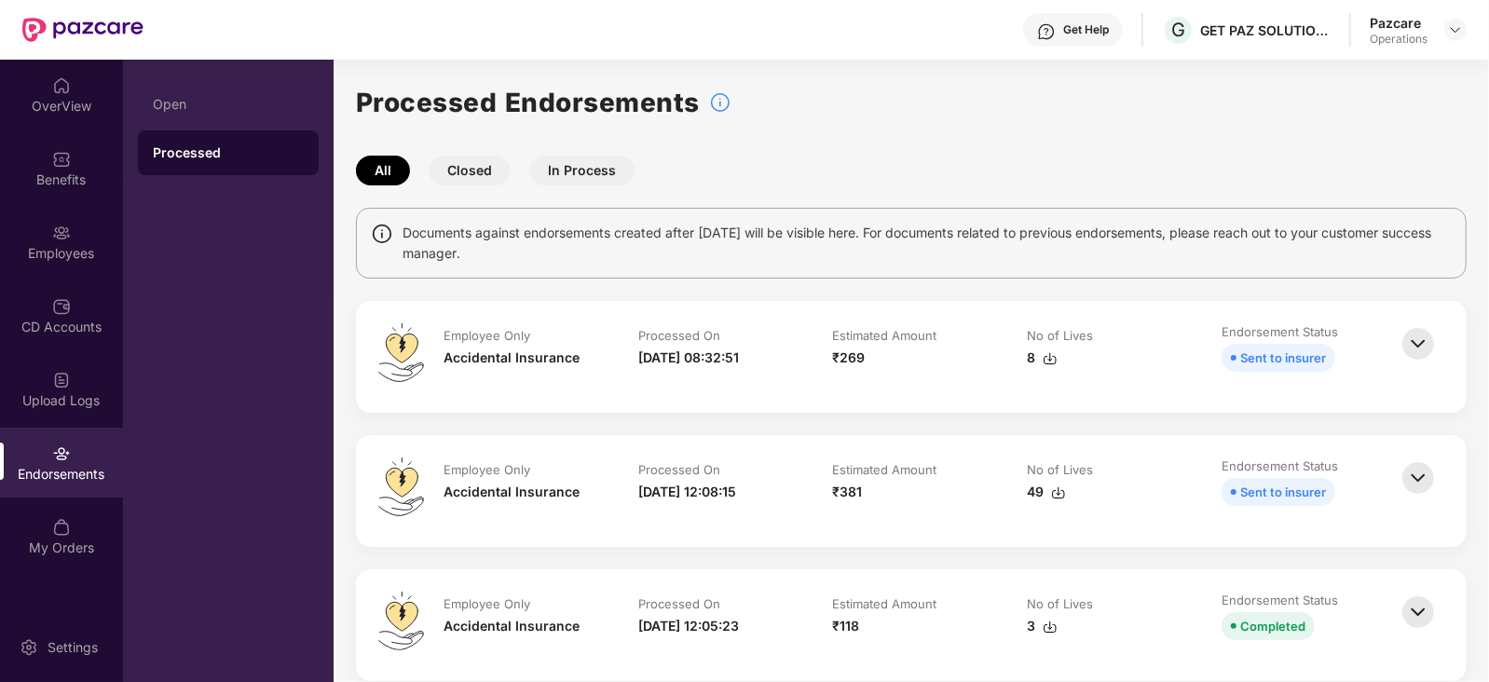
click at [1045, 361] on img at bounding box center [1050, 358] width 15 height 15
